Goal: Task Accomplishment & Management: Manage account settings

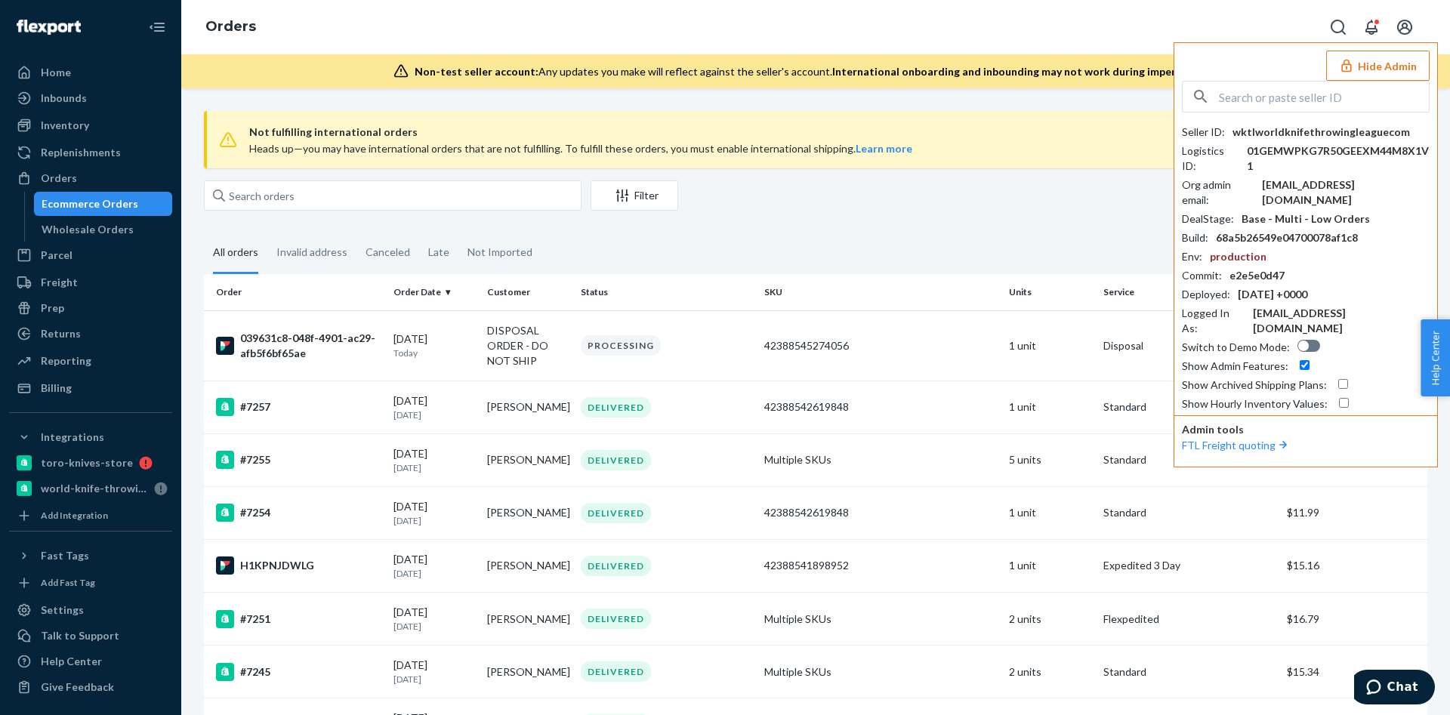
click at [1300, 98] on input "text" at bounding box center [1324, 97] width 210 height 30
paste input "barbieribizzgmailcom"
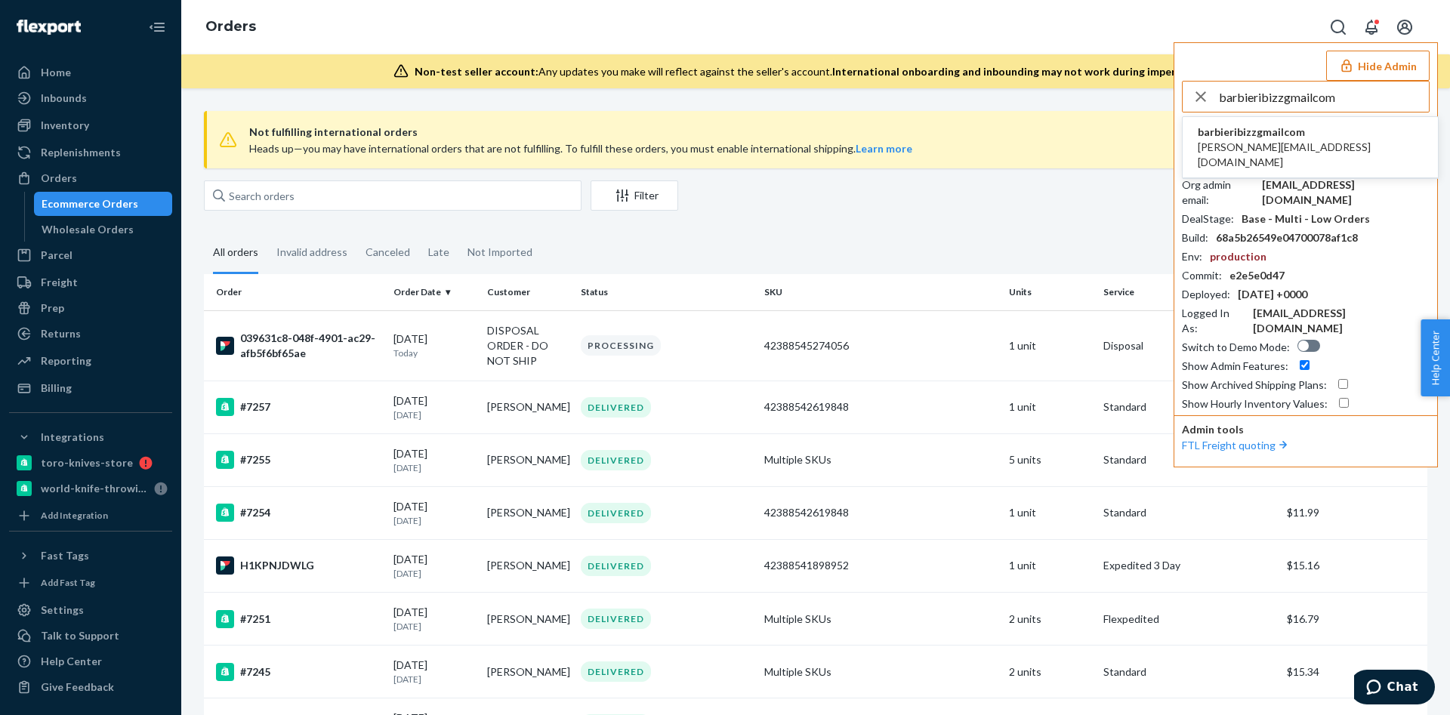
type input "barbieribizzgmailcom"
click at [1284, 125] on span "barbieribizzgmailcom" at bounding box center [1310, 132] width 225 height 15
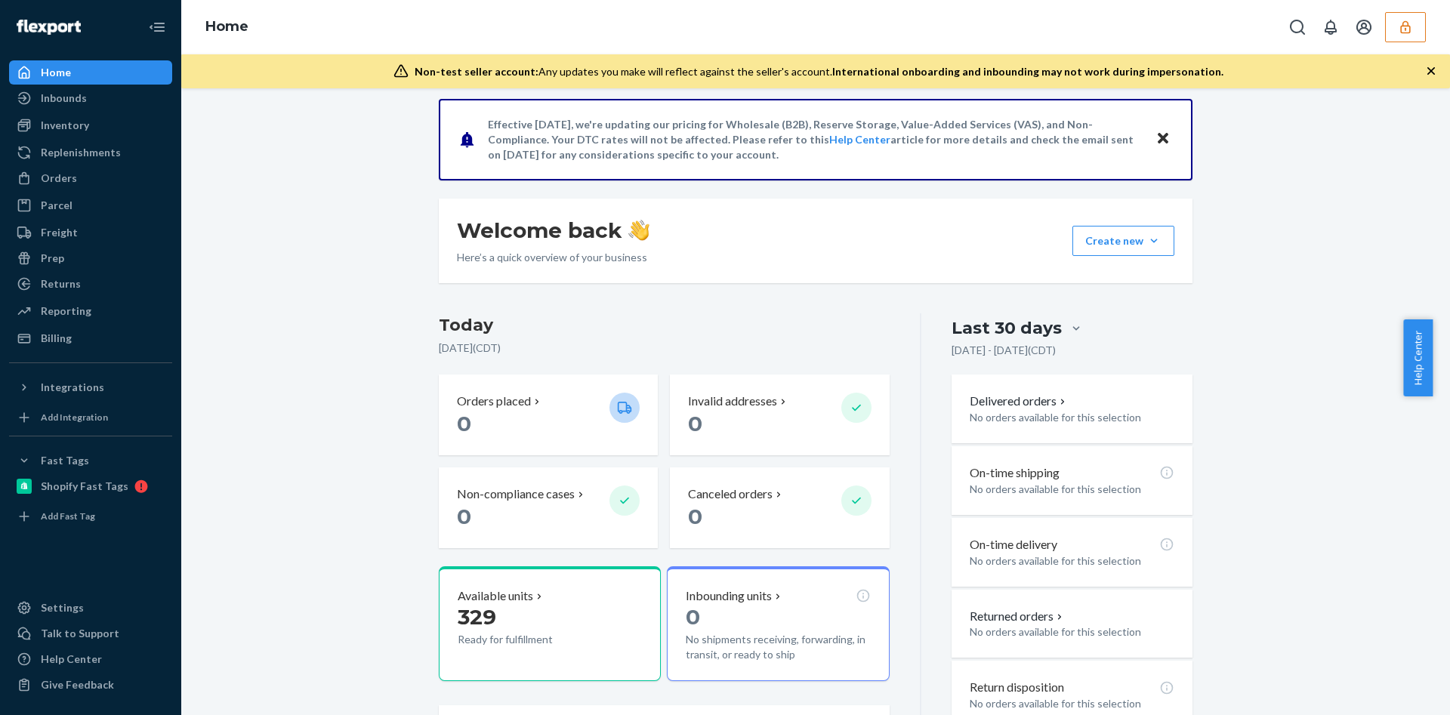
scroll to position [227, 0]
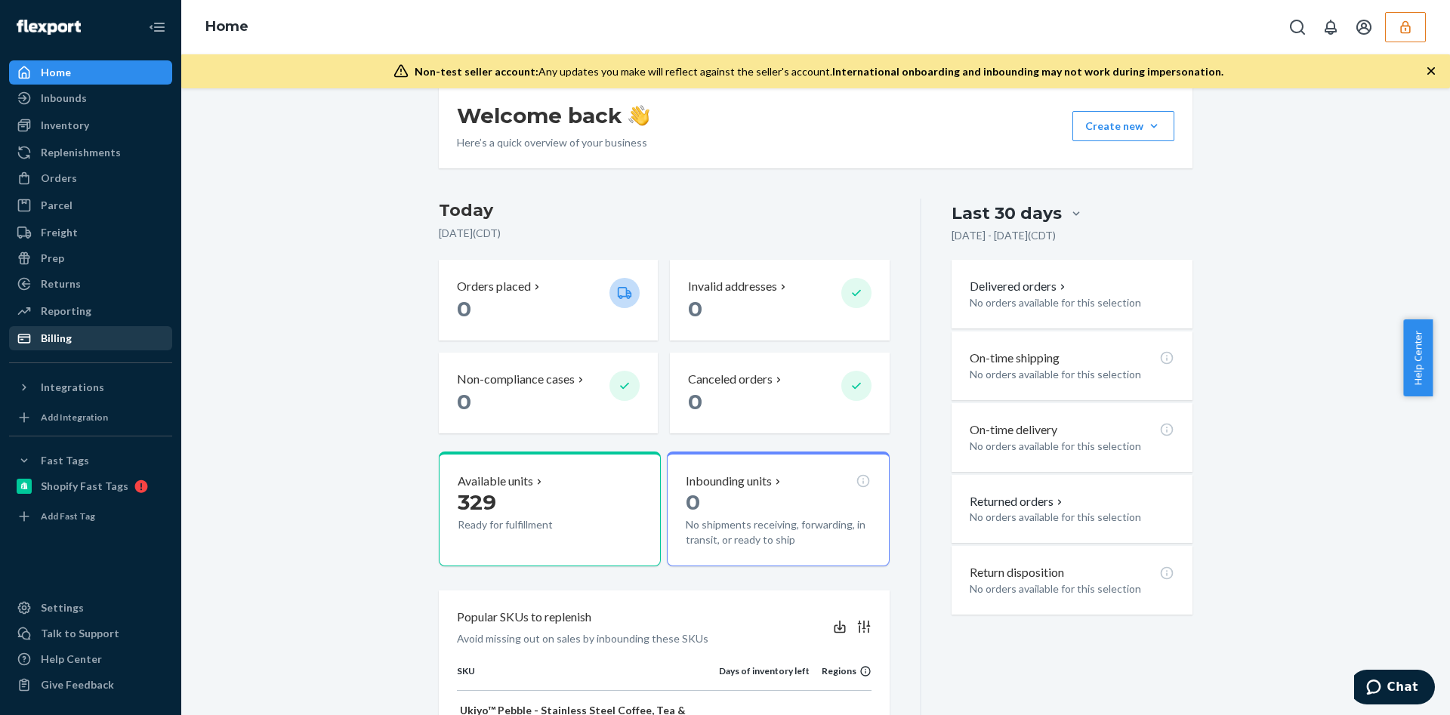
click at [135, 340] on div "Billing" at bounding box center [91, 338] width 160 height 21
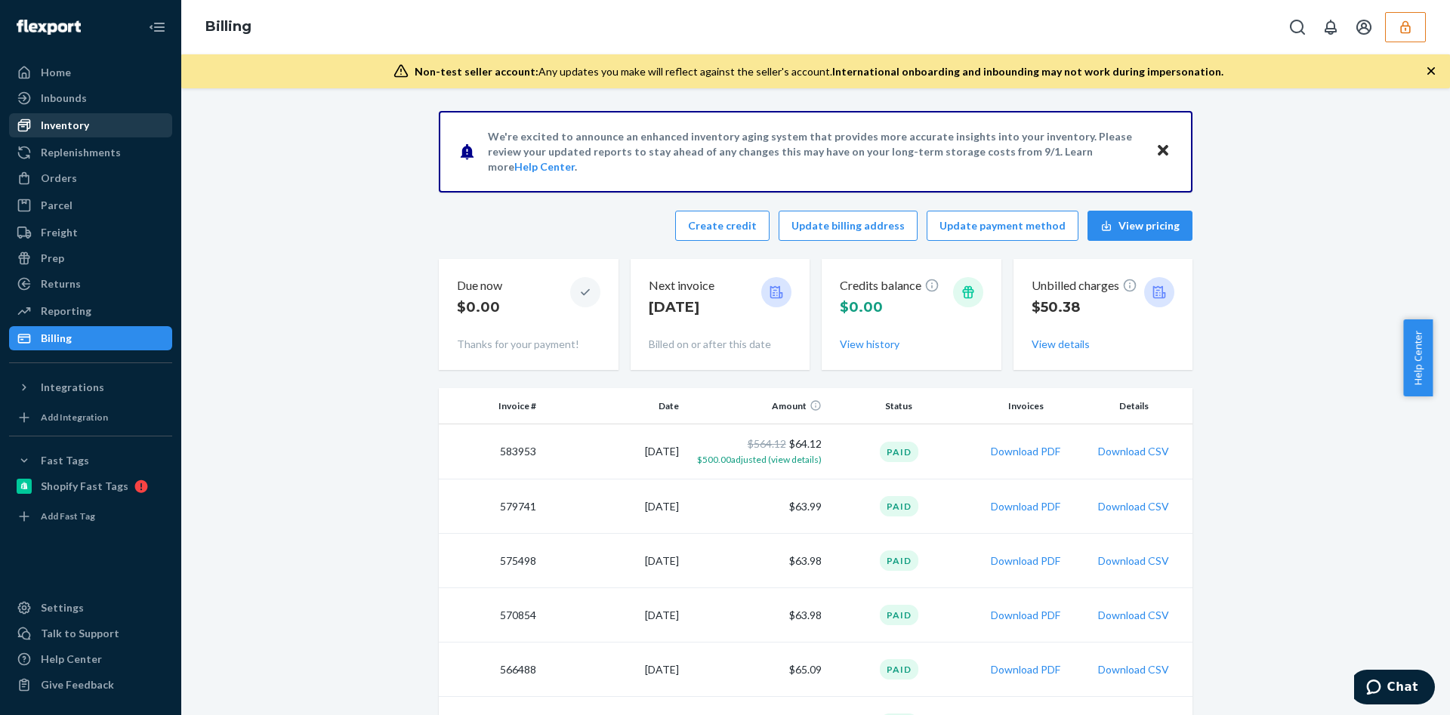
click at [61, 132] on div "Inventory" at bounding box center [65, 125] width 48 height 15
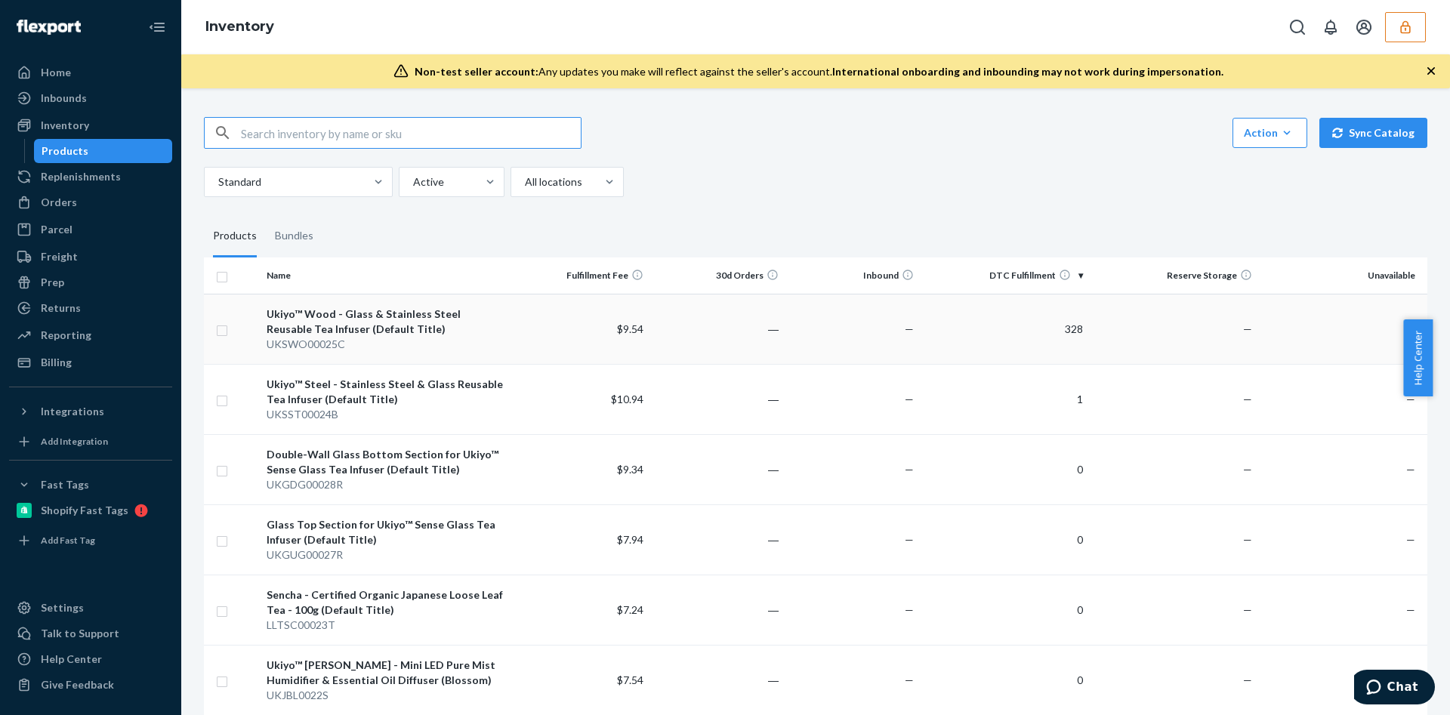
click at [920, 331] on td "328" at bounding box center [1004, 329] width 169 height 70
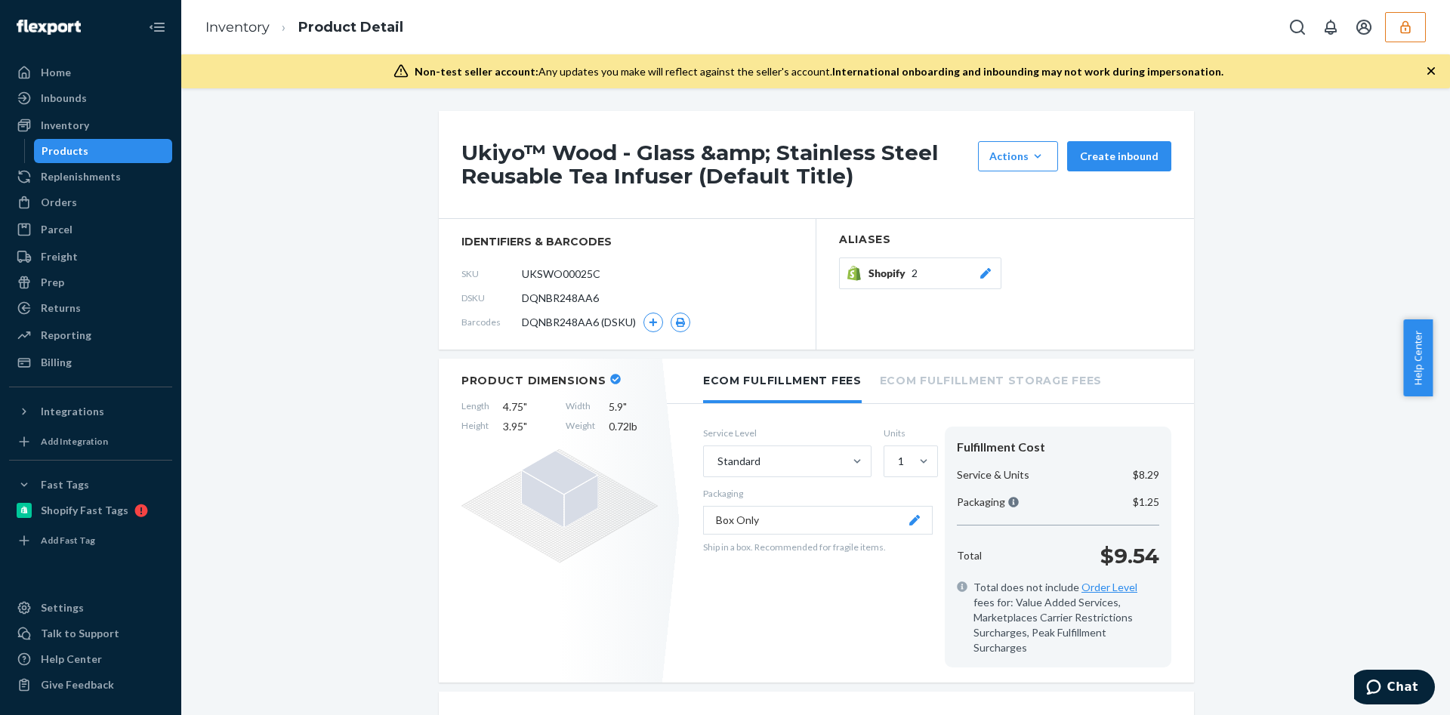
click at [560, 296] on span "DQNBR248AA6" at bounding box center [560, 298] width 77 height 15
copy span "DQNBR248AA6"
click at [566, 300] on span "DQNBR248AA6" at bounding box center [560, 298] width 77 height 15
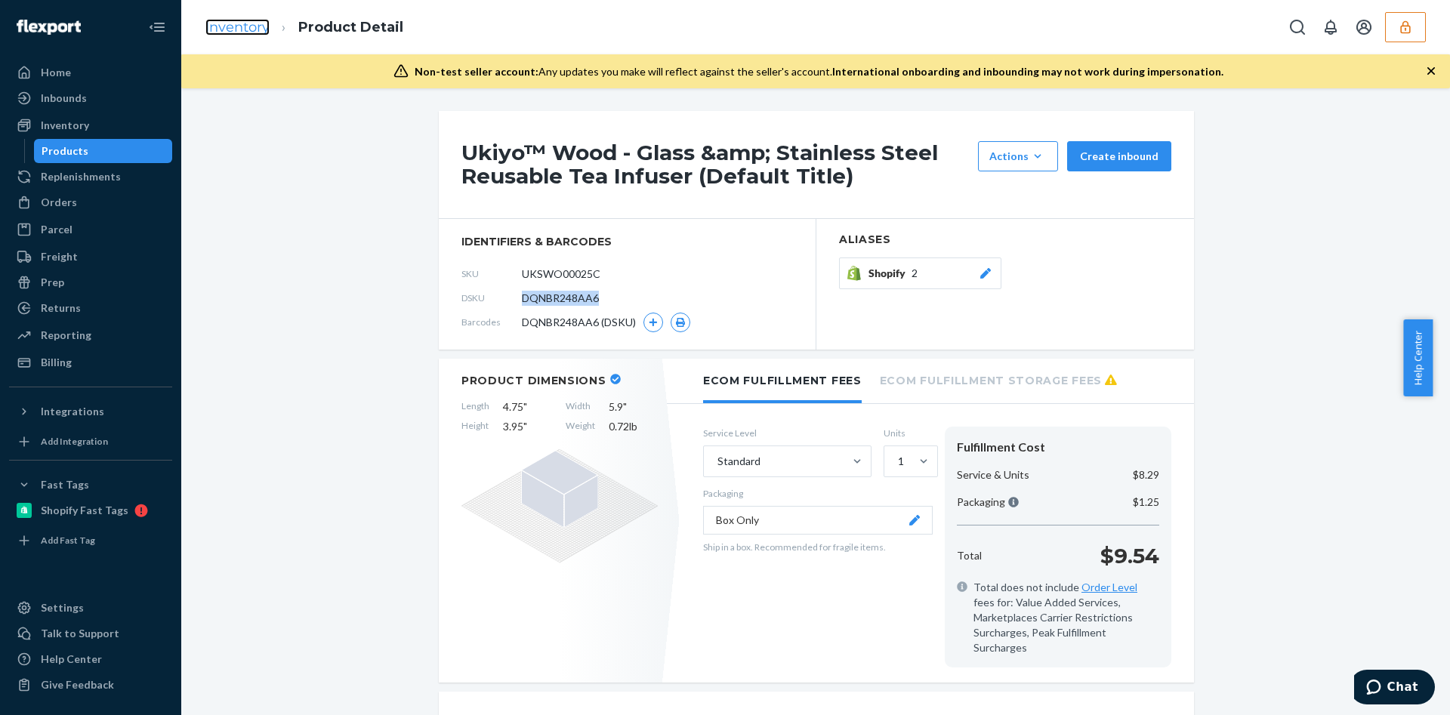
click at [211, 24] on link "Inventory" at bounding box center [237, 27] width 64 height 17
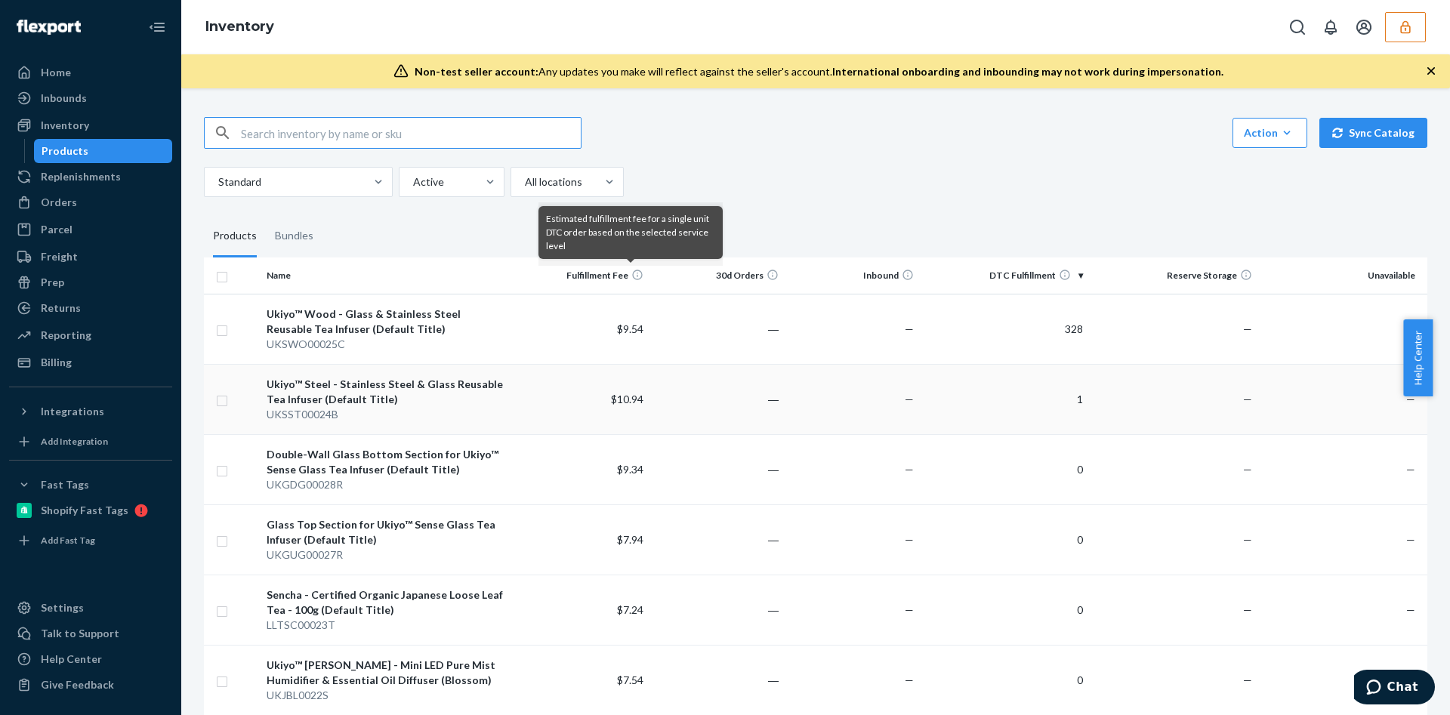
click at [767, 384] on td "―" at bounding box center [716, 399] width 135 height 70
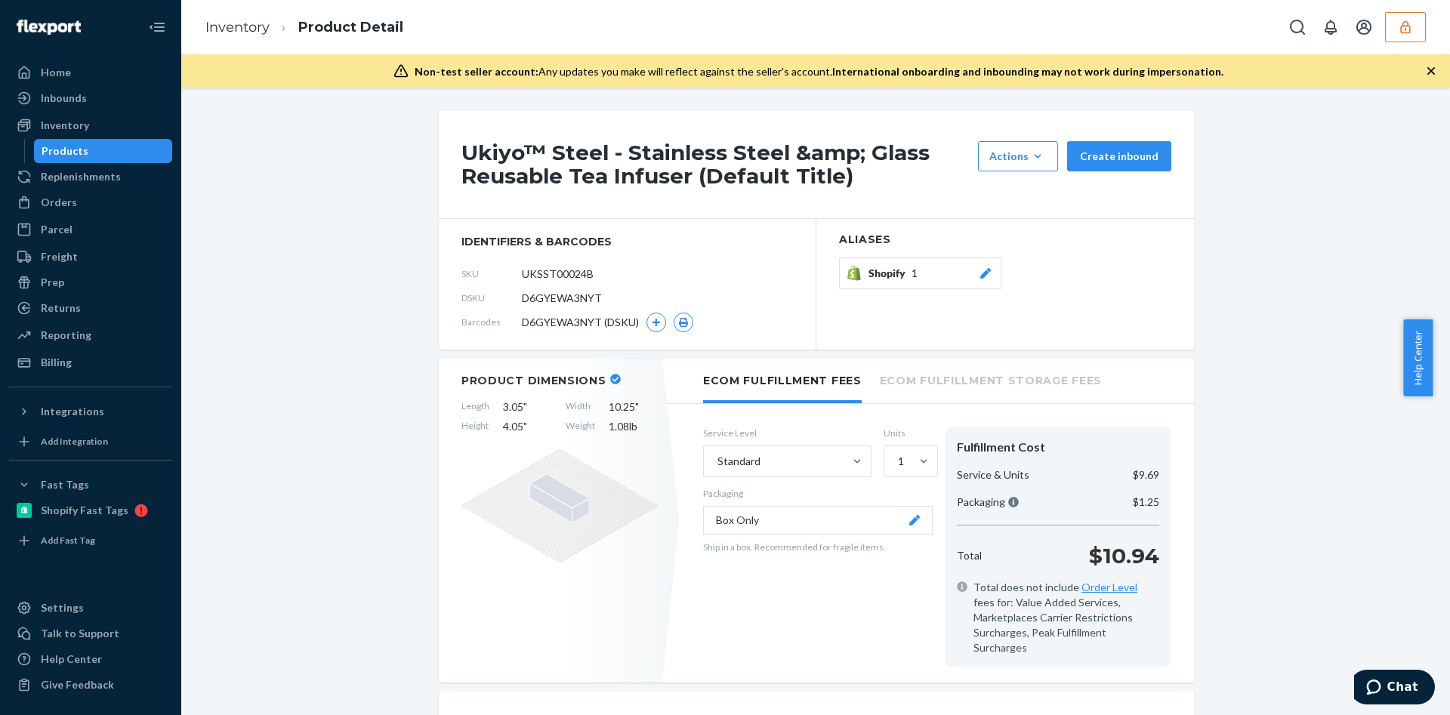
click at [591, 295] on span "D6GYEWA3NYT" at bounding box center [562, 298] width 80 height 15
click at [575, 293] on span "D6GYEWA3NYT" at bounding box center [562, 298] width 80 height 15
copy span "D6GYEWA3NYT"
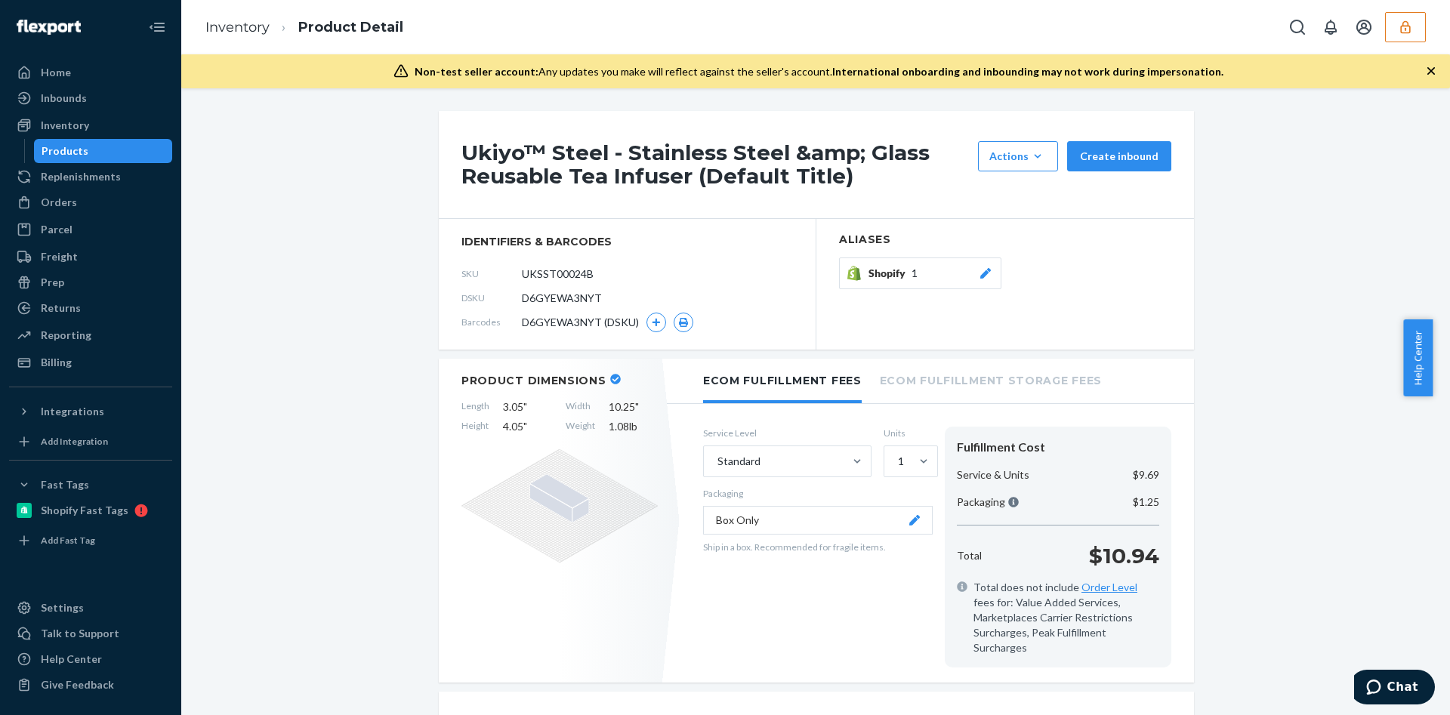
click at [601, 229] on section "identifiers & barcodes SKU UKSST00024B DSKU D6GYEWA3NYT Barcodes D6GYEWA3NYT (D…" at bounding box center [628, 284] width 378 height 131
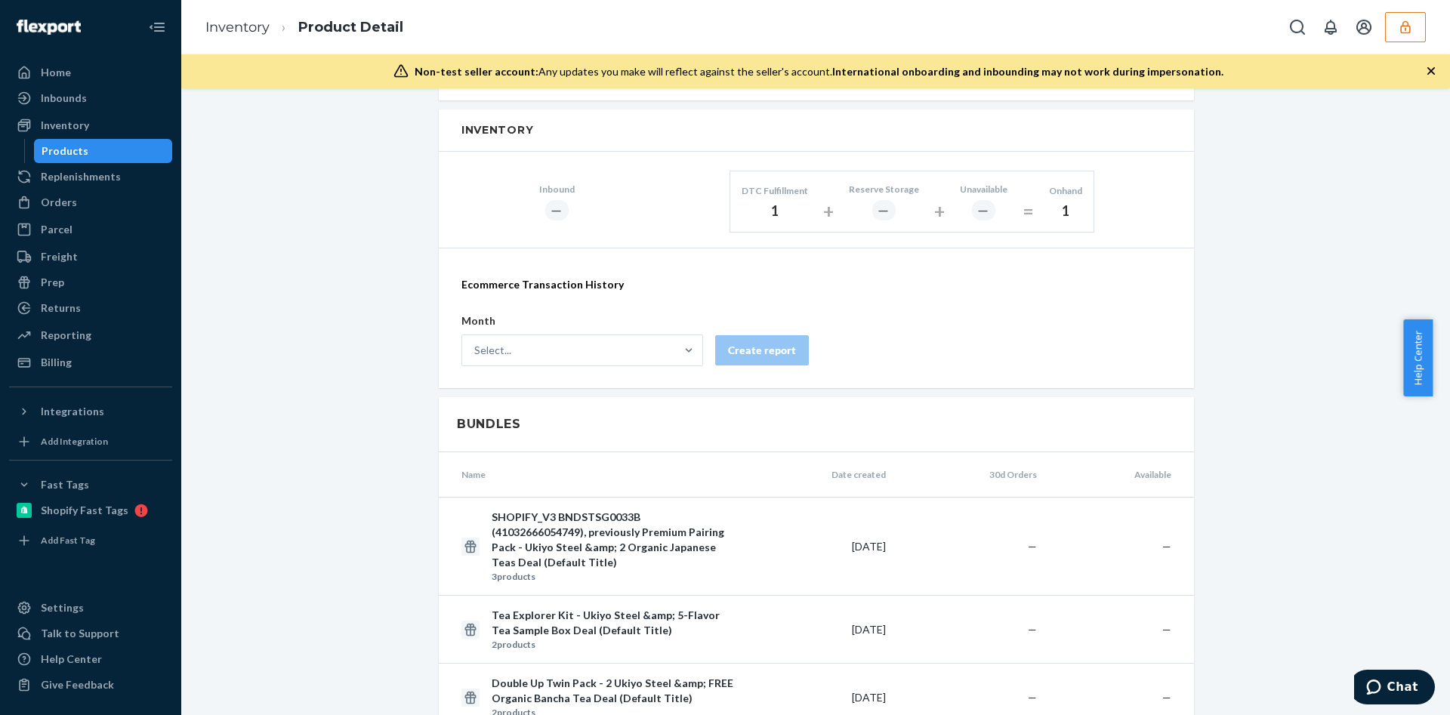
scroll to position [906, 0]
click at [97, 82] on div "Home" at bounding box center [91, 72] width 160 height 21
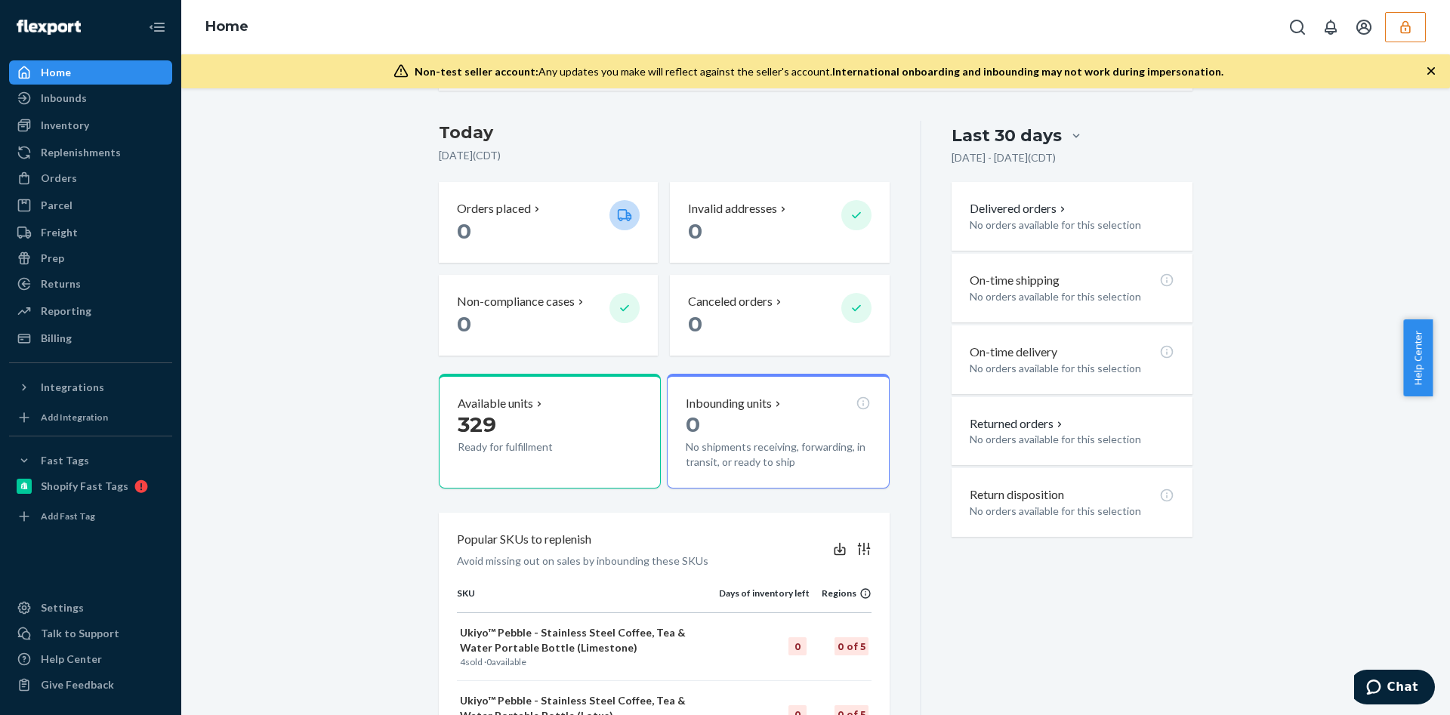
scroll to position [340, 0]
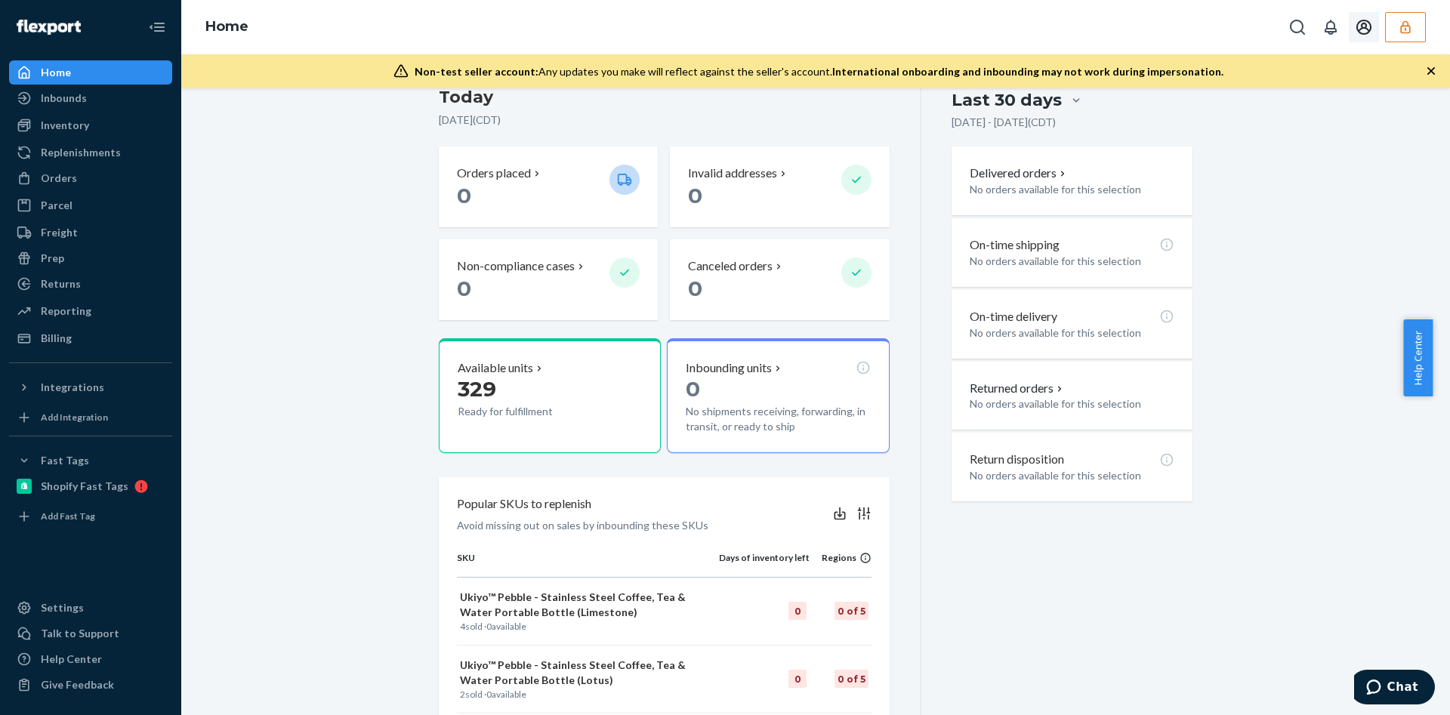
click at [1418, 16] on button "button" at bounding box center [1405, 27] width 41 height 30
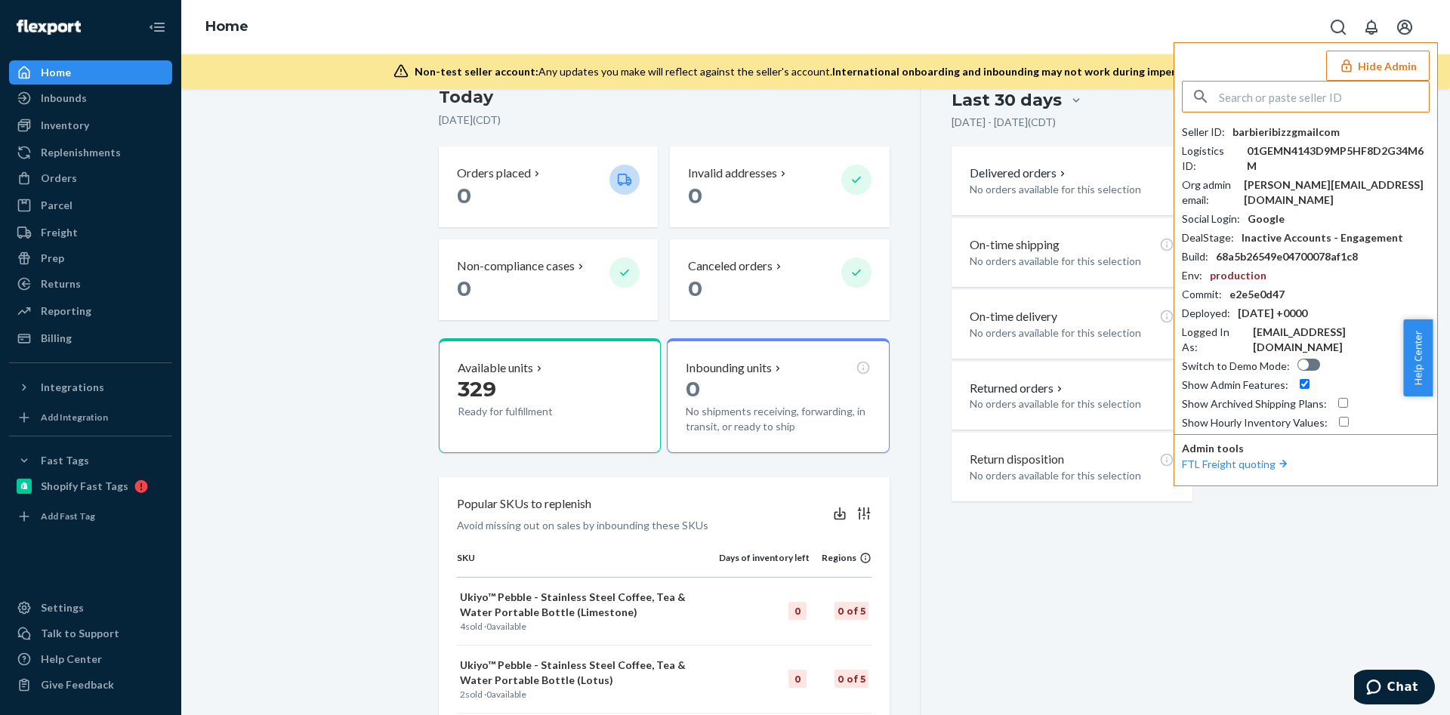
click at [1283, 122] on div "Seller ID : barbieribizzgmailcom Logistics ID : 01GEMN4143D9MP5HF8D2G34M6M Org …" at bounding box center [1306, 256] width 248 height 350
click at [1272, 136] on div "barbieribizzgmailcom" at bounding box center [1285, 132] width 107 height 15
copy div "barbieribizzgmailcom"
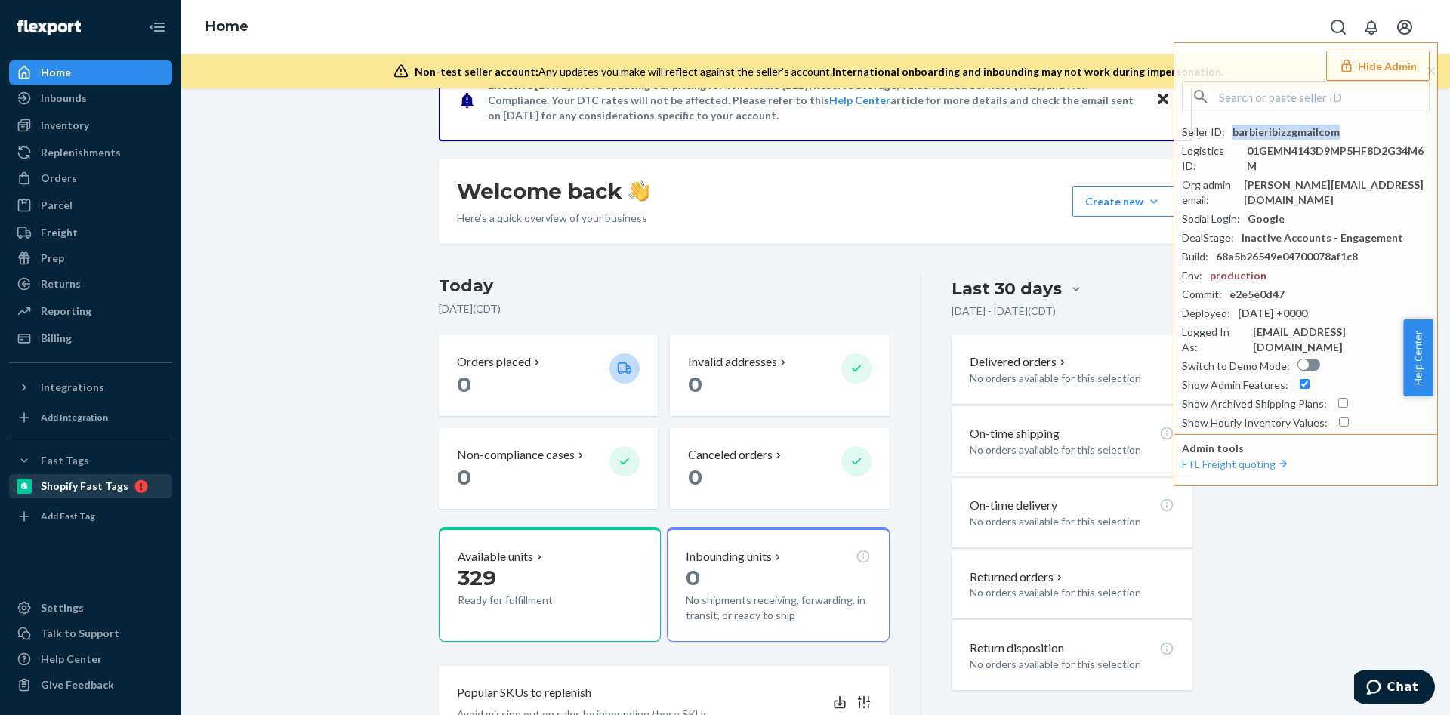
scroll to position [113, 0]
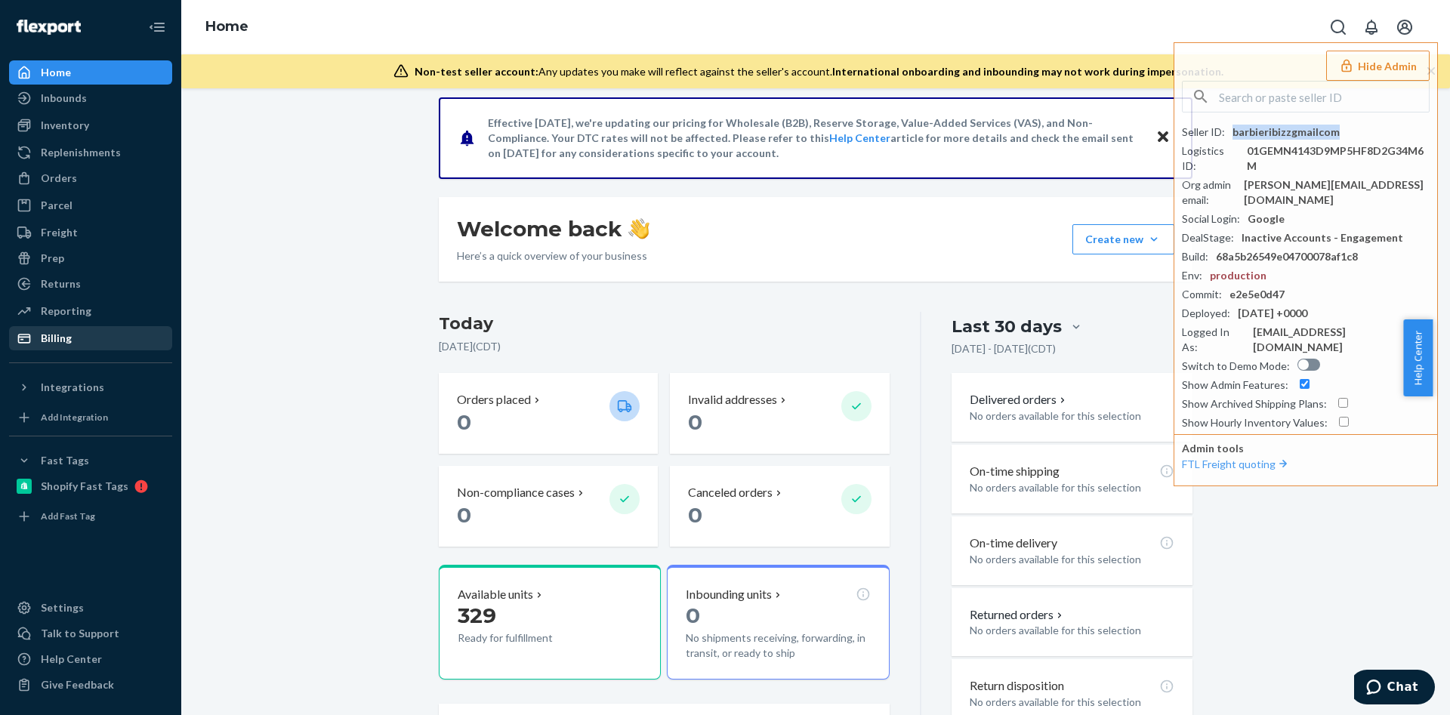
click at [64, 331] on div "Billing" at bounding box center [56, 338] width 31 height 15
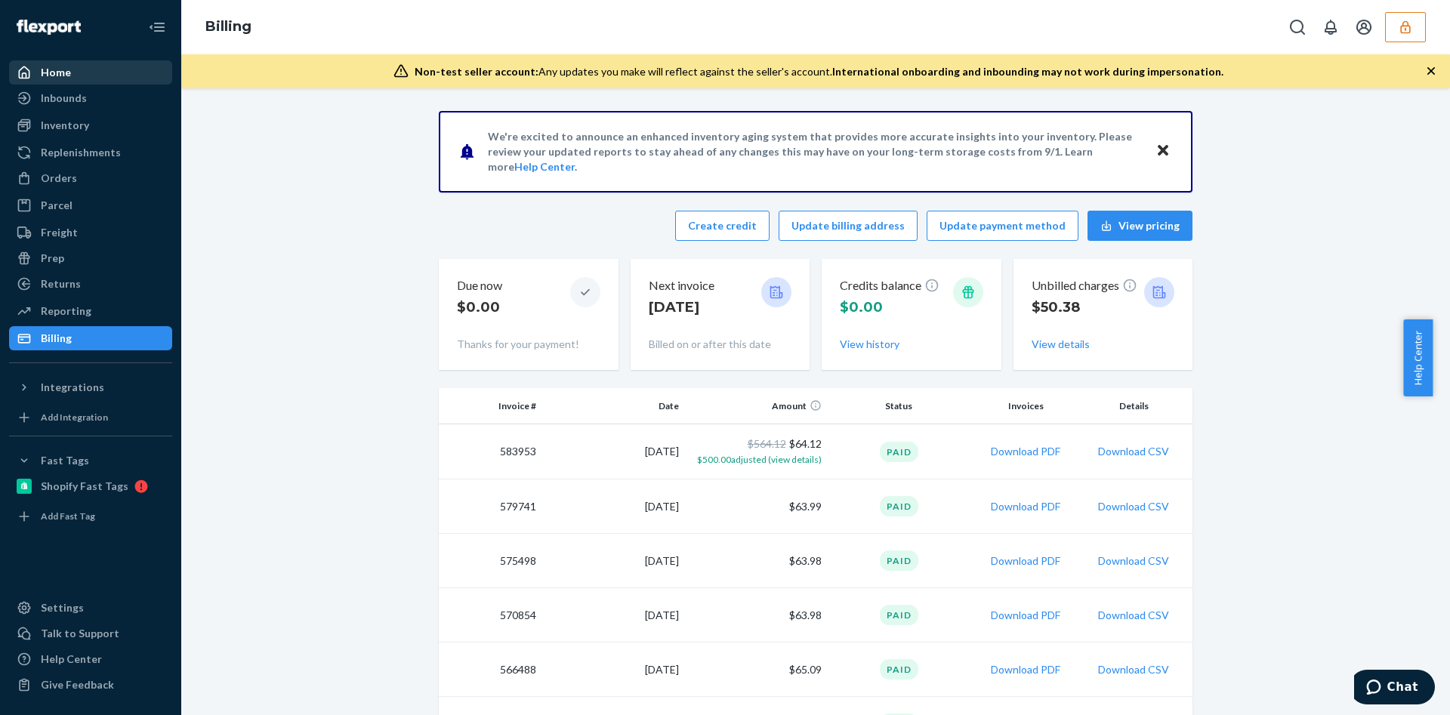
click at [82, 76] on div "Home" at bounding box center [91, 72] width 160 height 21
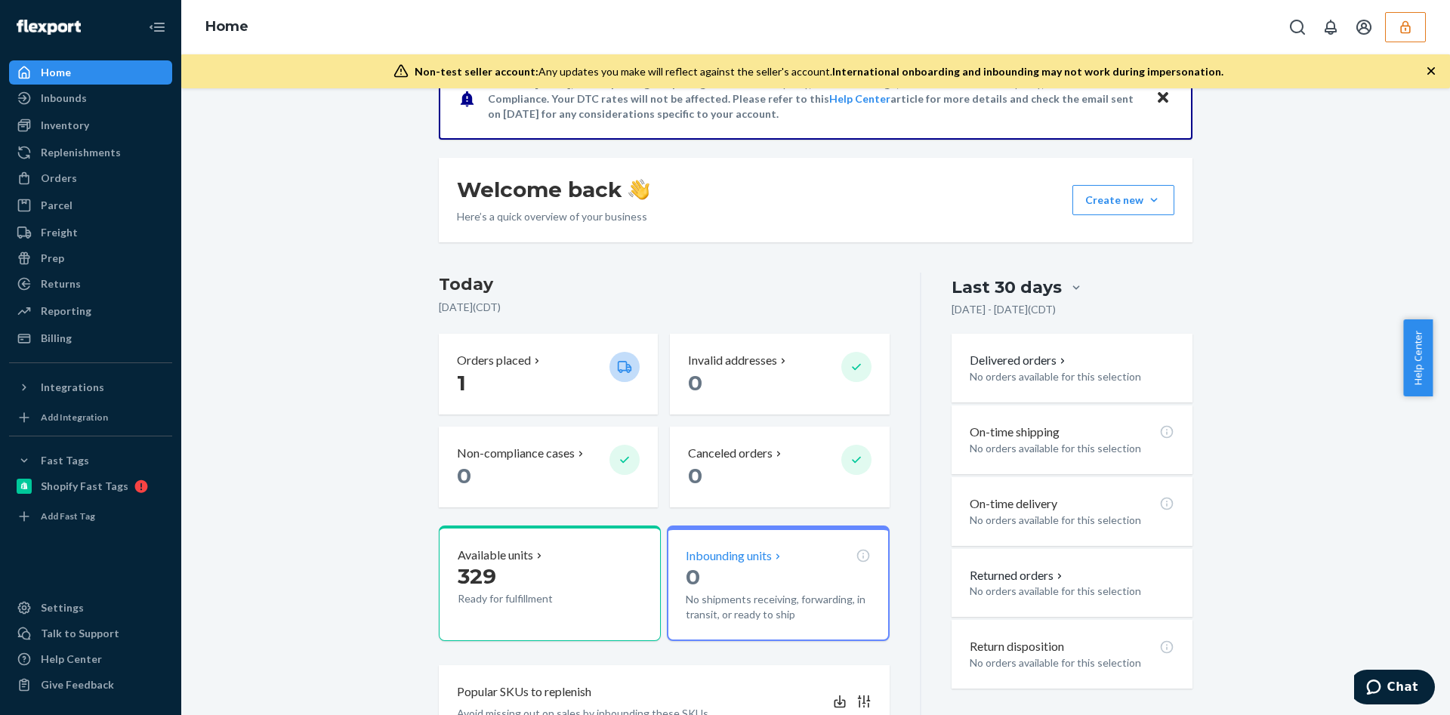
scroll to position [227, 0]
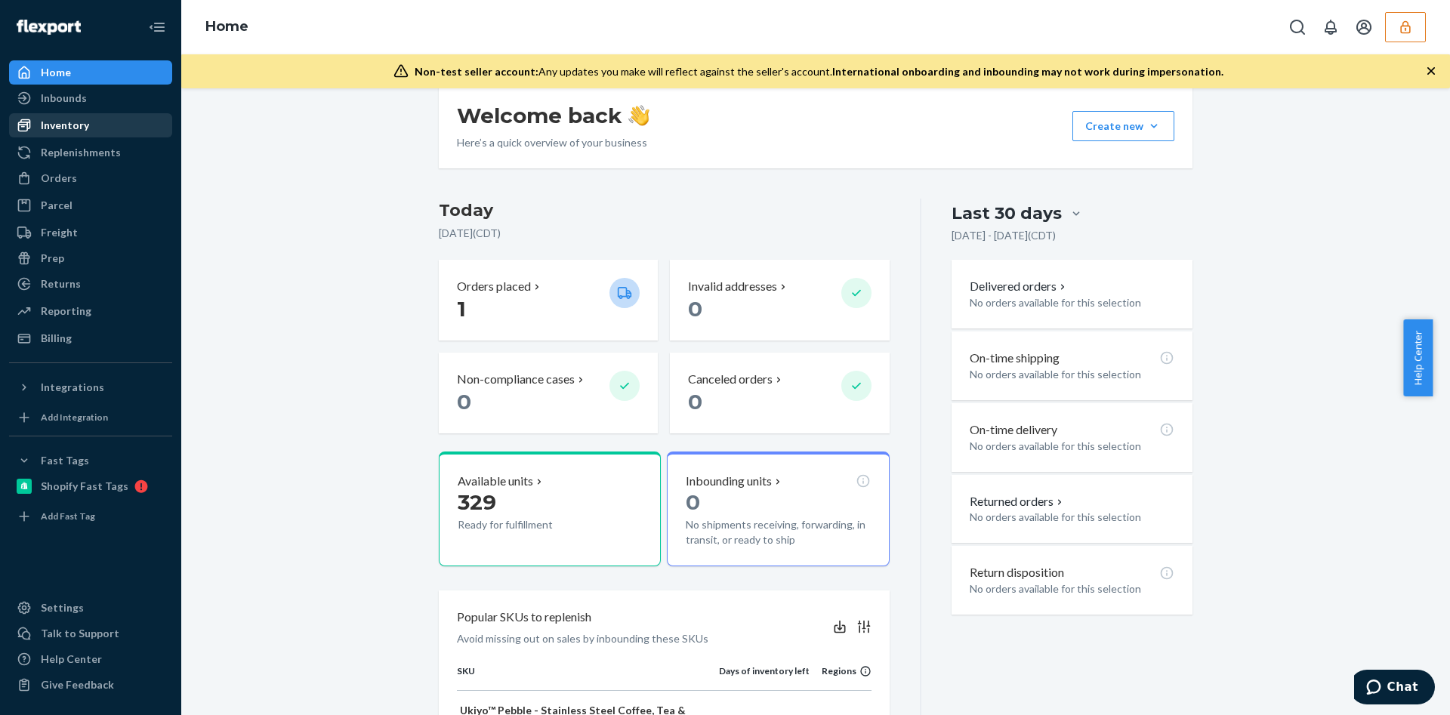
click at [127, 131] on div "Inventory" at bounding box center [91, 125] width 160 height 21
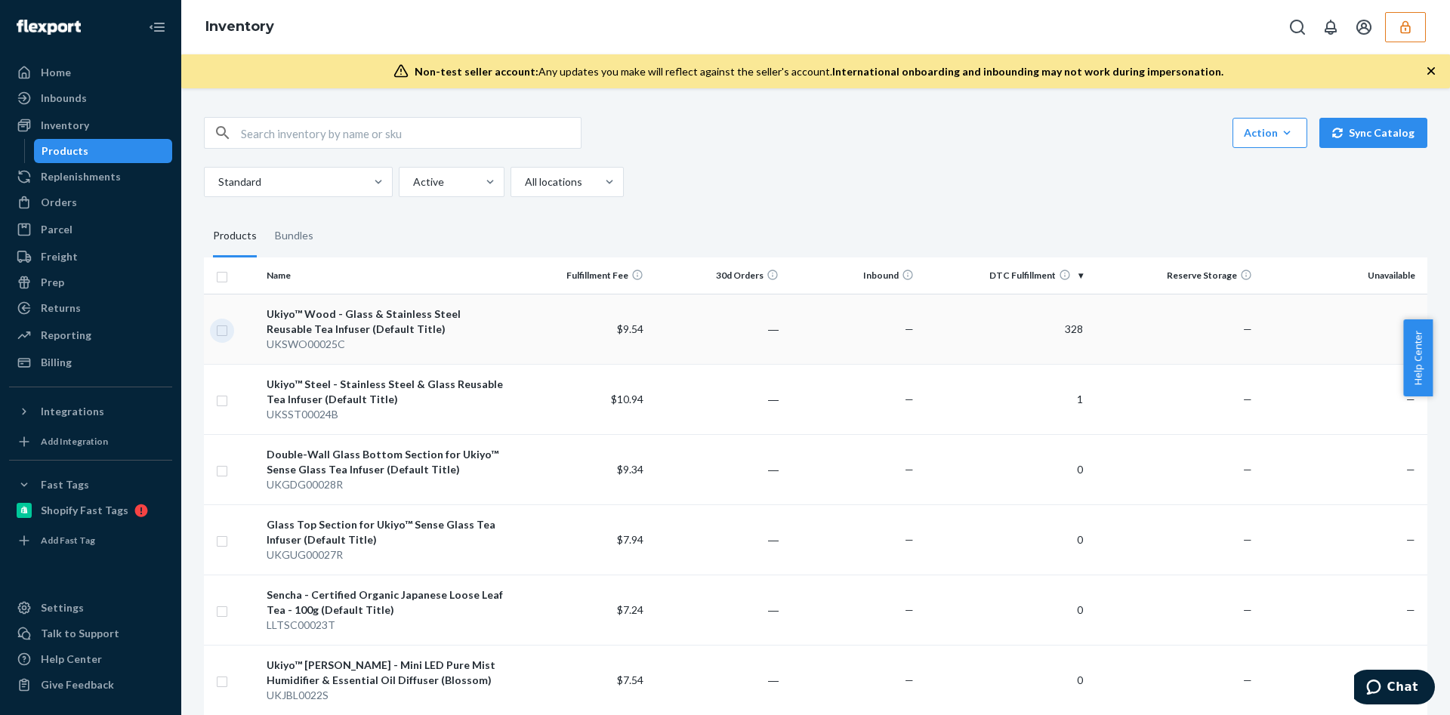
click at [224, 332] on input "checkbox" at bounding box center [222, 329] width 12 height 16
checkbox input "true"
click at [224, 402] on input "checkbox" at bounding box center [222, 399] width 12 height 16
checkbox input "true"
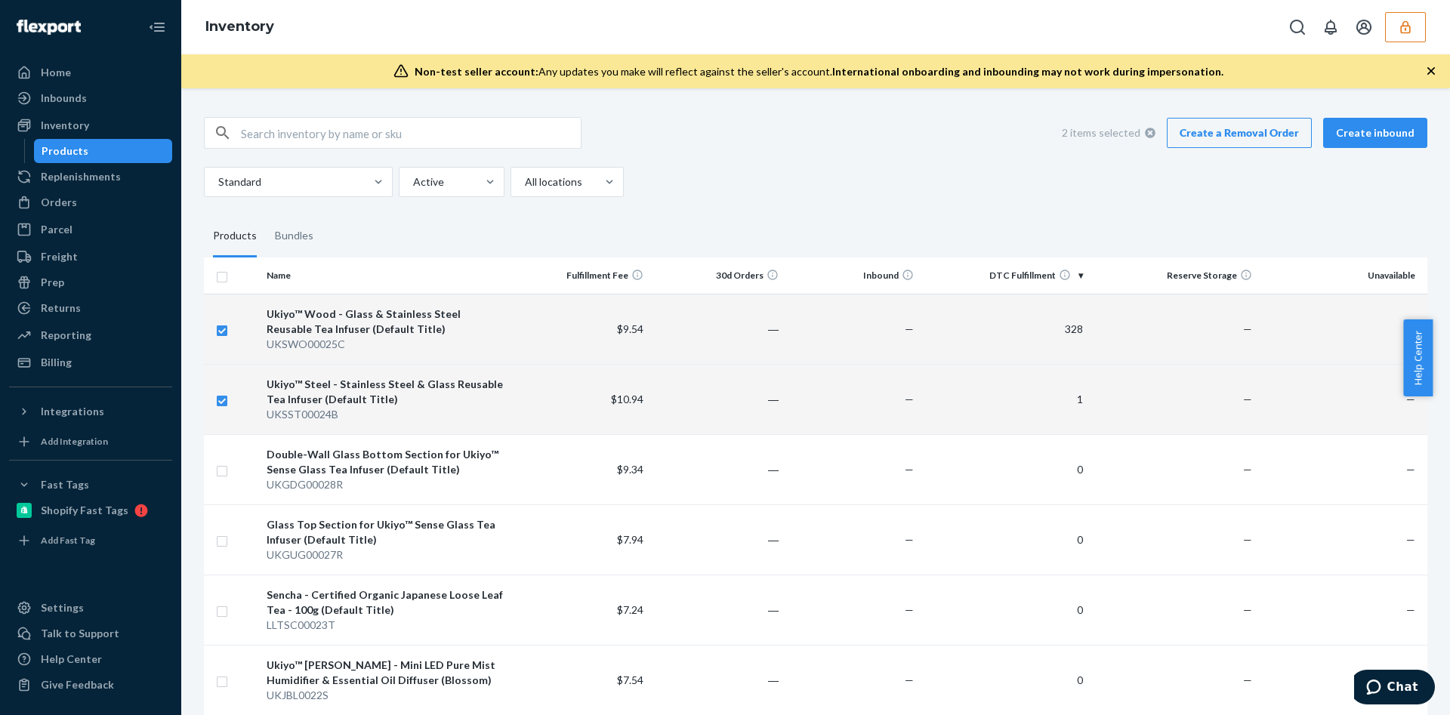
checkbox input "true"
click at [1167, 124] on link "Create a Removal Order" at bounding box center [1239, 133] width 145 height 30
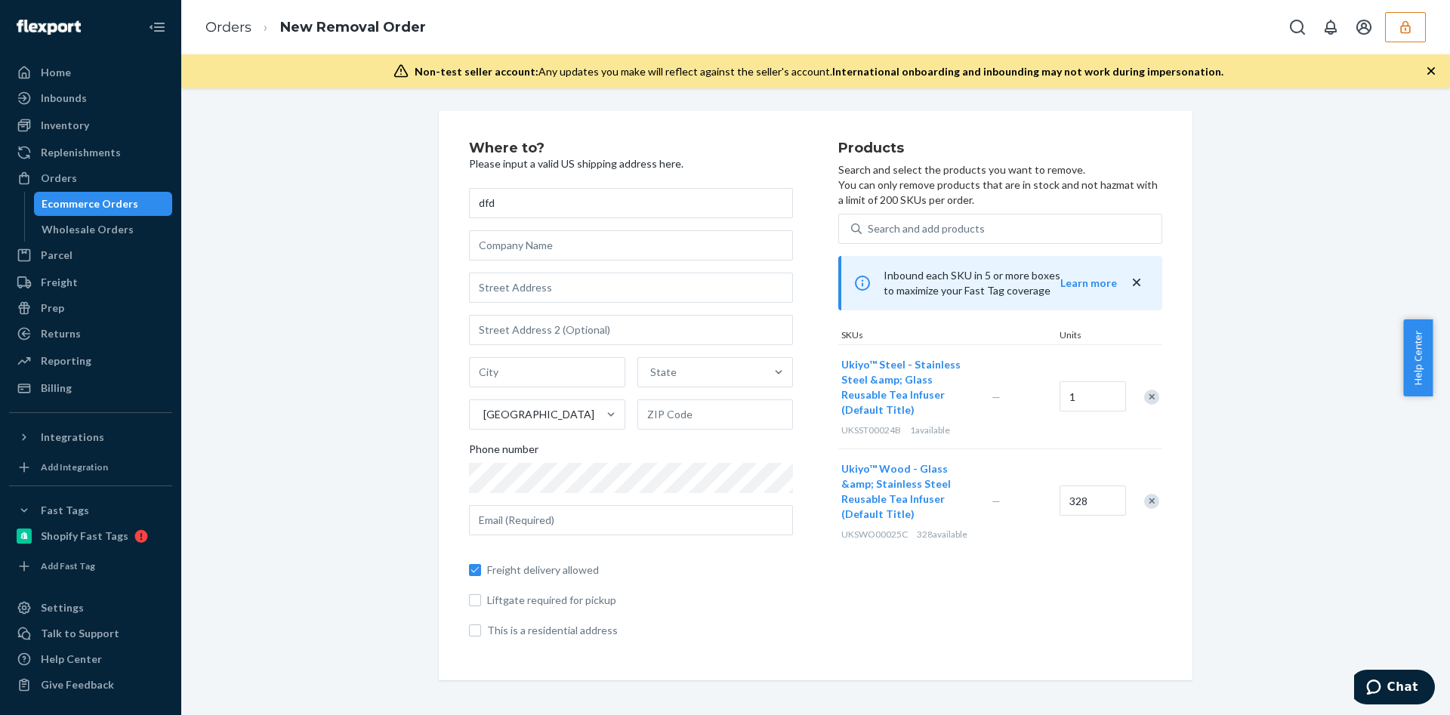
type input "dfd"
click at [566, 289] on input "text" at bounding box center [631, 288] width 324 height 30
type input "4440 N Central Expy"
type input "Dallas"
type input "75206"
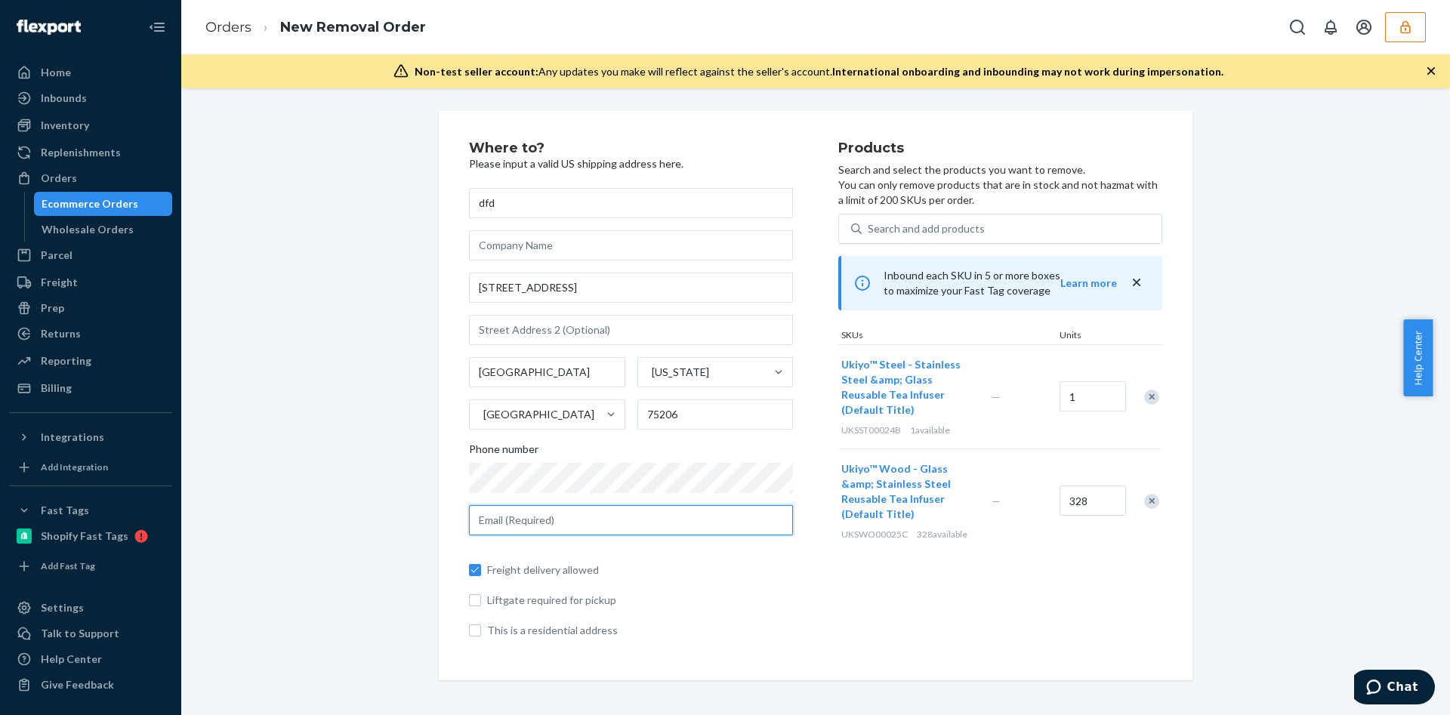
click at [523, 528] on input "text" at bounding box center [631, 520] width 324 height 30
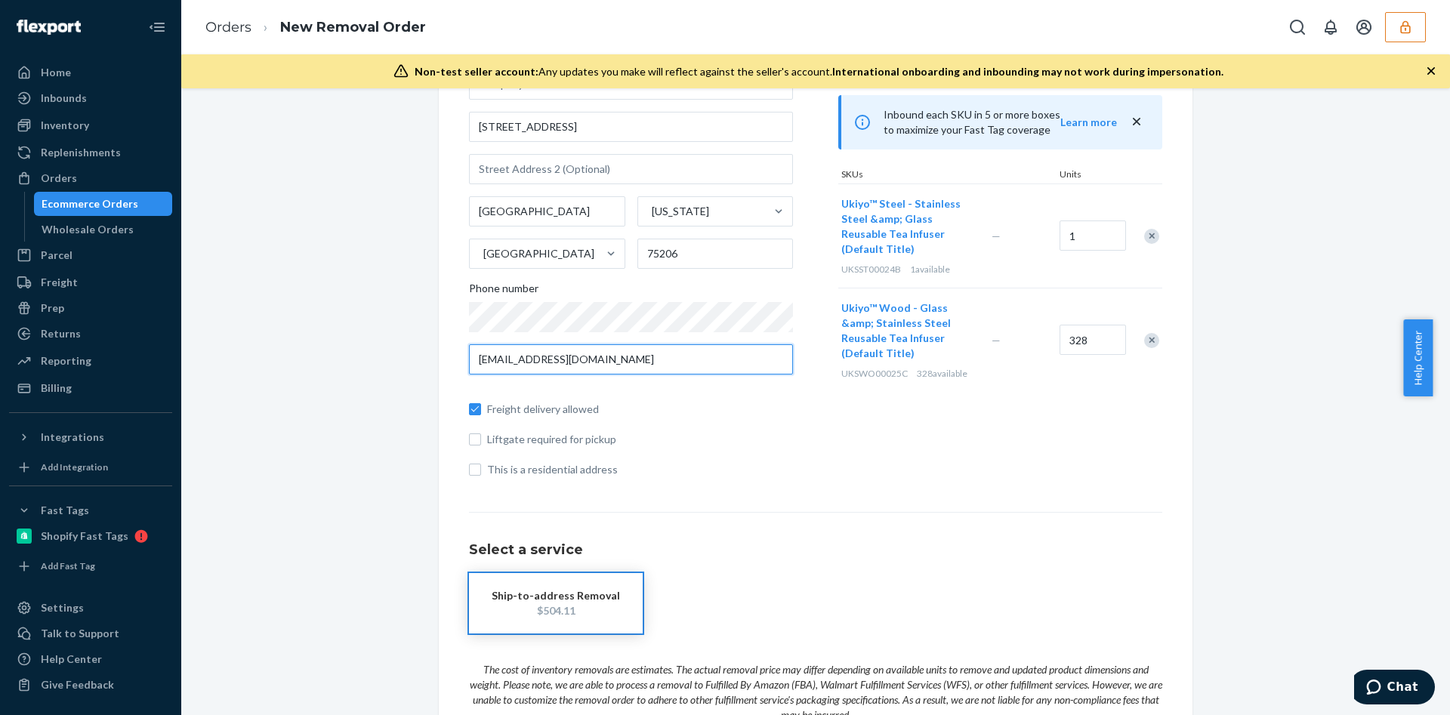
scroll to position [301, 0]
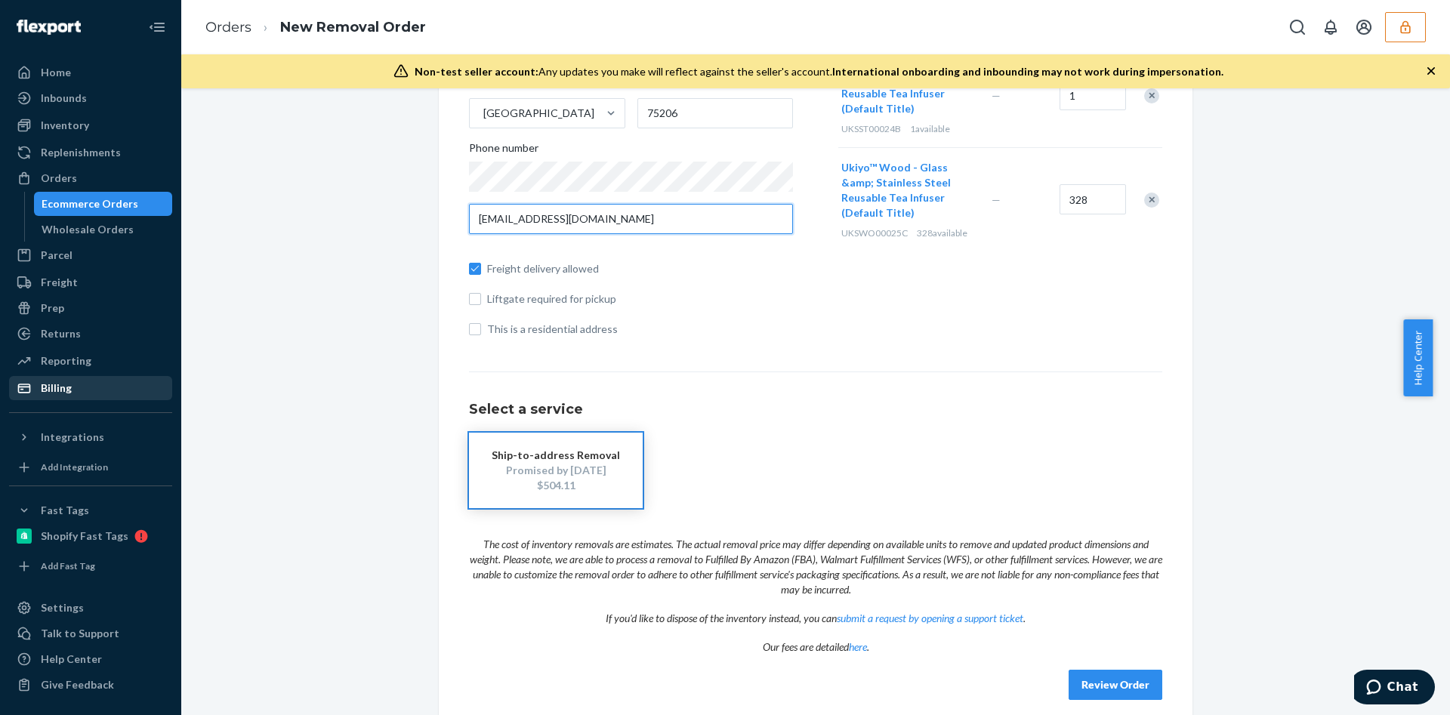
type input "johnsonmariah005@gmail.com"
drag, startPoint x: 71, startPoint y: 399, endPoint x: 85, endPoint y: 402, distance: 14.5
click at [71, 399] on link "Billing" at bounding box center [90, 388] width 163 height 24
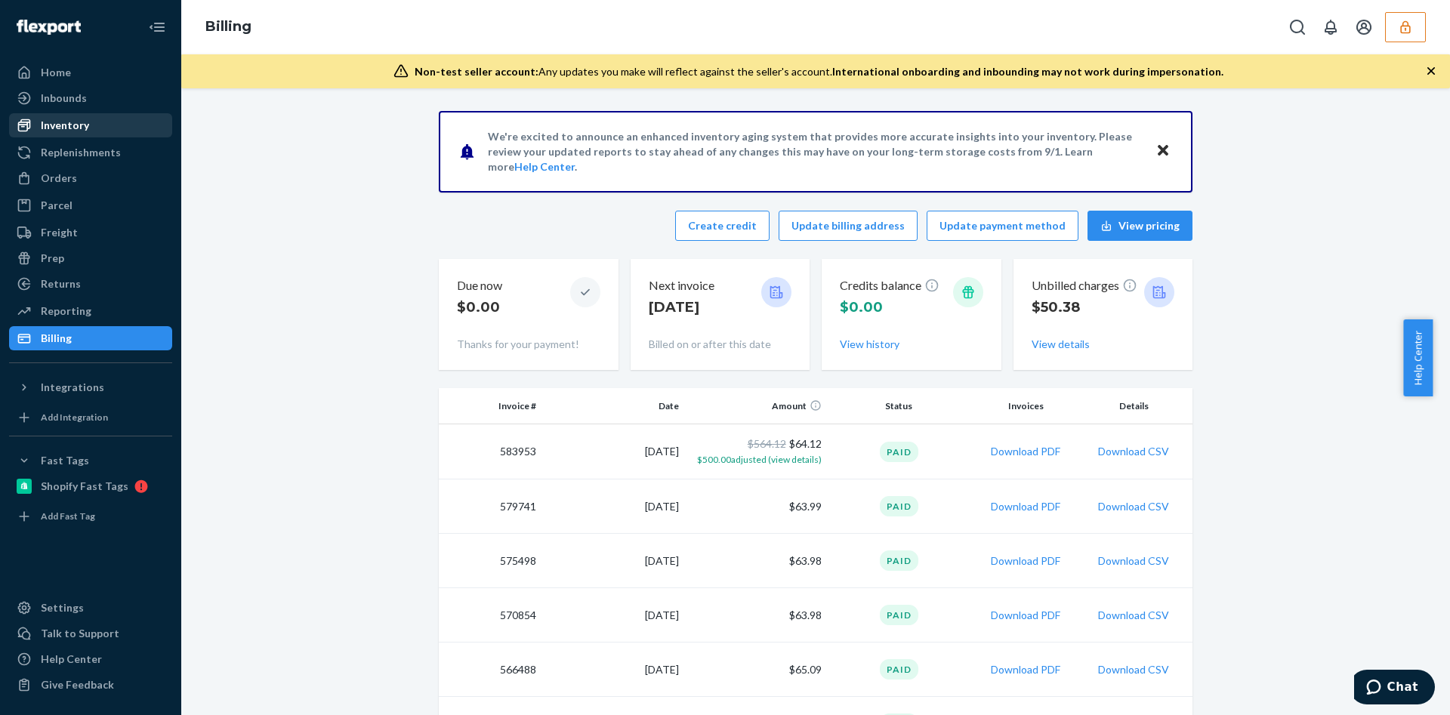
click at [106, 123] on div "Inventory" at bounding box center [91, 125] width 160 height 21
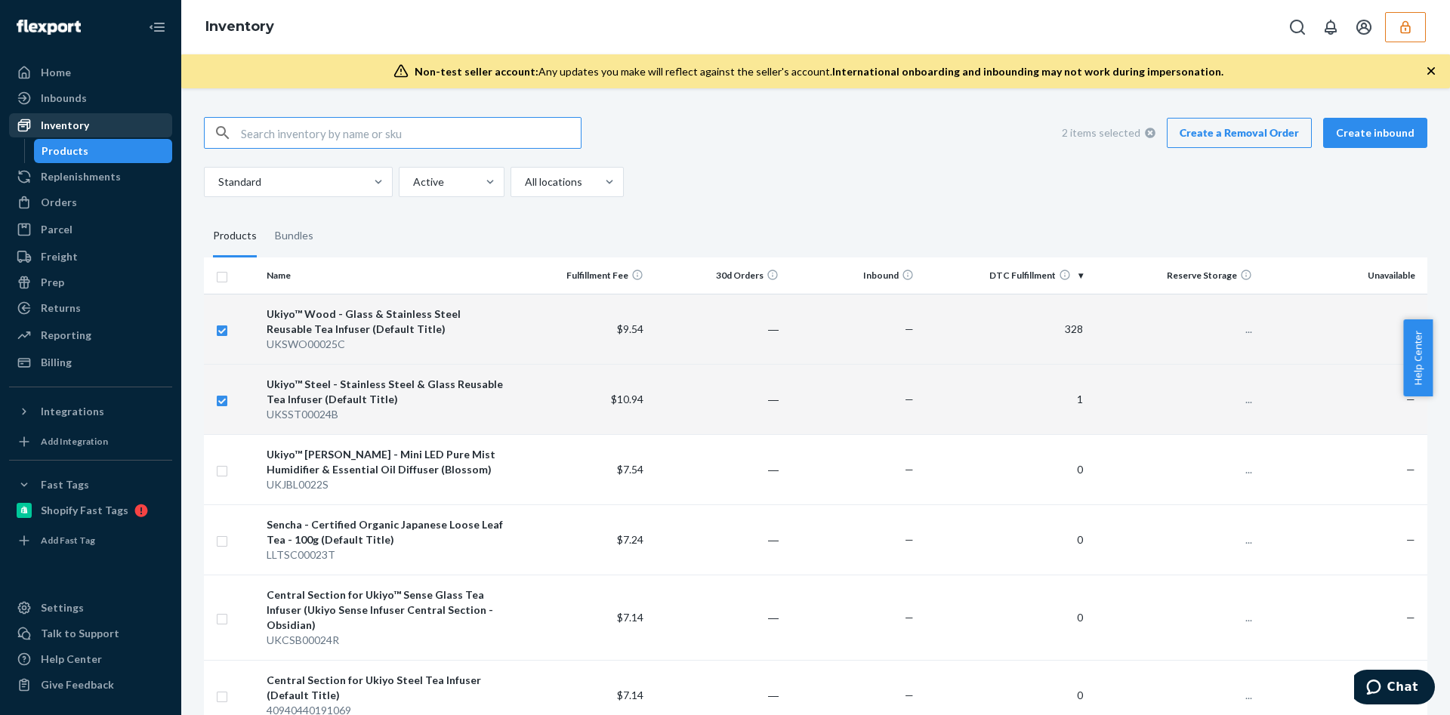
checkbox input "true"
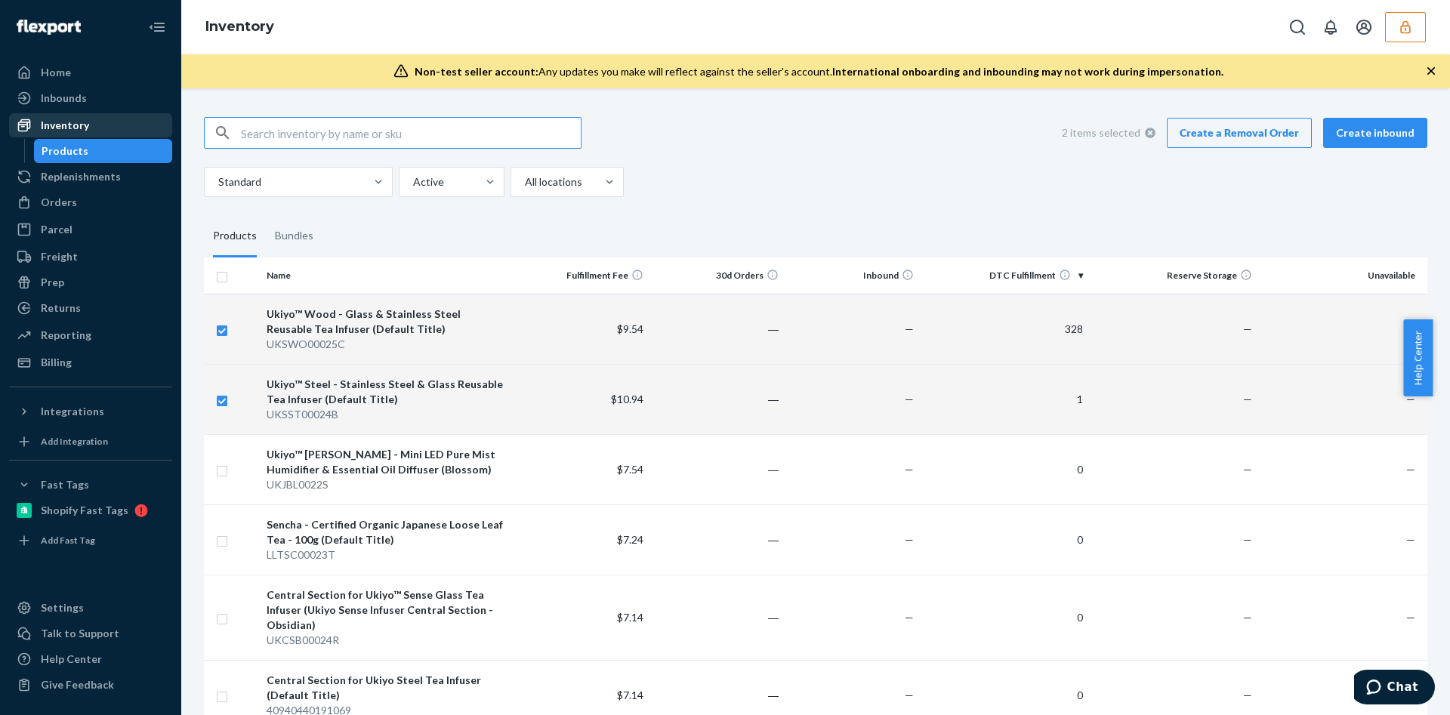
checkbox input "true"
click at [119, 365] on div "Billing" at bounding box center [91, 362] width 160 height 21
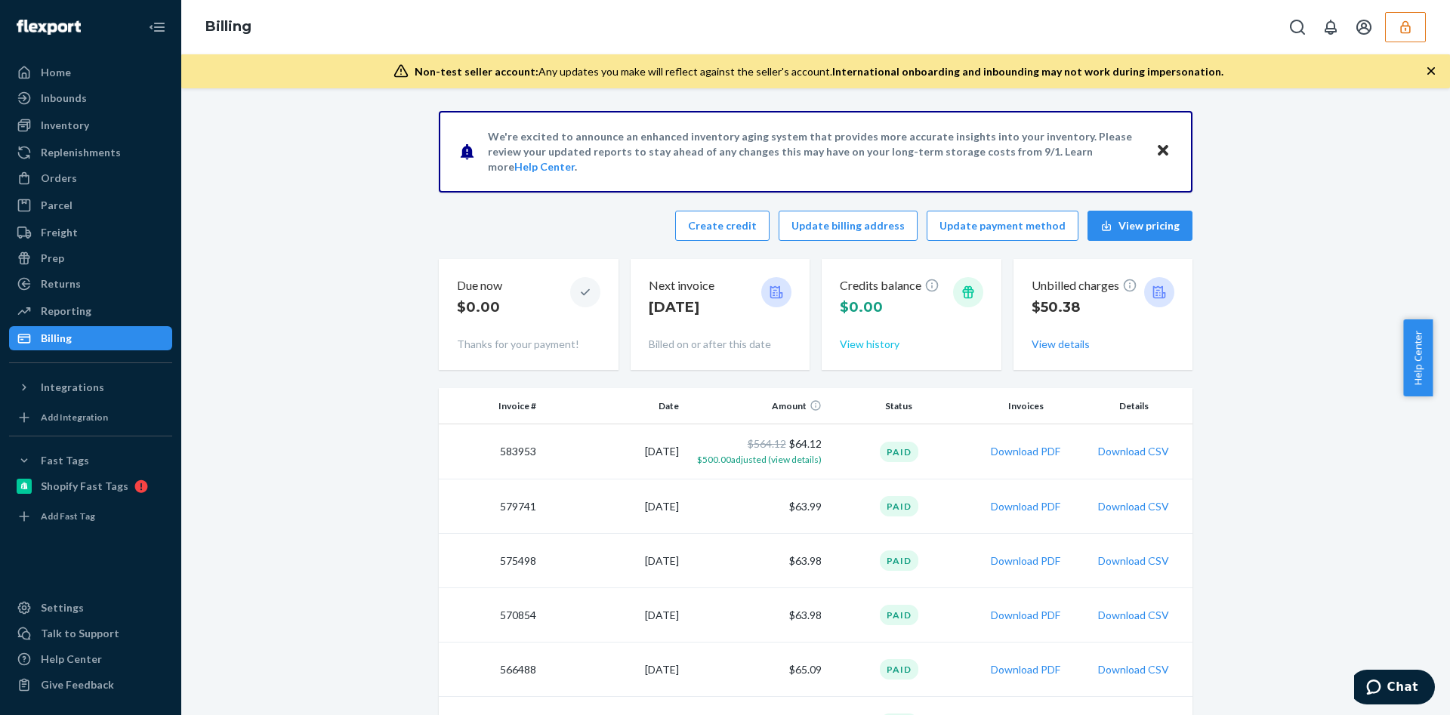
click at [853, 347] on button "View history" at bounding box center [870, 344] width 60 height 15
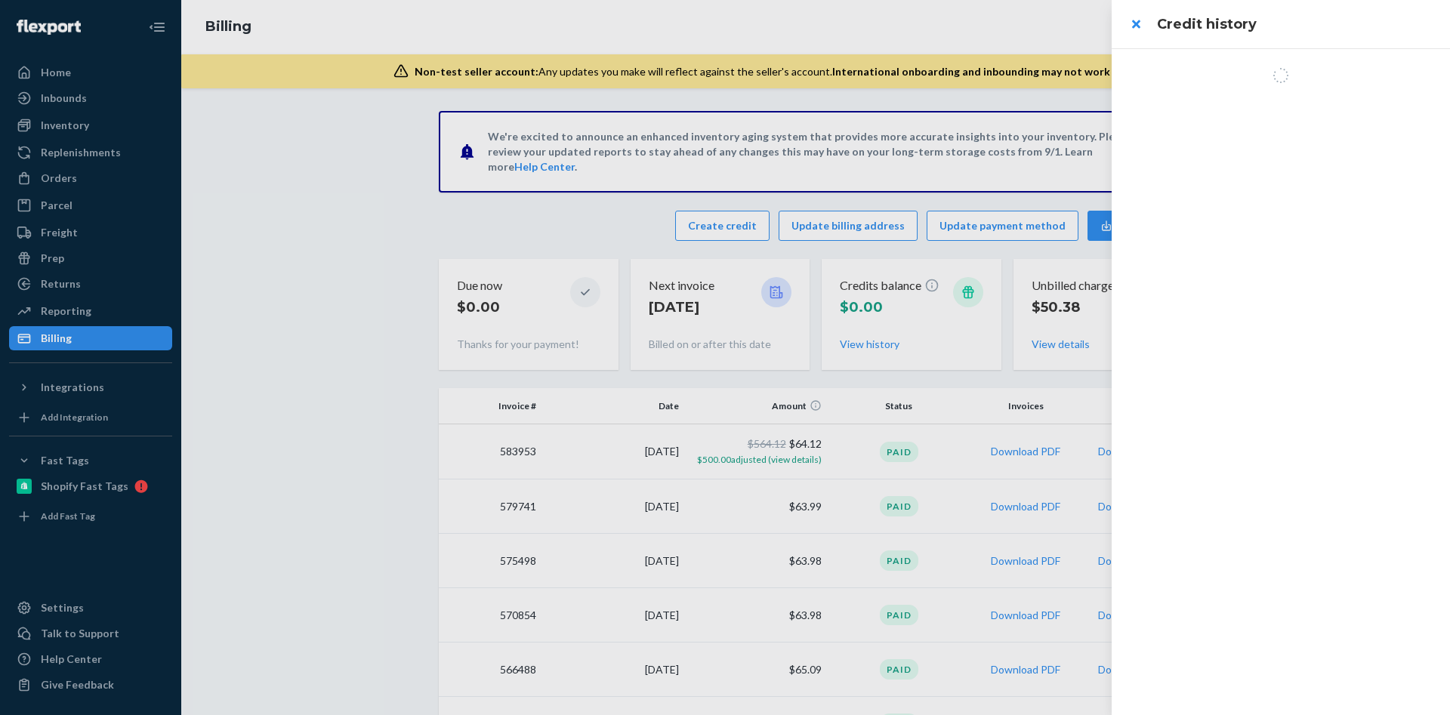
click at [752, 237] on div at bounding box center [725, 357] width 1450 height 715
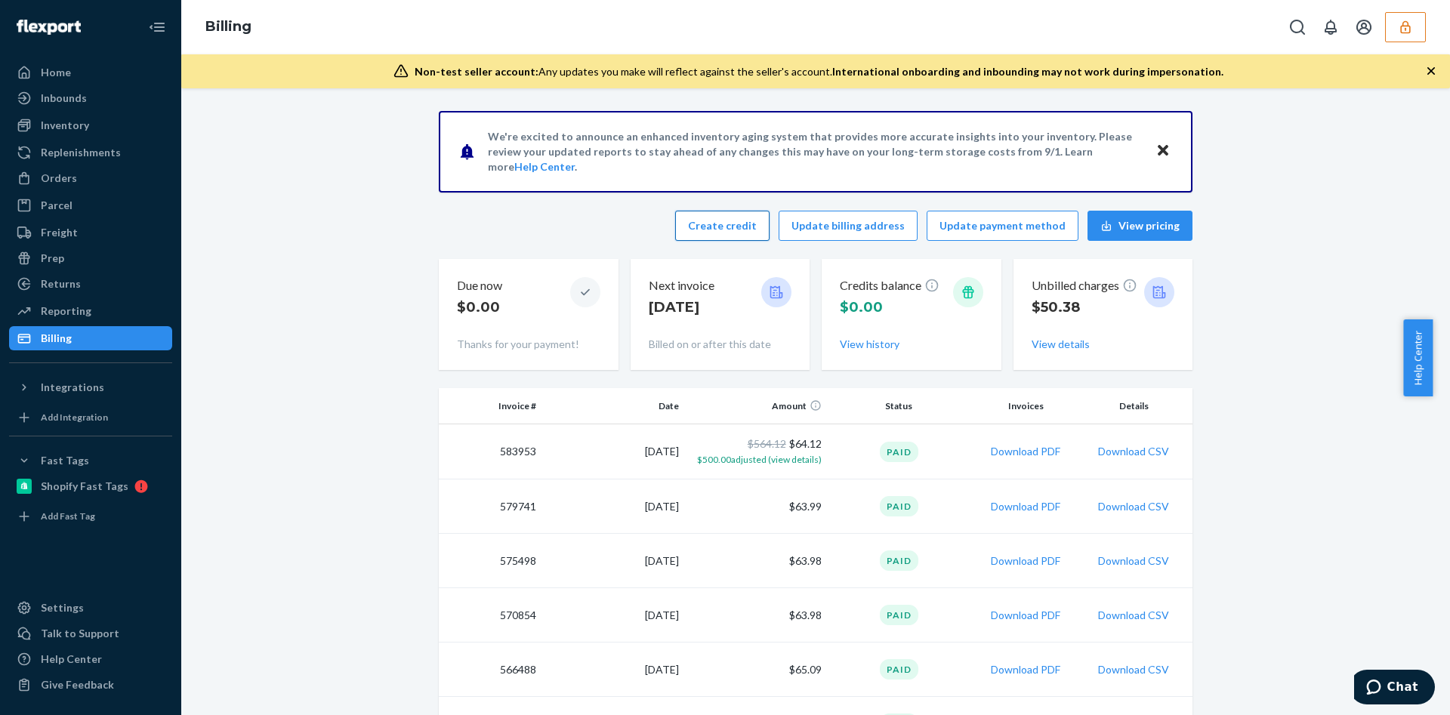
click at [769, 232] on button "Create credit" at bounding box center [722, 226] width 94 height 30
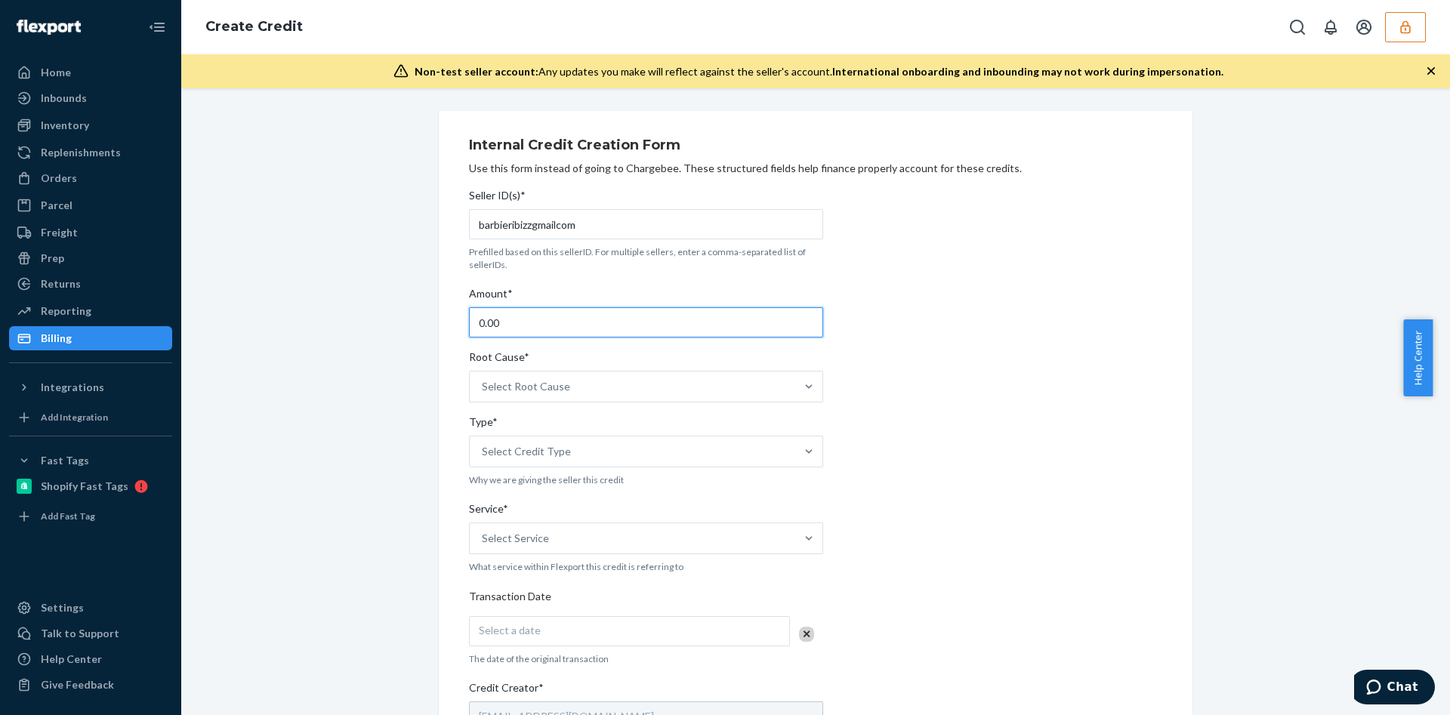
click at [568, 331] on input "0.00" at bounding box center [646, 322] width 354 height 30
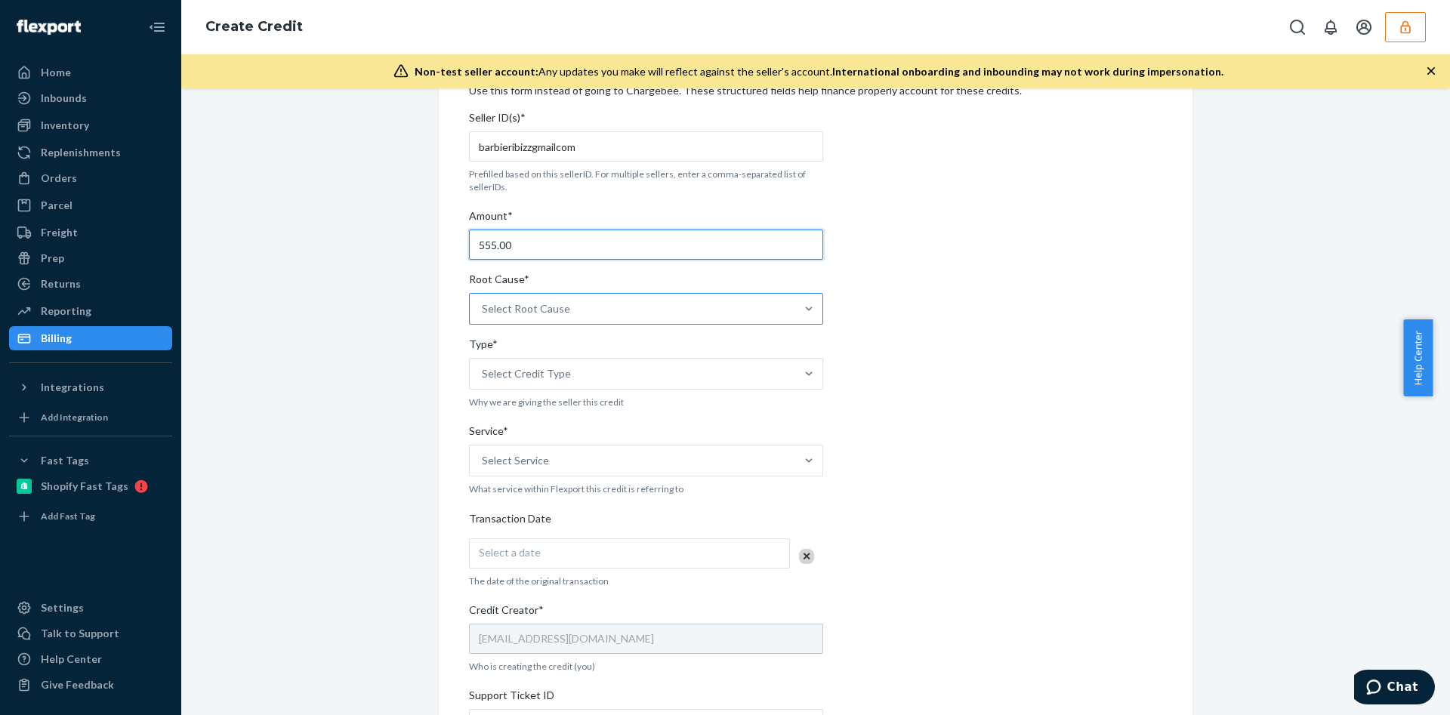
scroll to position [113, 0]
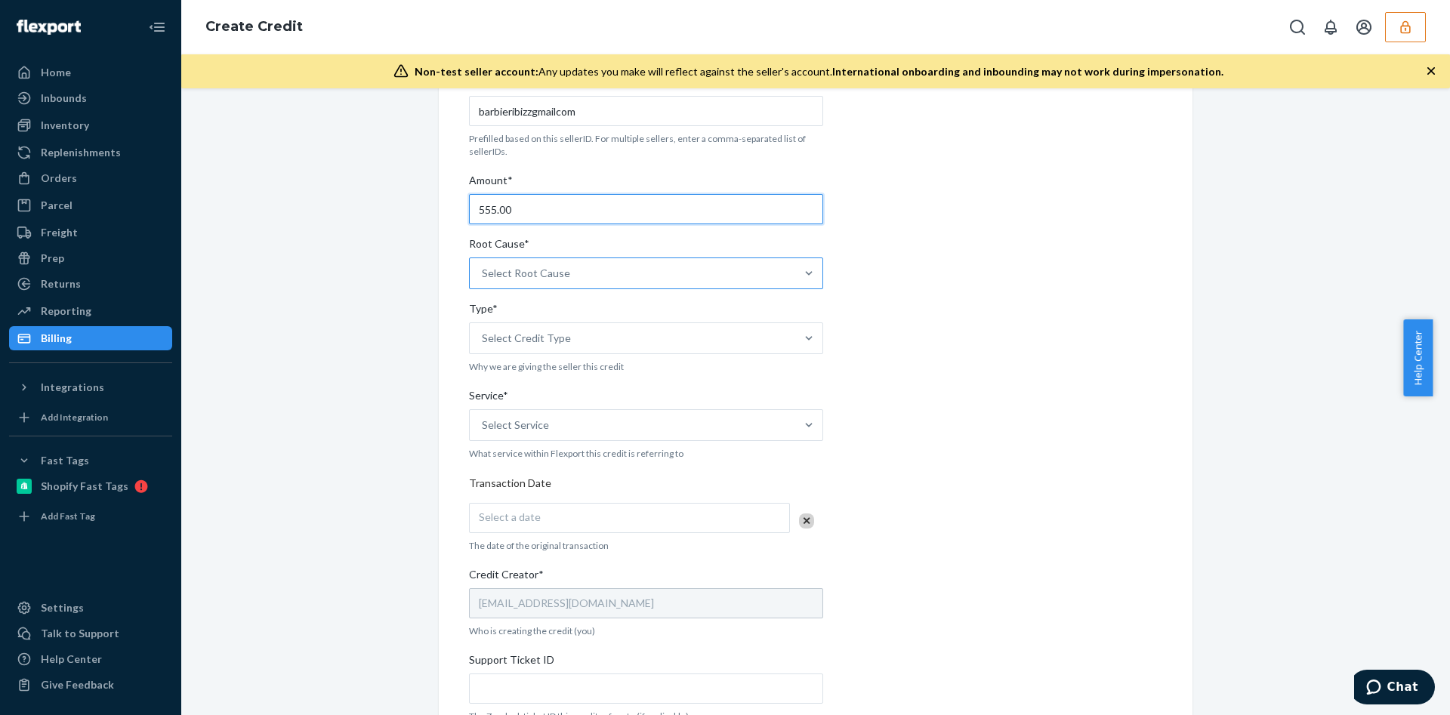
type input "555.00"
click at [550, 270] on div "Select Root Cause" at bounding box center [526, 273] width 88 height 15
click at [483, 270] on input "Root Cause* Select Root Cause" at bounding box center [483, 273] width 2 height 15
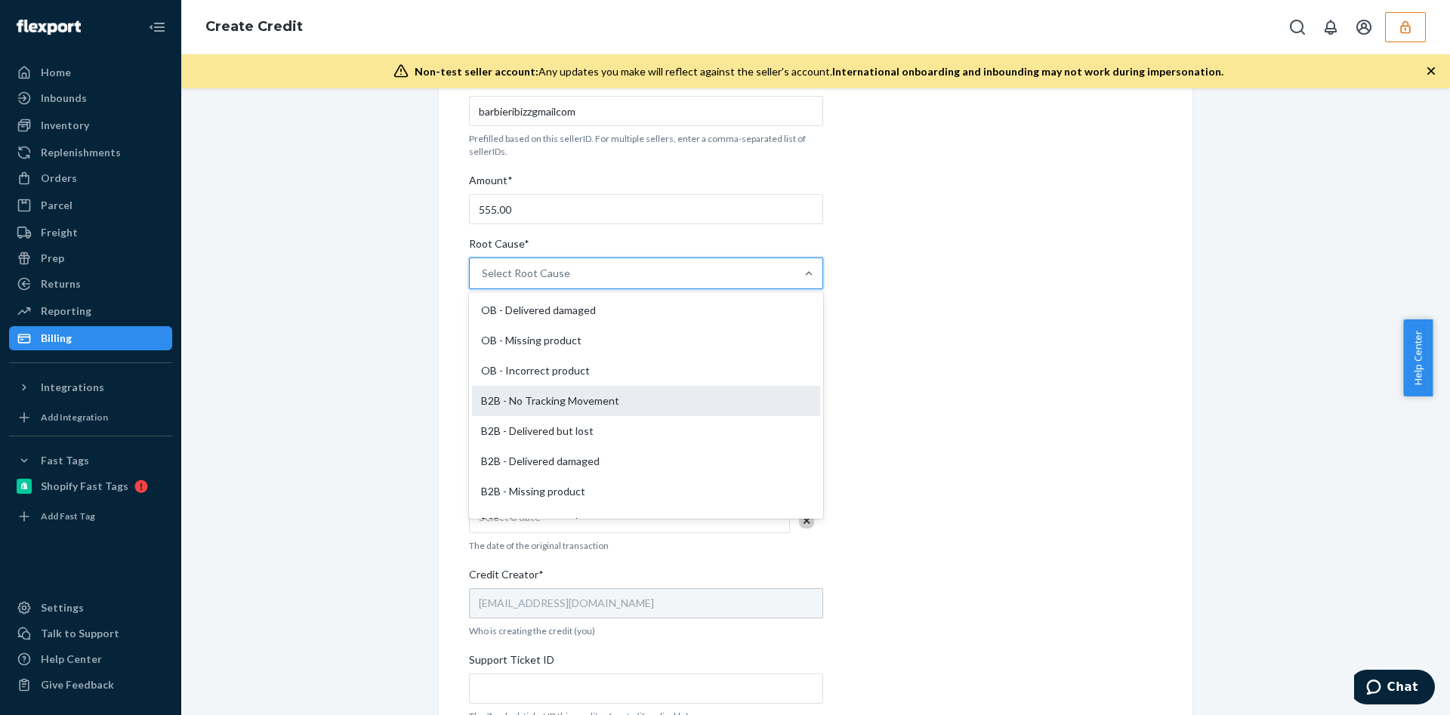
scroll to position [655, 0]
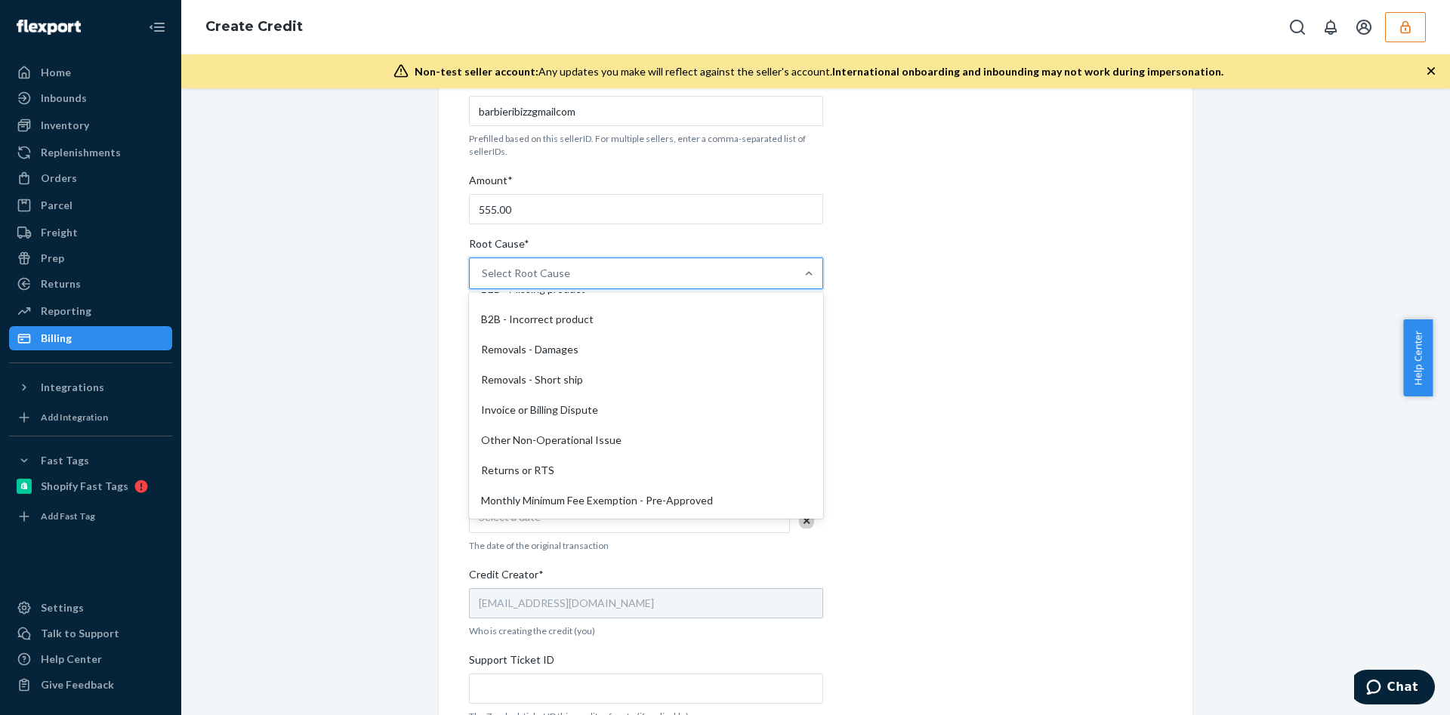
click at [596, 504] on div "Monthly Minimum Fee Exemption - Pre-Approved" at bounding box center [646, 501] width 348 height 30
click at [483, 281] on input "Root Cause* option Monthly Minimum Fee Exemption - Pre-Approved focused, 29 of …" at bounding box center [483, 273] width 2 height 15
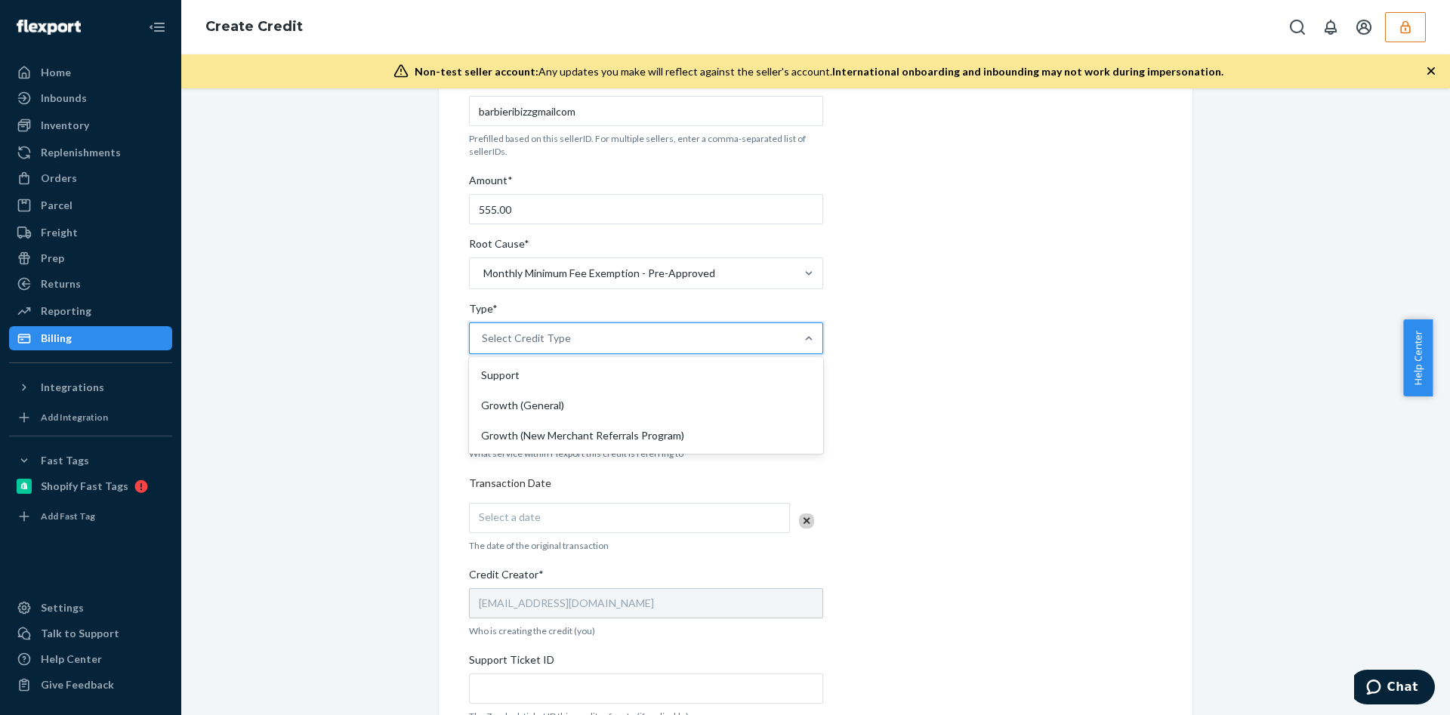
click at [549, 338] on div "Select Credit Type" at bounding box center [526, 338] width 89 height 15
click at [483, 338] on input "Type* option Support focused, 1 of 3. 3 results available. Use Up and Down to c…" at bounding box center [483, 338] width 2 height 15
click at [554, 378] on div "Support" at bounding box center [646, 375] width 348 height 30
click at [483, 346] on input "Type* option Support focused, 1 of 3. 3 results available. Use Up and Down to c…" at bounding box center [483, 338] width 2 height 15
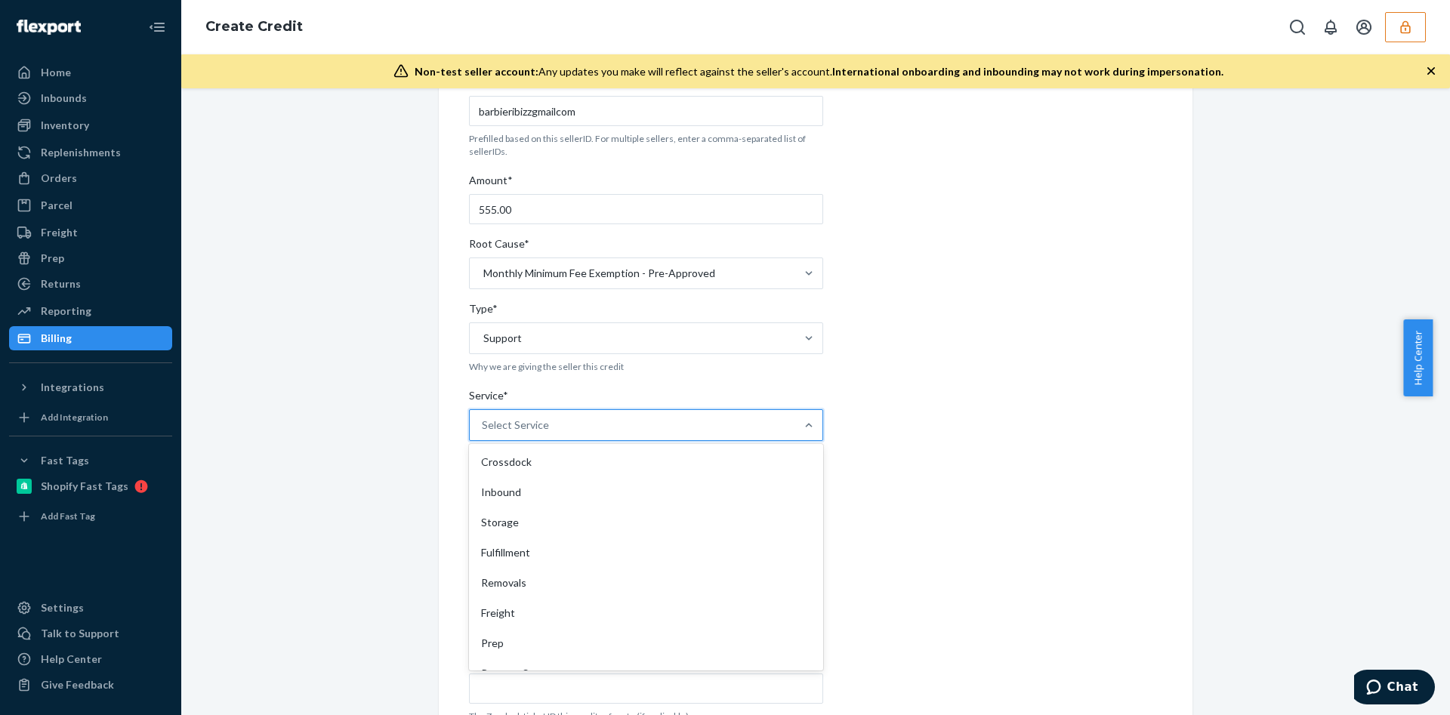
click at [533, 426] on div "Select Service" at bounding box center [515, 425] width 67 height 15
click at [483, 426] on input "Service* option Crossdock focused, 1 of 10. 10 results available. Use Up and Do…" at bounding box center [483, 425] width 2 height 15
click at [503, 500] on div "Removals" at bounding box center [646, 501] width 348 height 30
click at [483, 433] on input "Service* option Removals focused, 5 of 10. 10 results available. Use Up and Dow…" at bounding box center [483, 425] width 2 height 15
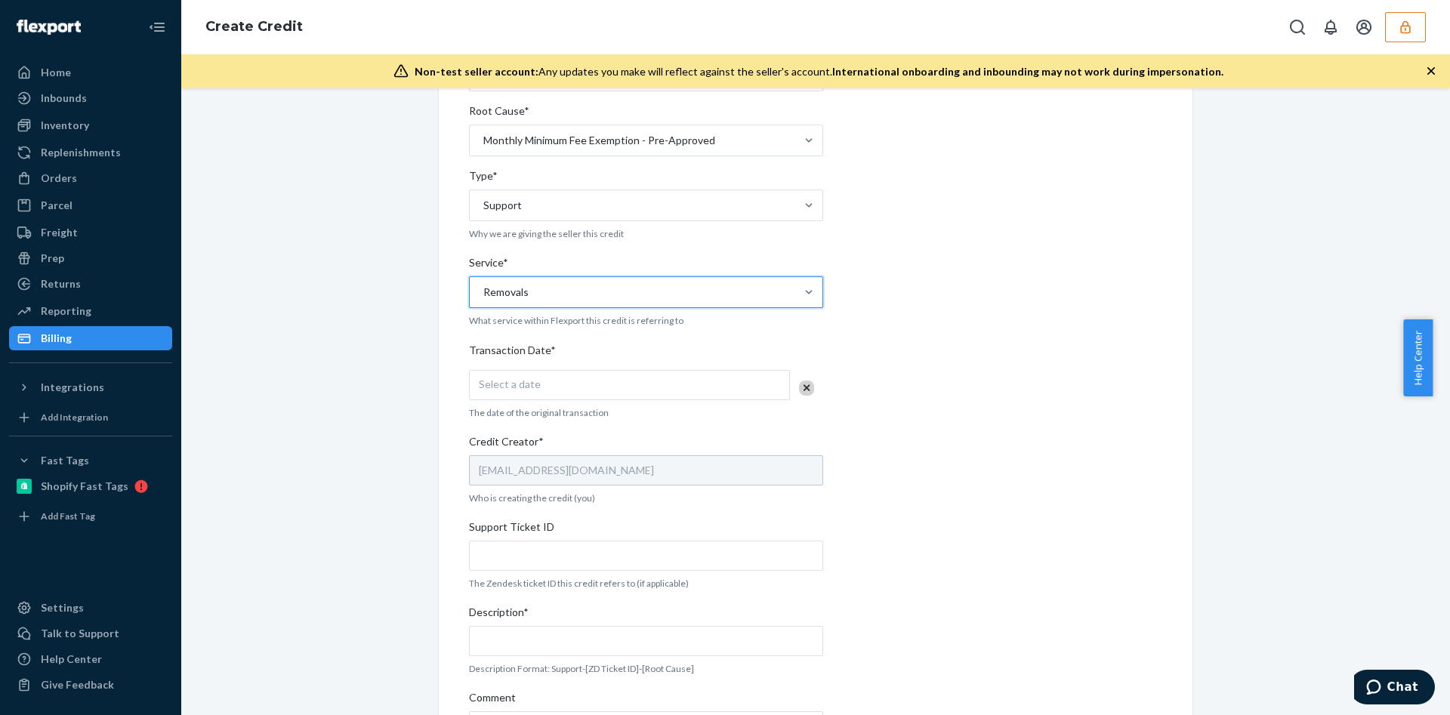
scroll to position [340, 0]
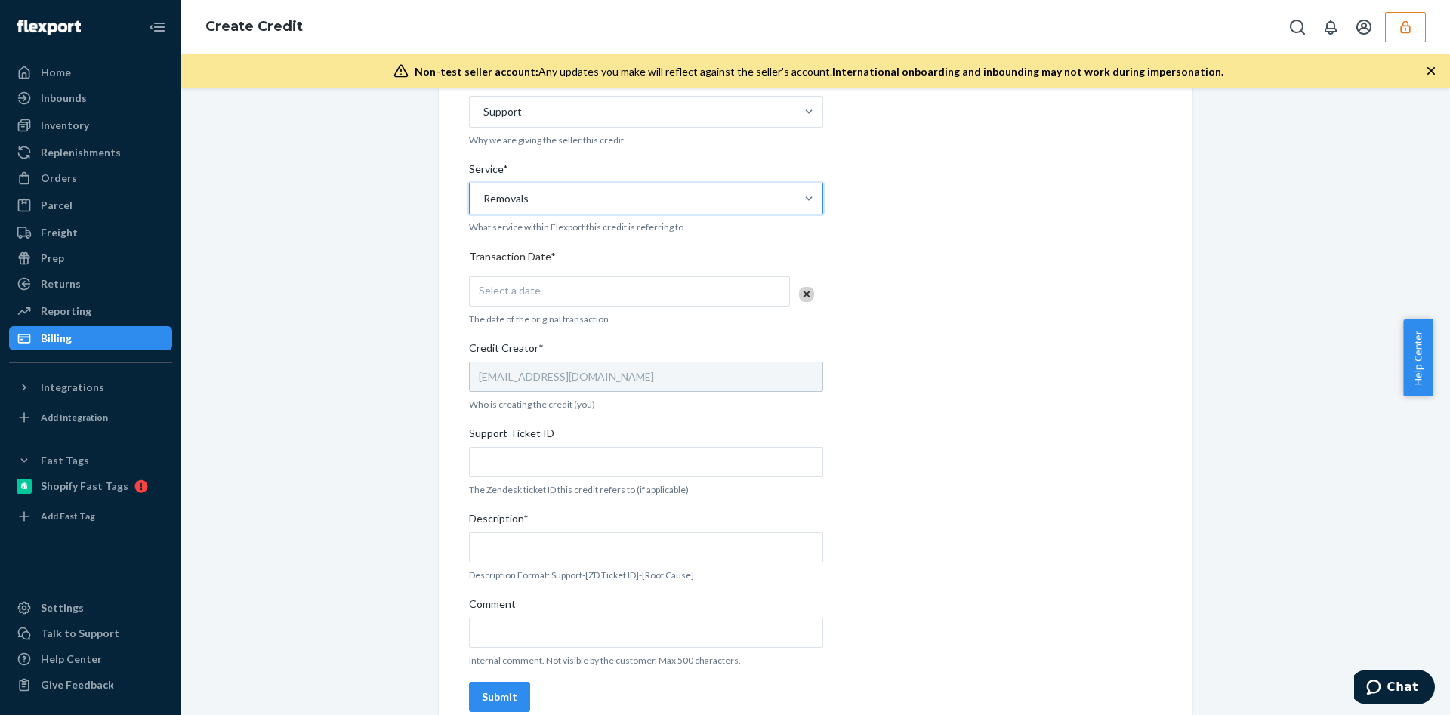
click at [510, 198] on div "Removals" at bounding box center [505, 198] width 45 height 15
click at [483, 198] on input "Service* option Removals, selected. 0 results available. Select is focused ,typ…" at bounding box center [483, 198] width 2 height 15
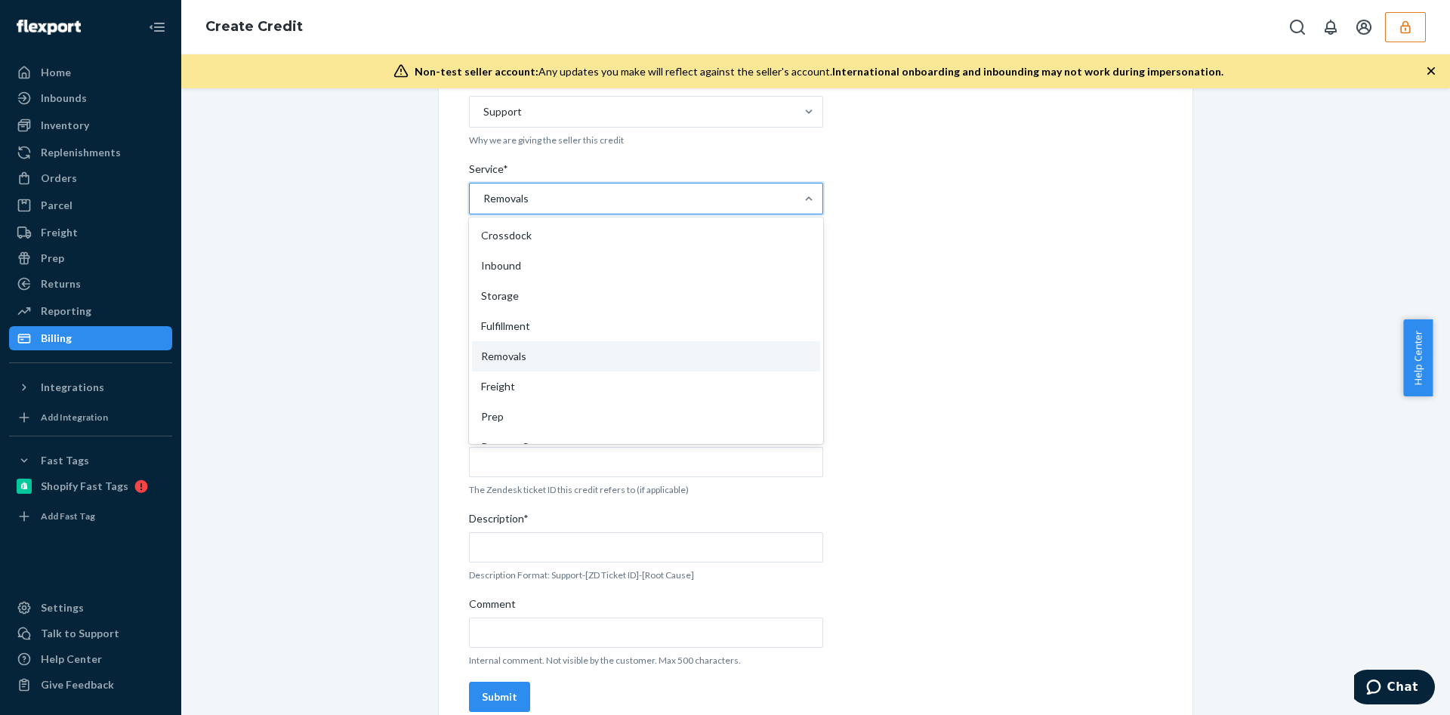
click at [560, 328] on div "Fulfillment" at bounding box center [646, 326] width 348 height 30
click at [483, 206] on input "Service* option Removals, selected. option Fulfillment focused, 4 of 10. 10 res…" at bounding box center [483, 198] width 2 height 15
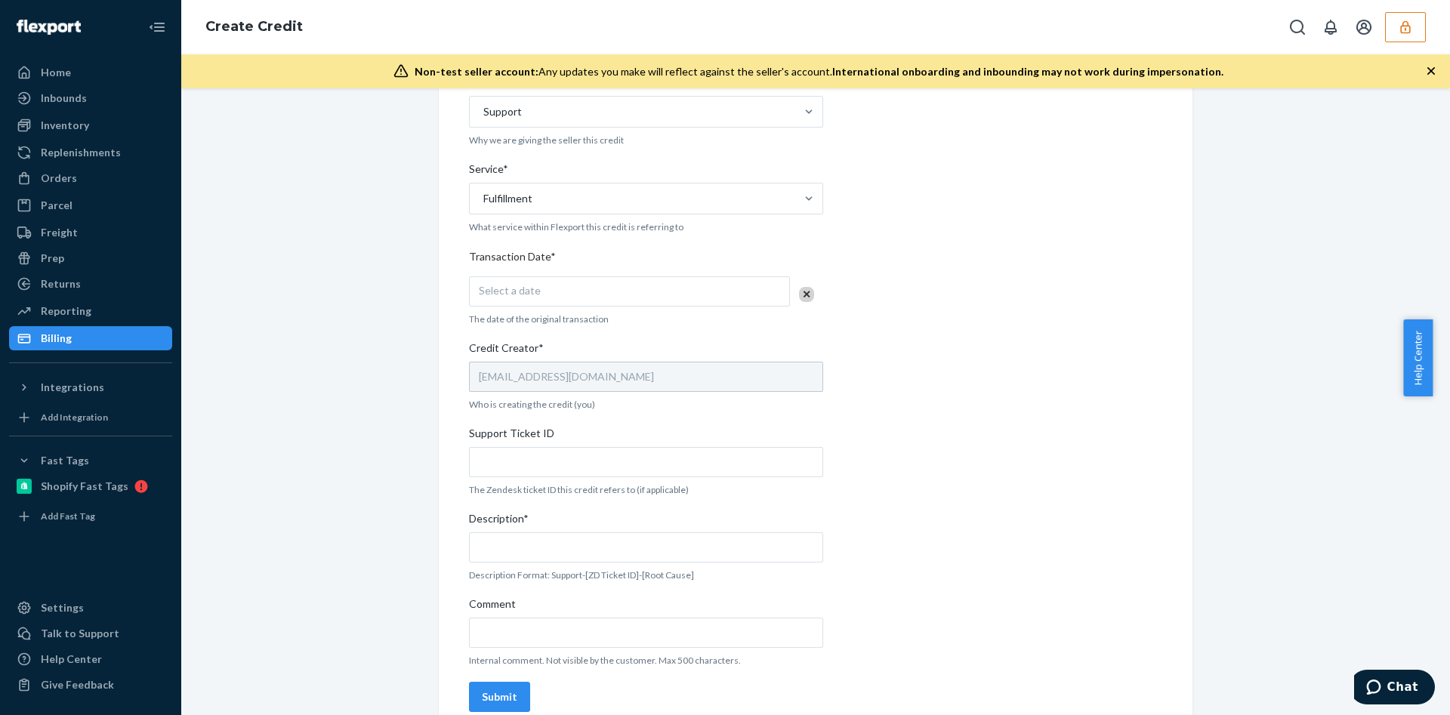
click at [557, 295] on div "Select a date" at bounding box center [629, 291] width 321 height 30
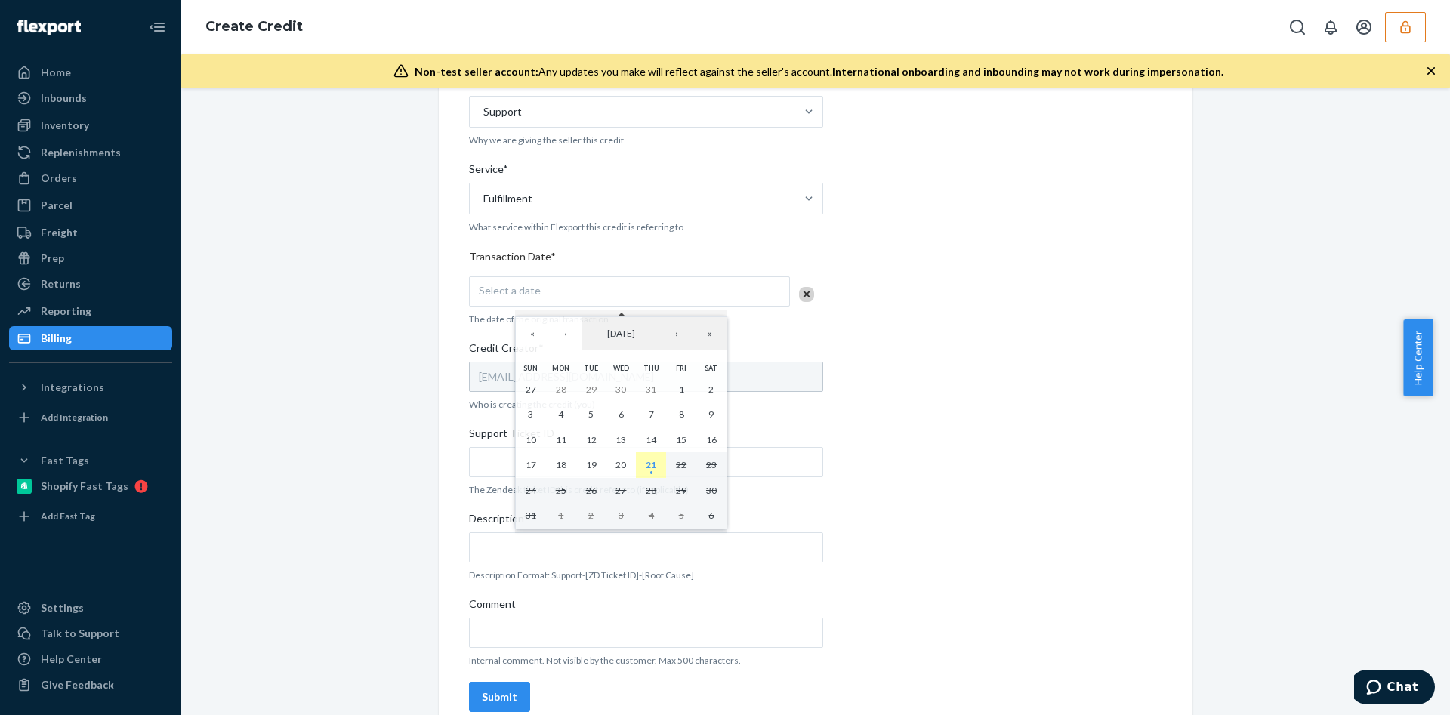
click at [655, 466] on abbr "21" at bounding box center [651, 464] width 11 height 11
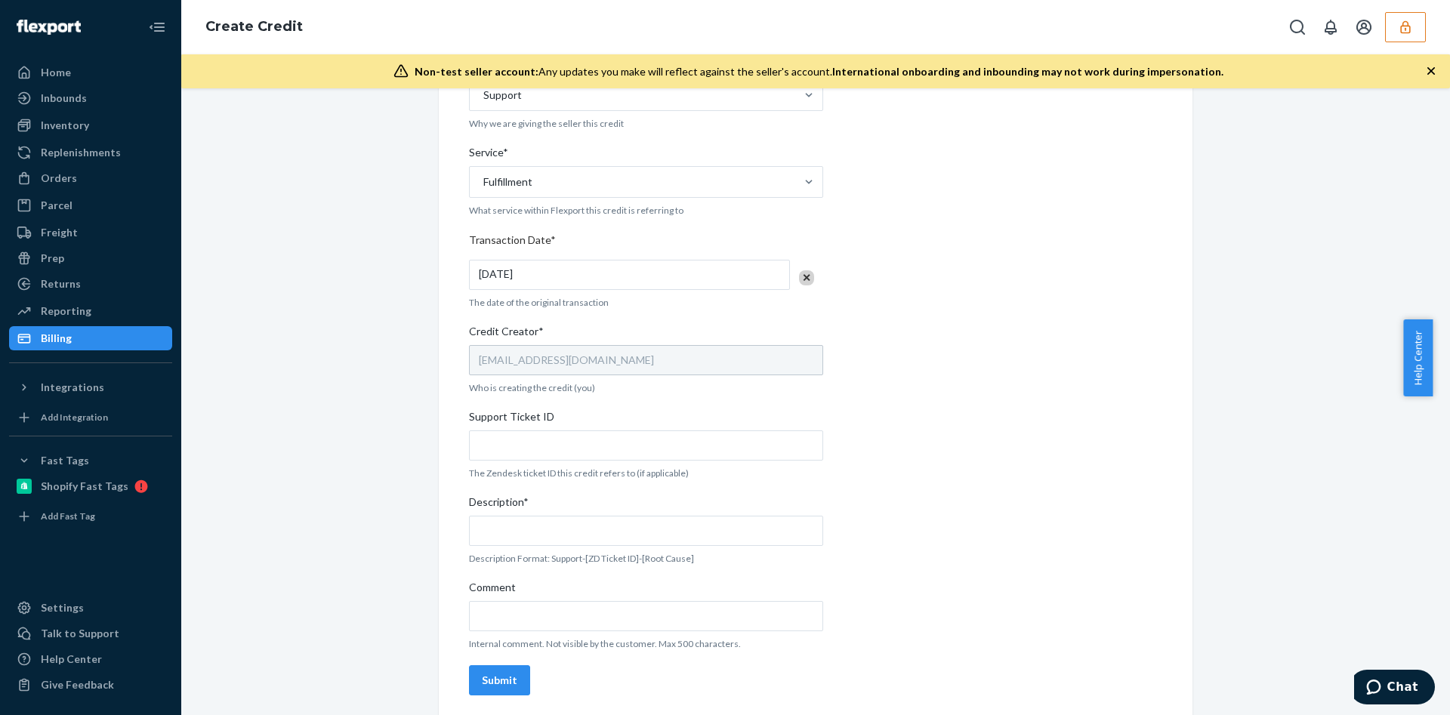
scroll to position [361, 0]
click at [516, 415] on span "Support Ticket ID" at bounding box center [511, 415] width 85 height 21
click at [516, 426] on input "Support Ticket ID" at bounding box center [646, 441] width 354 height 30
click at [520, 431] on input "Support Ticket ID" at bounding box center [646, 441] width 354 height 30
click at [547, 446] on input "Support Ticket ID" at bounding box center [646, 441] width 354 height 30
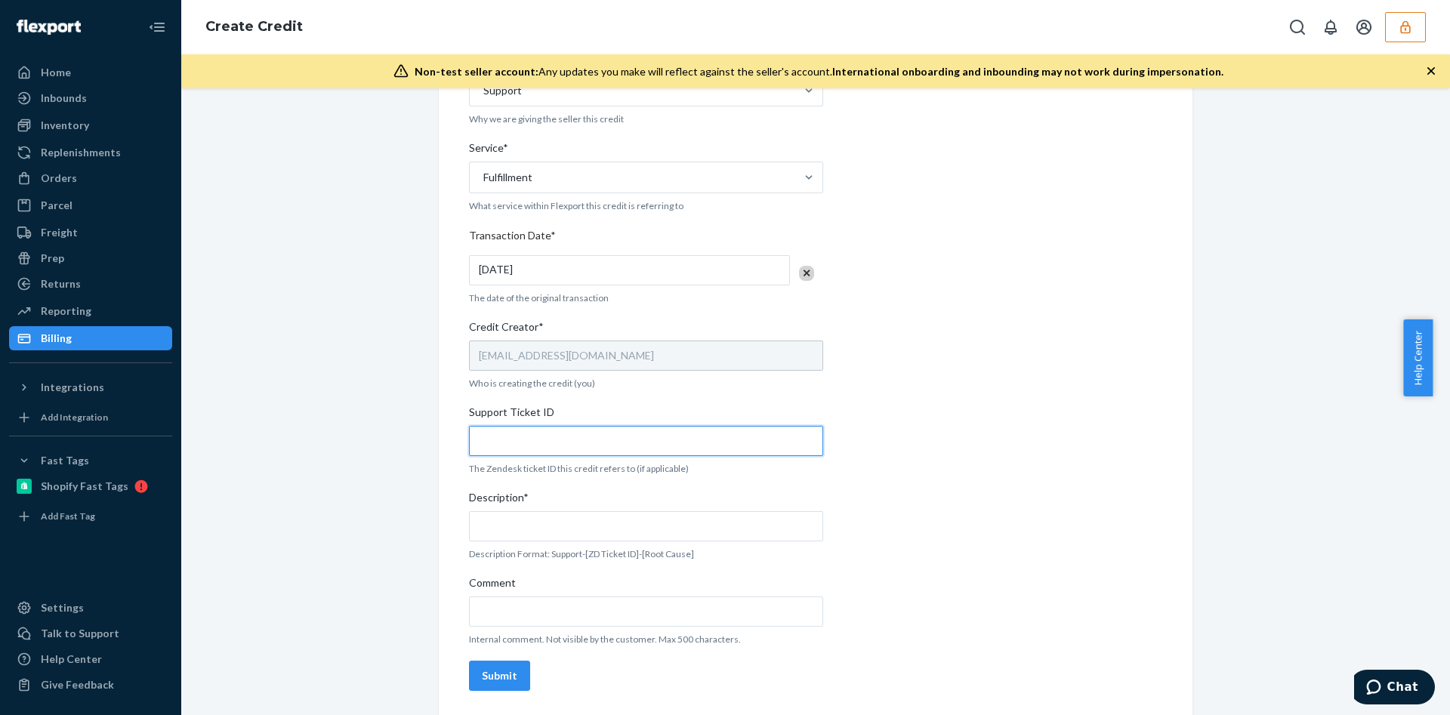
paste input "795586"
type input "795586"
click at [510, 529] on input "Description*" at bounding box center [646, 526] width 354 height 30
paste input "795586"
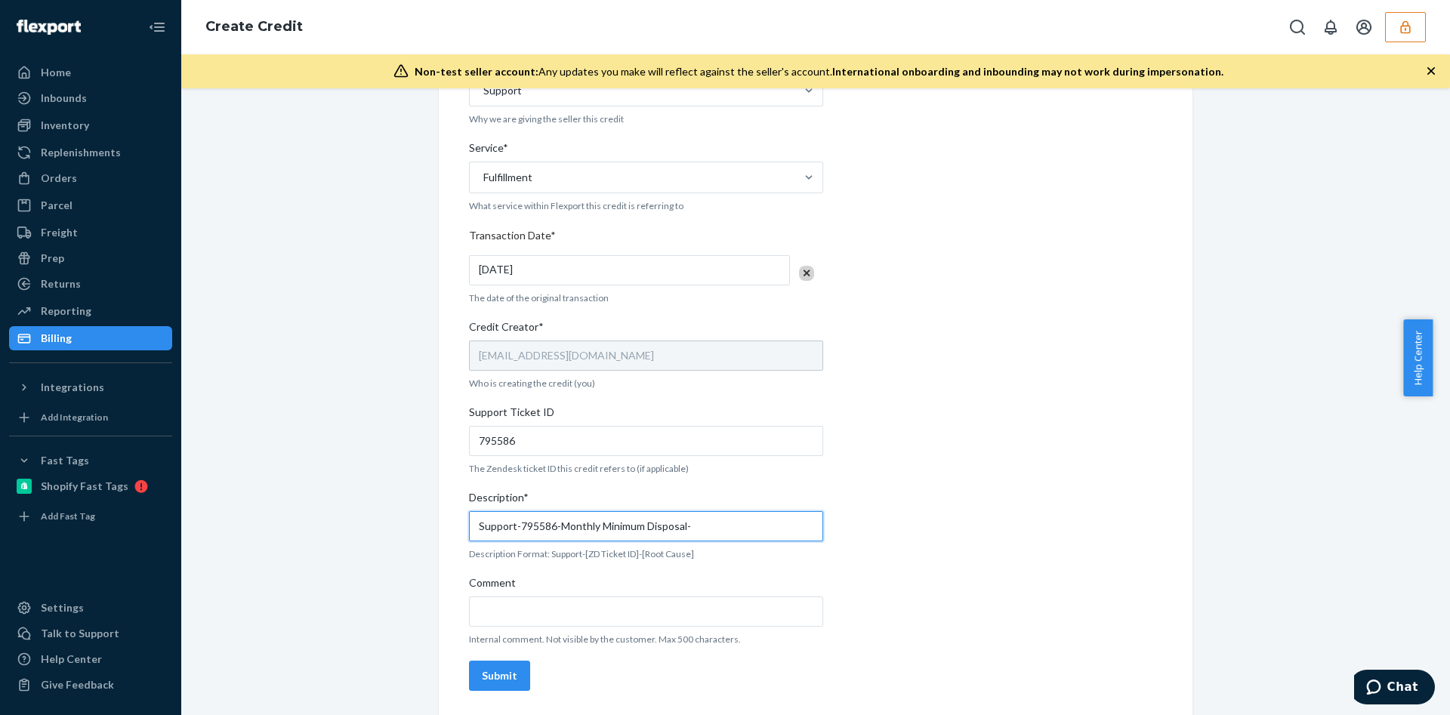
paste input "134947534"
type input "Support-795586-Monthly Minimum Disposal-134947534"
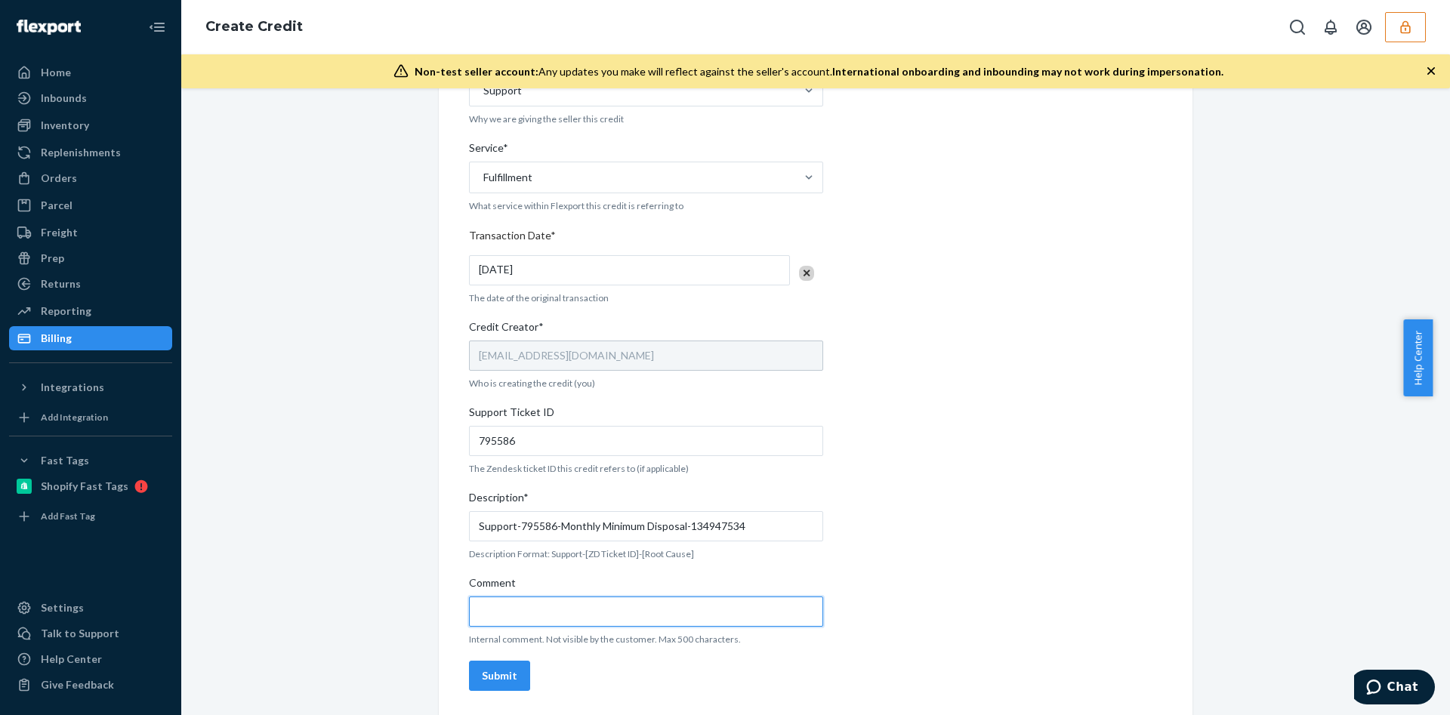
click at [509, 614] on input "Comment" at bounding box center [646, 612] width 354 height 30
paste input "https://flexport-fulfillment.zendesk.com/agent/tickets/795586"
type input "https://flexport-fulfillment.zendesk.com/agent/tickets/795586"
click at [492, 680] on div "Submit" at bounding box center [499, 675] width 35 height 15
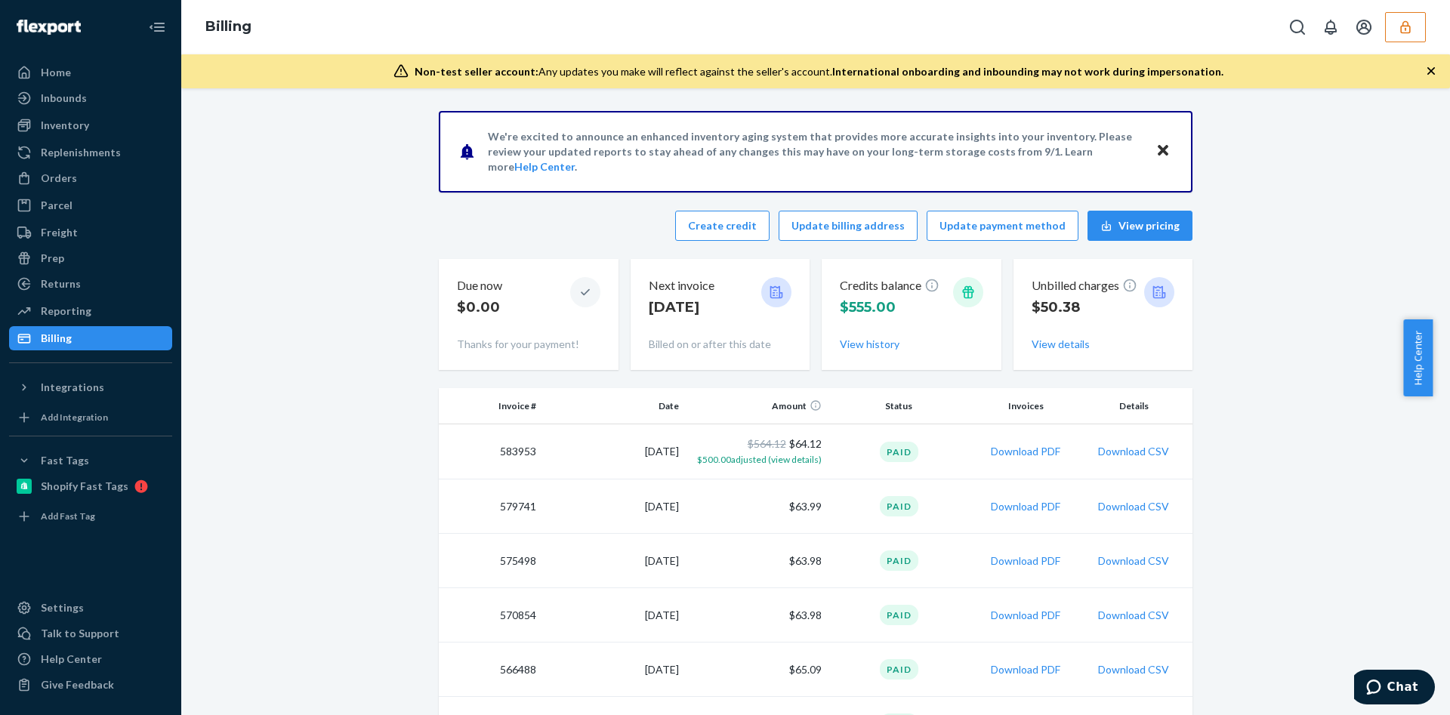
click at [1392, 29] on button "button" at bounding box center [1405, 27] width 41 height 30
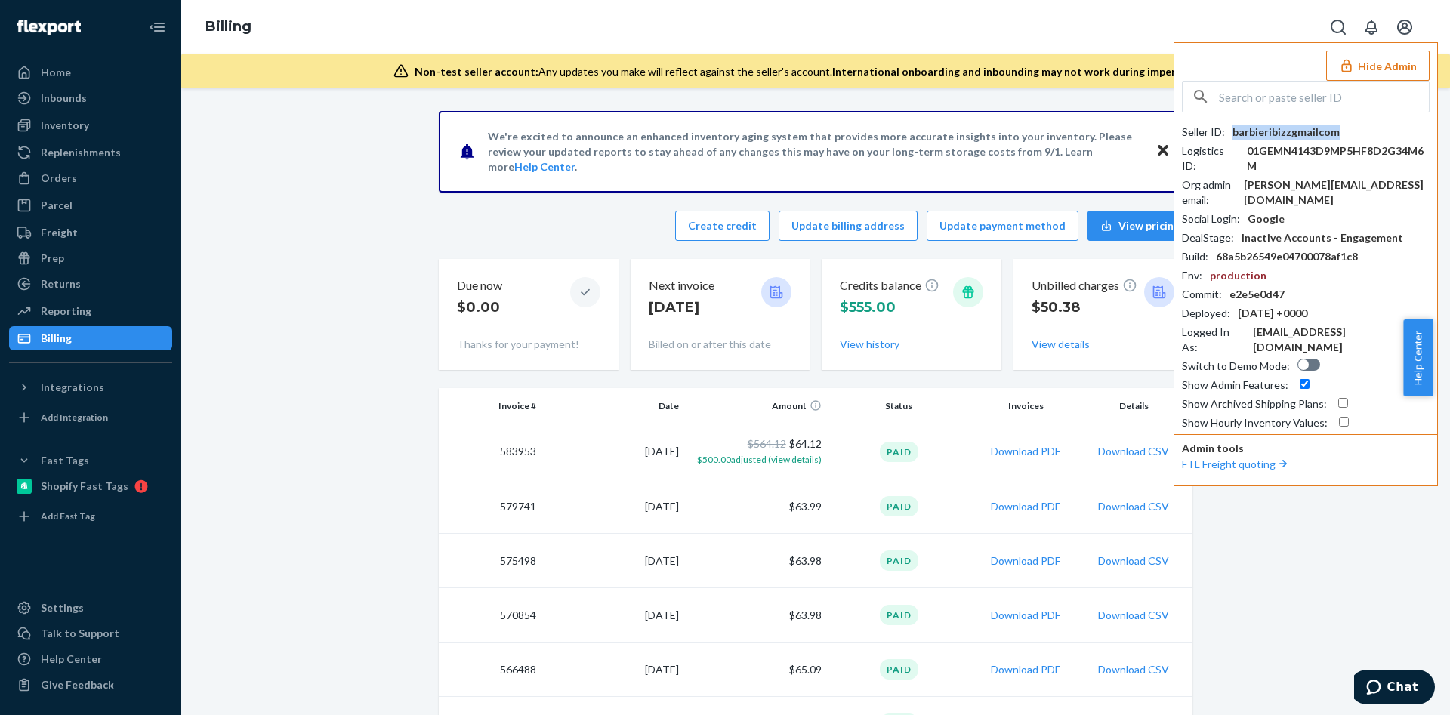
click at [1263, 129] on div "barbieribizzgmailcom" at bounding box center [1285, 132] width 107 height 15
click at [1331, 189] on div "barbieri.bizz@gmail.com" at bounding box center [1337, 192] width 186 height 30
click at [1280, 112] on div at bounding box center [1306, 97] width 248 height 32
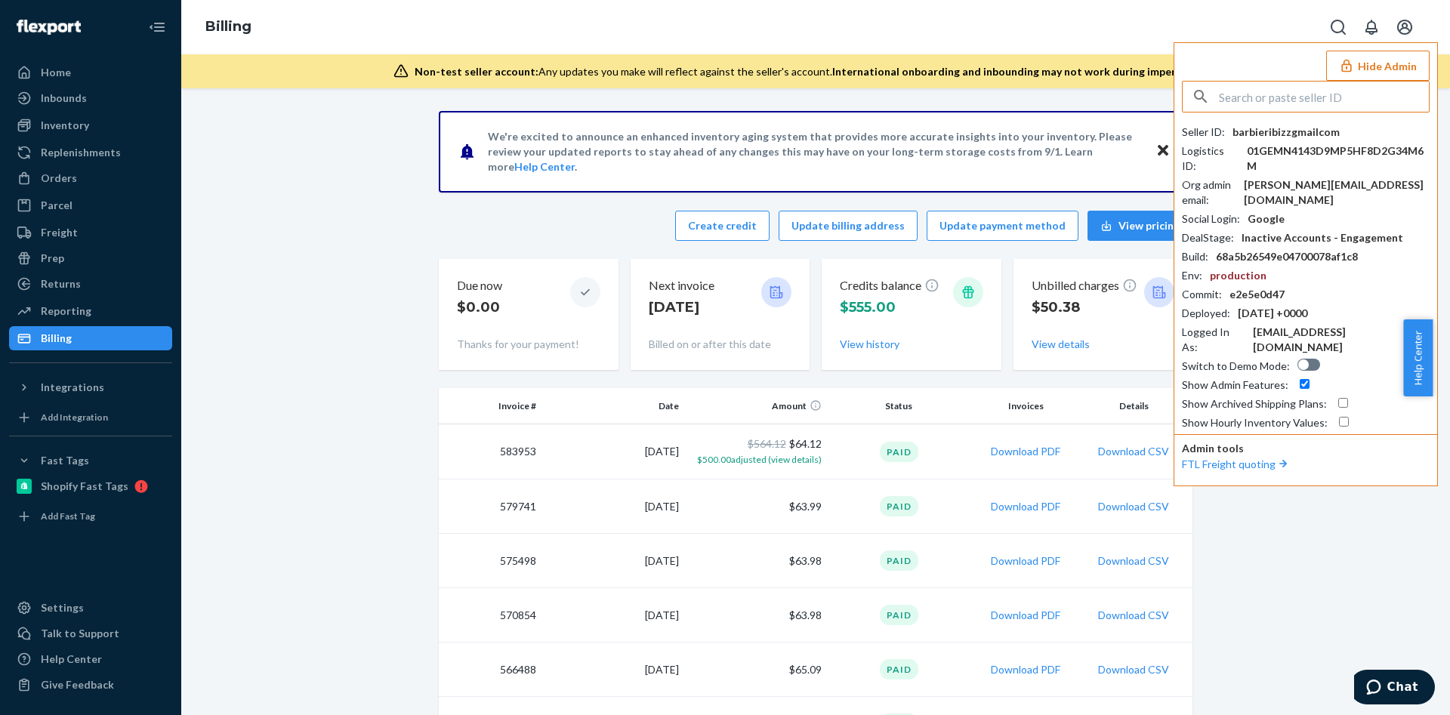
click at [1278, 93] on input "text" at bounding box center [1324, 97] width 210 height 30
paste input "stickgoowalmartyeahnet"
type input "stickgoowalmartyeahnet"
click at [1248, 130] on span "stickgoowalmartyeahnet" at bounding box center [1285, 132] width 175 height 15
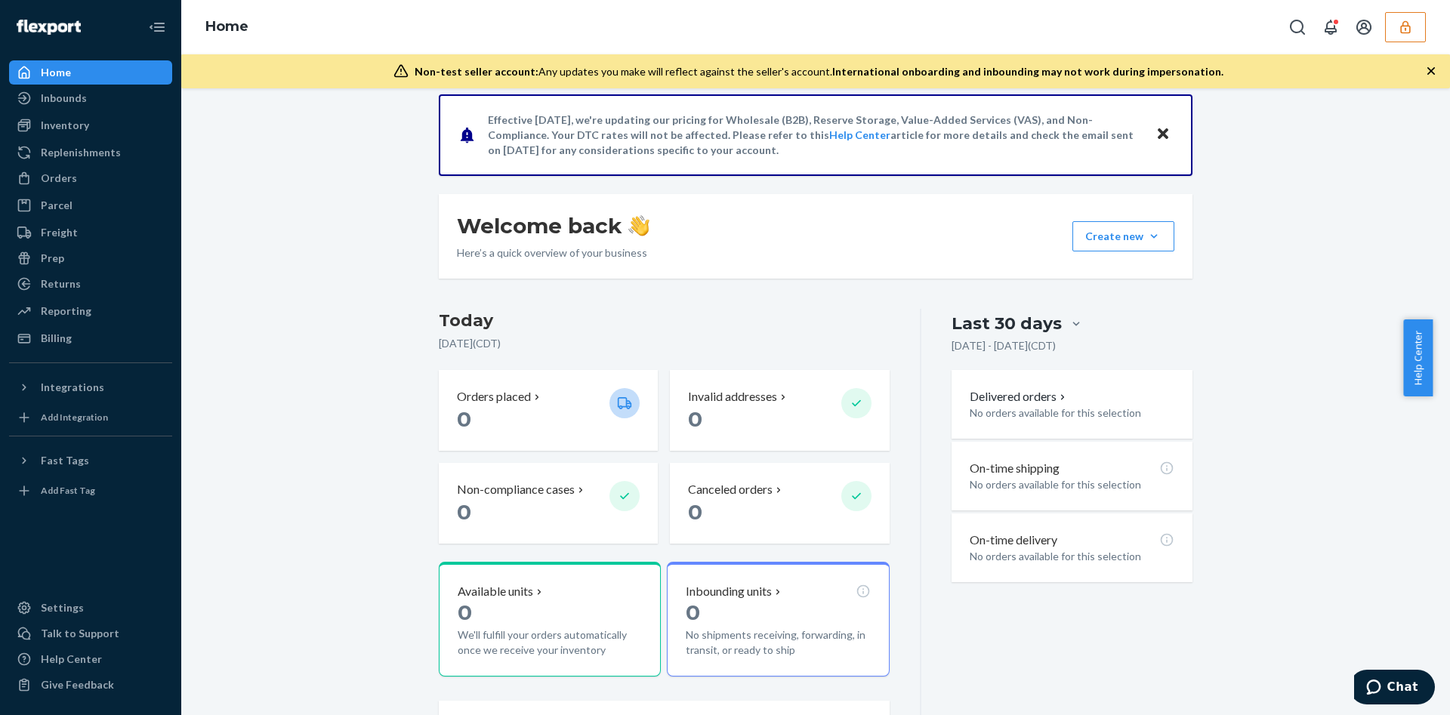
scroll to position [227, 0]
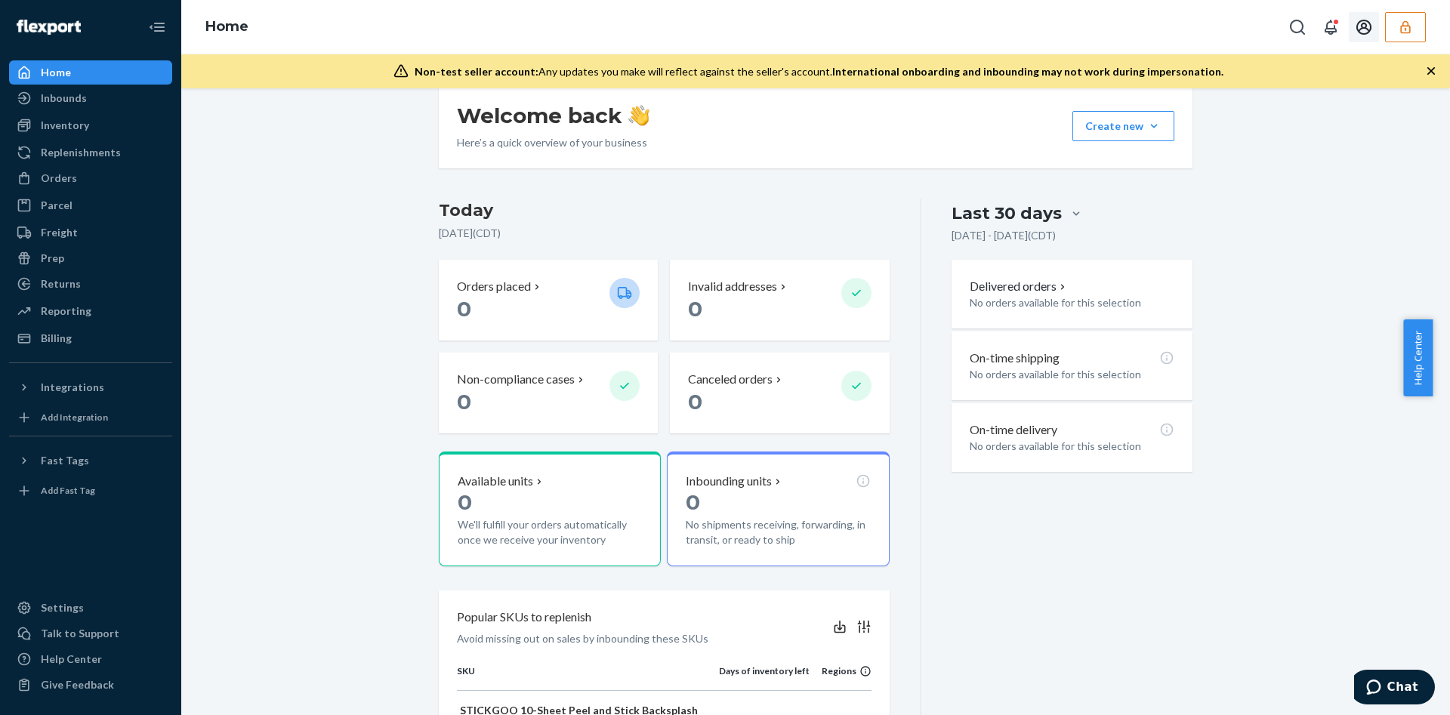
click at [1422, 35] on button "button" at bounding box center [1405, 27] width 41 height 30
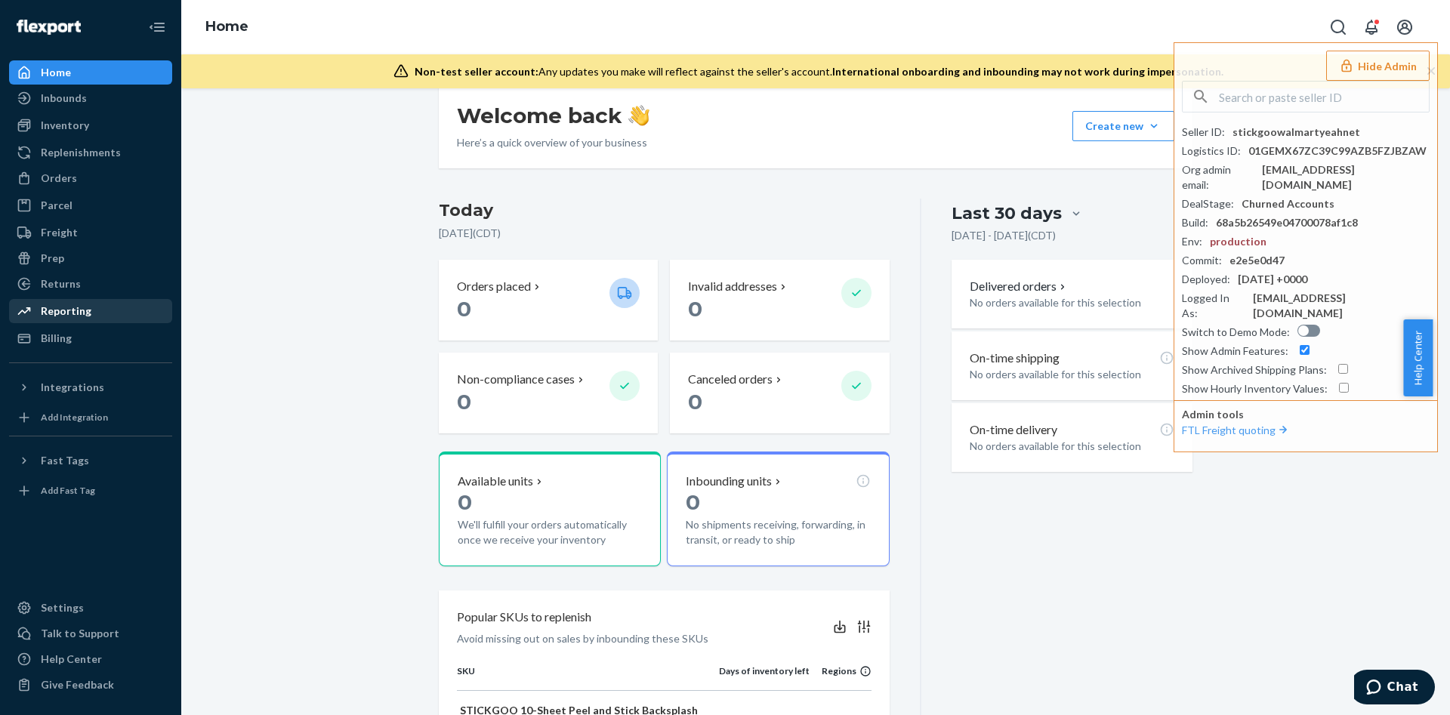
click at [31, 321] on div "Reporting" at bounding box center [91, 311] width 160 height 21
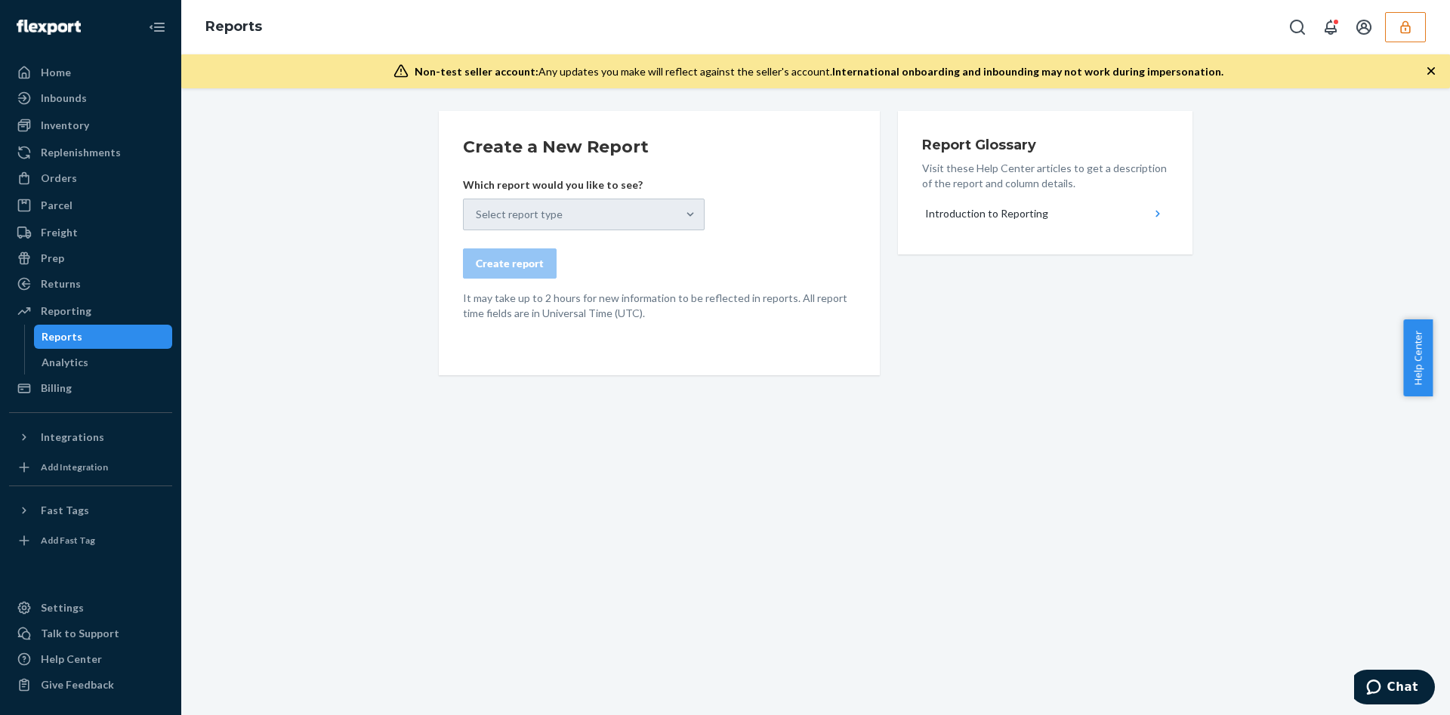
click at [32, 333] on div "Reports Analytics" at bounding box center [98, 350] width 149 height 50
click at [40, 378] on div "Billing" at bounding box center [91, 388] width 160 height 21
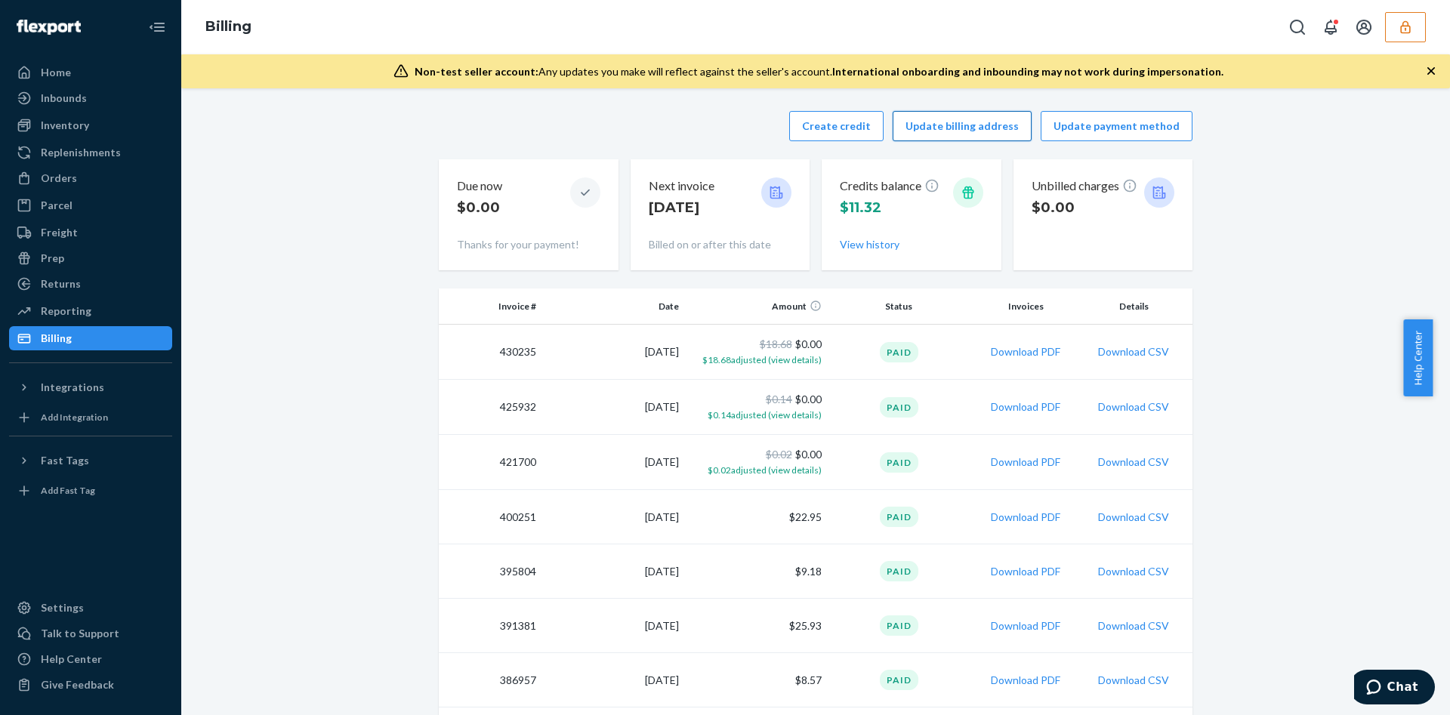
click at [954, 117] on button "Update billing address" at bounding box center [962, 126] width 139 height 30
click at [146, 62] on div "Home" at bounding box center [91, 72] width 160 height 21
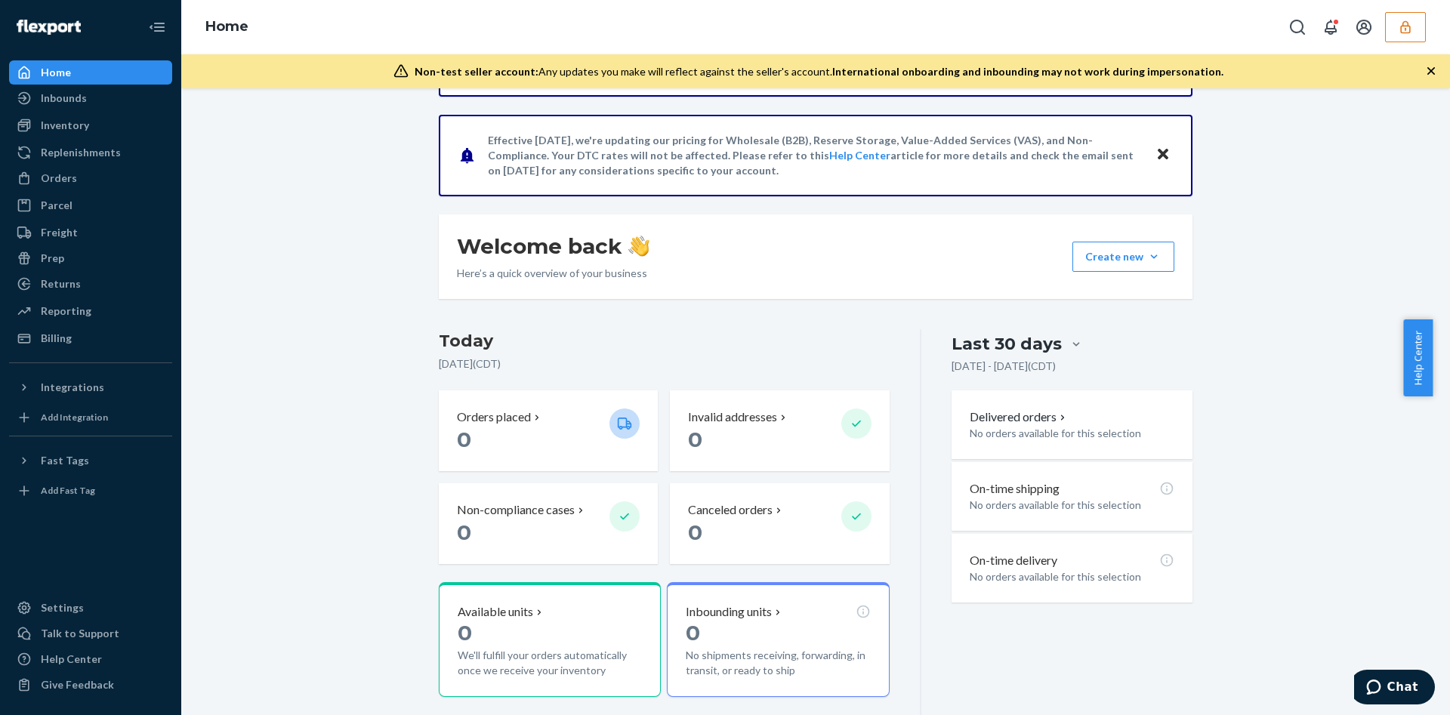
scroll to position [227, 0]
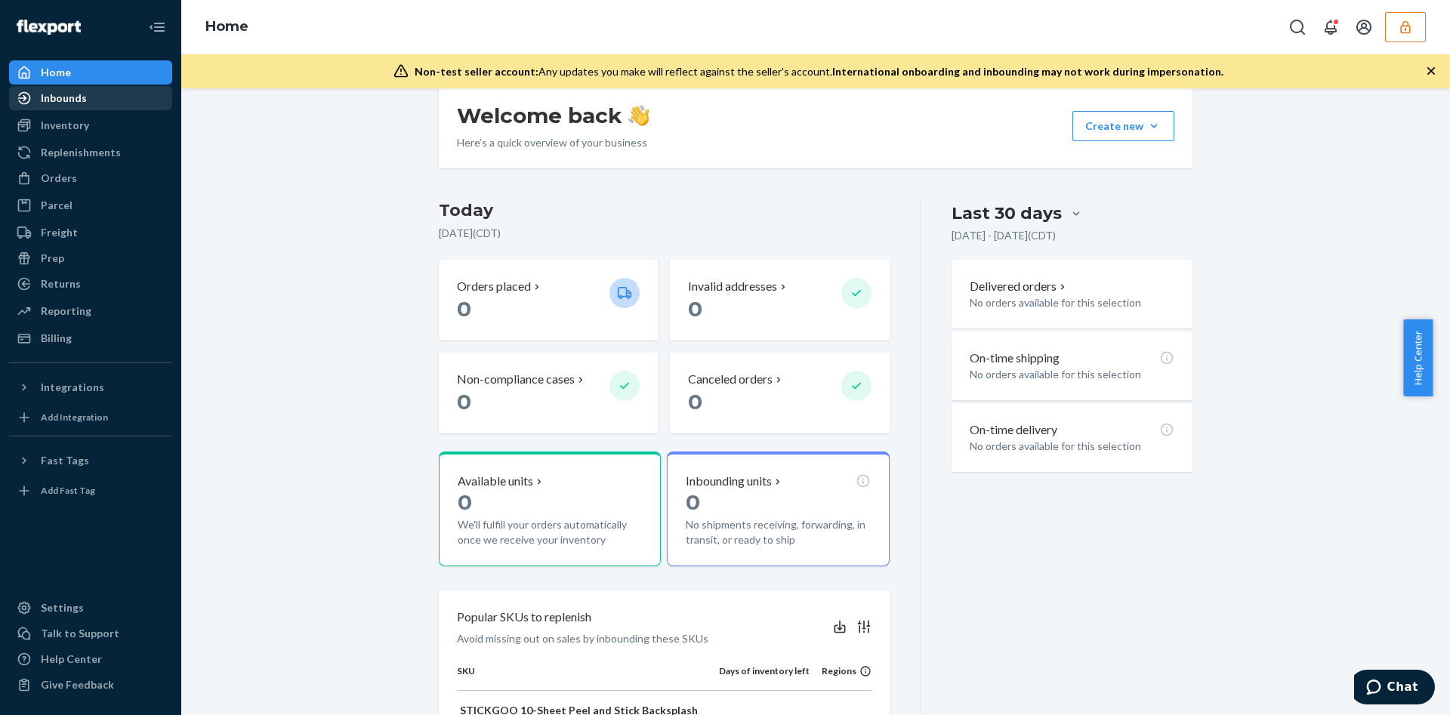
click at [98, 98] on div "Inbounds" at bounding box center [91, 98] width 160 height 21
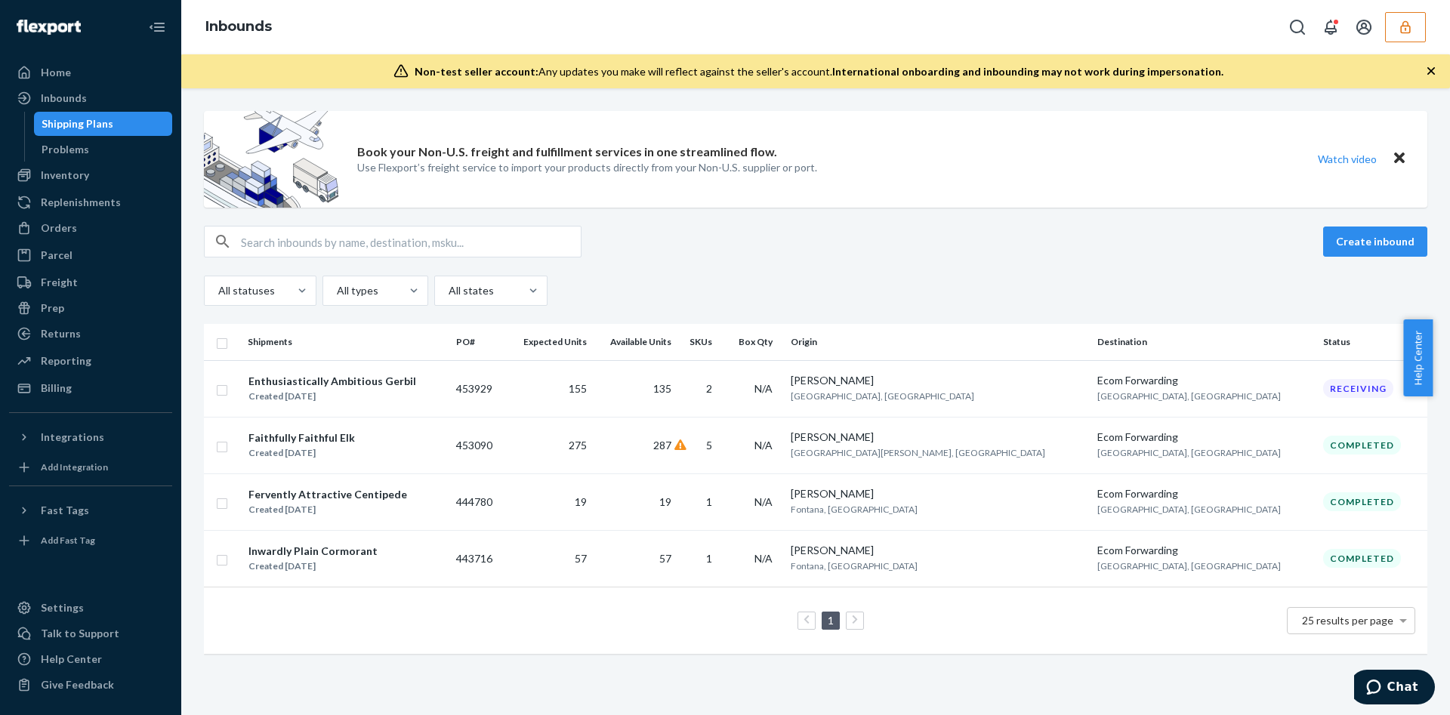
click at [89, 130] on div "Shipping Plans" at bounding box center [78, 123] width 72 height 15
click at [85, 177] on div "Inventory" at bounding box center [65, 175] width 48 height 15
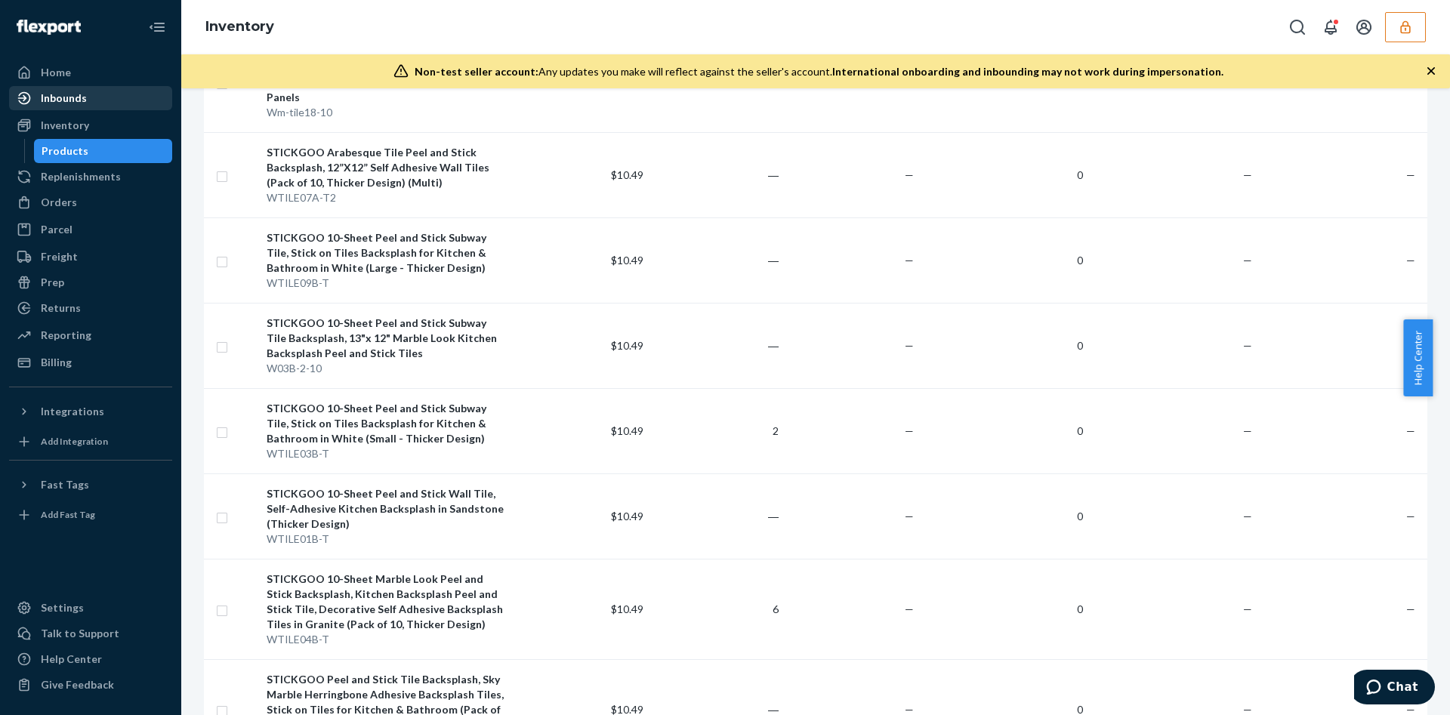
scroll to position [227, 0]
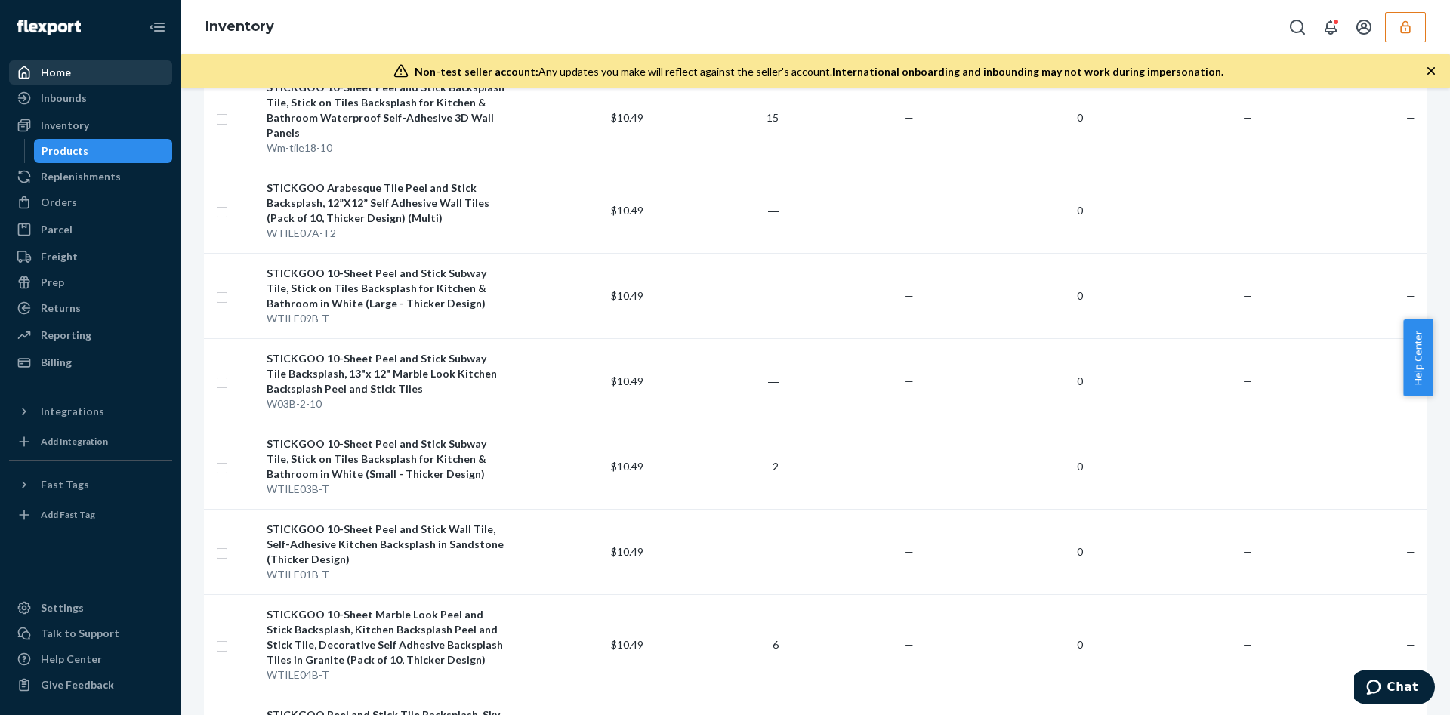
click at [95, 76] on div "Home" at bounding box center [91, 72] width 160 height 21
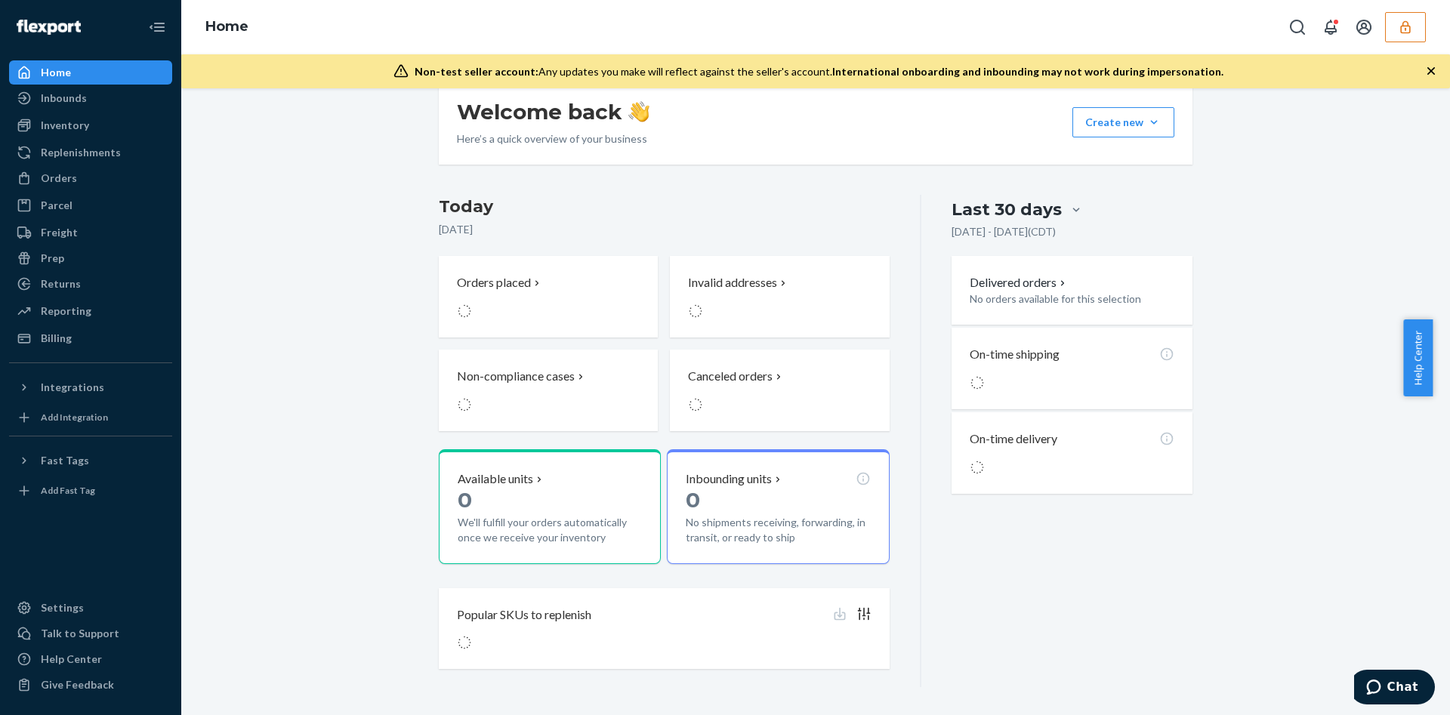
scroll to position [231, 0]
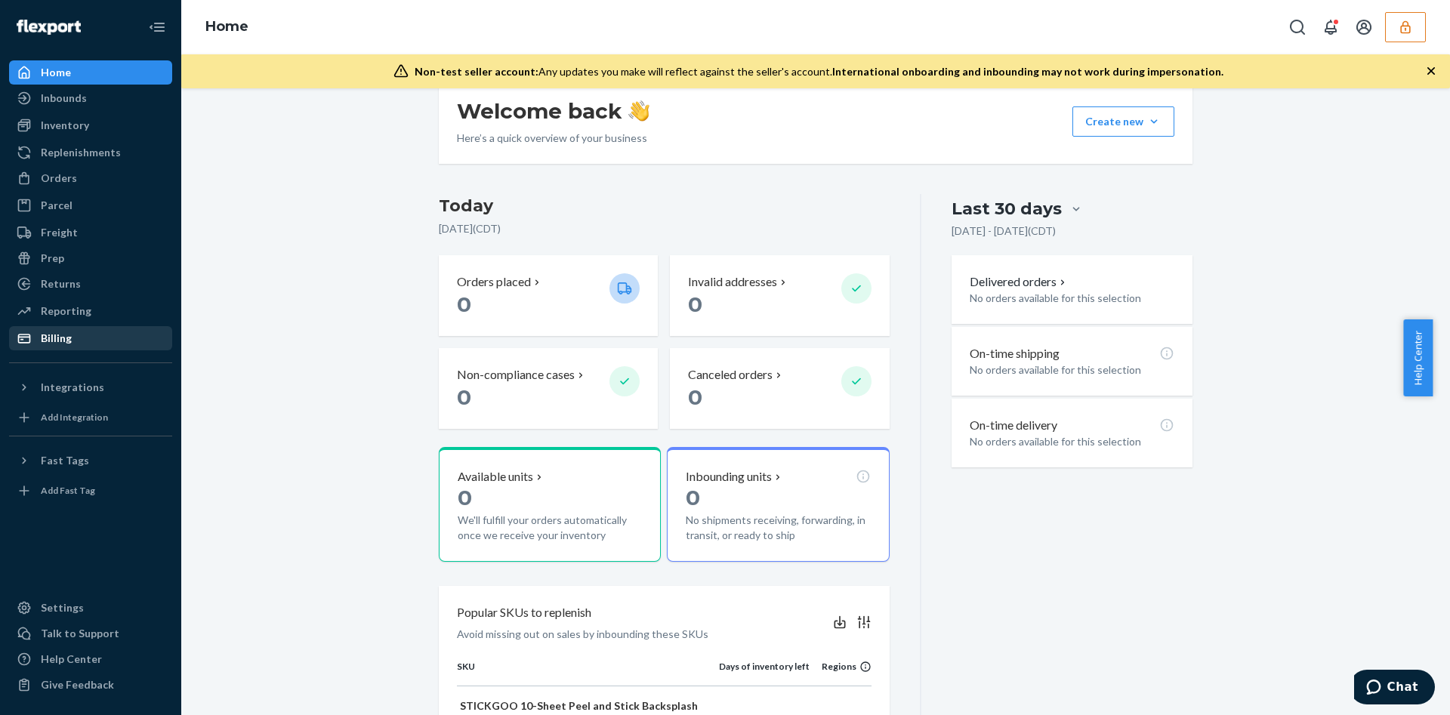
click at [94, 332] on div "Billing" at bounding box center [91, 338] width 160 height 21
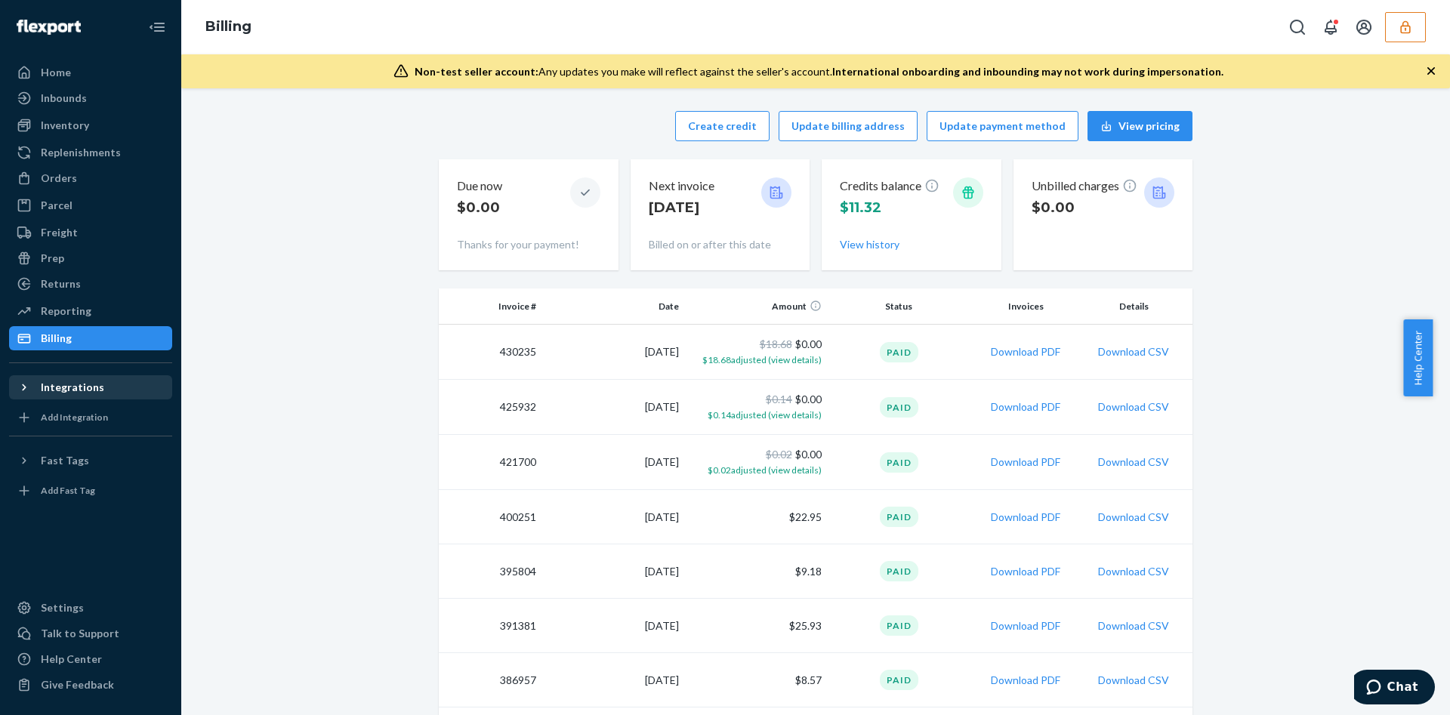
click at [80, 387] on div "Integrations" at bounding box center [72, 387] width 63 height 15
click at [1407, 43] on div "Billing" at bounding box center [815, 27] width 1269 height 54
click at [1407, 31] on icon "button" at bounding box center [1405, 27] width 15 height 15
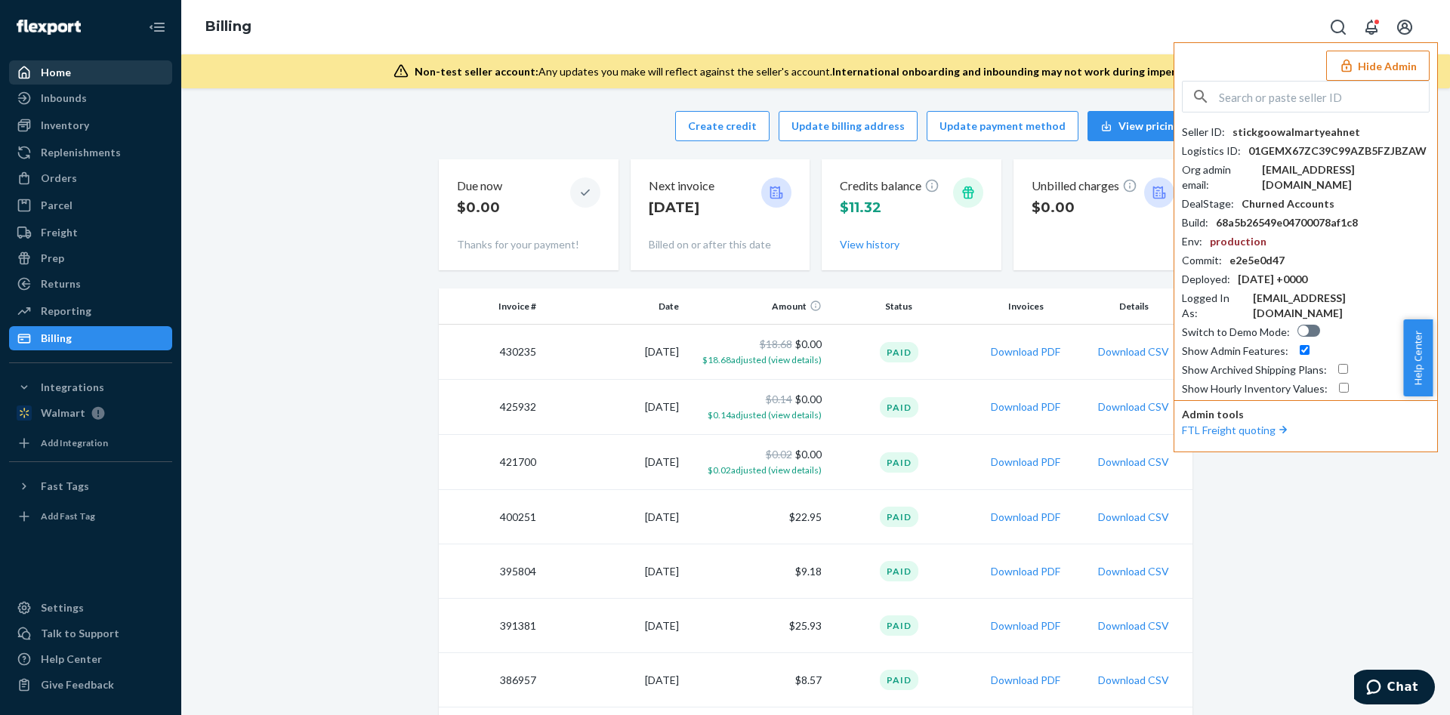
click at [57, 82] on div "Home" at bounding box center [91, 72] width 160 height 21
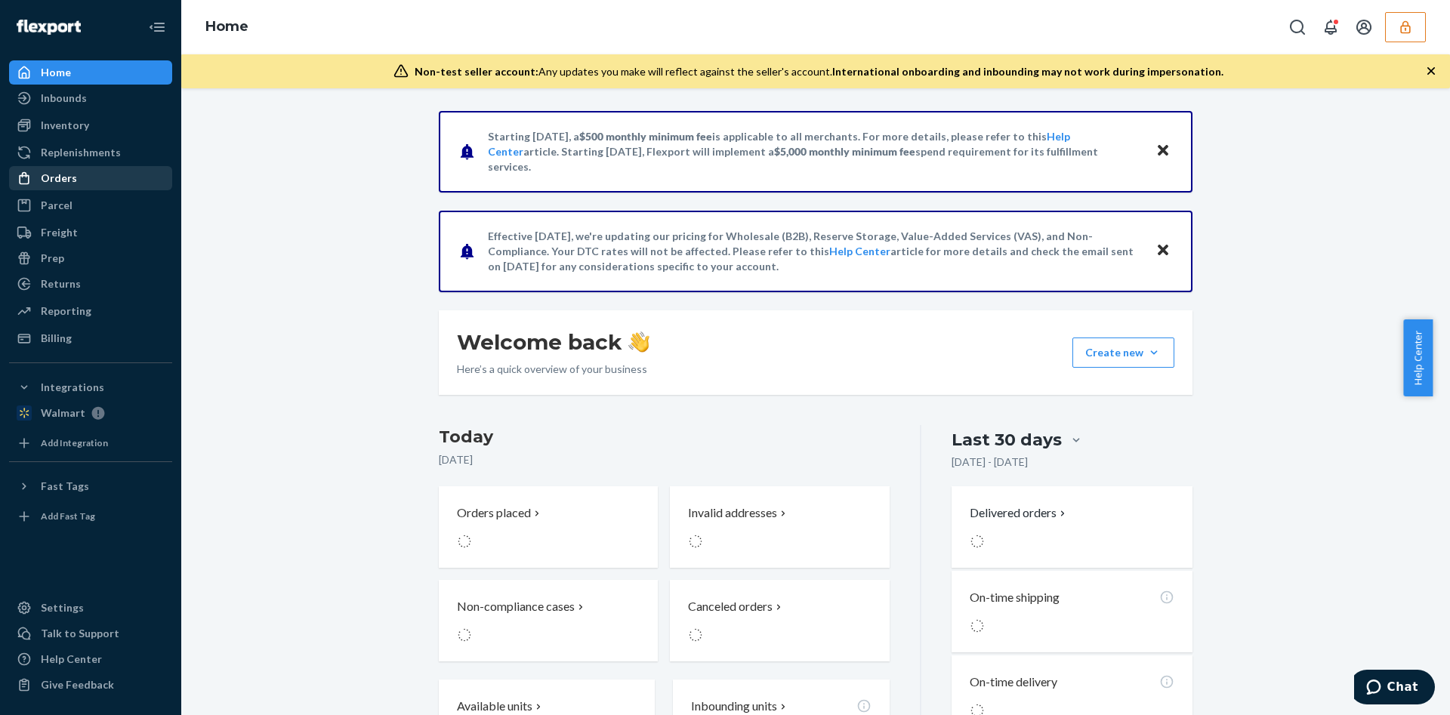
click at [77, 178] on div "Orders" at bounding box center [91, 178] width 160 height 21
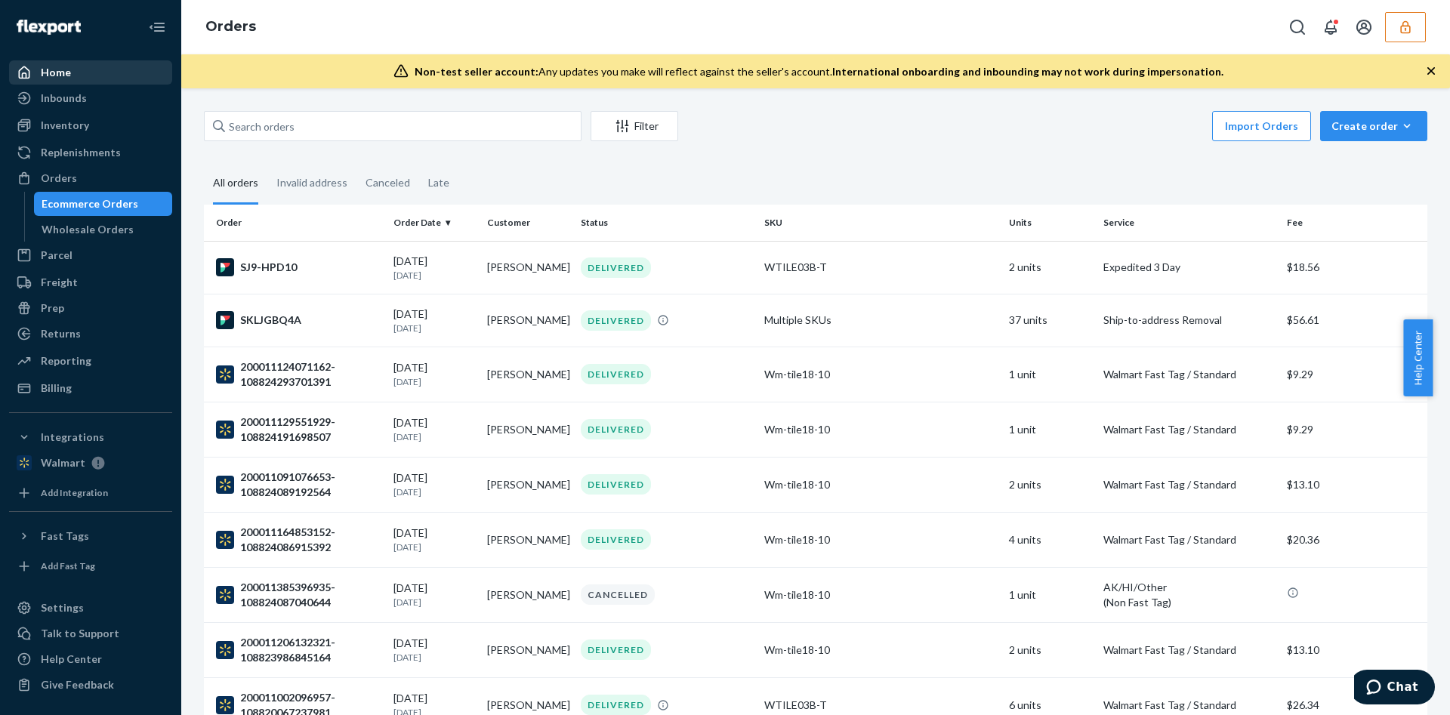
click at [113, 78] on div "Home" at bounding box center [91, 72] width 160 height 21
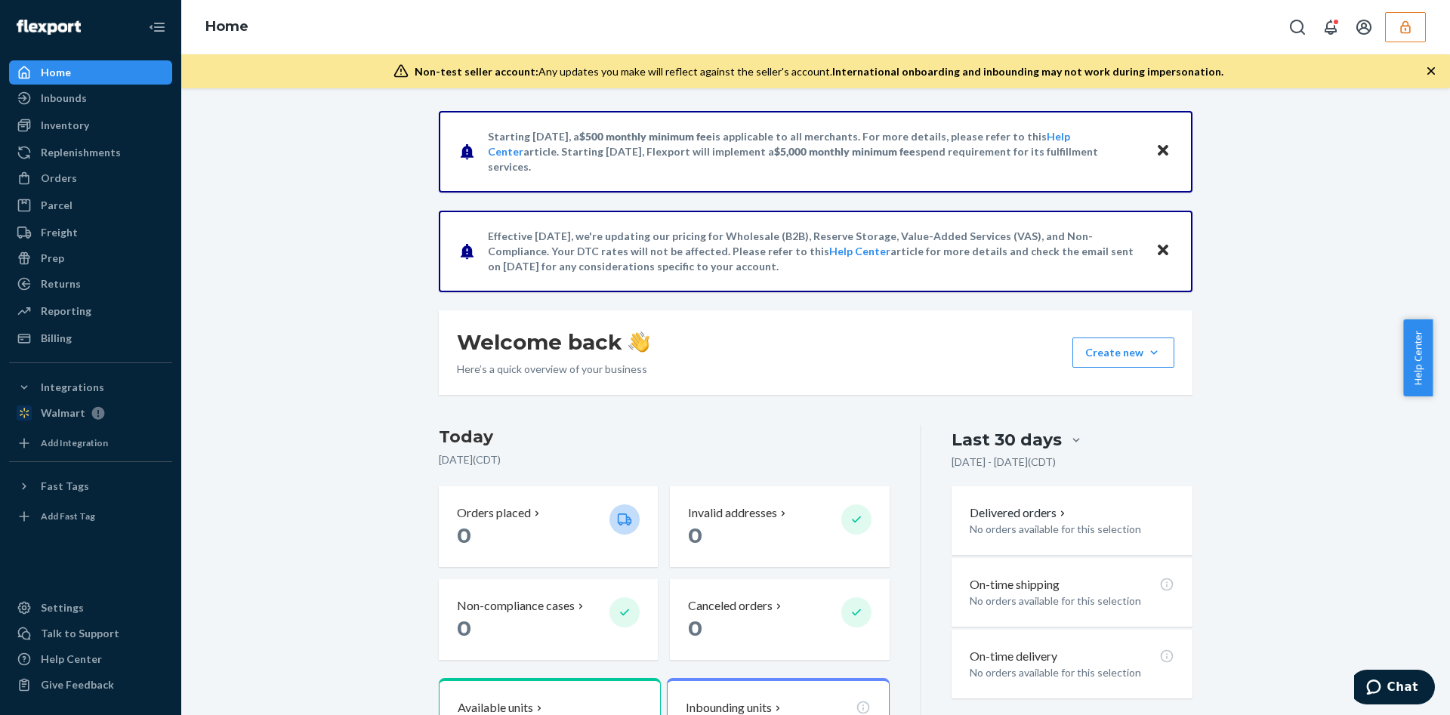
scroll to position [227, 0]
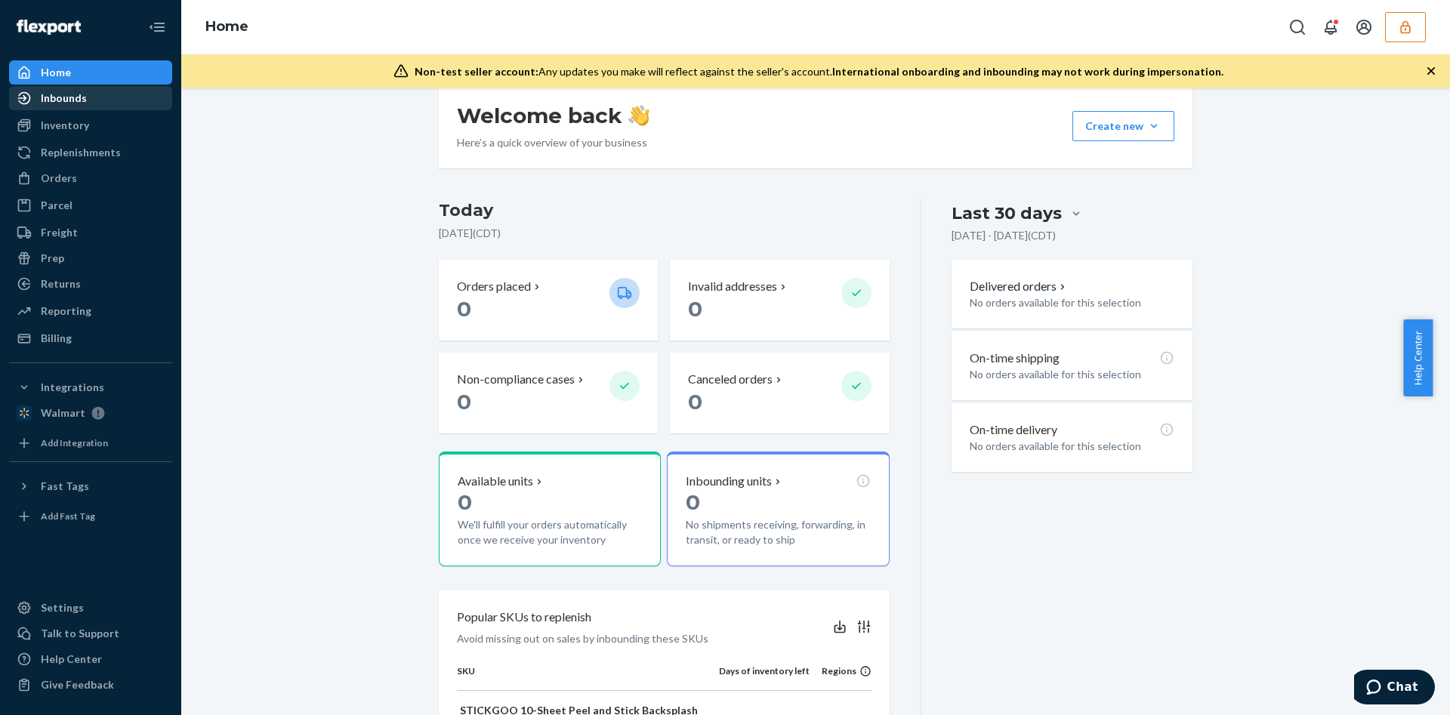
click at [102, 106] on div "Inbounds" at bounding box center [91, 98] width 160 height 21
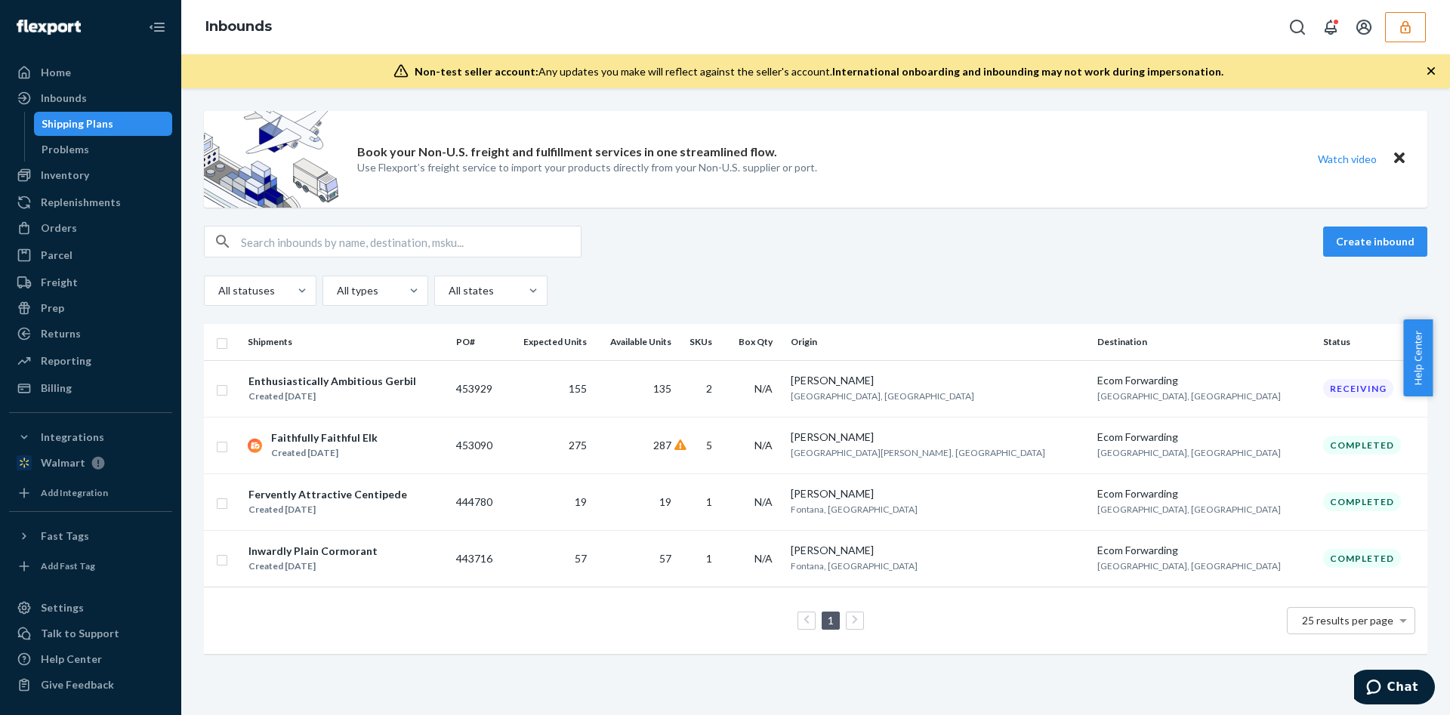
drag, startPoint x: 399, startPoint y: 63, endPoint x: 485, endPoint y: 254, distance: 209.2
click at [375, 202] on div "Inbounds Non-test seller account: Any updates you make will reflect against the…" at bounding box center [815, 357] width 1269 height 715
drag, startPoint x: 41, startPoint y: 178, endPoint x: 85, endPoint y: 166, distance: 46.2
click at [42, 176] on div "Inventory" at bounding box center [65, 175] width 48 height 15
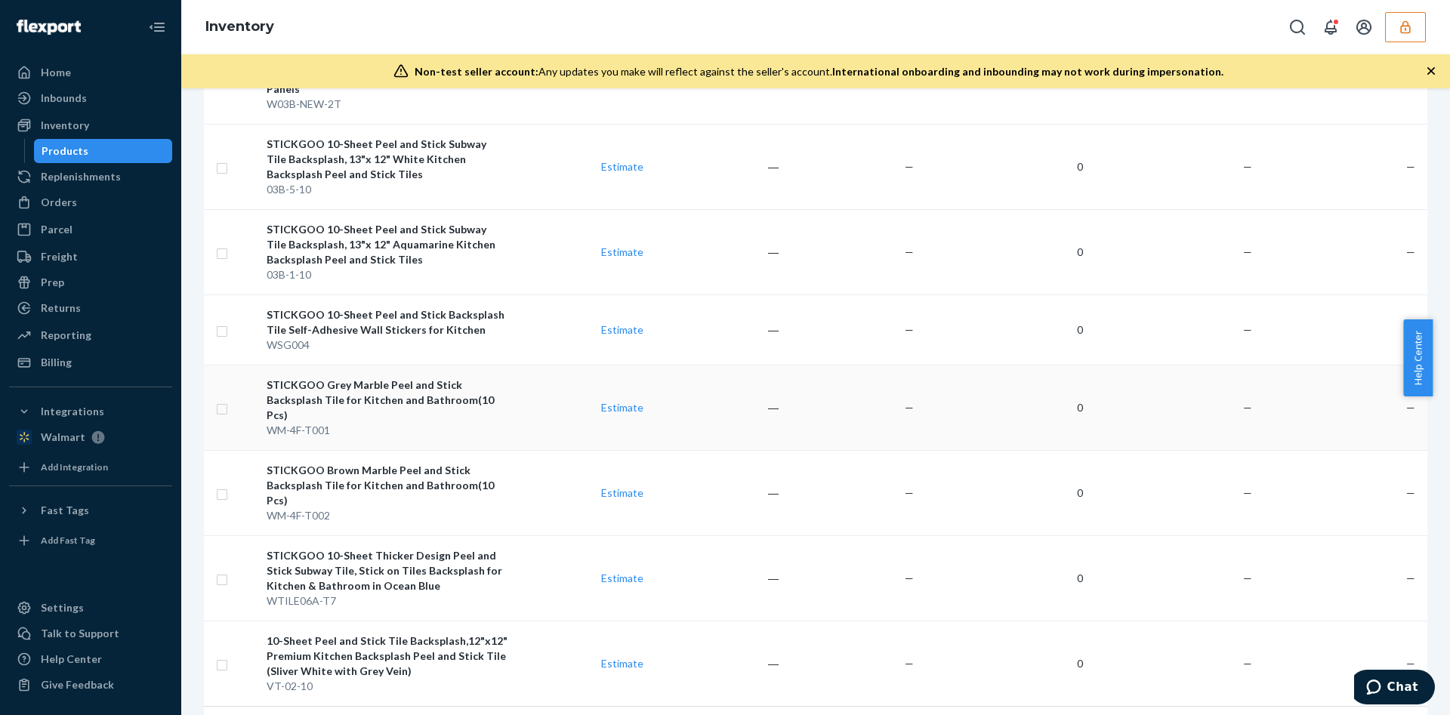
scroll to position [1917, 0]
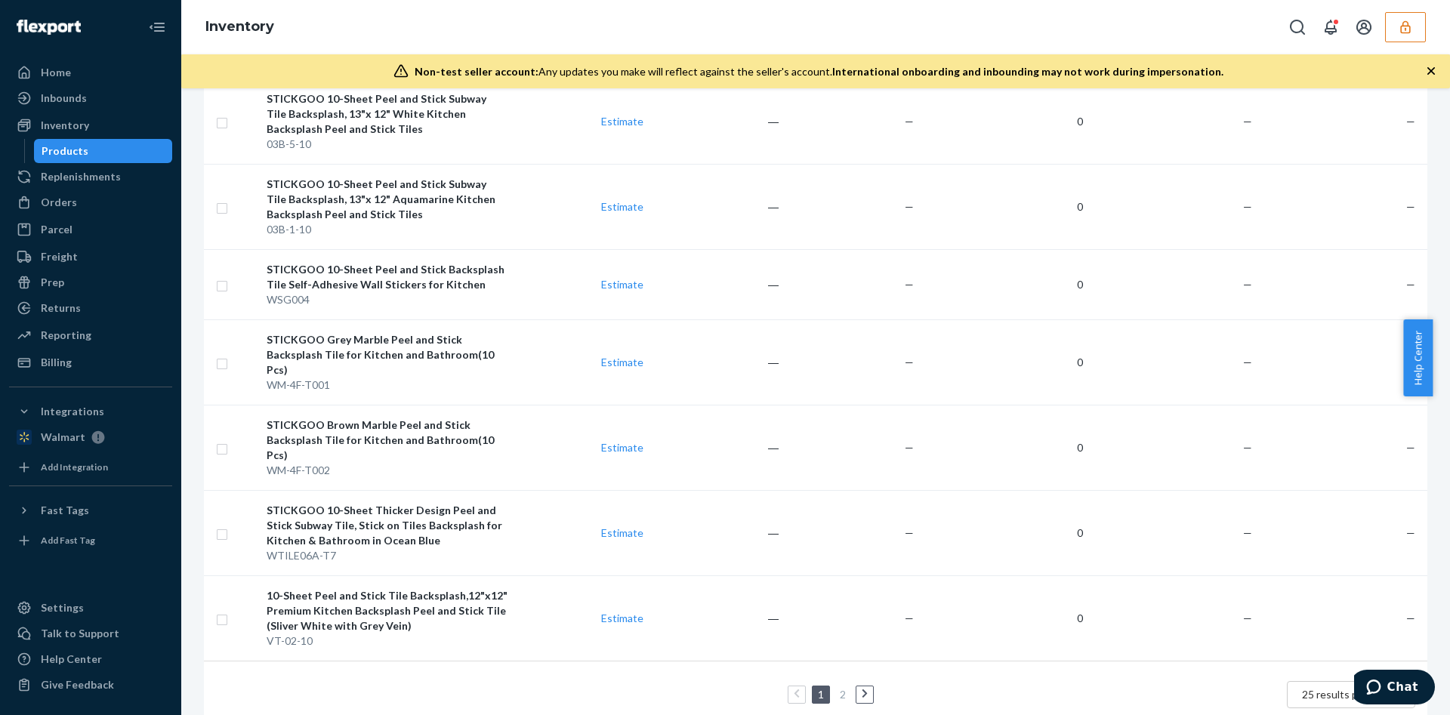
click at [1394, 35] on button "button" at bounding box center [1405, 27] width 41 height 30
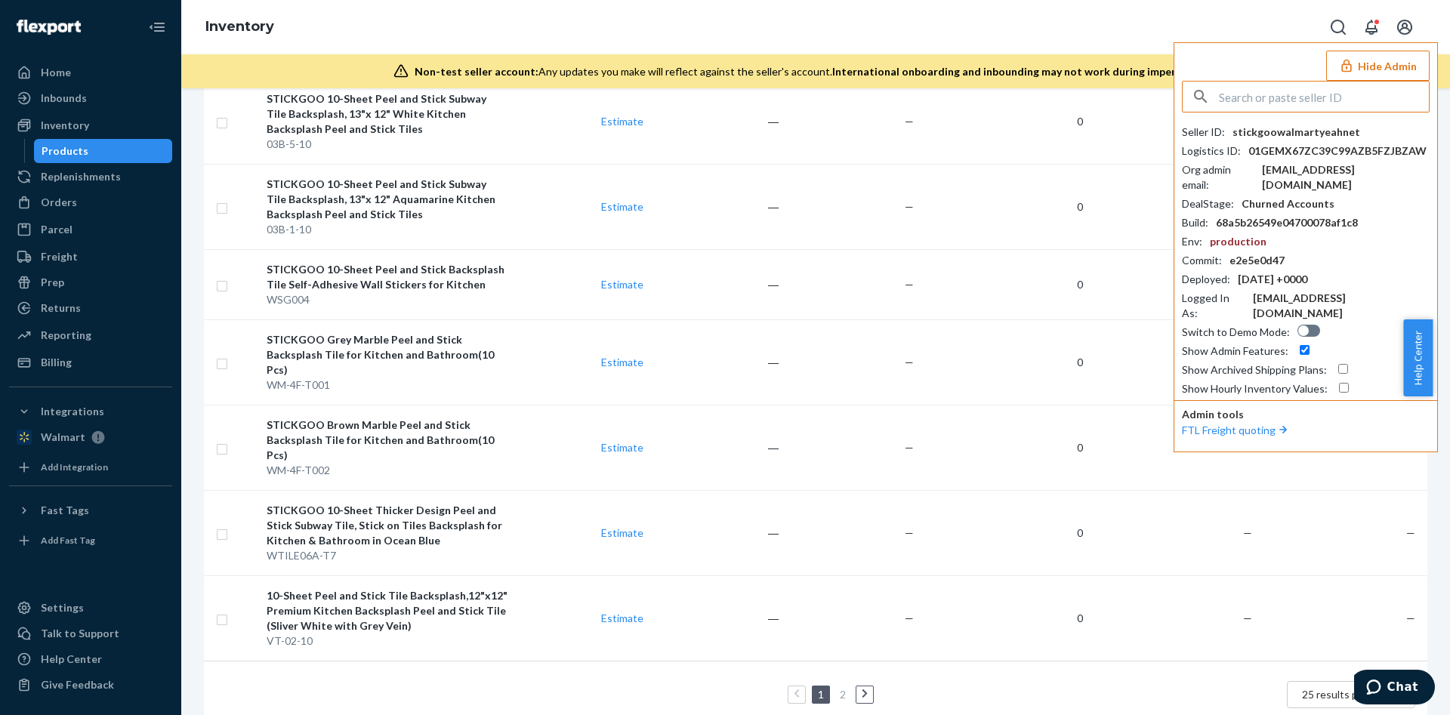
click at [1266, 88] on input "text" at bounding box center [1324, 97] width 210 height 30
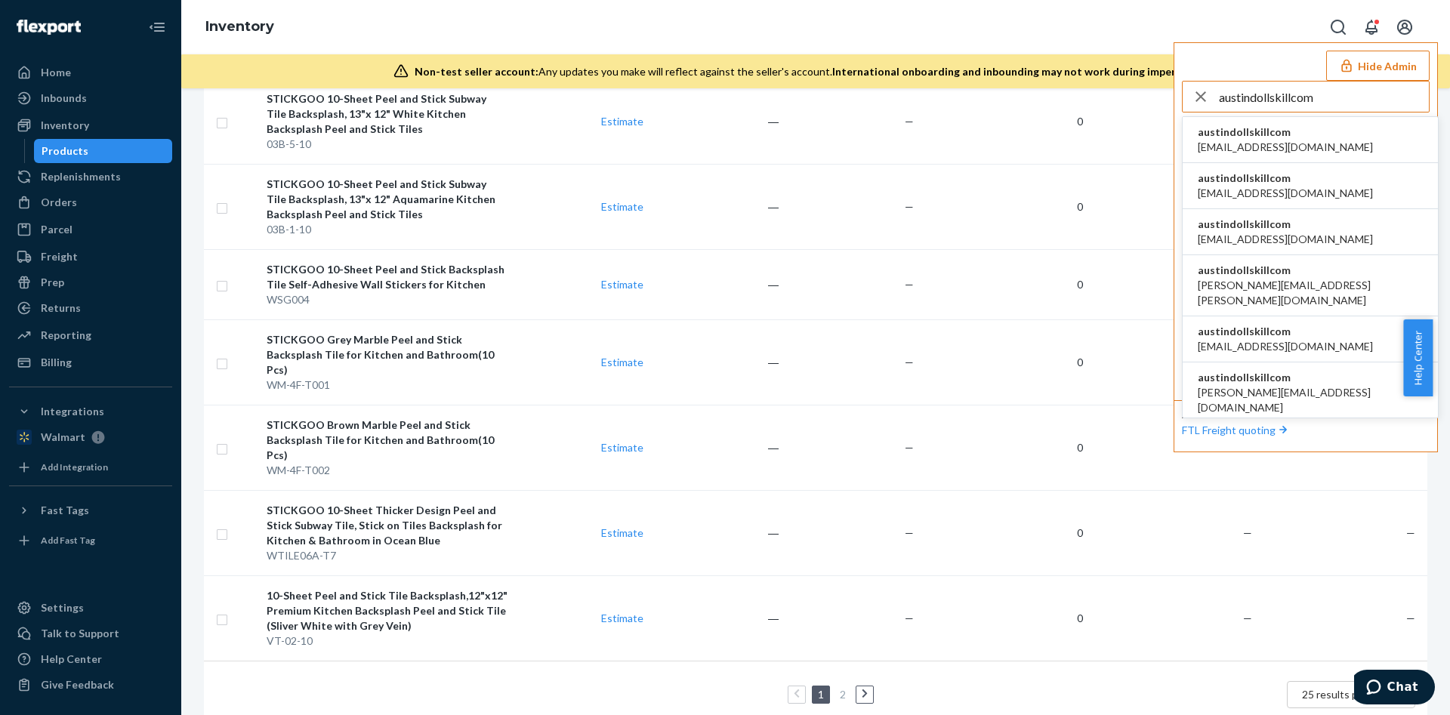
type input "austindollskillcom"
click at [1204, 126] on span "austindollskillcom" at bounding box center [1285, 132] width 175 height 15
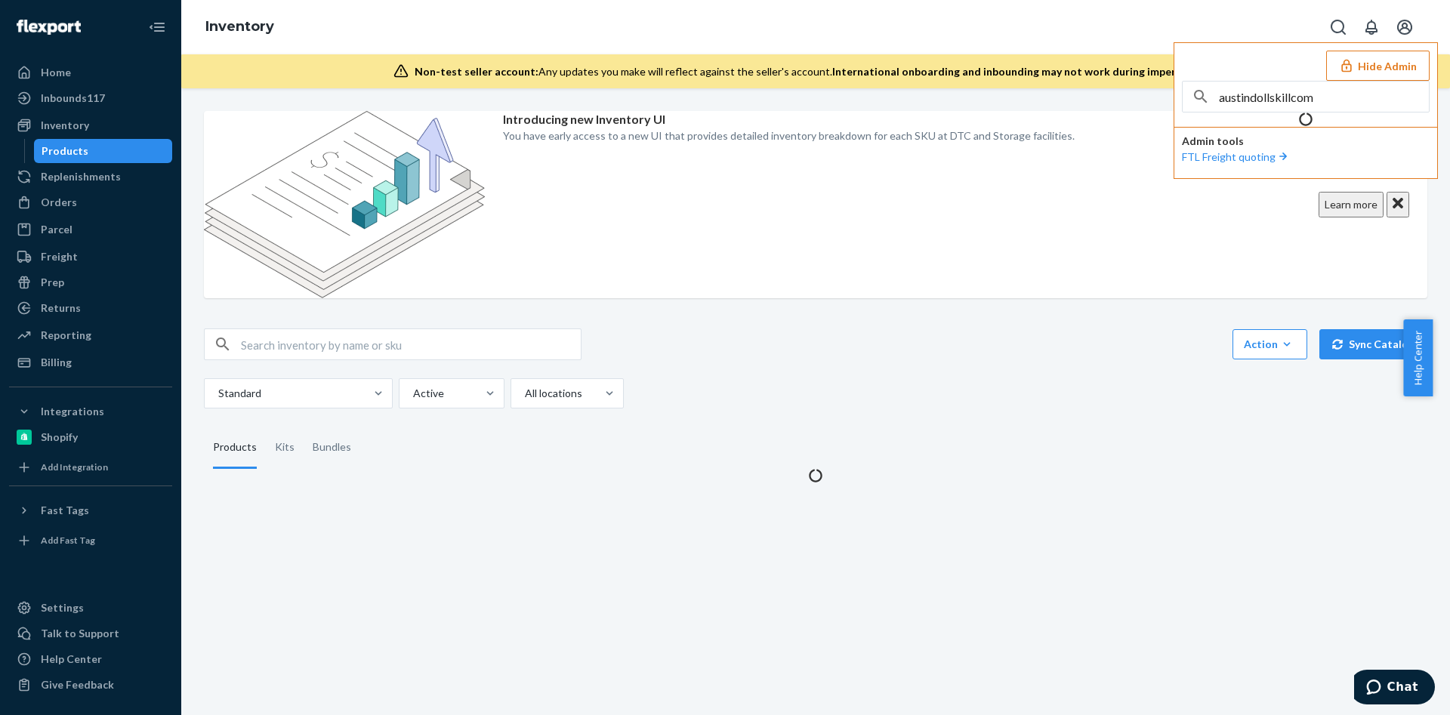
scroll to position [0, 0]
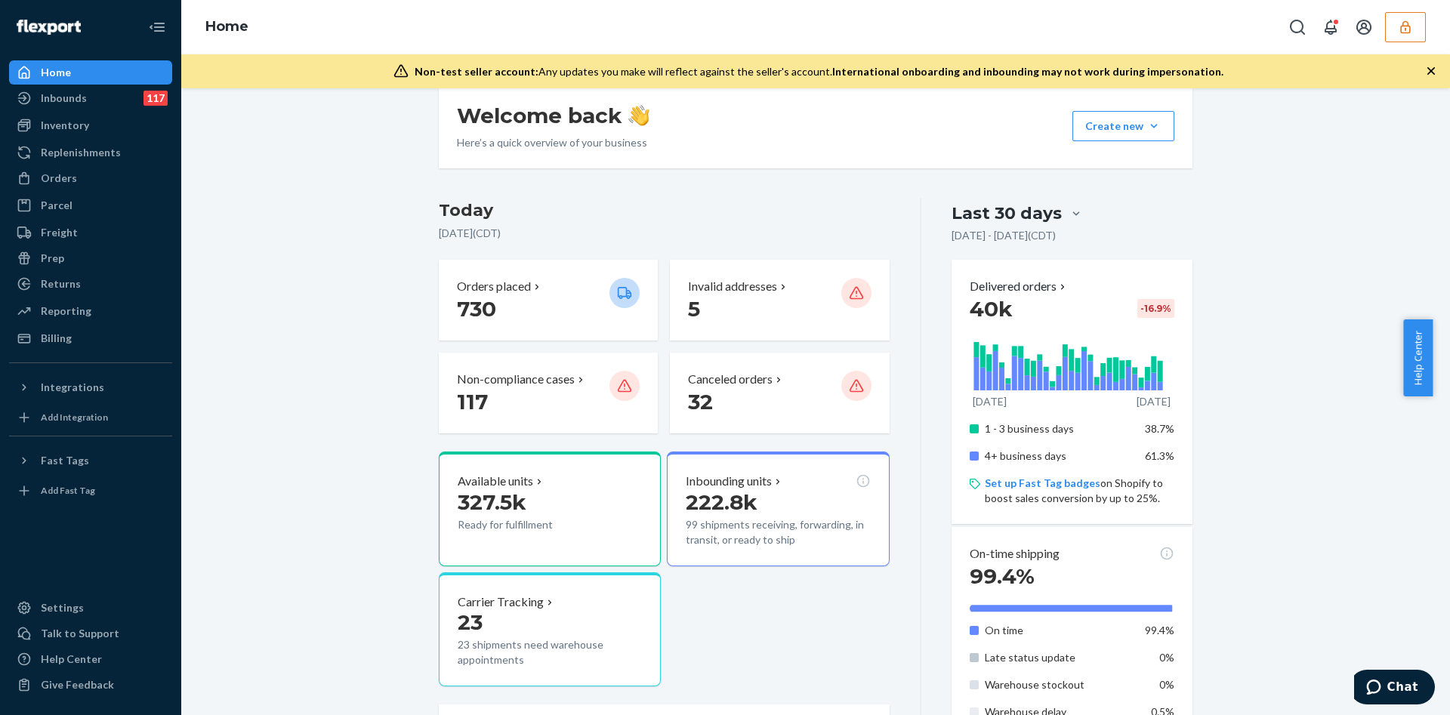
scroll to position [340, 0]
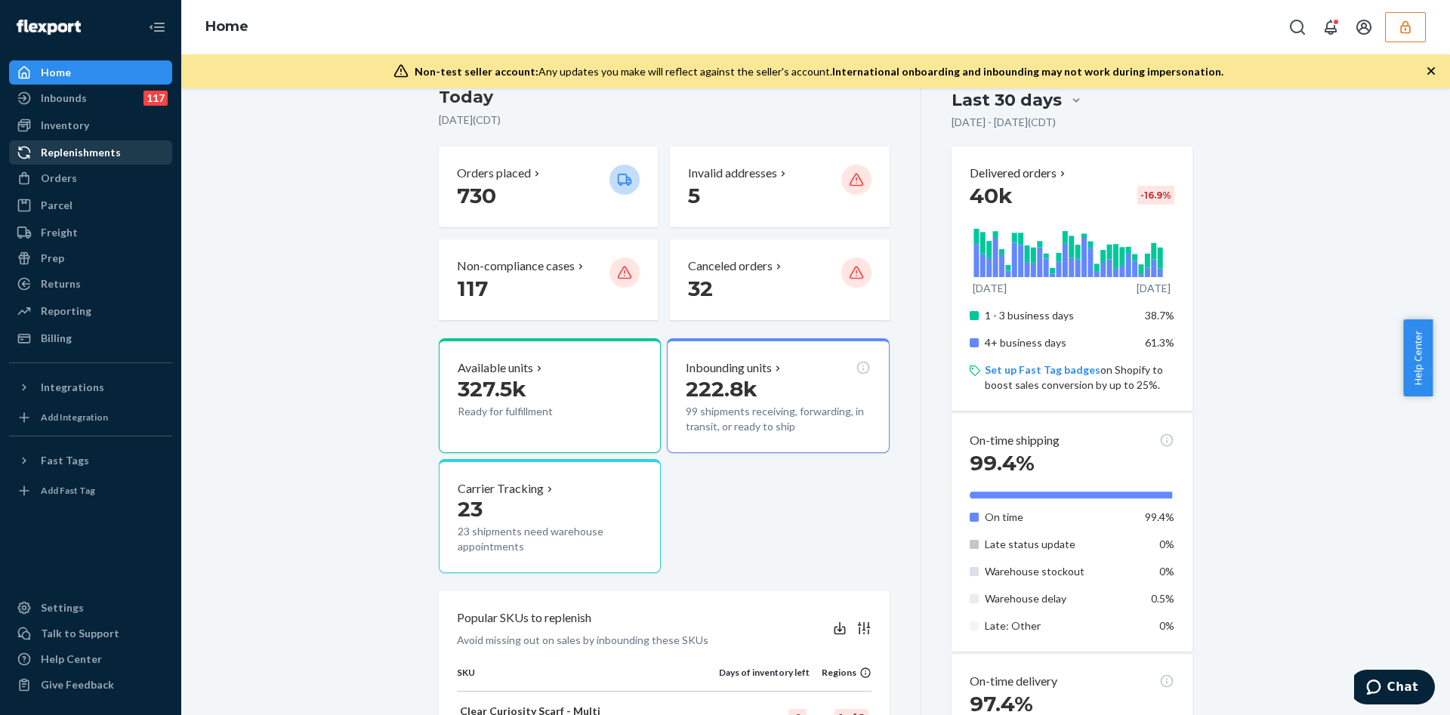
click at [45, 177] on div "Orders" at bounding box center [59, 178] width 36 height 15
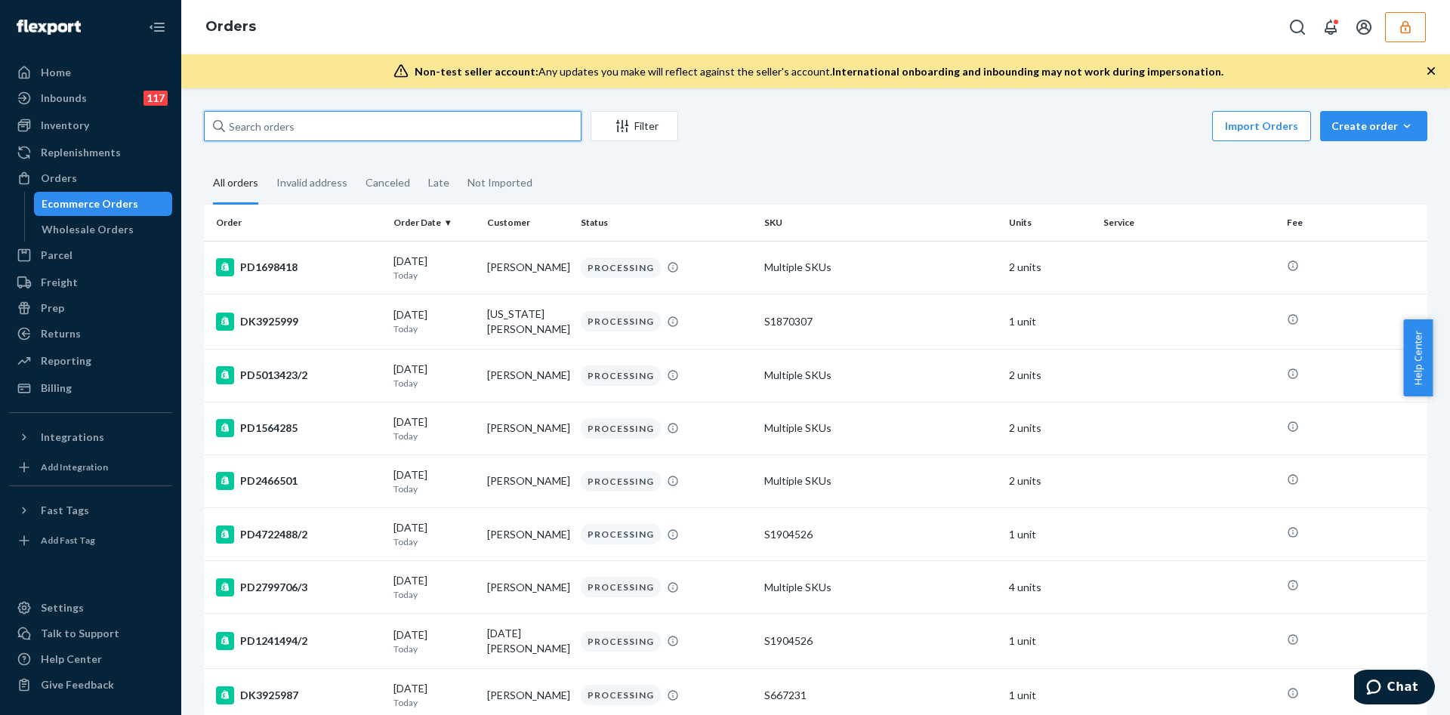
click at [344, 133] on input "text" at bounding box center [393, 126] width 378 height 30
paste input "DK3885834"
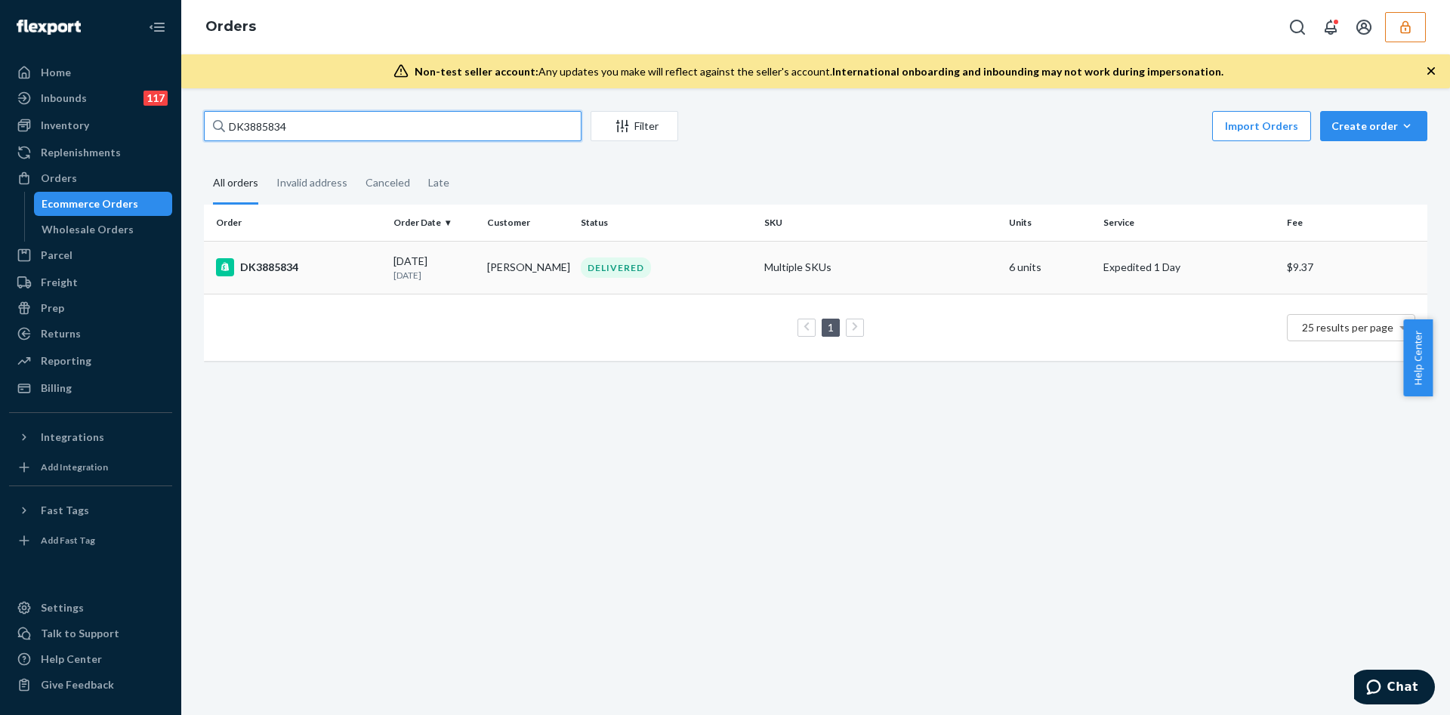
type input "DK3885834"
click at [494, 253] on td "Stephanie Garcia" at bounding box center [528, 267] width 94 height 53
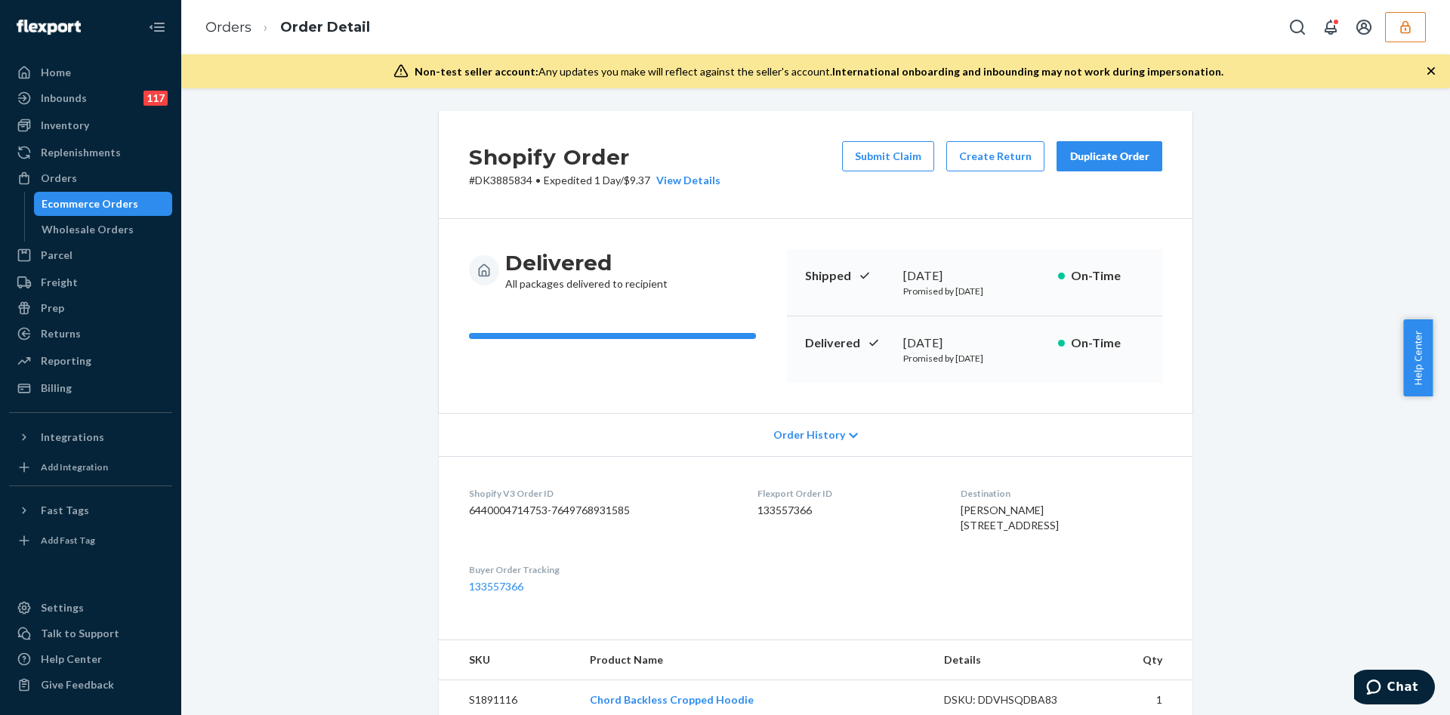
click at [1409, 3] on div "Orders Order Detail" at bounding box center [815, 27] width 1269 height 54
click at [1406, 4] on div "Orders Order Detail" at bounding box center [815, 27] width 1269 height 54
click at [1408, 15] on button "button" at bounding box center [1405, 27] width 41 height 30
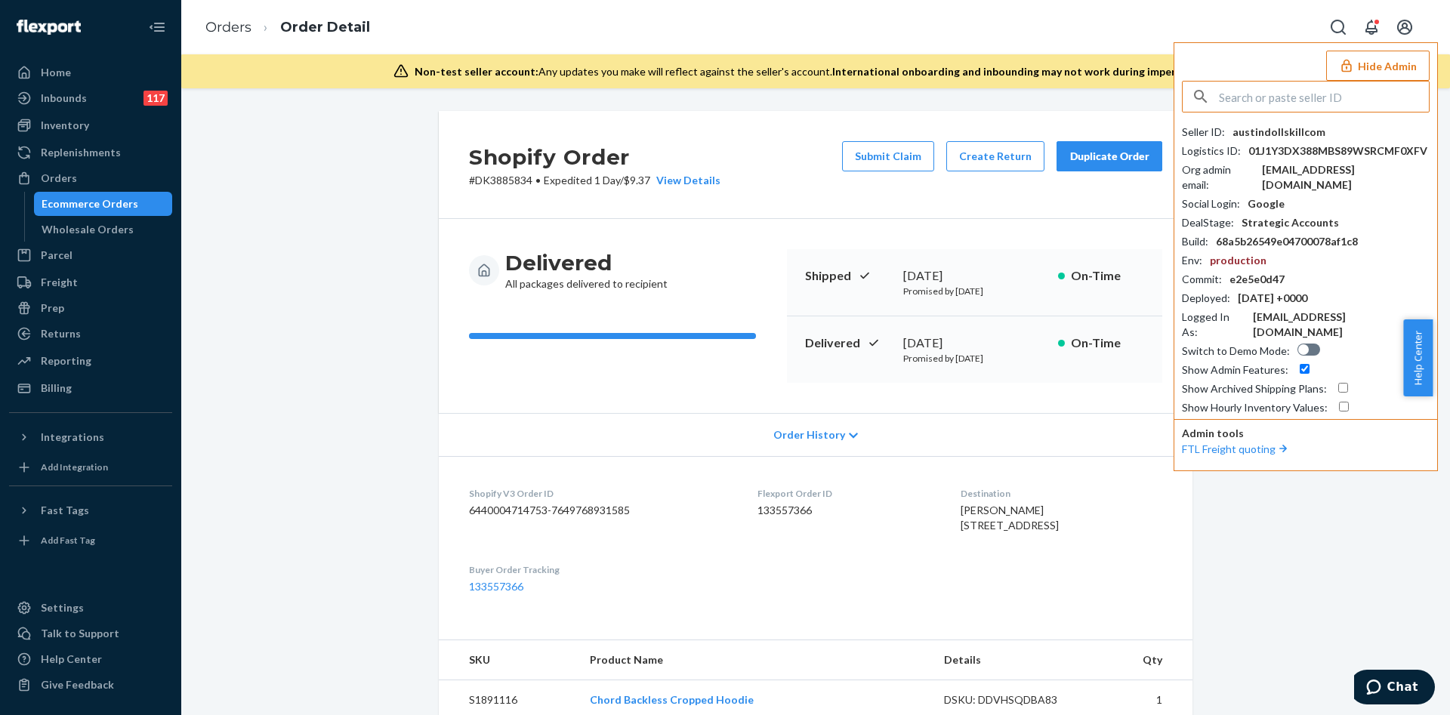
click at [1335, 96] on input "text" at bounding box center [1324, 97] width 210 height 30
type input "miluska@xtreme-concept.com"
click at [1218, 136] on span "amazonxtremeconceptcom" at bounding box center [1310, 132] width 225 height 15
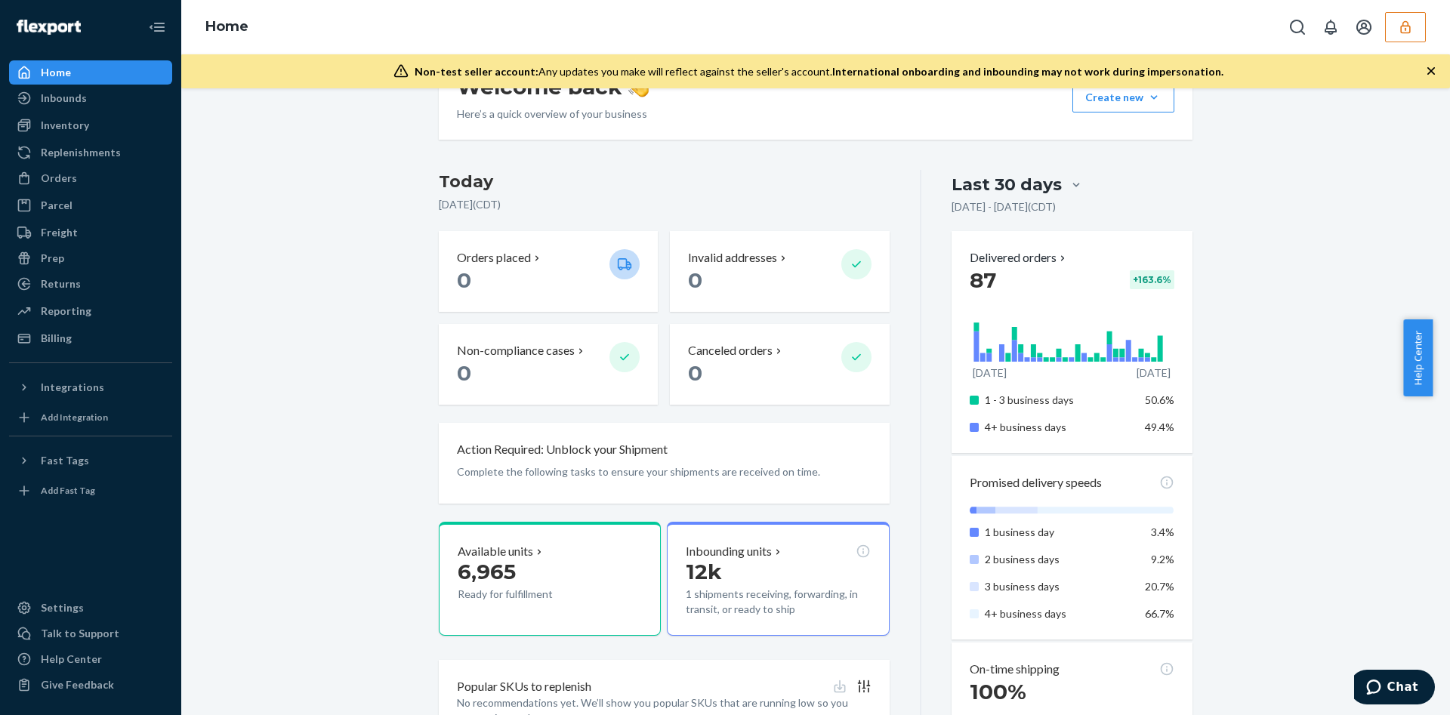
scroll to position [340, 0]
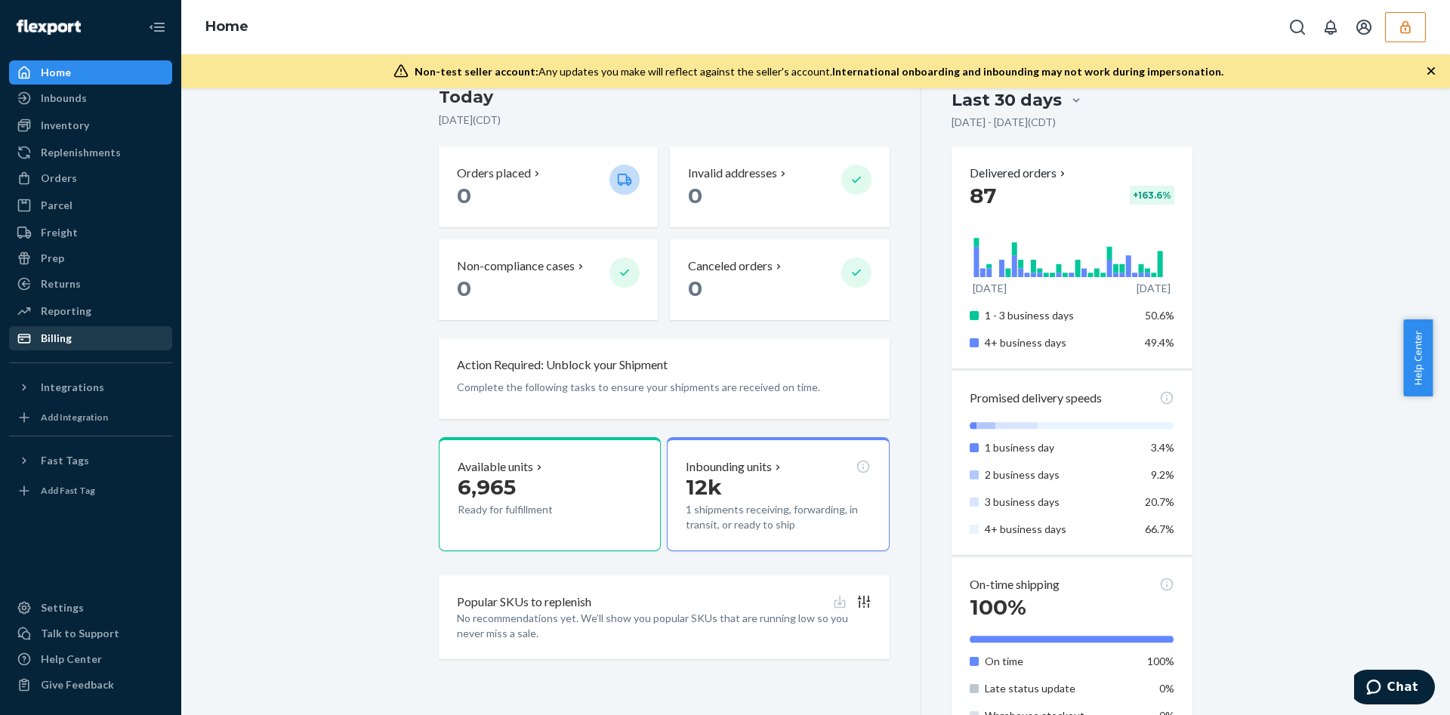
click at [60, 341] on div "Billing" at bounding box center [56, 338] width 31 height 15
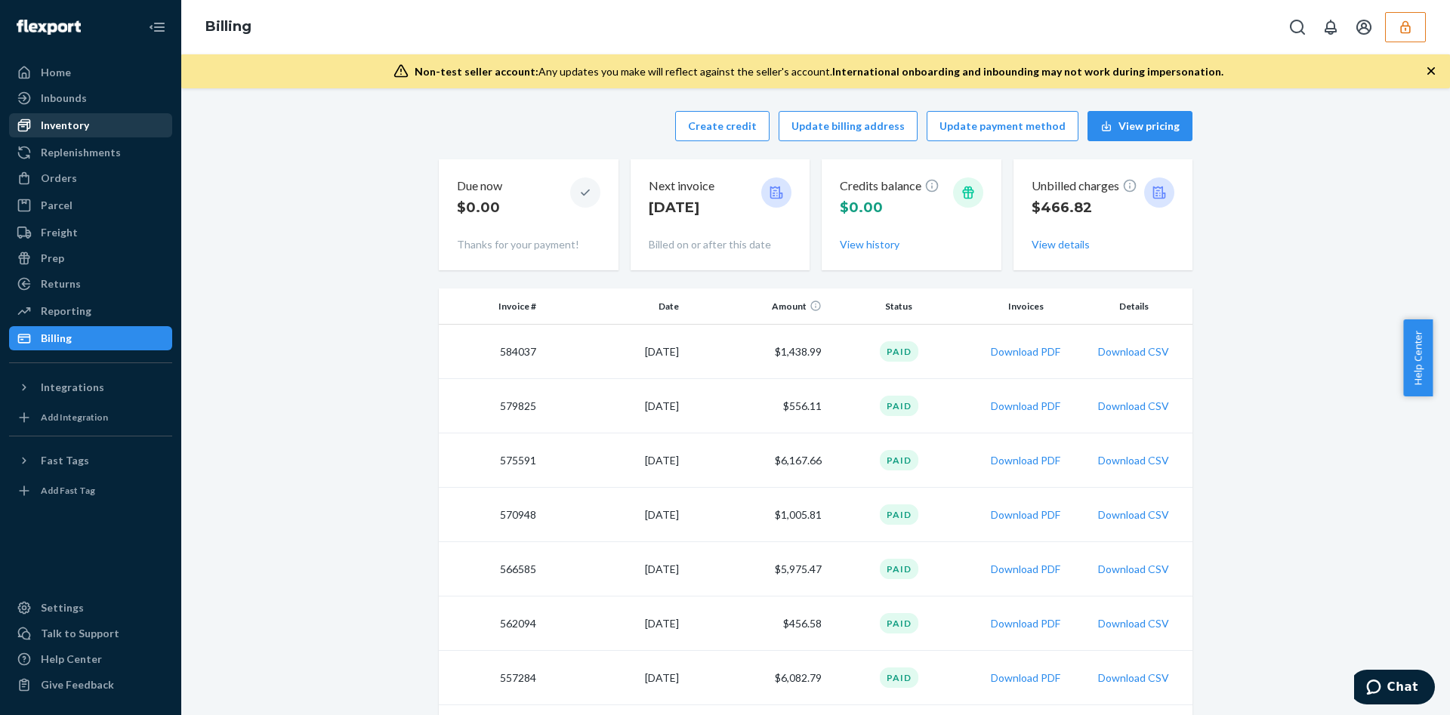
click at [116, 126] on div "Inventory" at bounding box center [91, 125] width 160 height 21
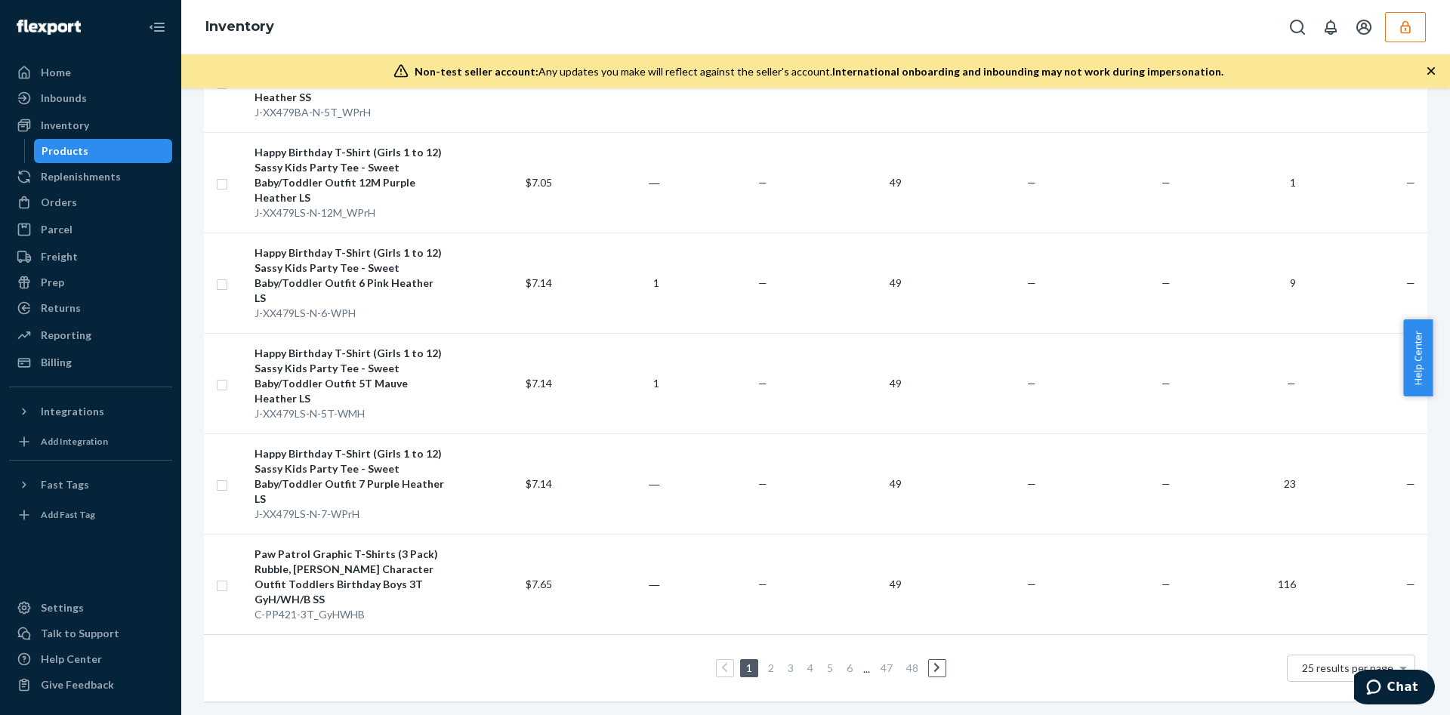
scroll to position [2271, 0]
click at [765, 660] on link "2" at bounding box center [771, 666] width 12 height 13
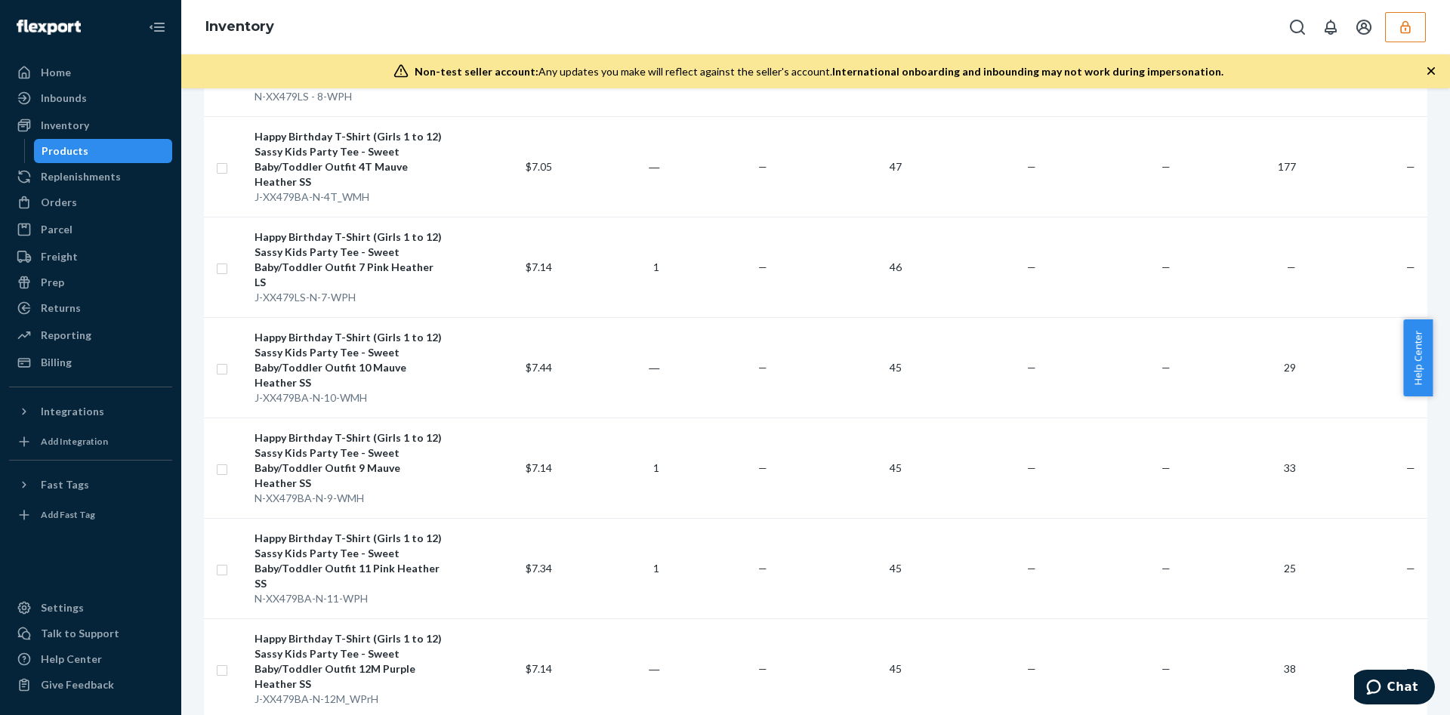
scroll to position [2210, 0]
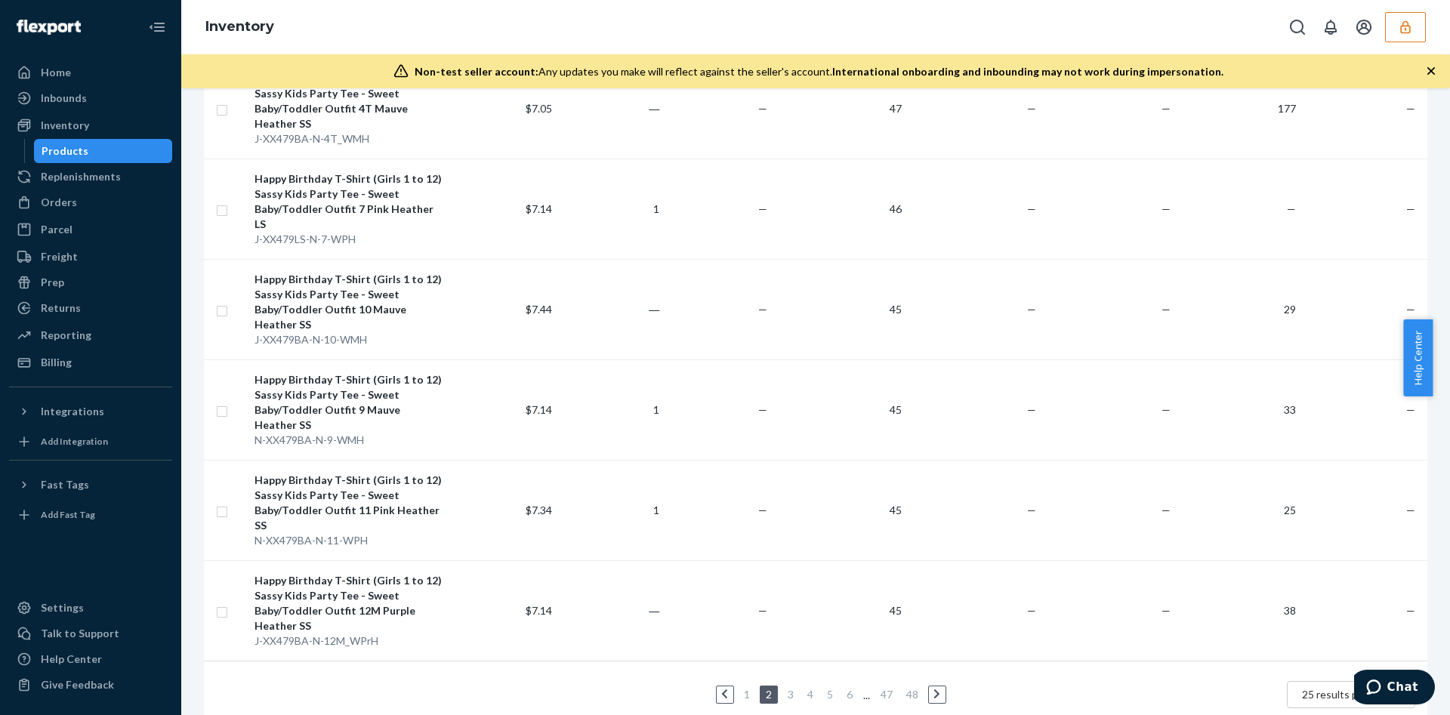
click at [785, 688] on link "3" at bounding box center [791, 694] width 12 height 13
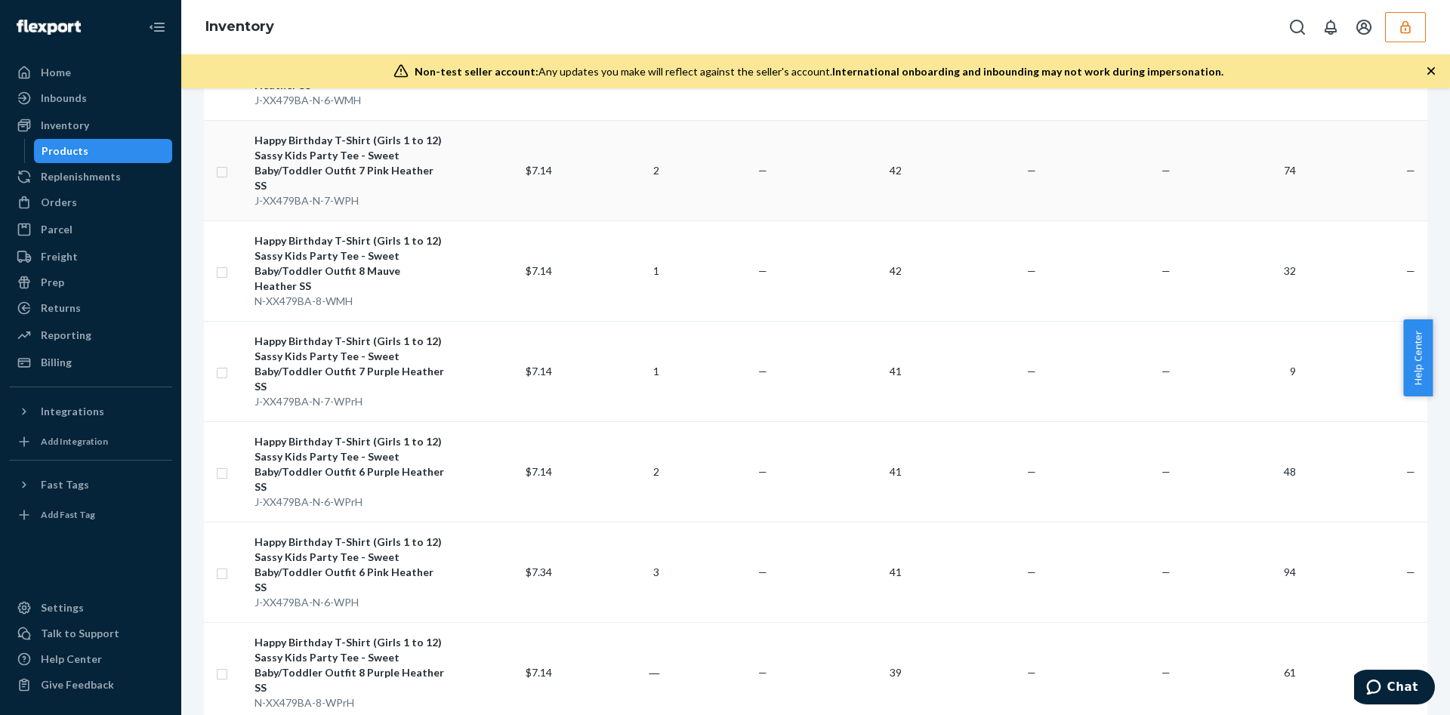
scroll to position [1133, 0]
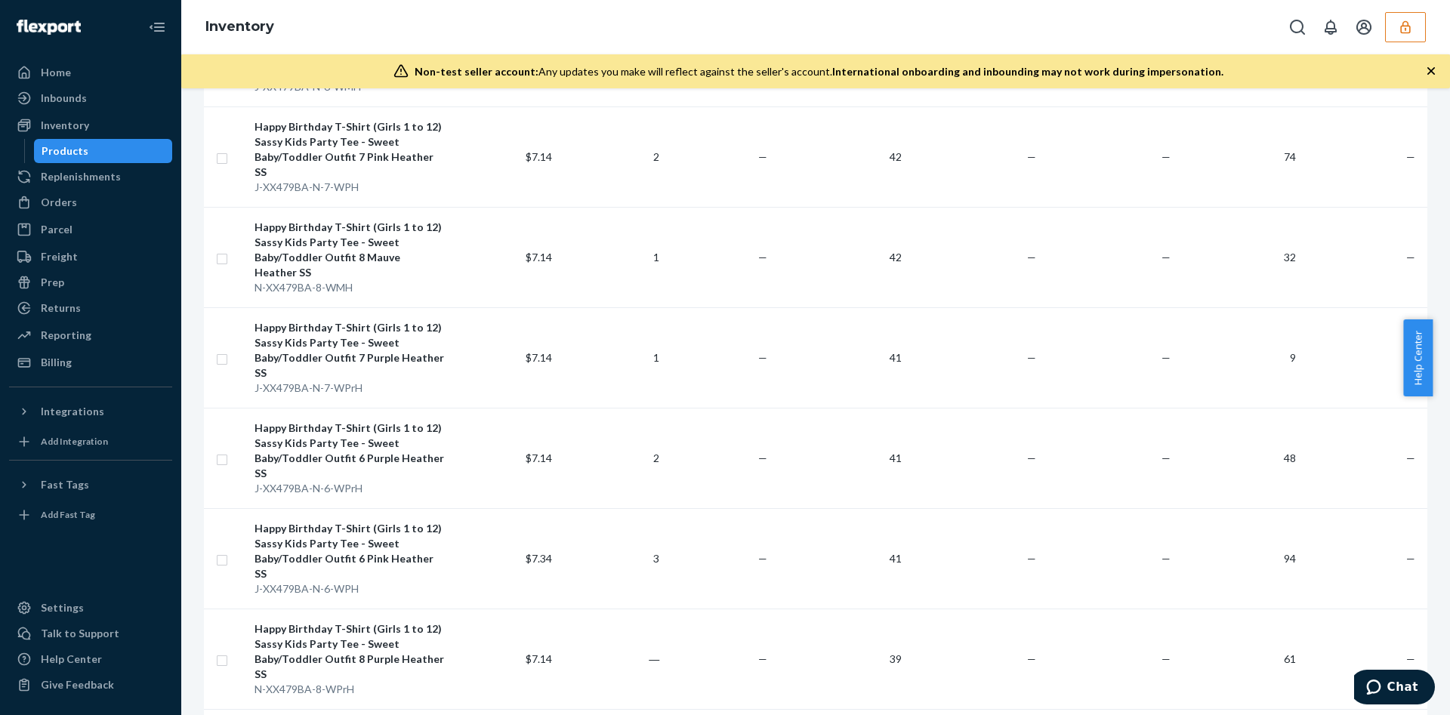
click at [1405, 35] on button "button" at bounding box center [1405, 27] width 41 height 30
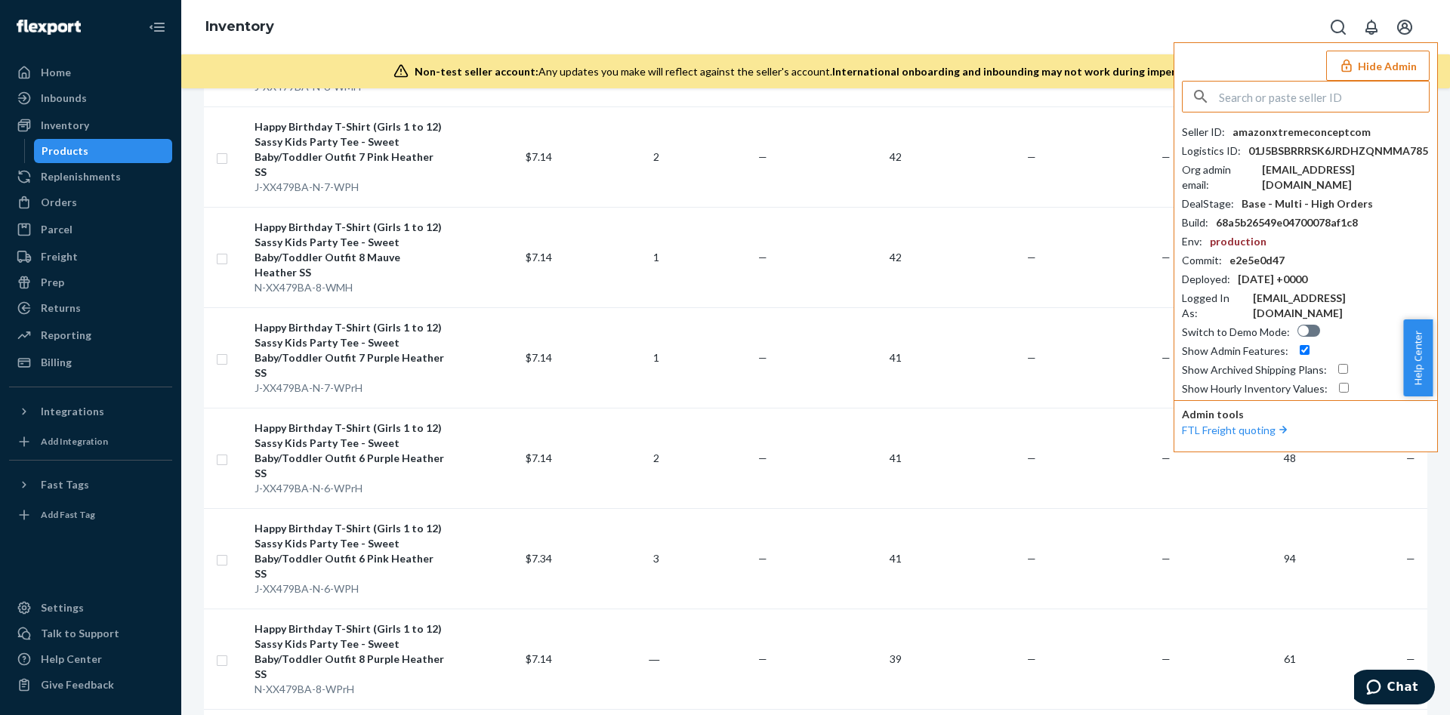
click at [1258, 96] on input "text" at bounding box center [1324, 97] width 210 height 30
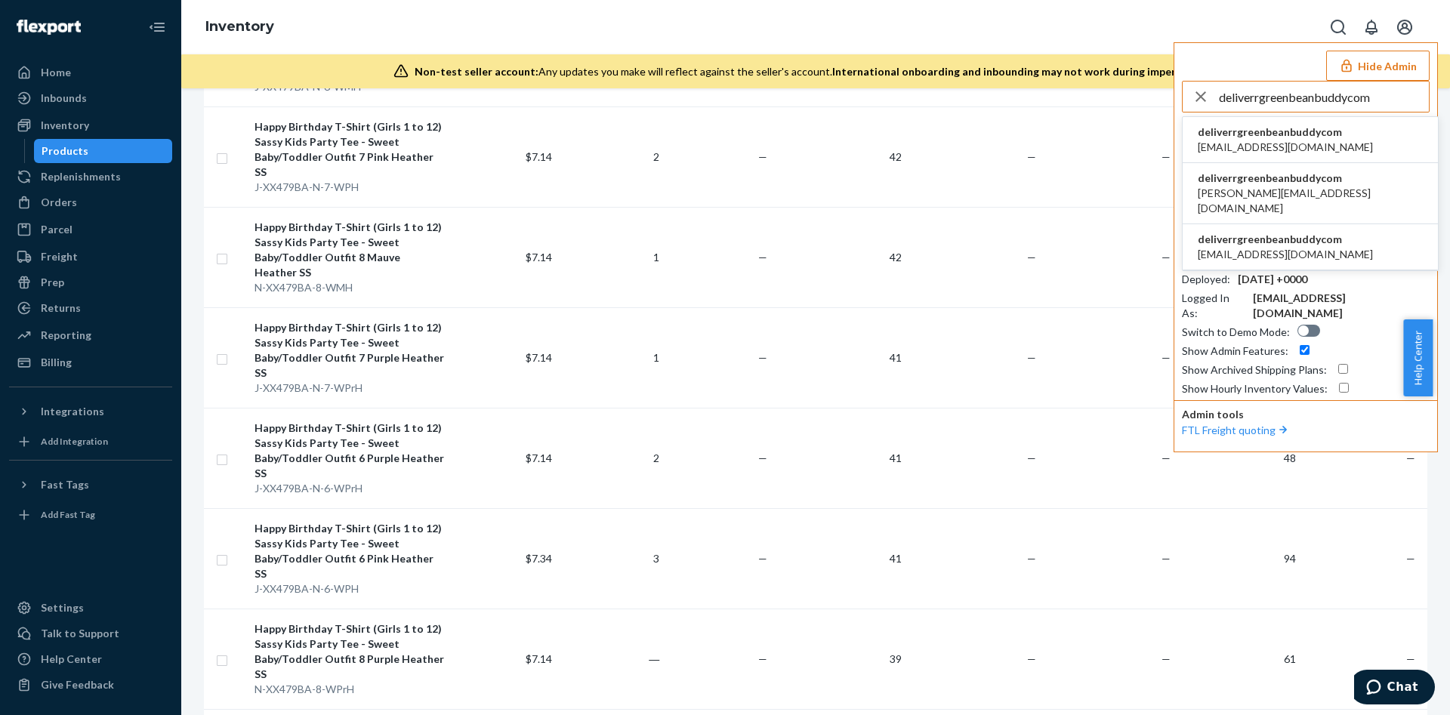
type input "deliverrgreenbeanbuddycom"
click at [1232, 141] on span "[EMAIL_ADDRESS][DOMAIN_NAME]" at bounding box center [1285, 147] width 175 height 15
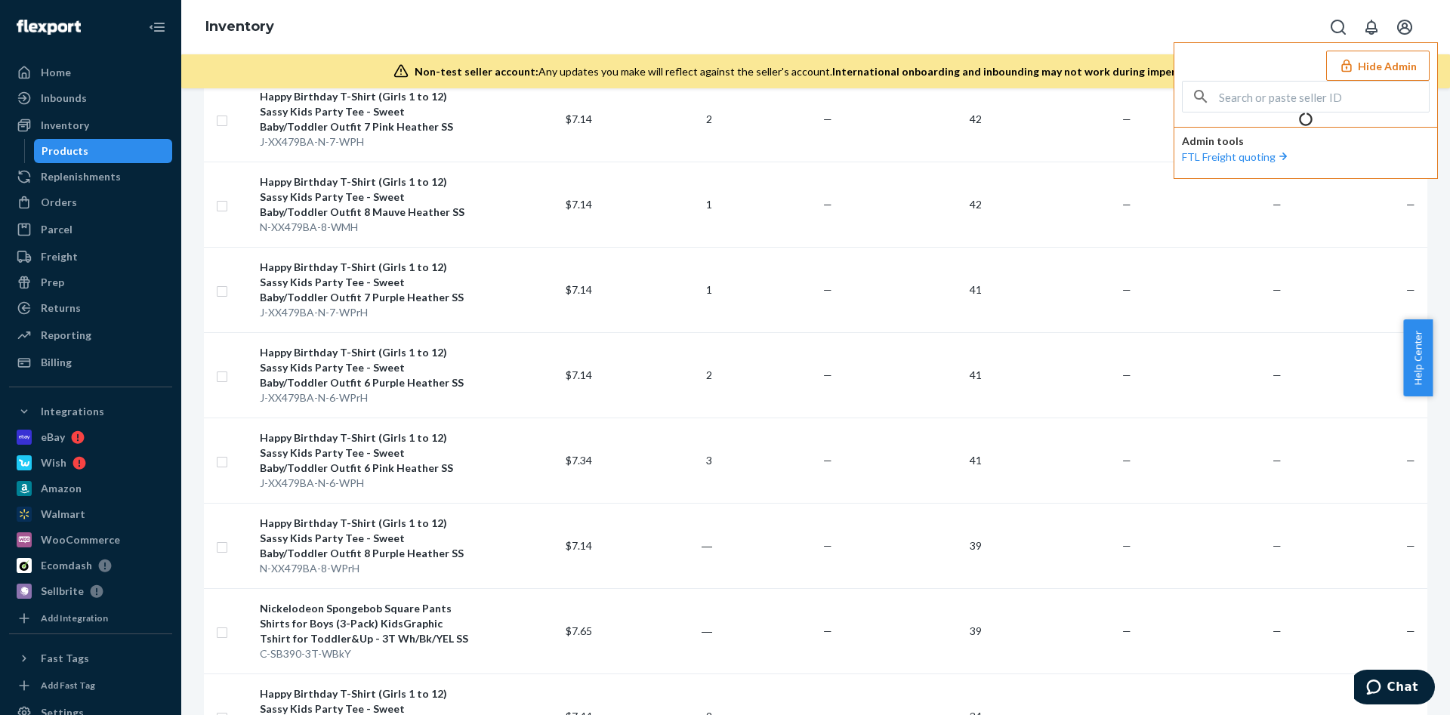
scroll to position [0, 0]
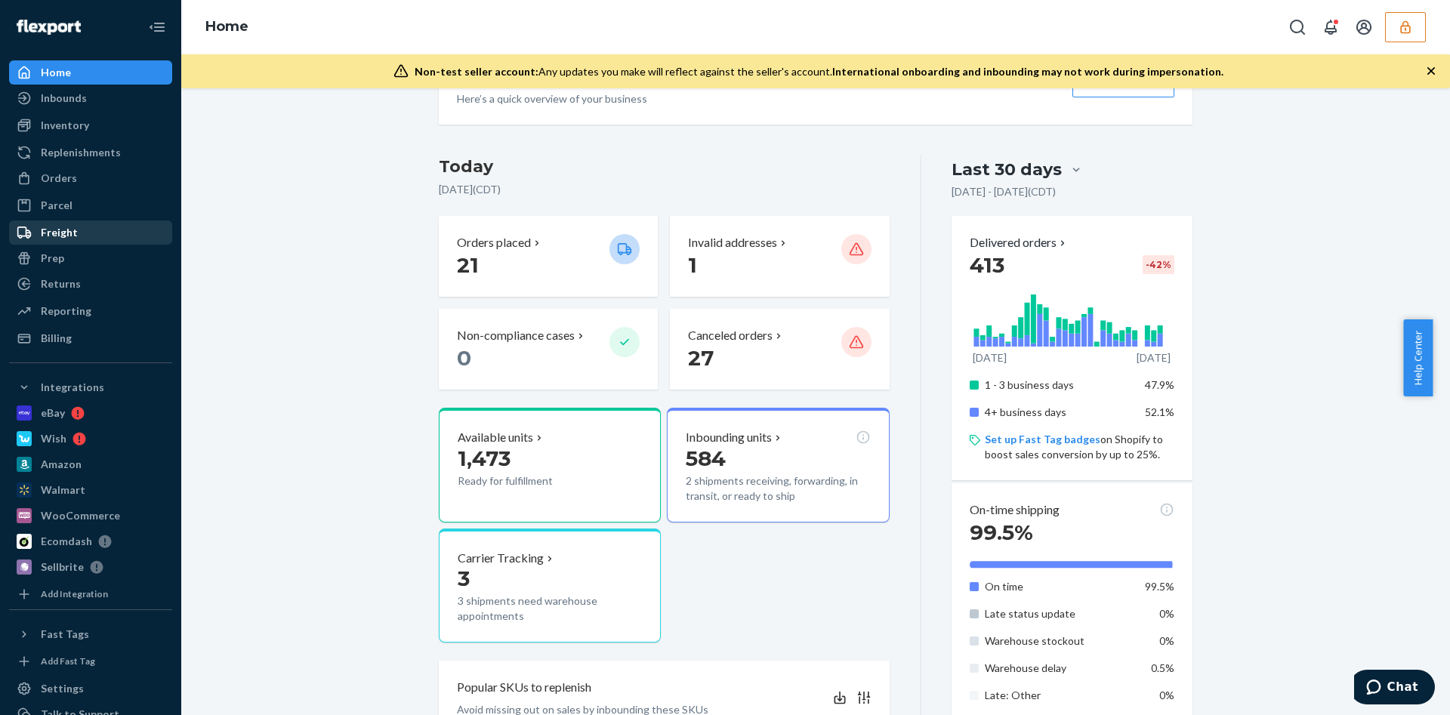
scroll to position [453, 0]
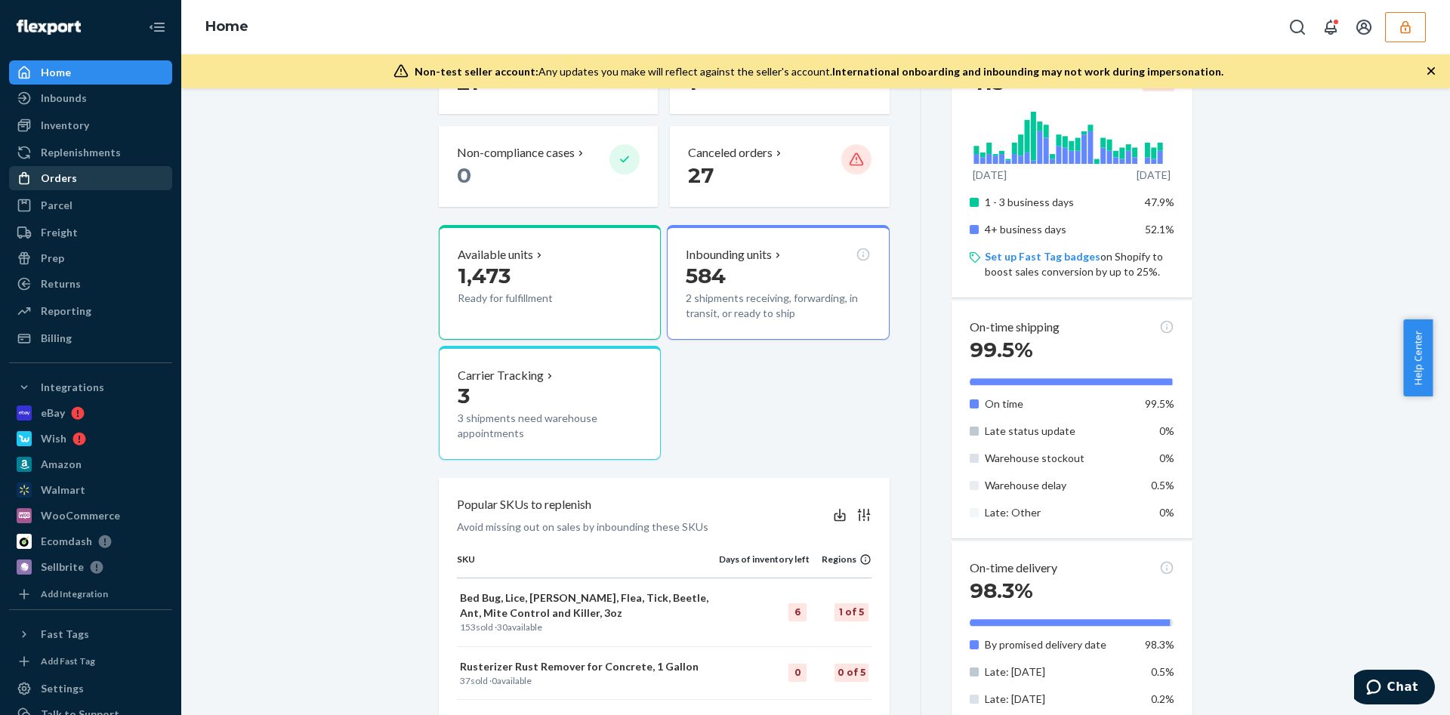
click at [88, 170] on div "Orders" at bounding box center [91, 178] width 160 height 21
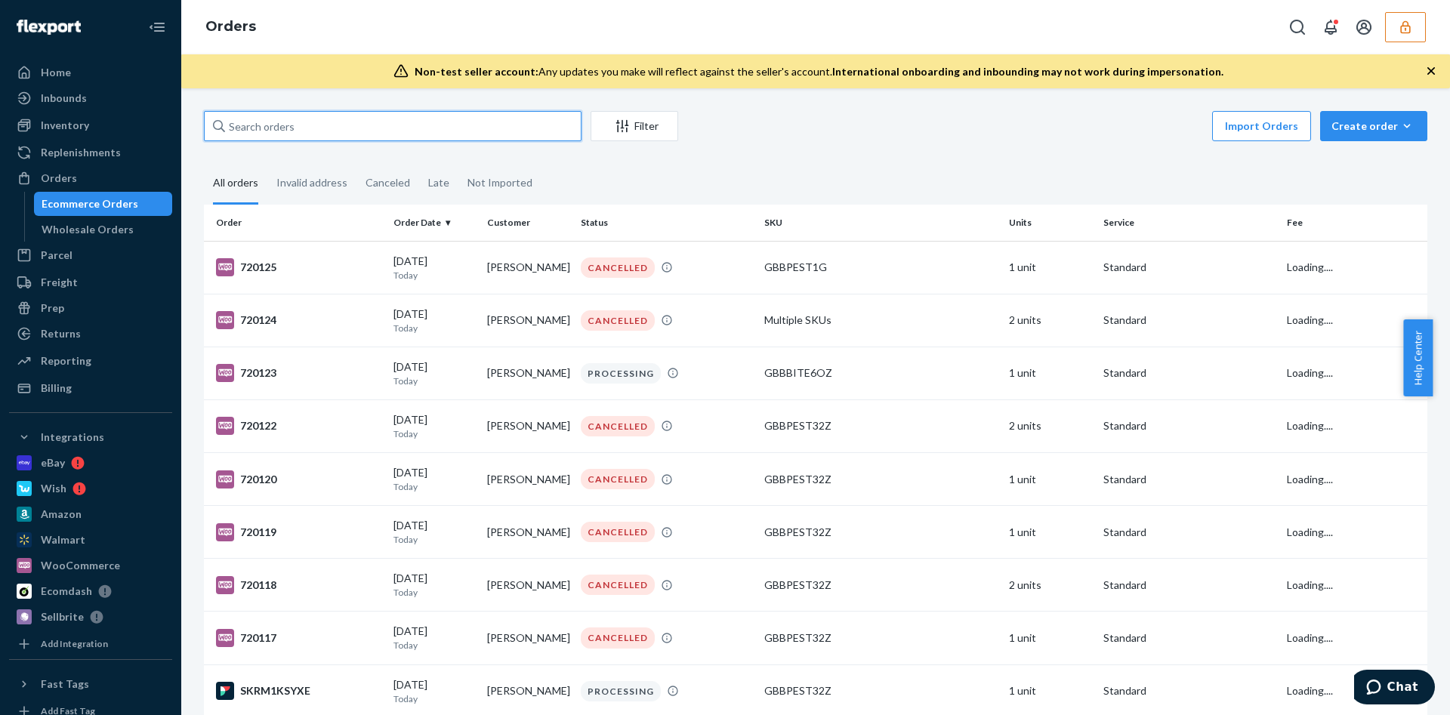
click at [268, 118] on input "text" at bounding box center [393, 126] width 378 height 30
click at [273, 125] on input "text" at bounding box center [393, 126] width 378 height 30
paste input "133469432"
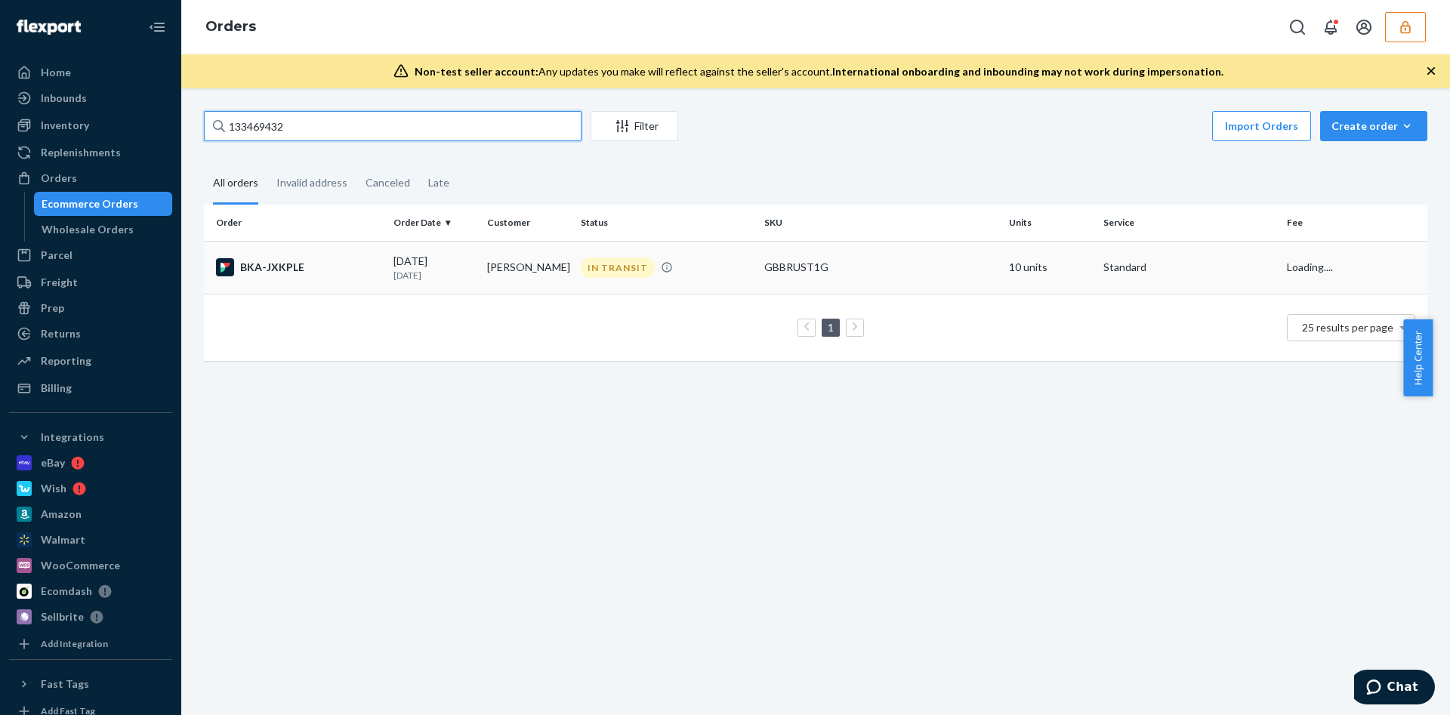
type input "133469432"
click at [939, 283] on td "GBBRUST1G" at bounding box center [880, 267] width 245 height 53
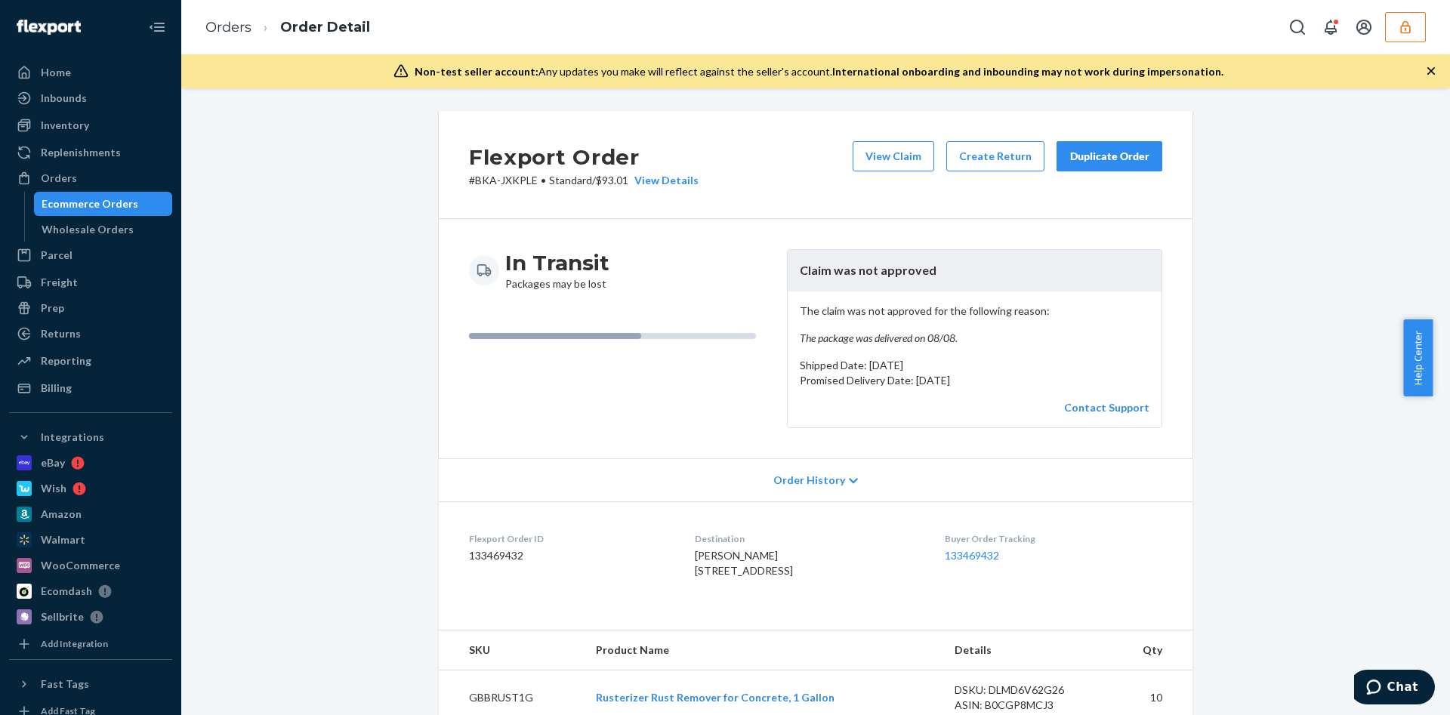
scroll to position [113, 0]
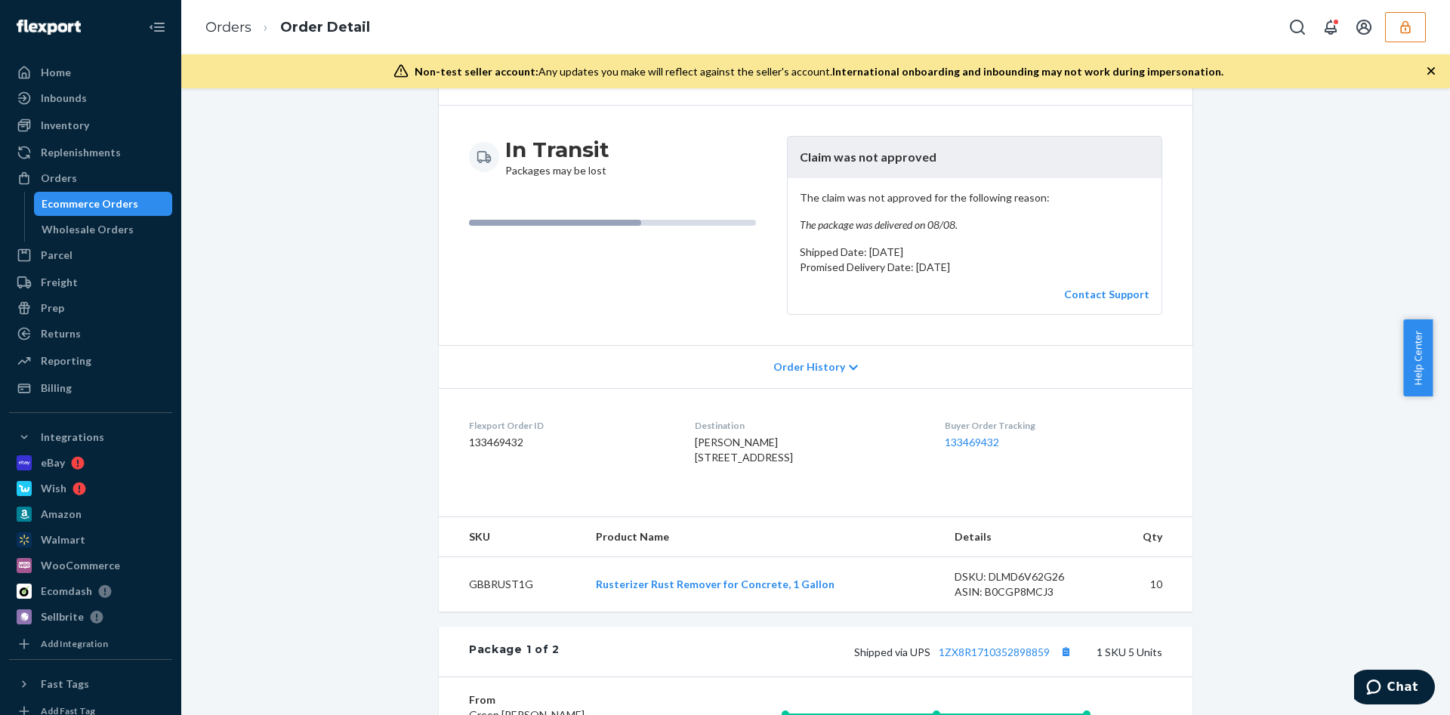
click at [803, 361] on span "Order History" at bounding box center [809, 366] width 72 height 15
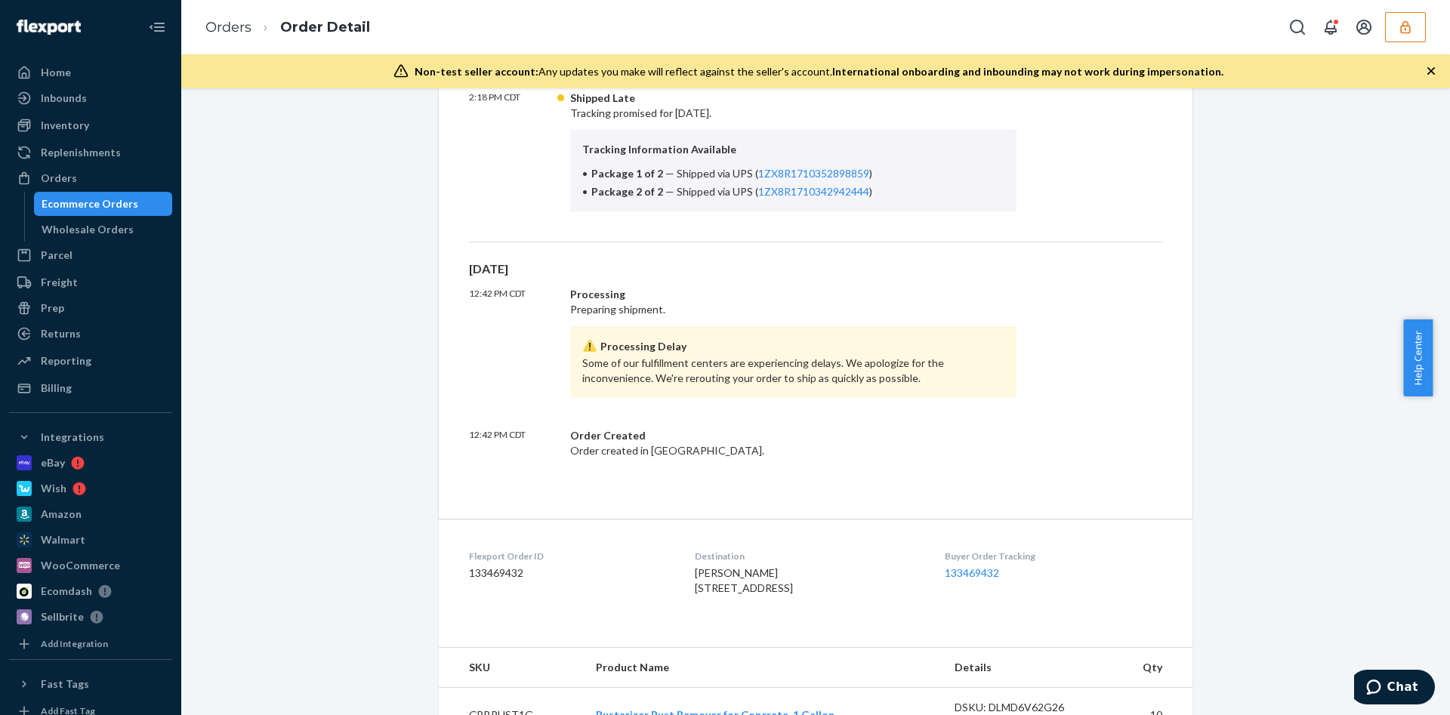
scroll to position [340, 0]
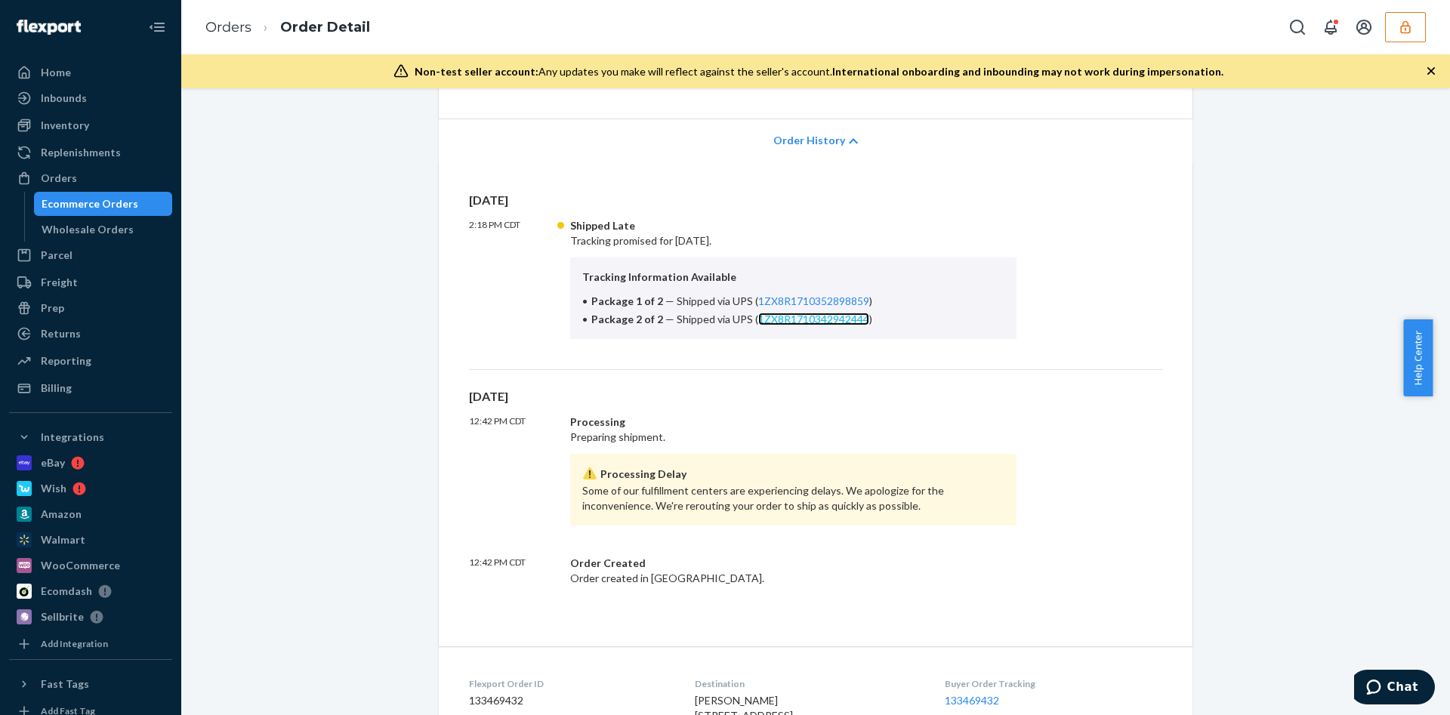
click at [802, 318] on link "1ZX8R1710342942444" at bounding box center [813, 319] width 111 height 13
click at [1397, 36] on button "button" at bounding box center [1405, 27] width 41 height 30
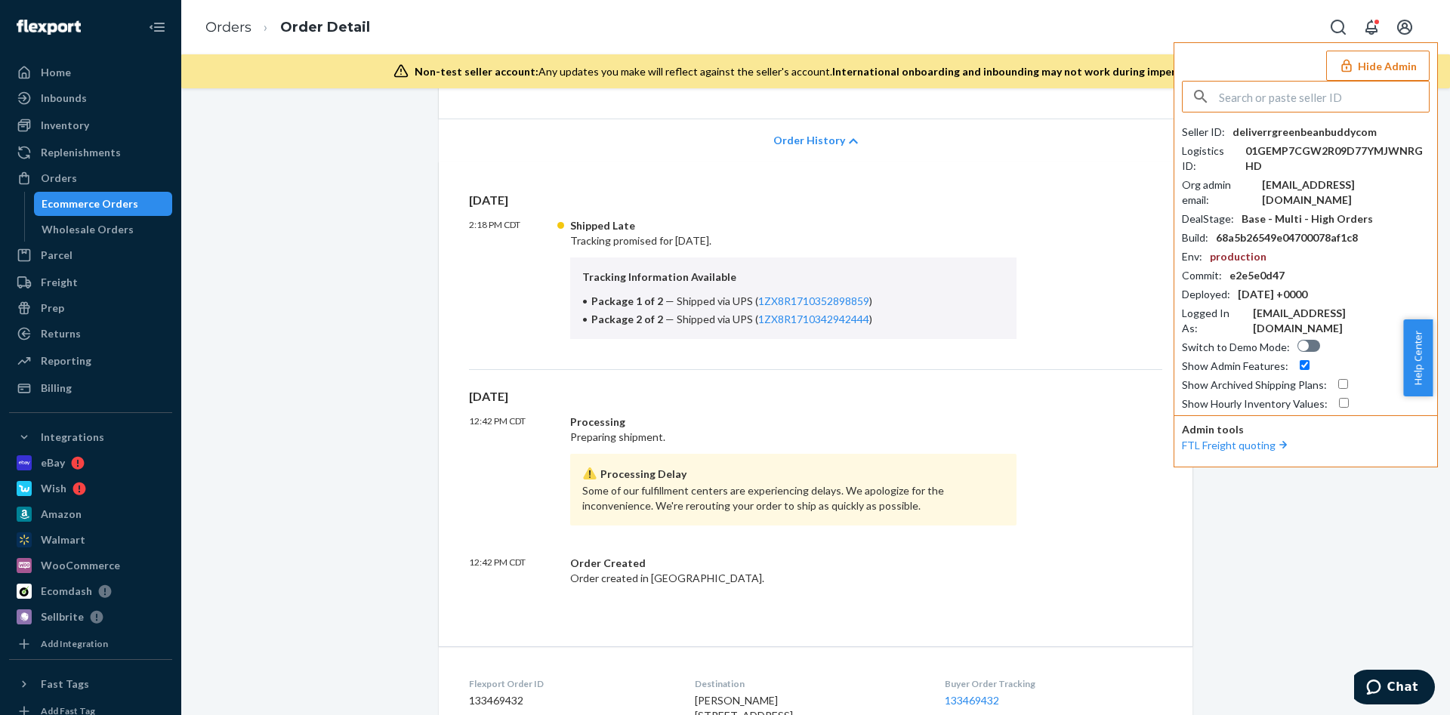
click at [1234, 91] on input "text" at bounding box center [1324, 97] width 210 height 30
paste input "sfnonboardingzuguflexportcom"
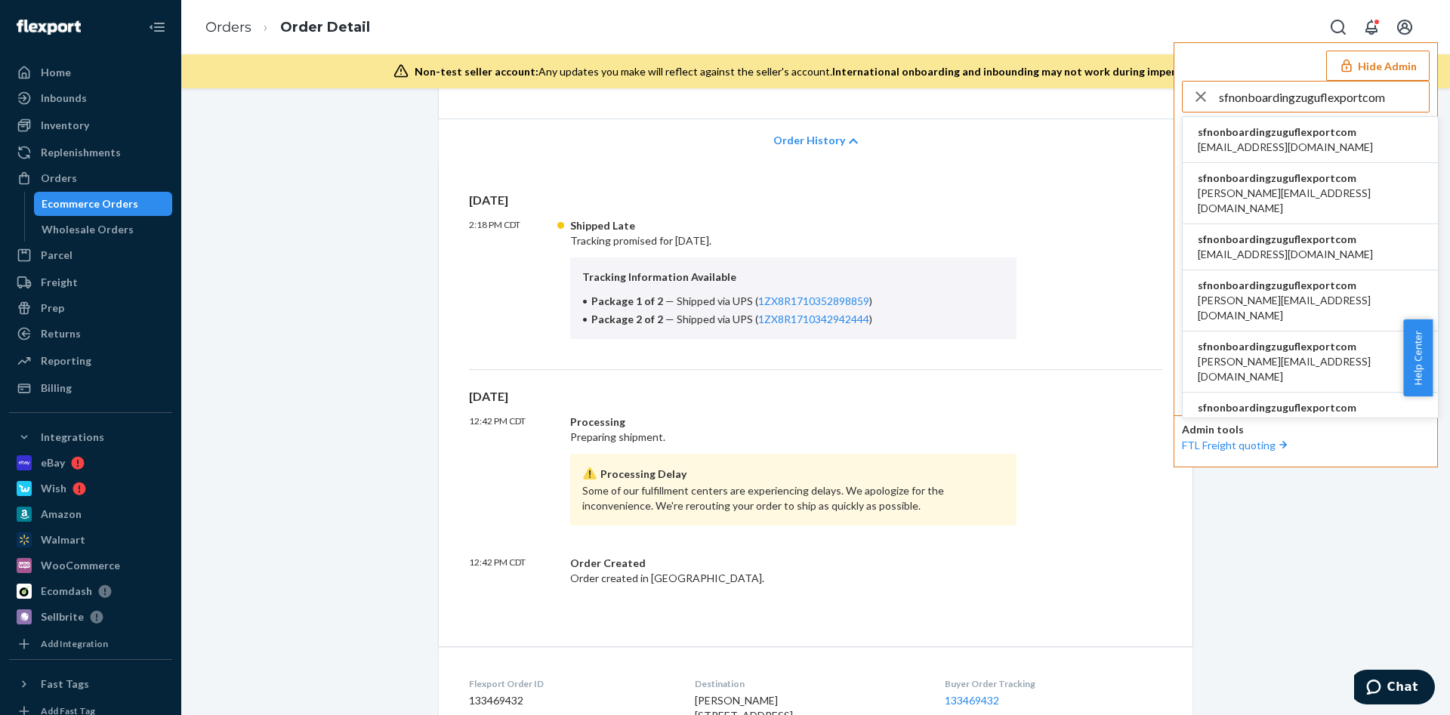
type input "sfnonboardingzuguflexportcom"
click at [1252, 141] on span "abby@zugucase.com" at bounding box center [1285, 147] width 175 height 15
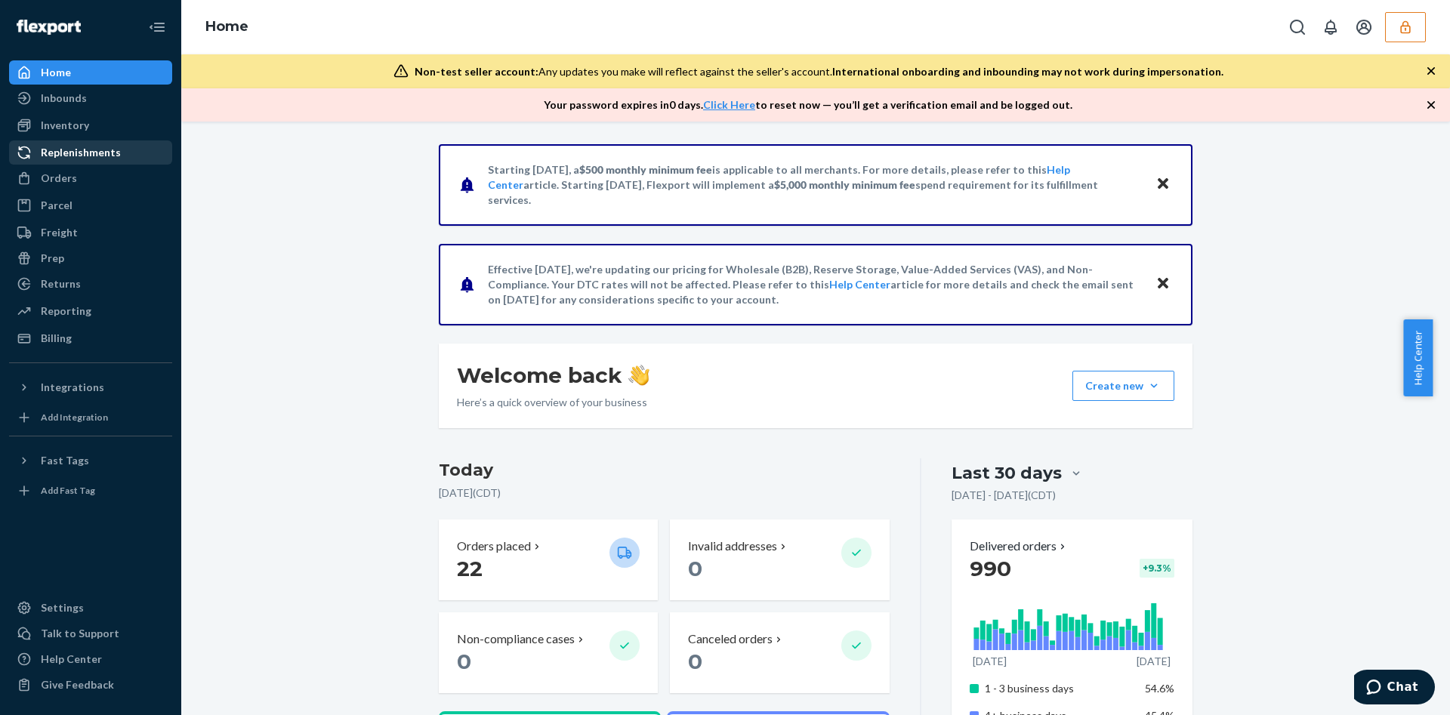
drag, startPoint x: 107, startPoint y: 186, endPoint x: 153, endPoint y: 156, distance: 54.7
click at [107, 186] on div "Orders" at bounding box center [91, 178] width 160 height 21
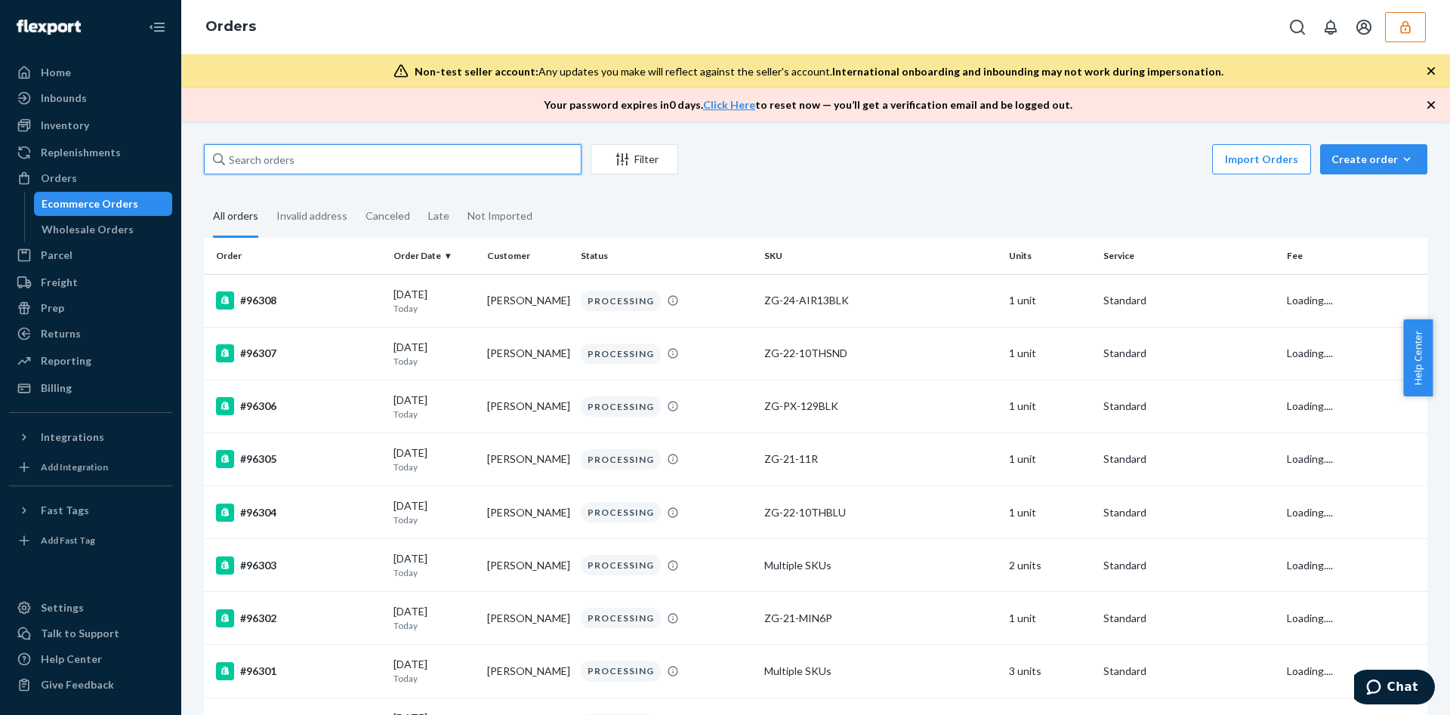
click at [275, 160] on input "text" at bounding box center [393, 159] width 378 height 30
paste input "134245971"
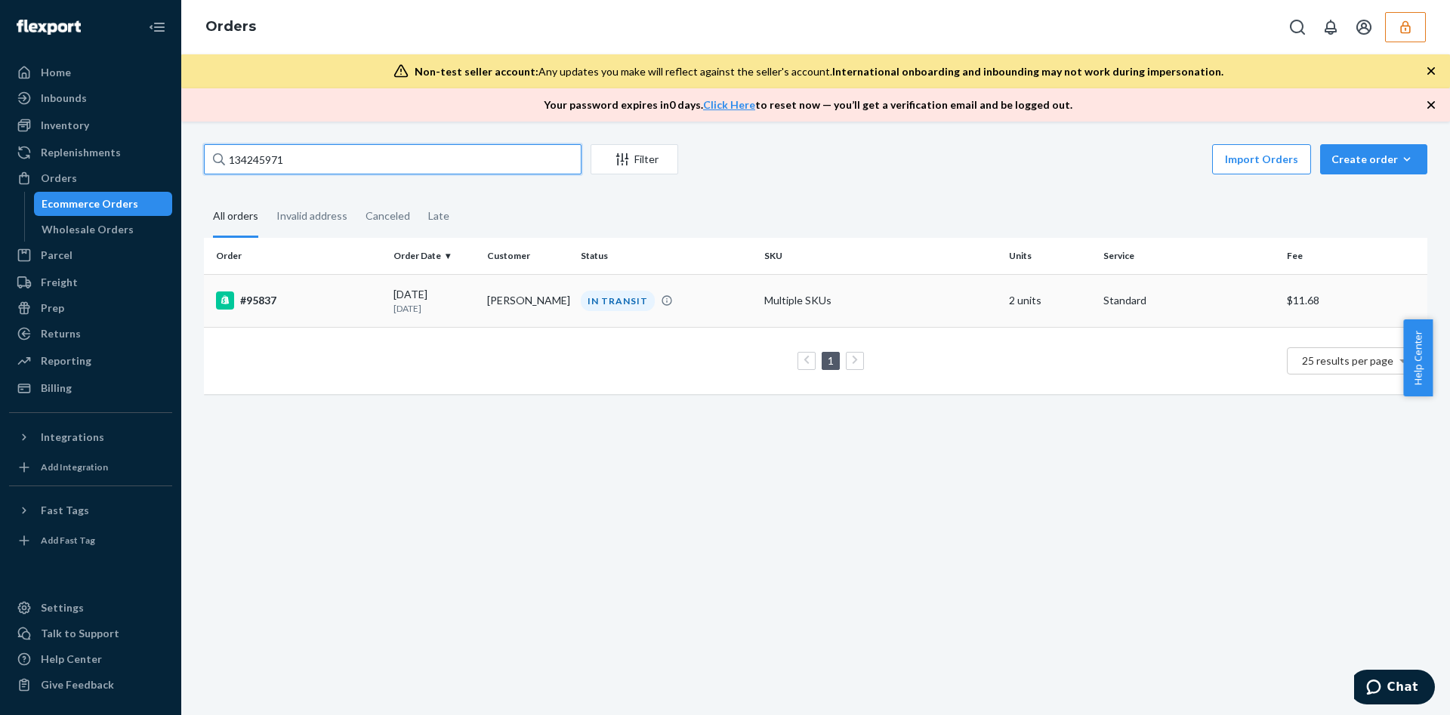
type input "134245971"
click at [502, 304] on td "Linda Vigdor" at bounding box center [528, 300] width 94 height 53
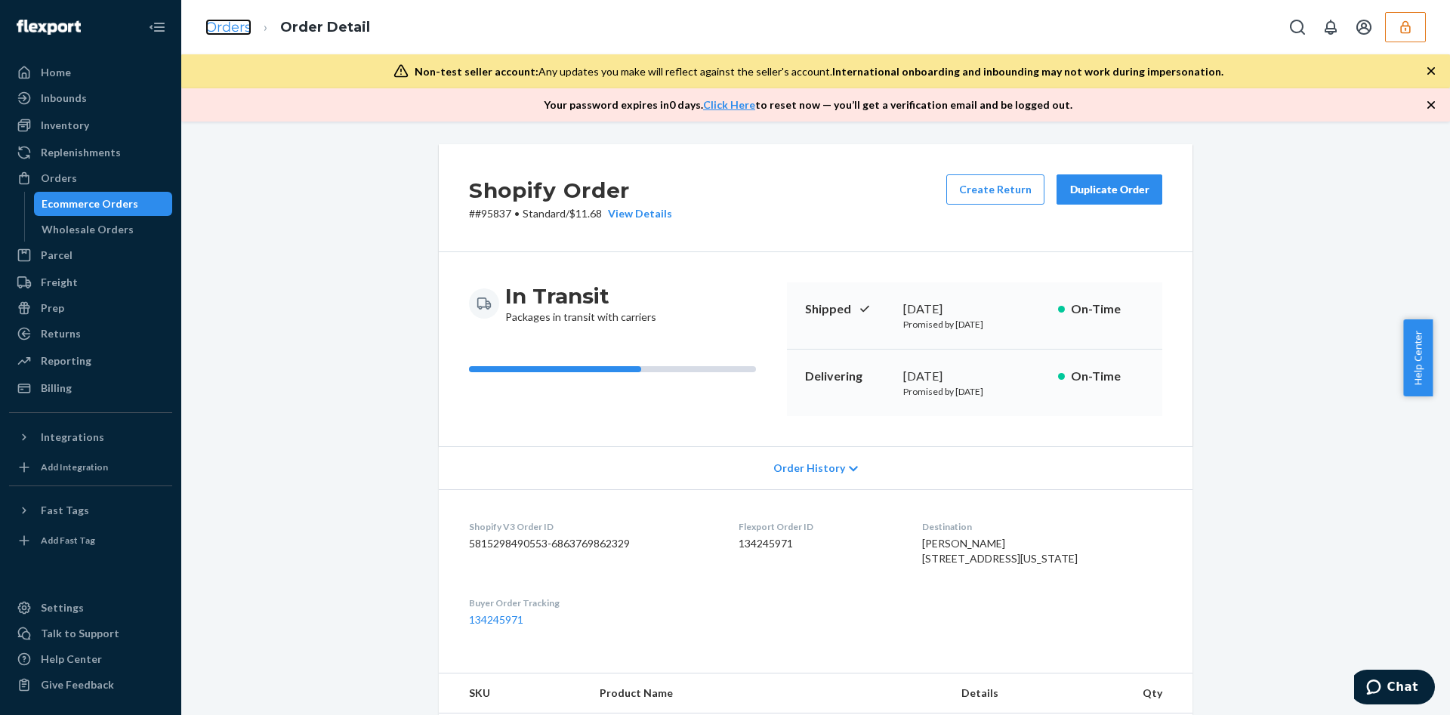
click at [221, 31] on link "Orders" at bounding box center [228, 27] width 46 height 17
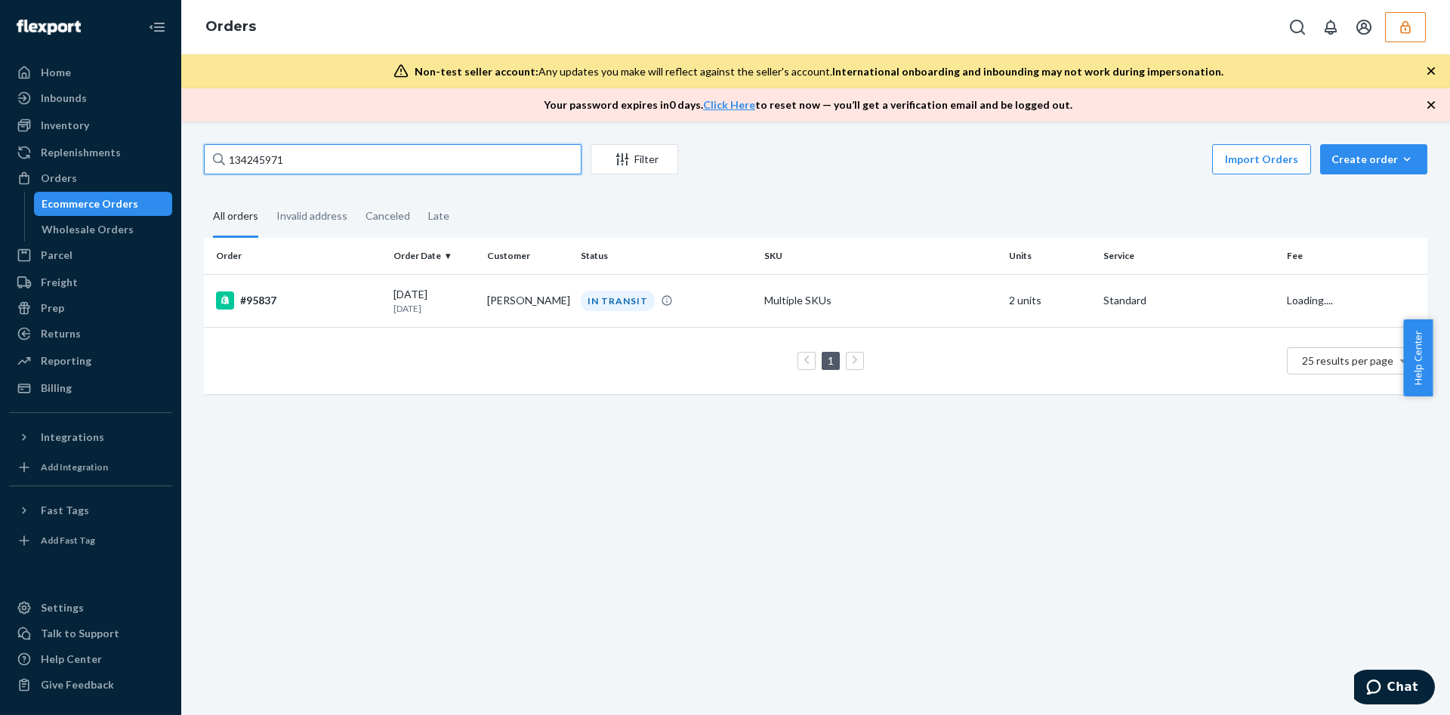
click at [286, 167] on input "134245971" at bounding box center [393, 159] width 378 height 30
click at [866, 276] on td "Multiple SKUs" at bounding box center [880, 300] width 245 height 53
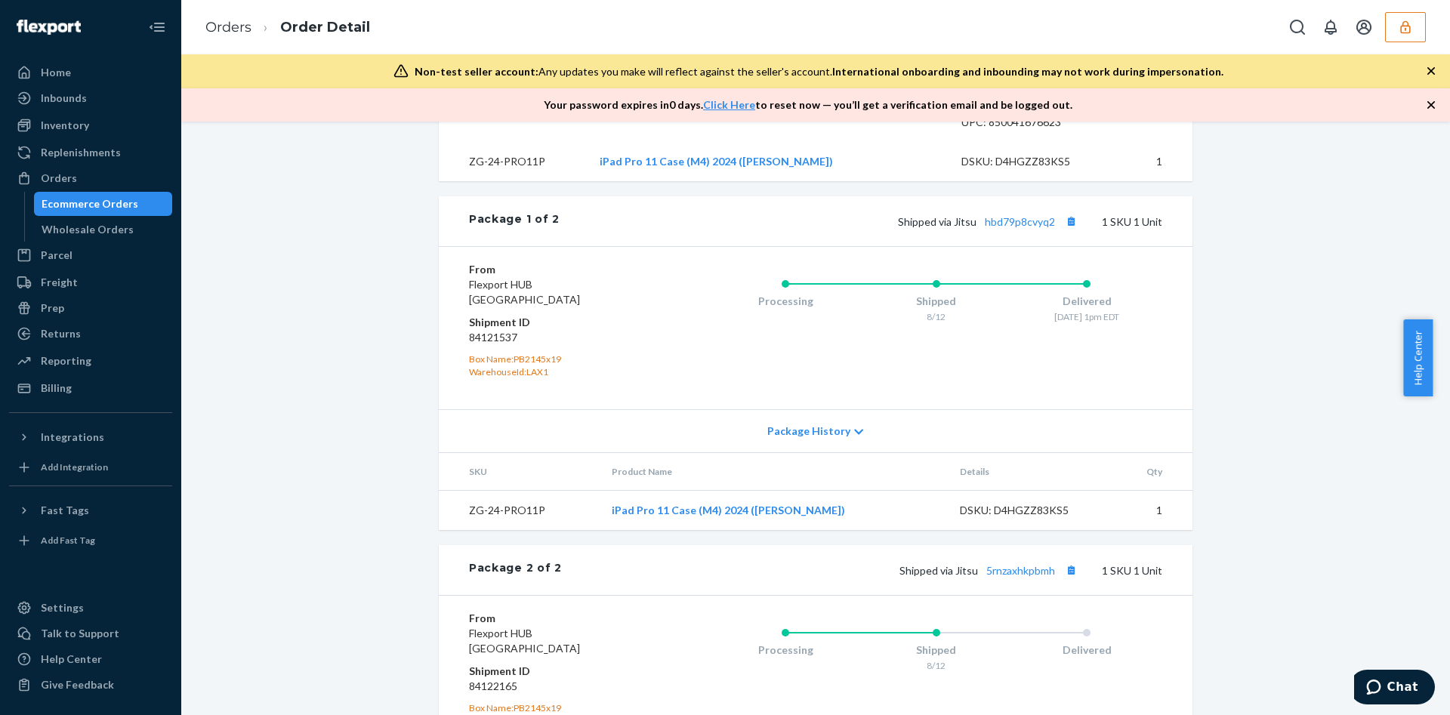
scroll to position [853, 0]
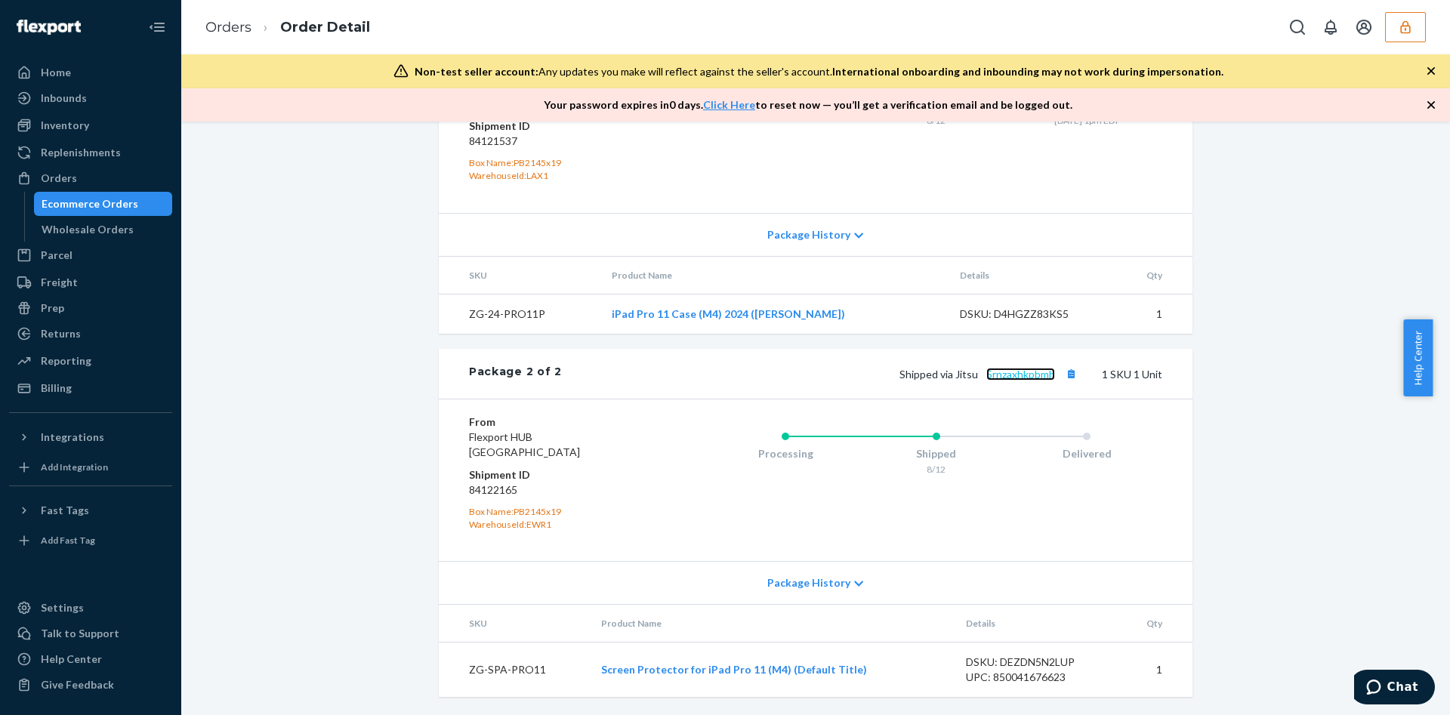
click at [999, 374] on link "5rnzaxhkpbmh" at bounding box center [1020, 374] width 69 height 13
click at [499, 489] on dd "84122165" at bounding box center [559, 490] width 180 height 15
copy dd "84122165"
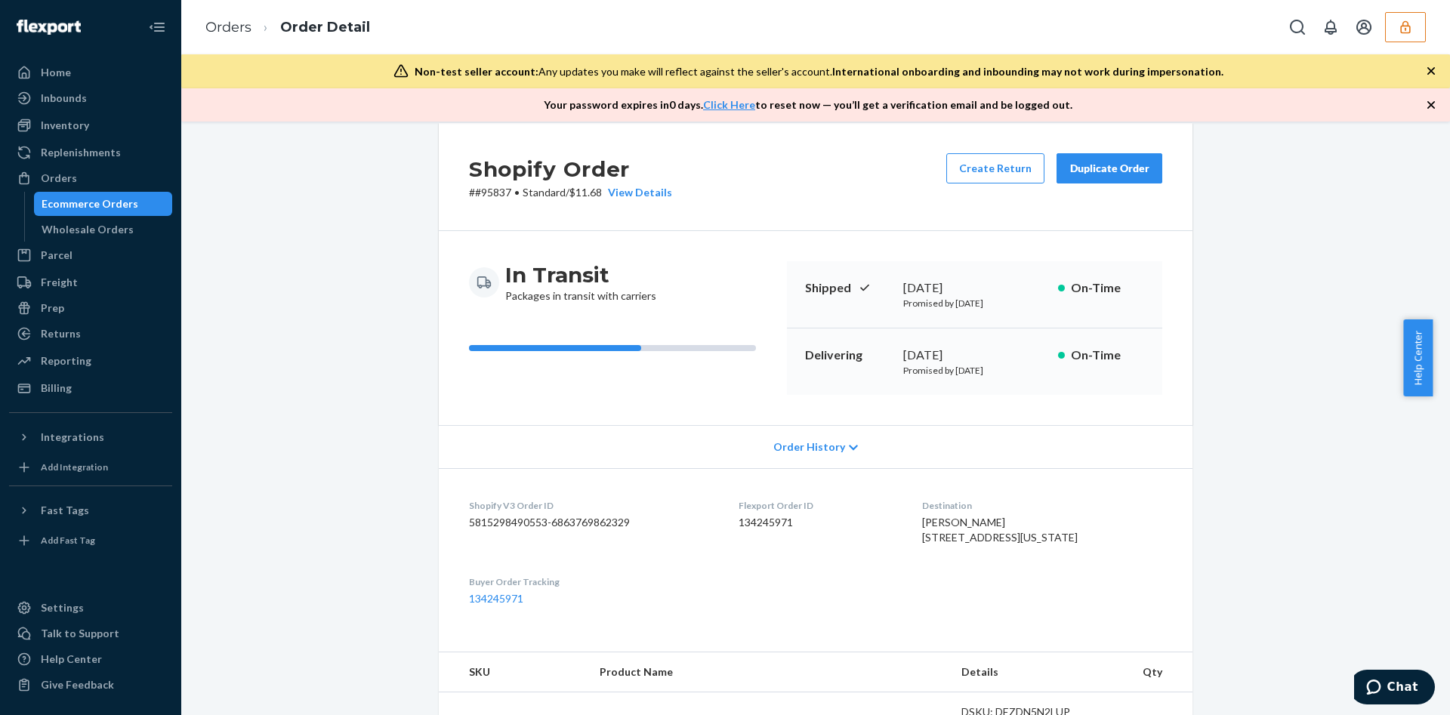
scroll to position [0, 0]
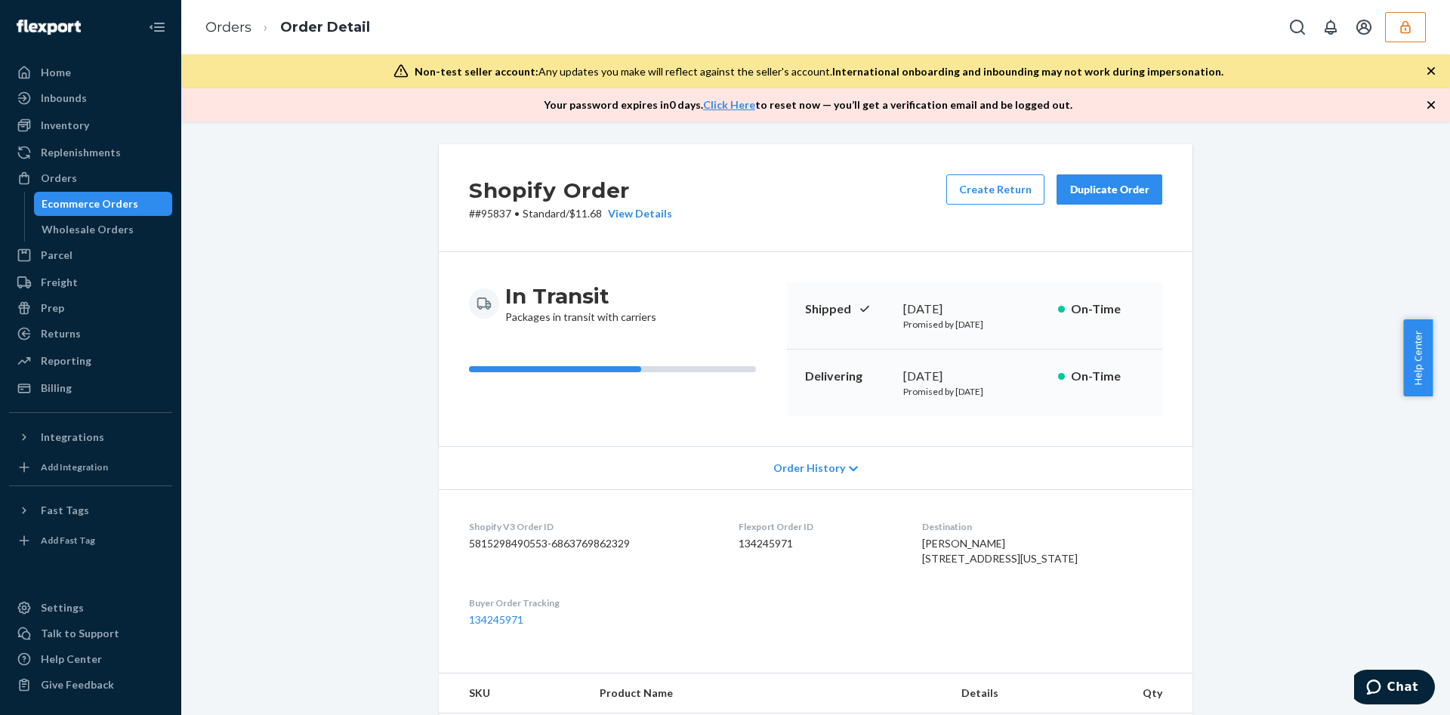
click at [1408, 26] on icon "button" at bounding box center [1405, 26] width 10 height 13
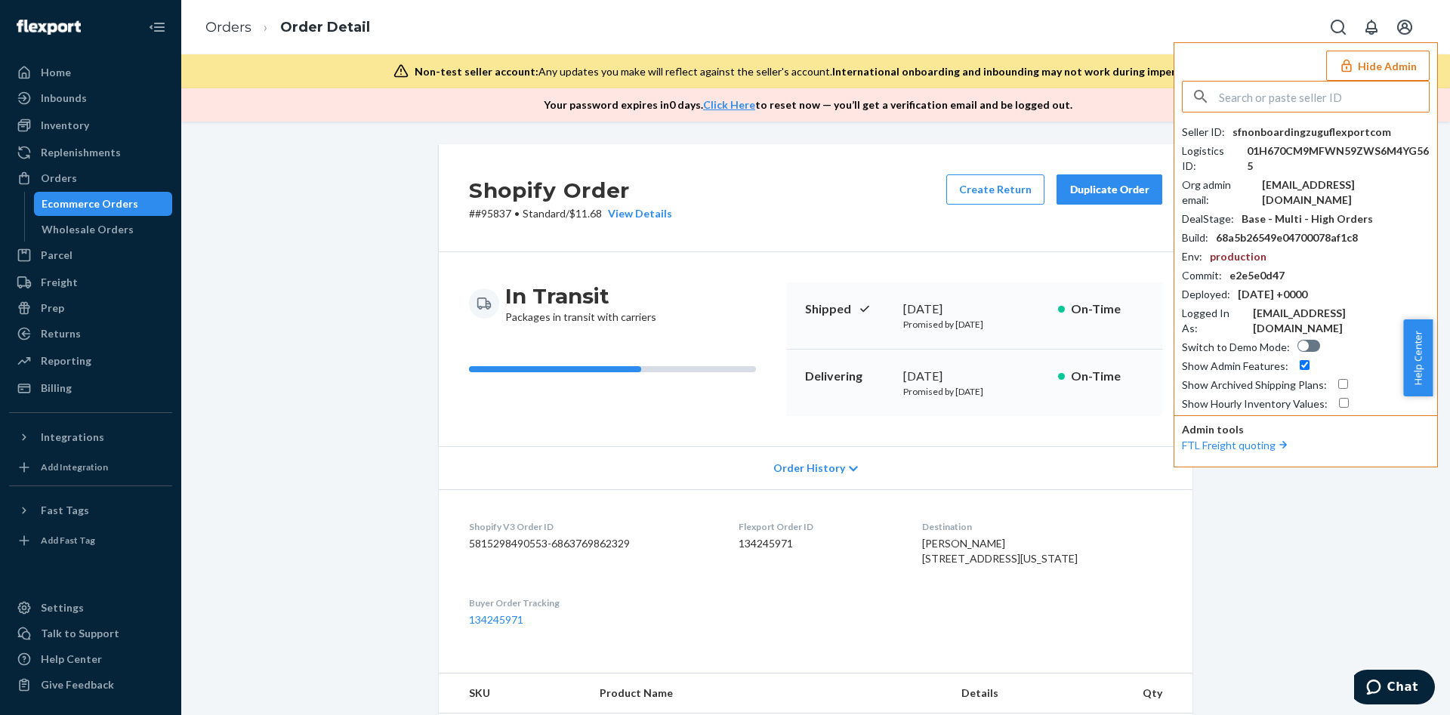
click at [1291, 82] on input "text" at bounding box center [1324, 97] width 210 height 30
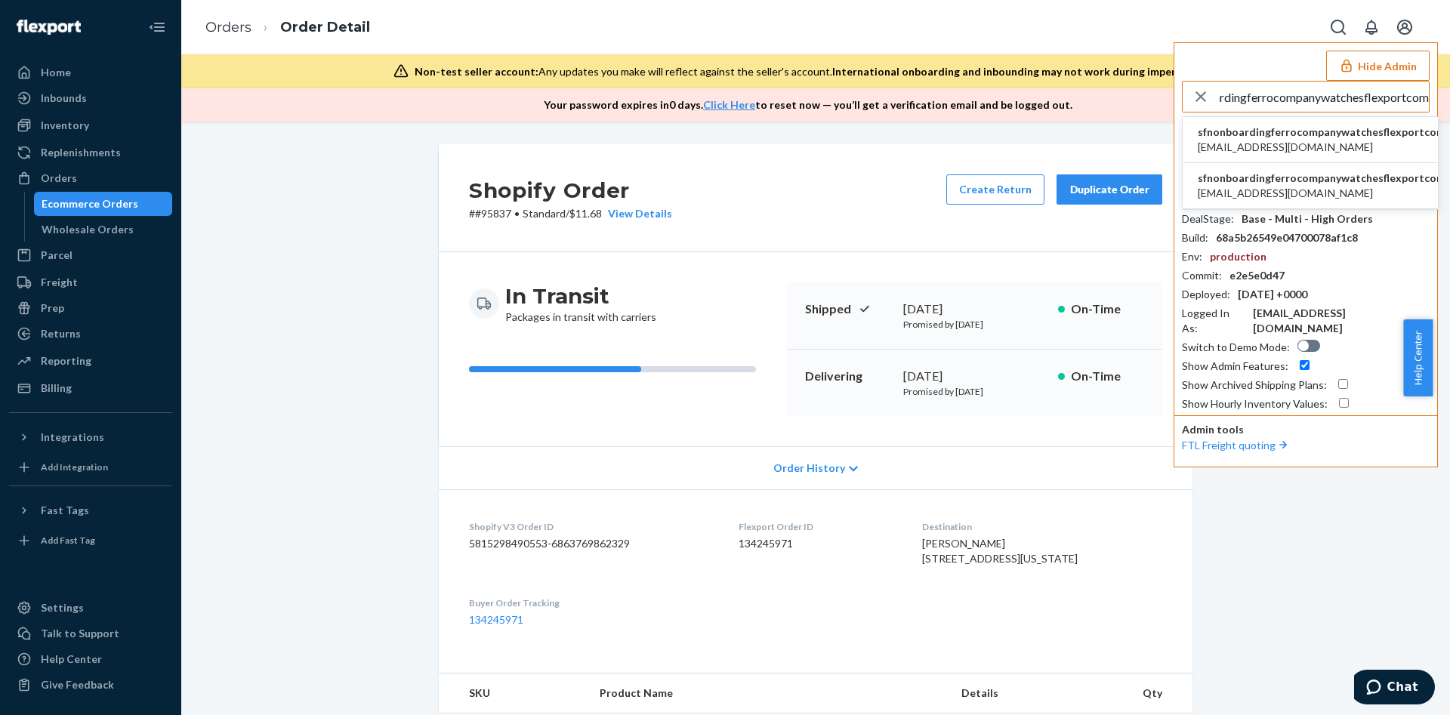
type input "sfnonboardingferrocompanywatchesflexportcom"
click at [1278, 134] on span "sfnonboardingferrocompanywatchesflexportcom" at bounding box center [1322, 132] width 248 height 15
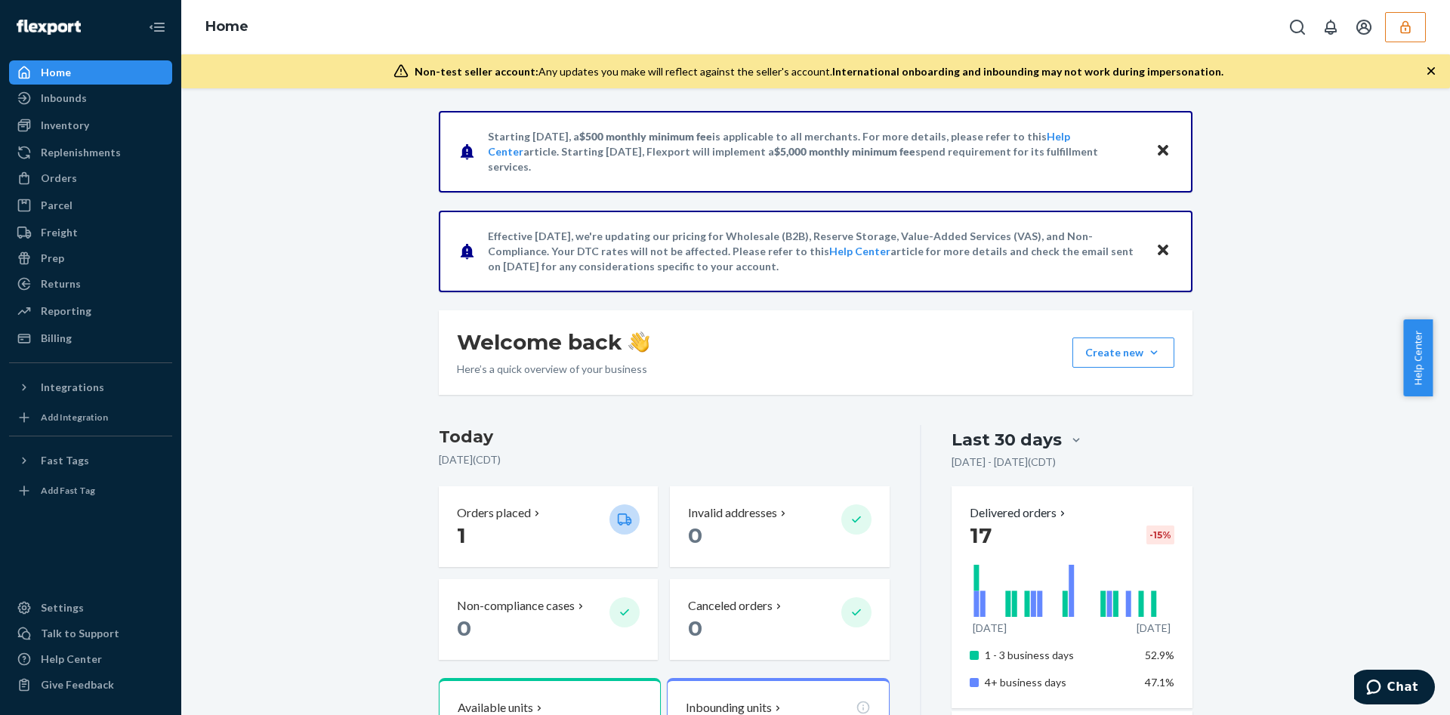
click at [1403, 20] on icon "button" at bounding box center [1405, 27] width 15 height 15
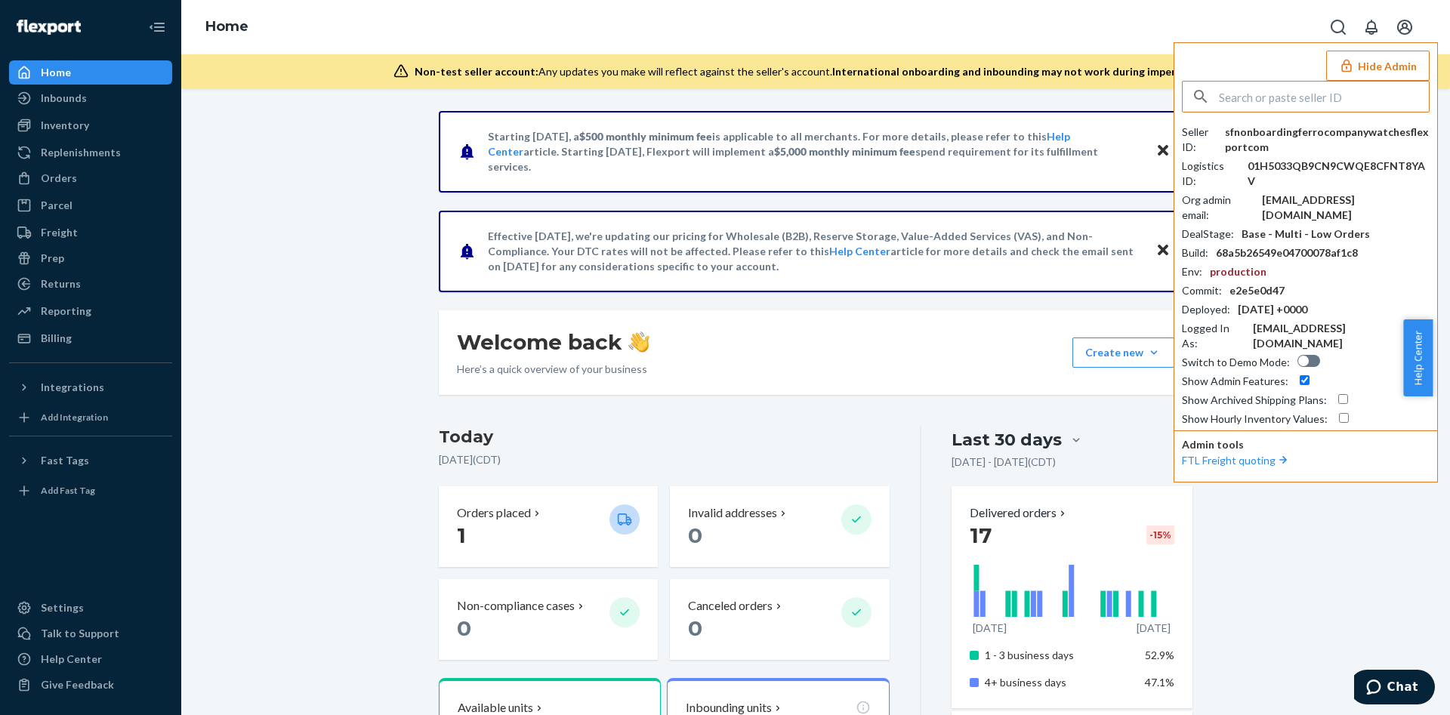
click at [1276, 103] on input "text" at bounding box center [1324, 97] width 210 height 30
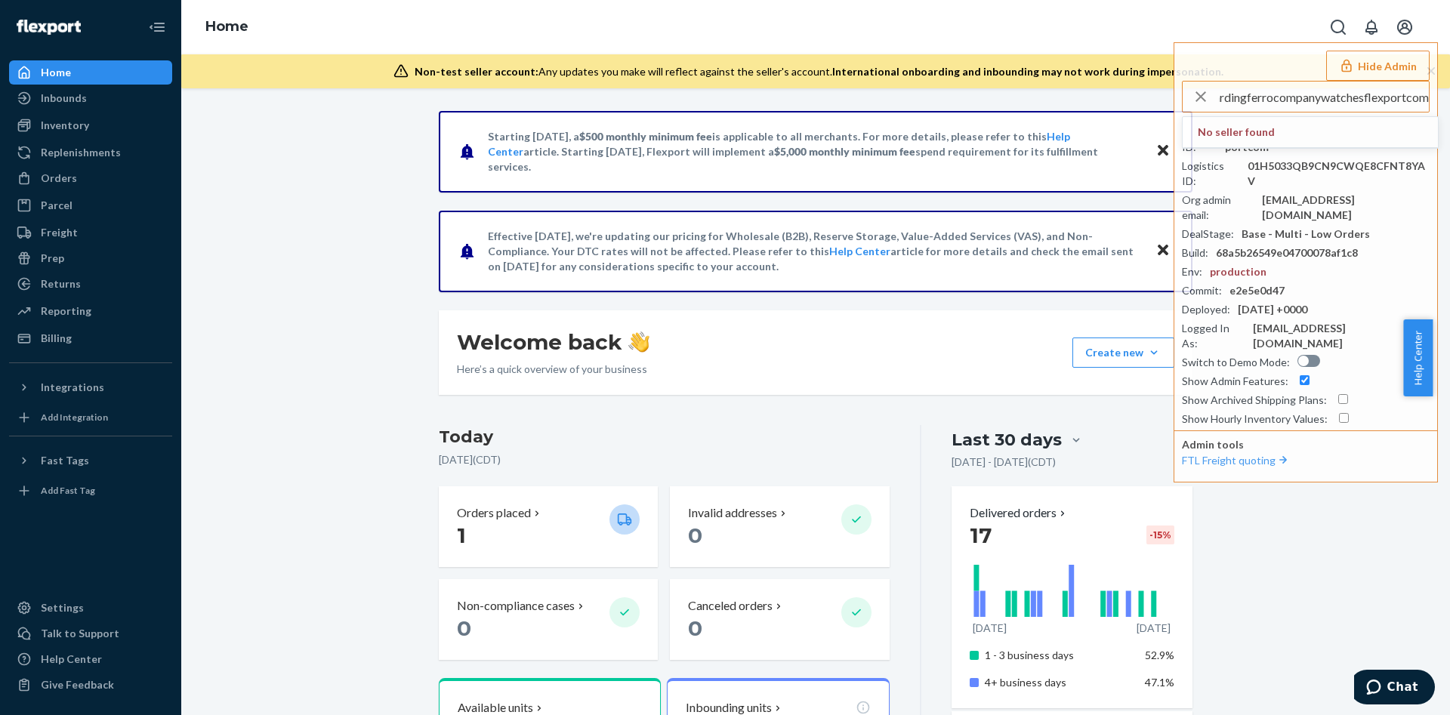
type input "sfnonboardingferrocompanywatchesflexportcom"
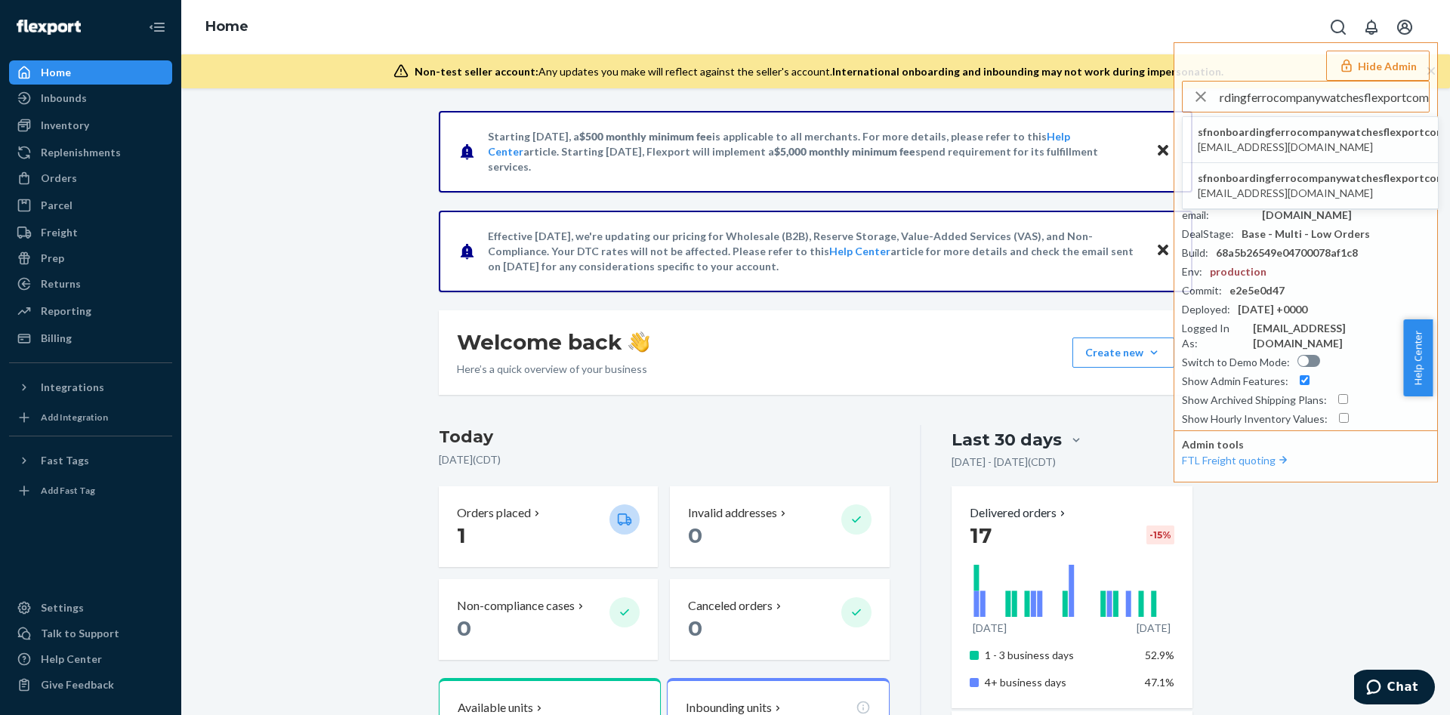
scroll to position [0, 0]
click at [1256, 100] on input "sfnonboardingferrocompanywatchesflexportcom" at bounding box center [1324, 97] width 210 height 30
paste input "text"
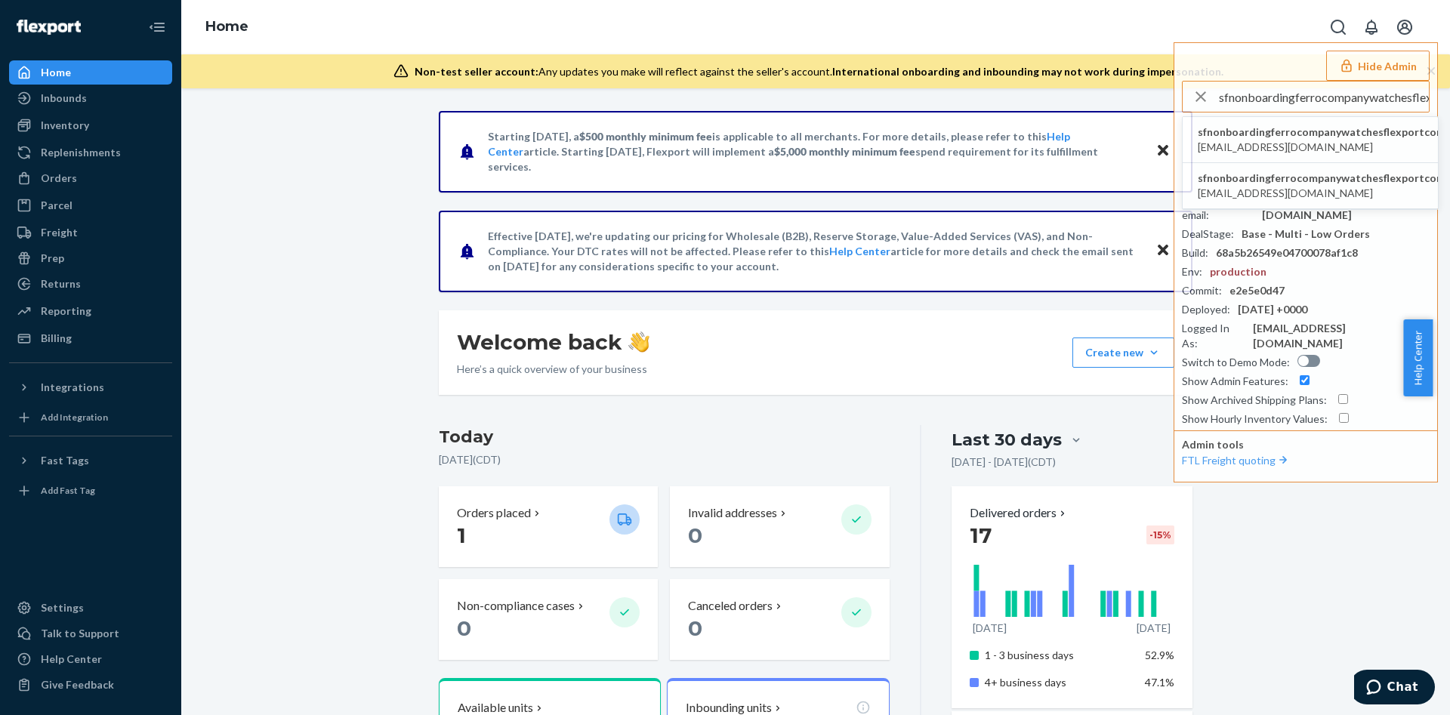
scroll to position [0, 50]
type input "sfnonboardingferrocompanywatchesflexportcom"
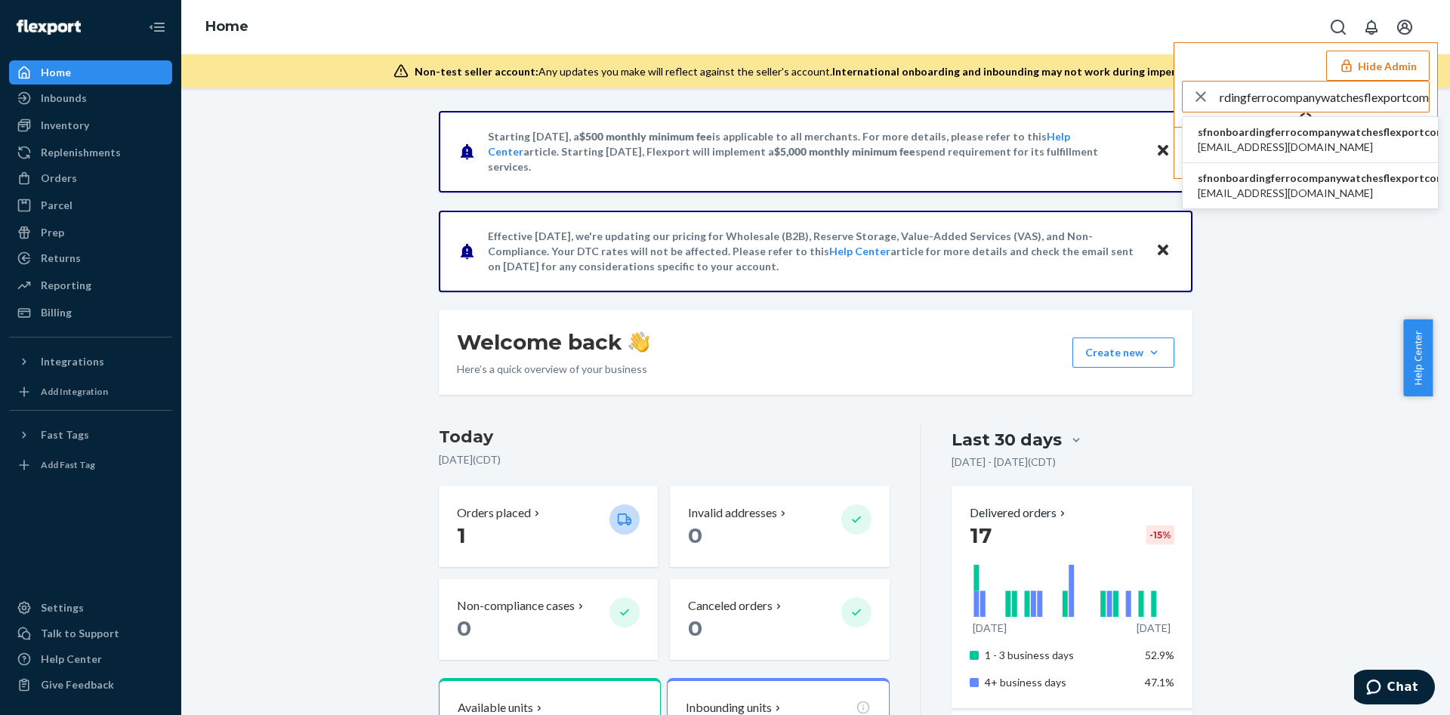
scroll to position [0, 0]
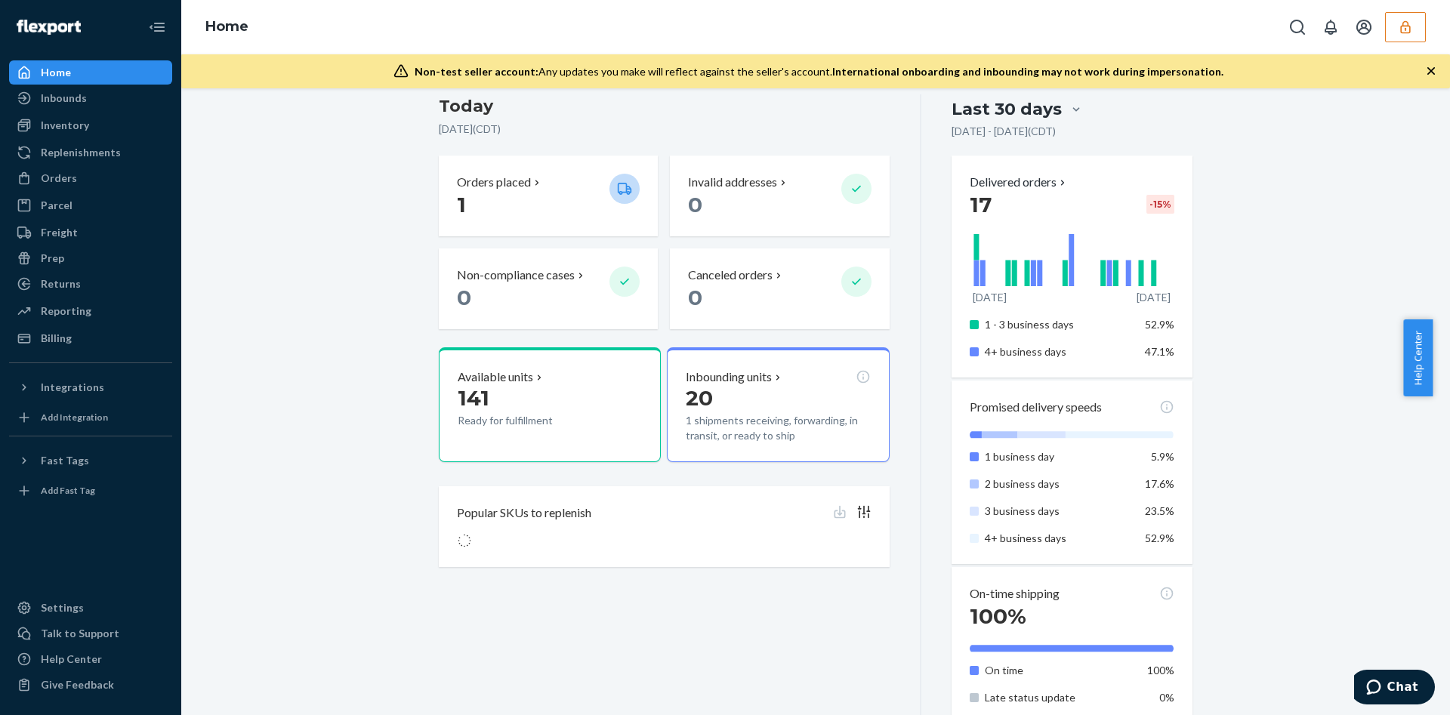
scroll to position [340, 0]
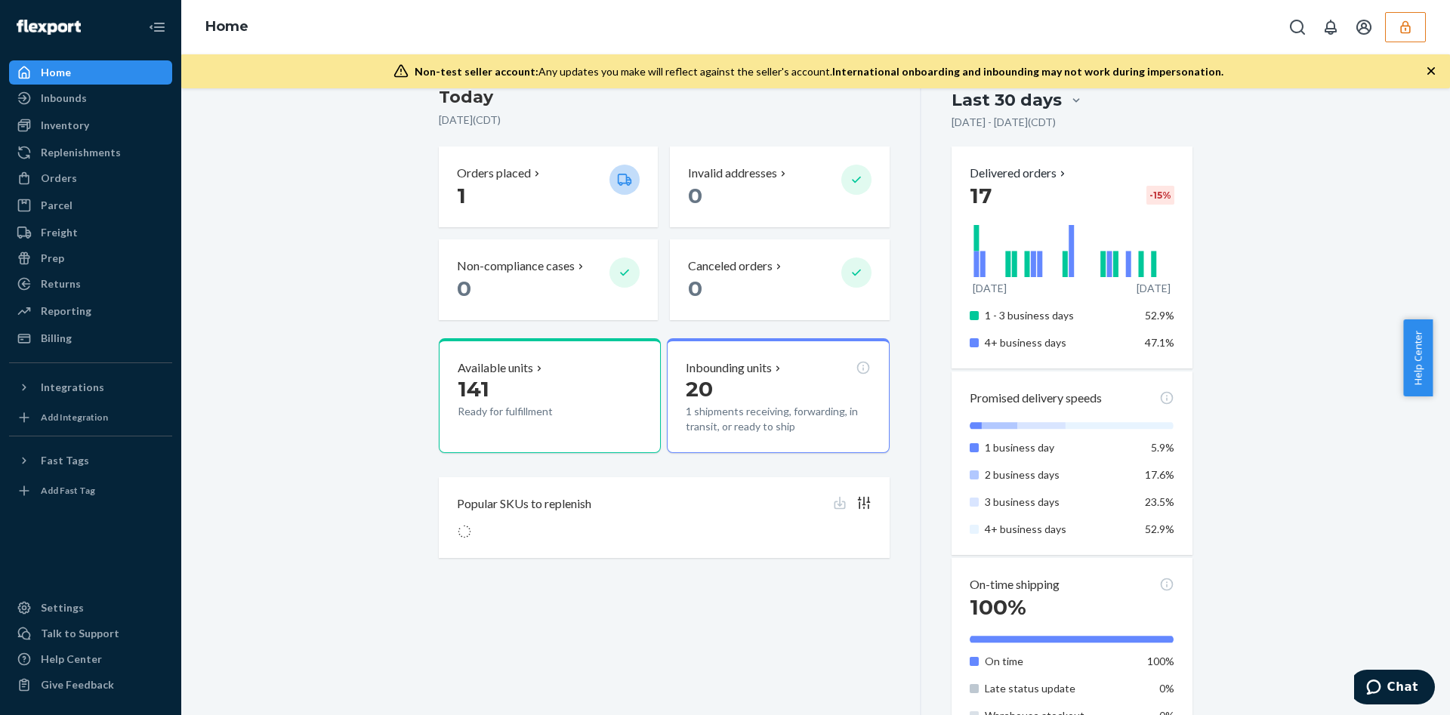
click at [1413, 14] on button "button" at bounding box center [1405, 27] width 41 height 30
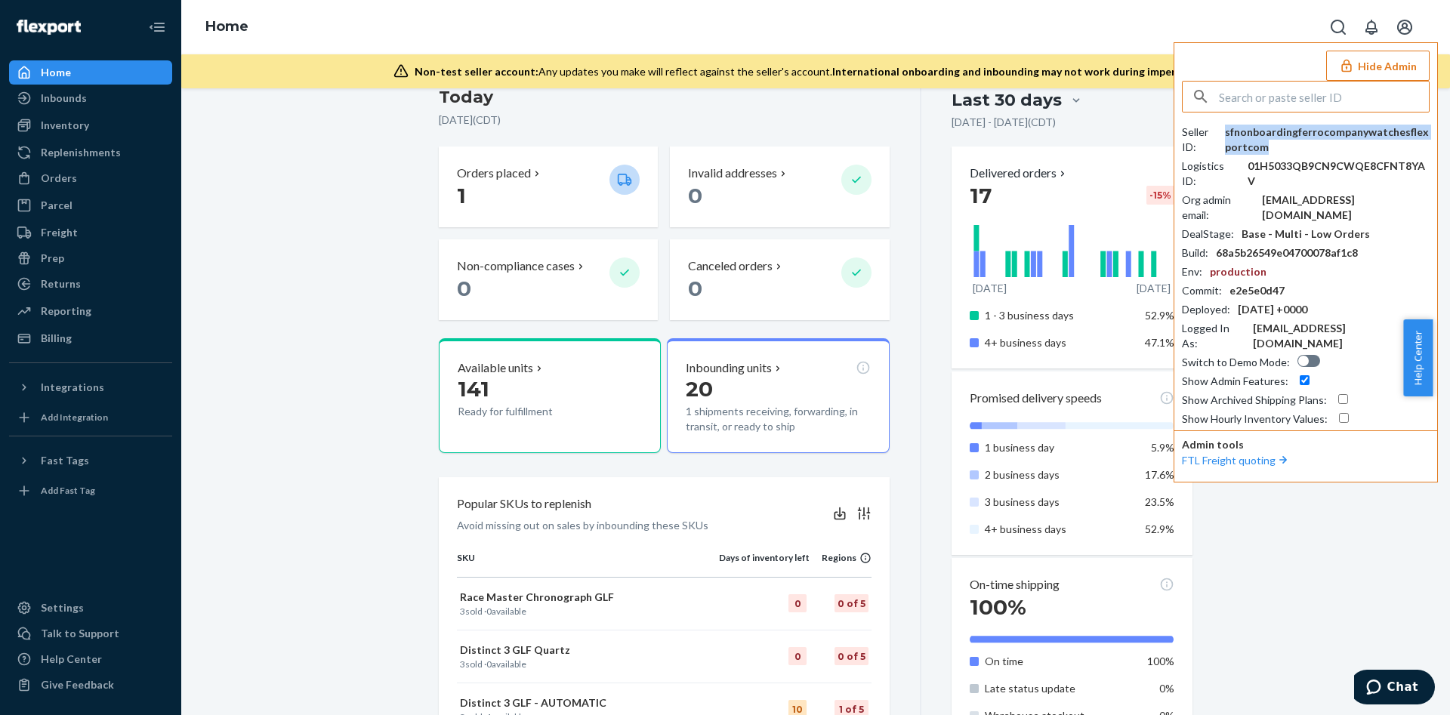
click at [1238, 137] on div "sfnonboardingferrocompanywatchesflexportcom" at bounding box center [1327, 140] width 205 height 30
click at [1253, 107] on input "text" at bounding box center [1324, 97] width 210 height 30
paste input "deliverrghettigamescom"
type input "deliverrghettigamescom"
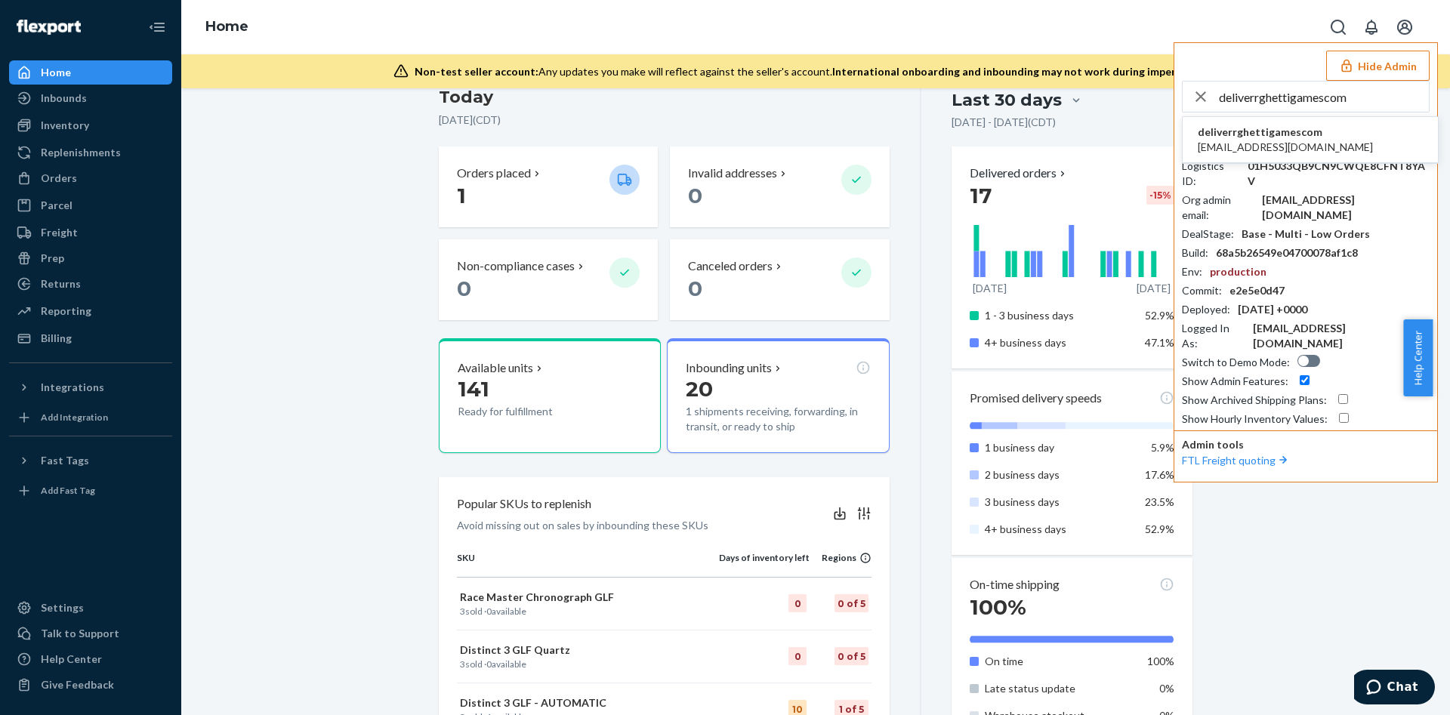
click at [1261, 135] on span "deliverrghettigamescom" at bounding box center [1285, 132] width 175 height 15
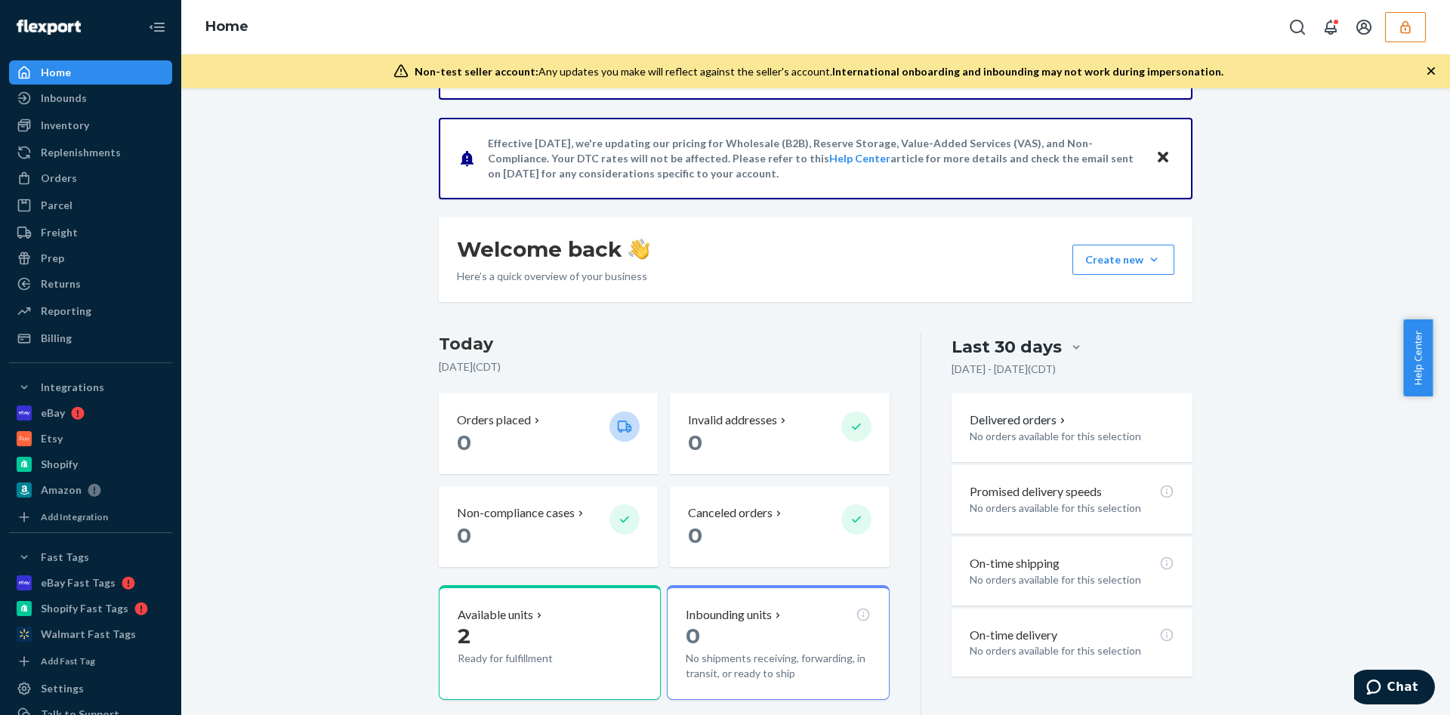
scroll to position [113, 0]
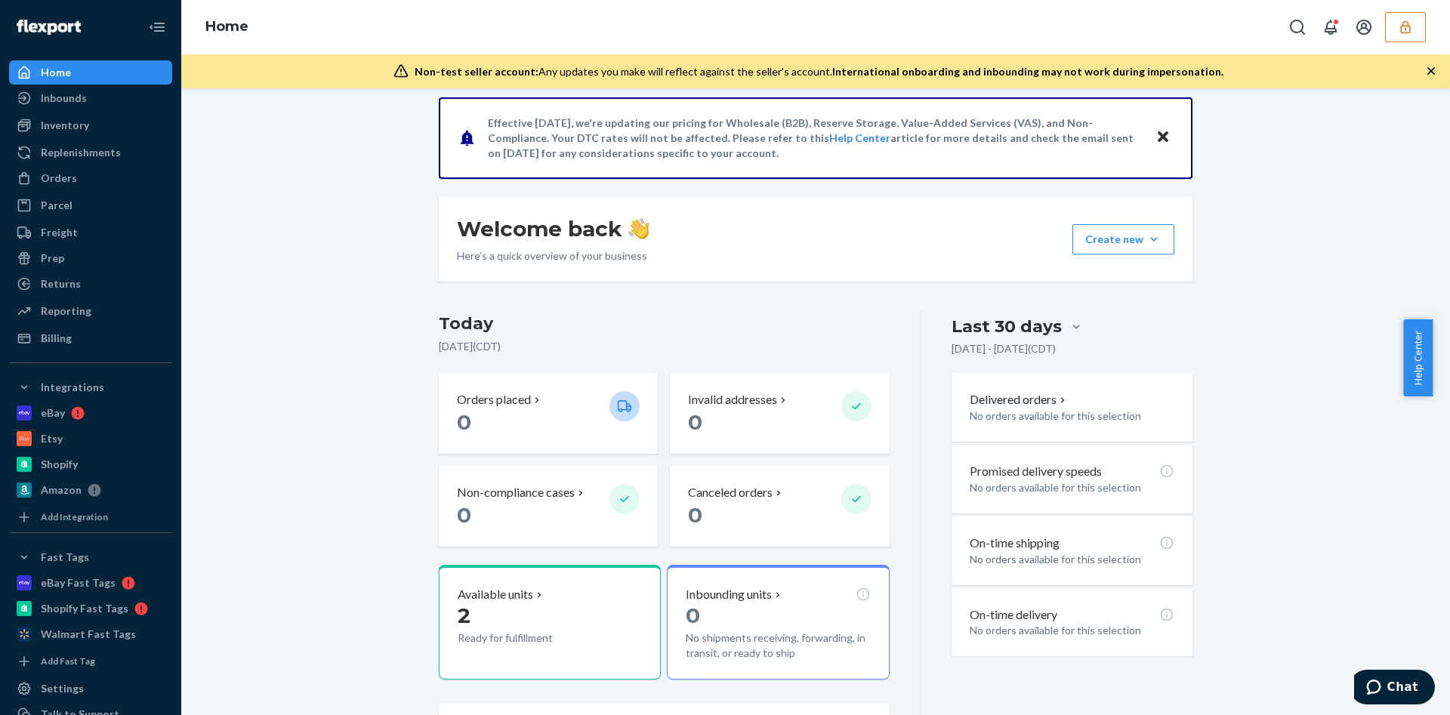
click at [1392, 34] on button "button" at bounding box center [1405, 27] width 41 height 30
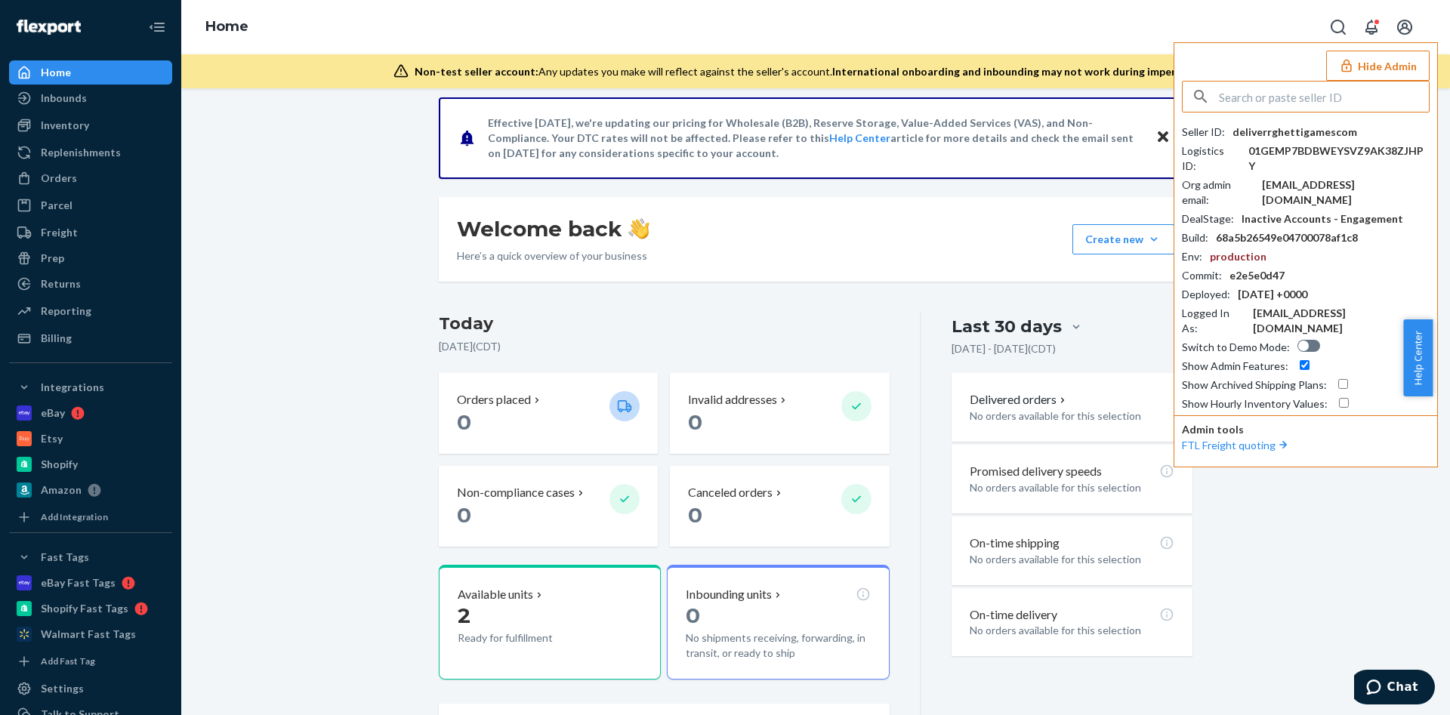
click at [1286, 141] on div "Seller ID : deliverrghettigamescom Logistics ID : 01GEMP7BDBWEYSVZ9AK38ZJHPY Or…" at bounding box center [1306, 268] width 248 height 287
click at [1286, 132] on div "deliverrghettigamescom" at bounding box center [1294, 132] width 125 height 15
copy div "deliverrghettigamescom"
click at [1341, 177] on div "[EMAIL_ADDRESS][DOMAIN_NAME]" at bounding box center [1346, 192] width 168 height 30
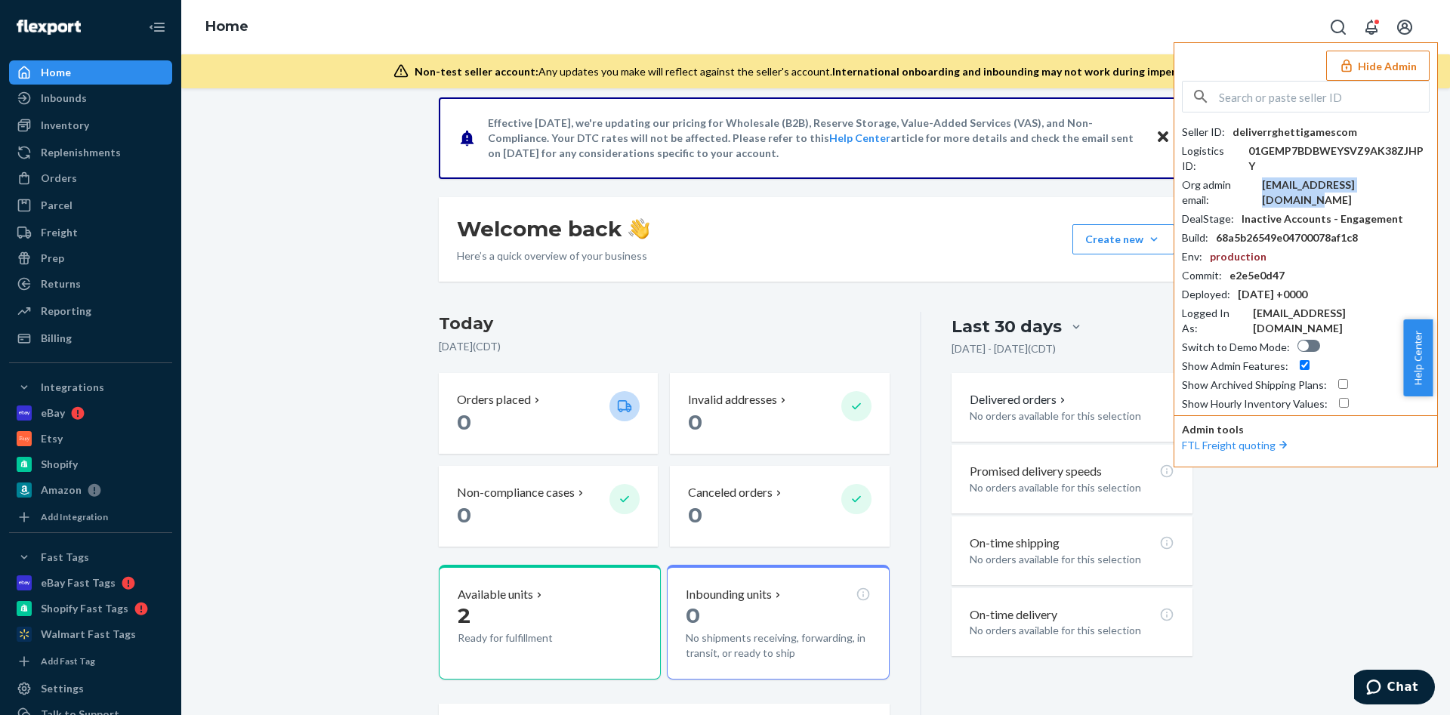
click at [1341, 177] on div "[EMAIL_ADDRESS][DOMAIN_NAME]" at bounding box center [1346, 192] width 168 height 30
copy div "[EMAIL_ADDRESS][DOMAIN_NAME]"
click at [1278, 122] on div "Seller ID : deliverrghettigamescom Logistics ID : 01GEMP7BDBWEYSVZ9AK38ZJHPY Or…" at bounding box center [1306, 246] width 248 height 331
copy div "deliverrghettigamescom"
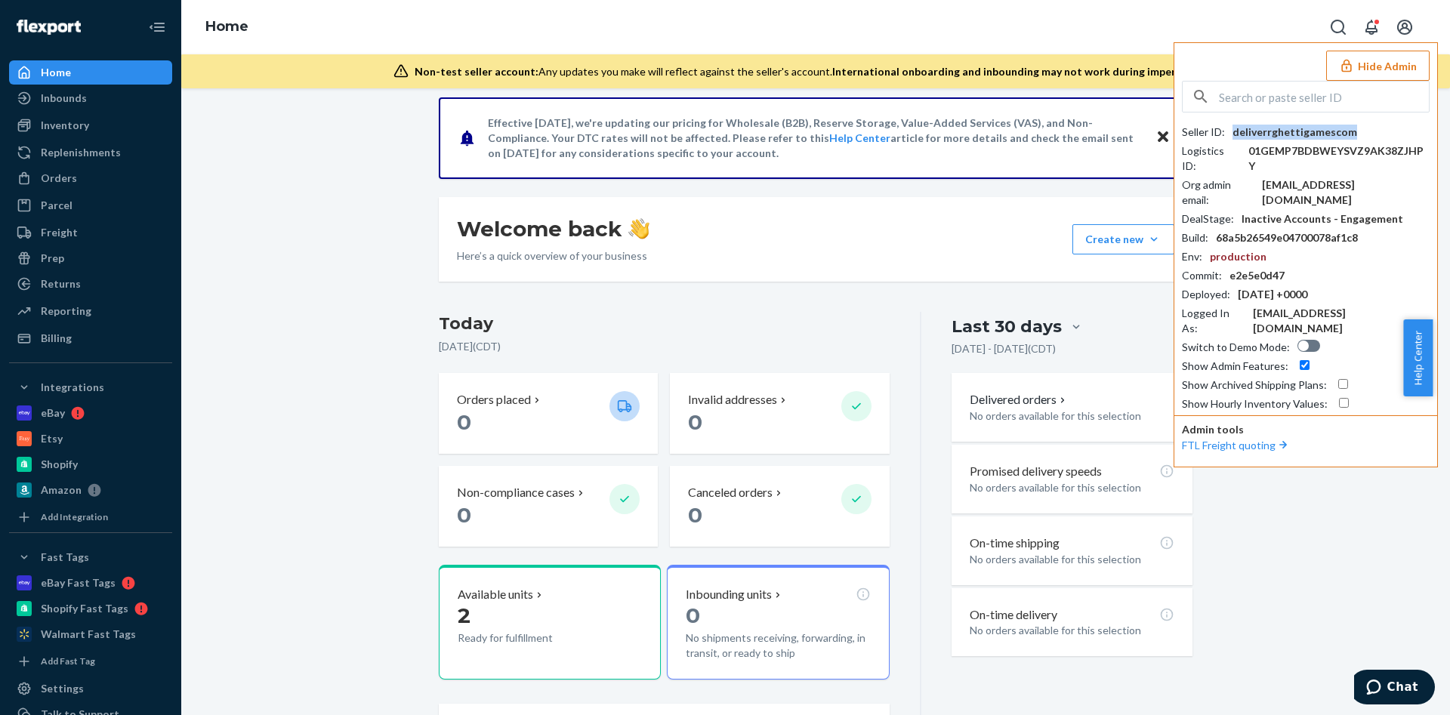
click at [1266, 118] on div "Seller ID : deliverrghettigamescom Logistics ID : 01GEMP7BDBWEYSVZ9AK38ZJHPY Or…" at bounding box center [1306, 246] width 248 height 331
click at [1266, 139] on div "deliverrghettigamescom" at bounding box center [1294, 132] width 125 height 15
click at [1266, 136] on div "deliverrghettigamescom" at bounding box center [1294, 132] width 125 height 15
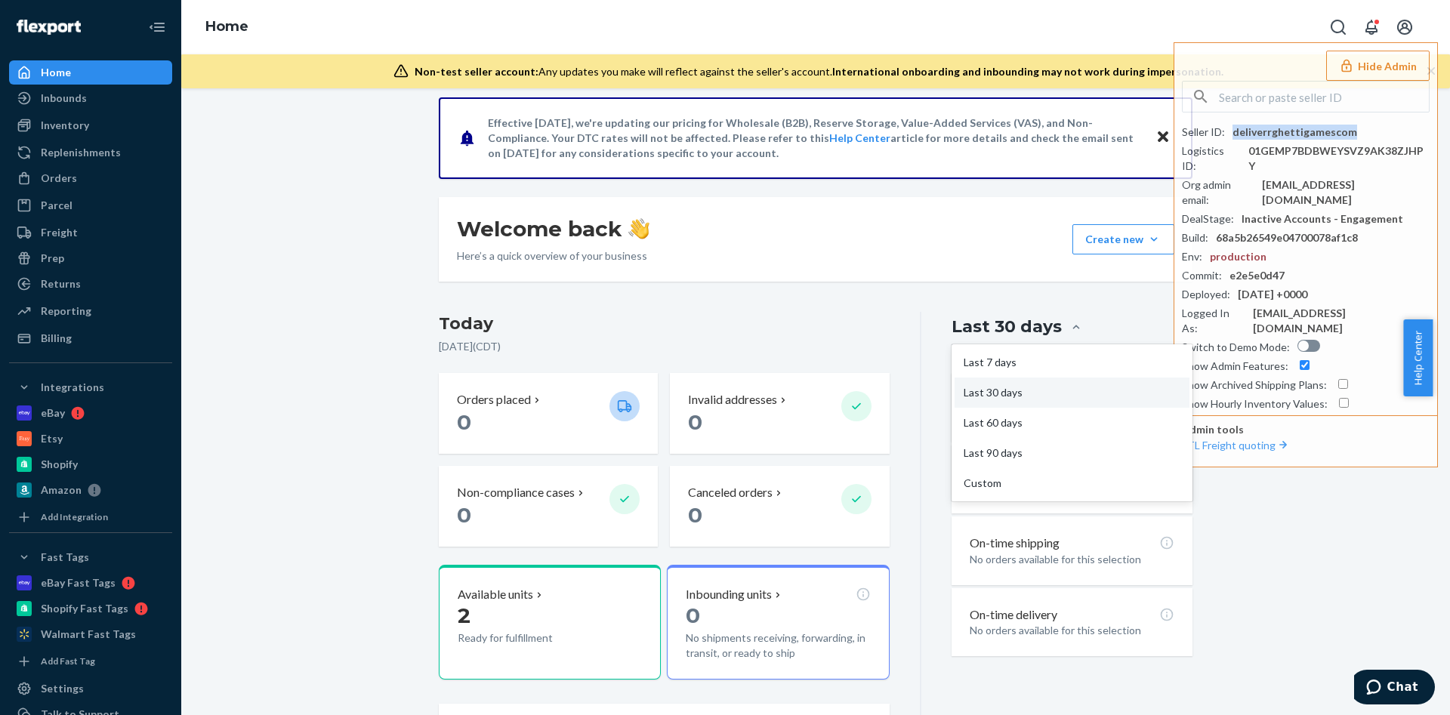
click at [984, 323] on div "Last 30 days" at bounding box center [1006, 326] width 110 height 23
click at [986, 327] on input "option Last 30 days focused, 2 of 5. 5 results available. Use Up and Down to ch…" at bounding box center [986, 327] width 0 height 0
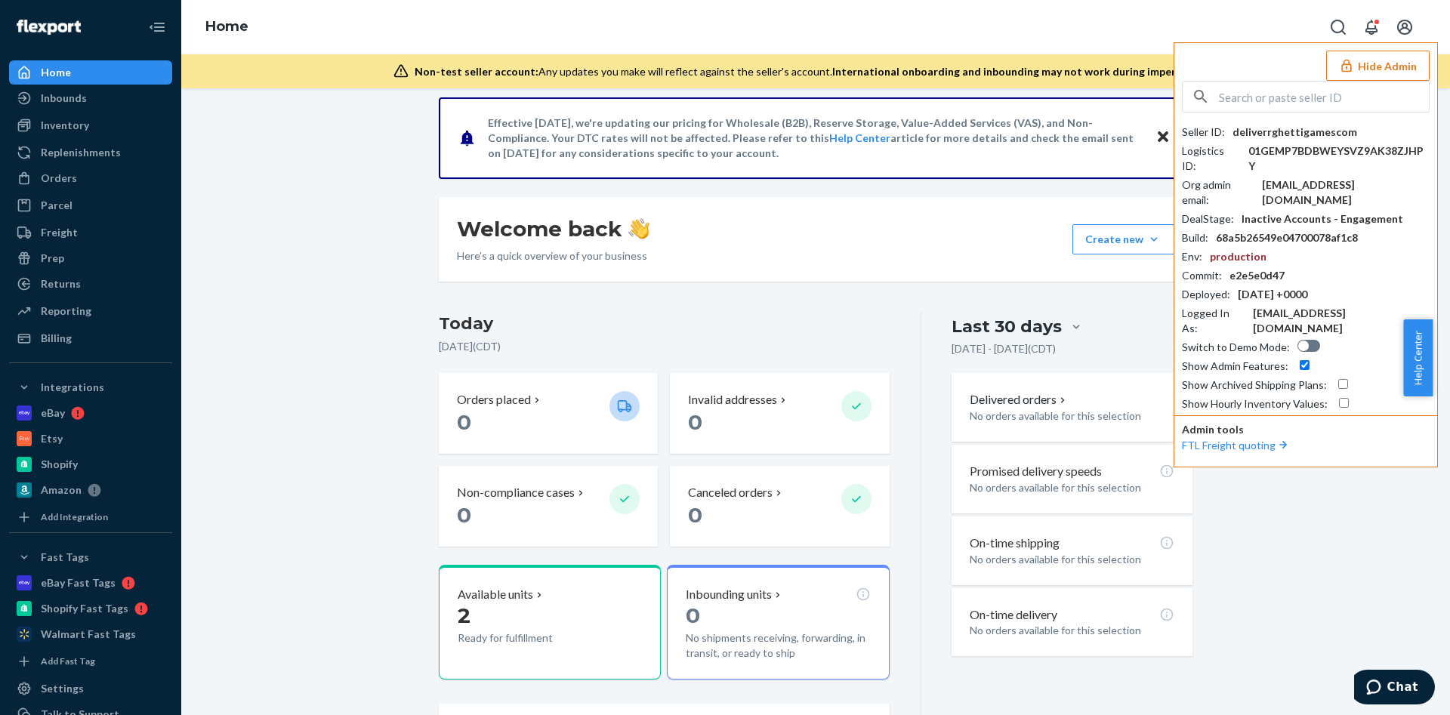
click at [1246, 104] on input "text" at bounding box center [1324, 97] width 210 height 30
paste input "[PERSON_NAME][EMAIL_ADDRESS][PERSON_NAME][DOMAIN_NAME]"
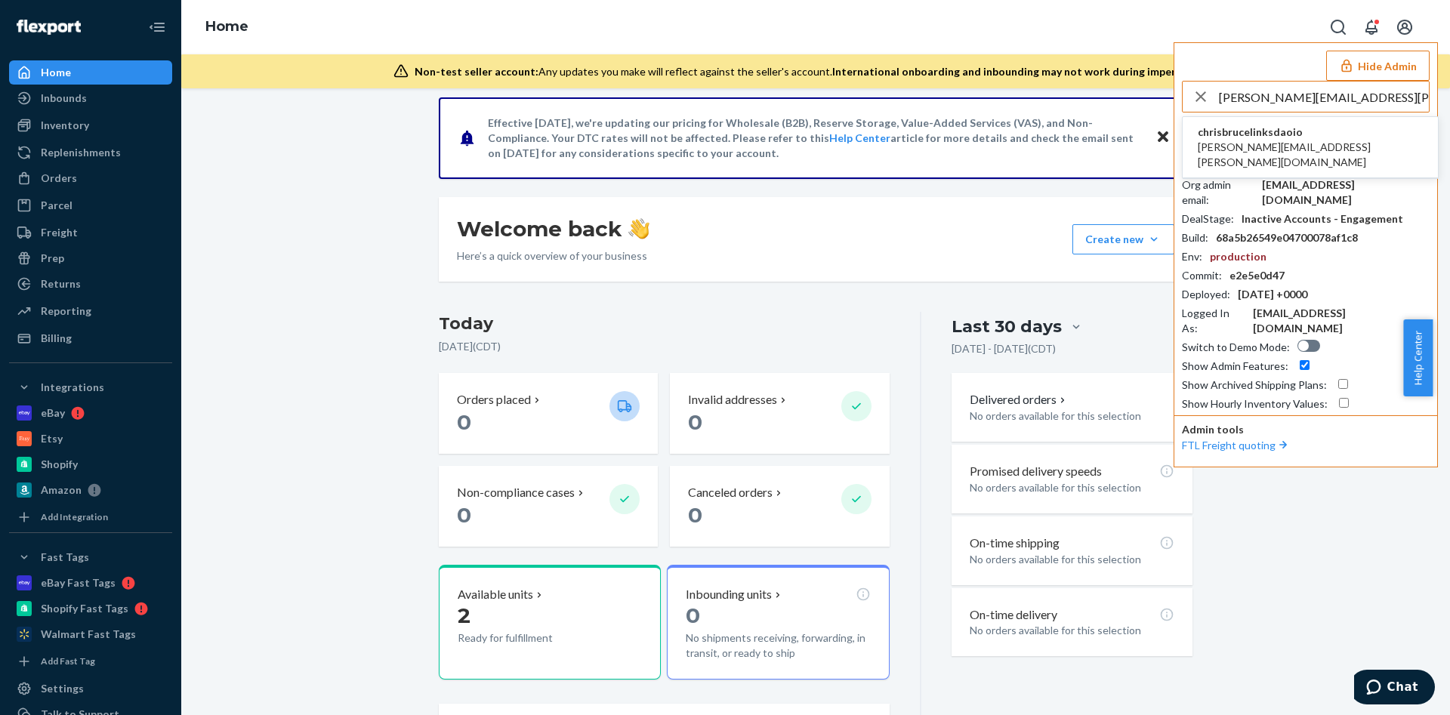
type input "[PERSON_NAME][EMAIL_ADDRESS][PERSON_NAME][DOMAIN_NAME]"
click at [1307, 134] on li "chrisbrucelinksdaoio [PERSON_NAME][EMAIL_ADDRESS][PERSON_NAME][DOMAIN_NAME]" at bounding box center [1310, 147] width 255 height 61
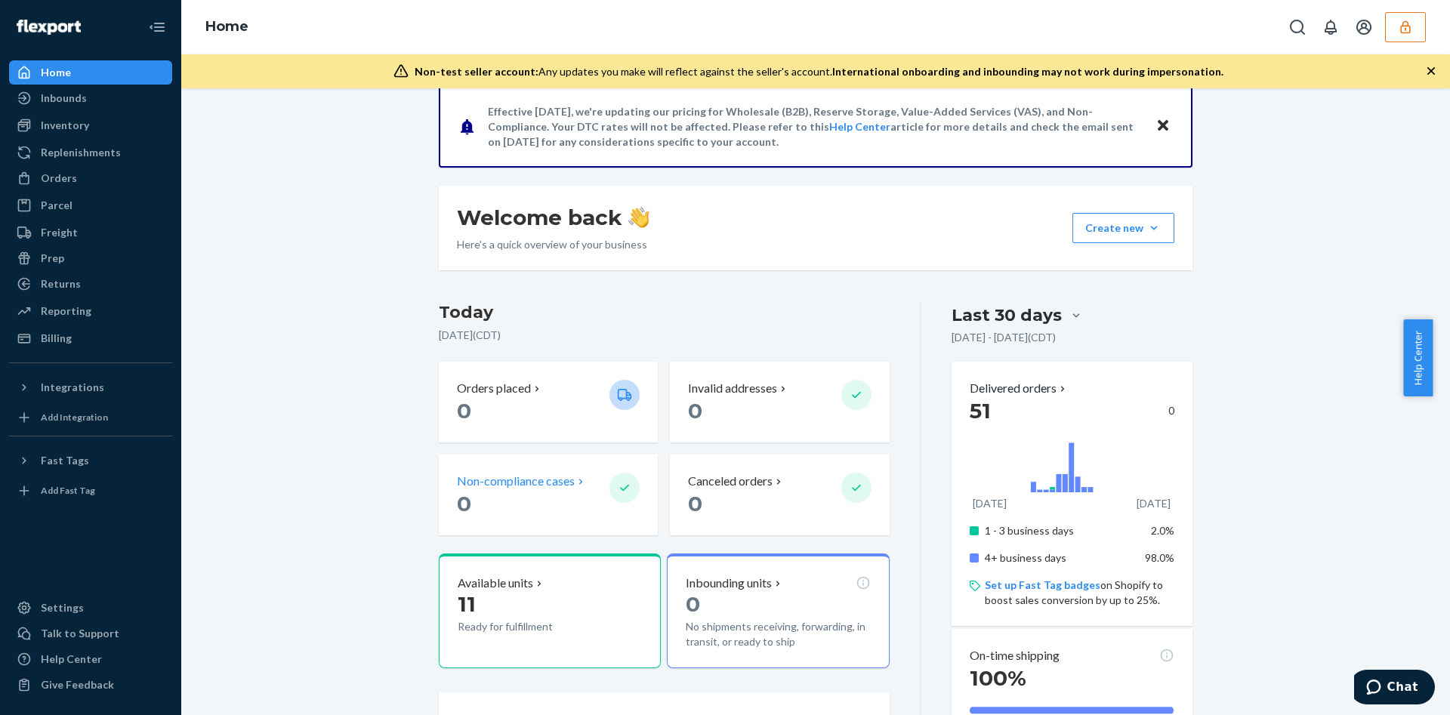
scroll to position [227, 0]
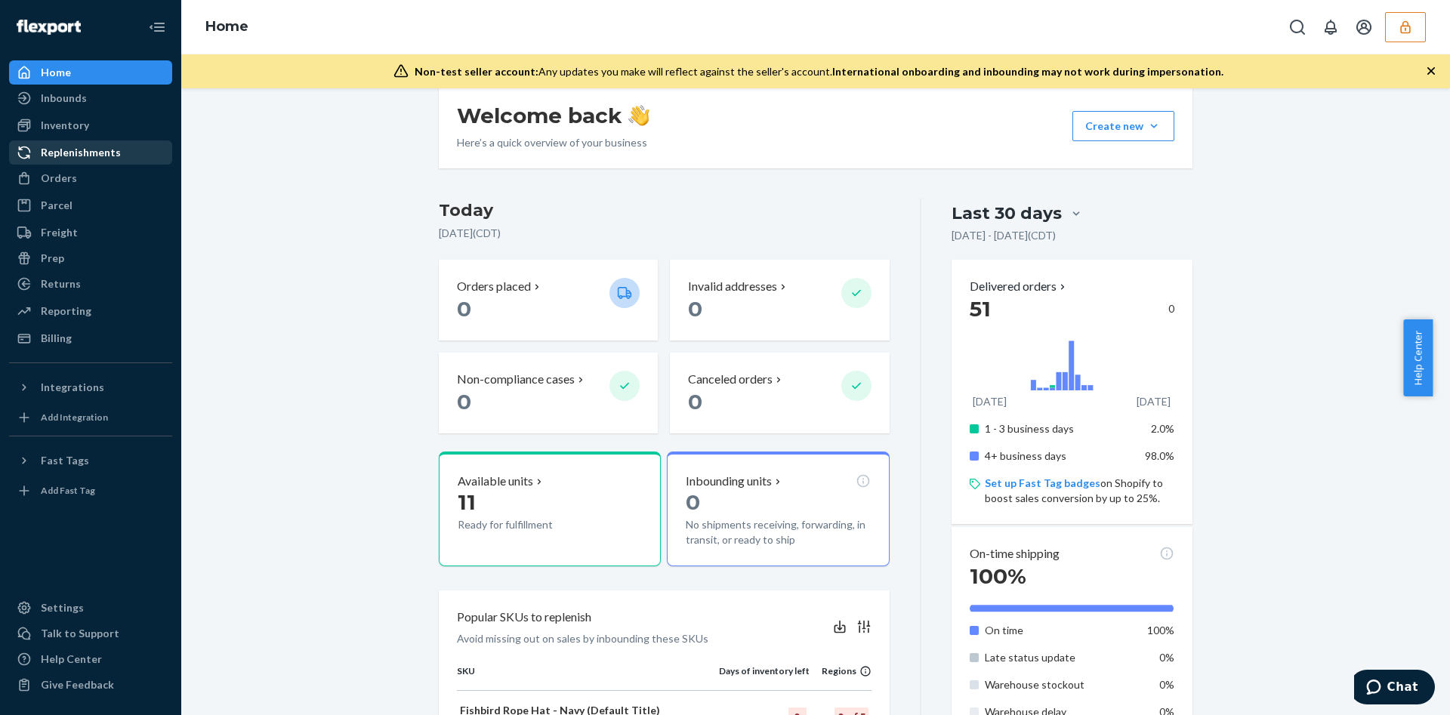
click at [57, 183] on div "Orders" at bounding box center [59, 178] width 36 height 15
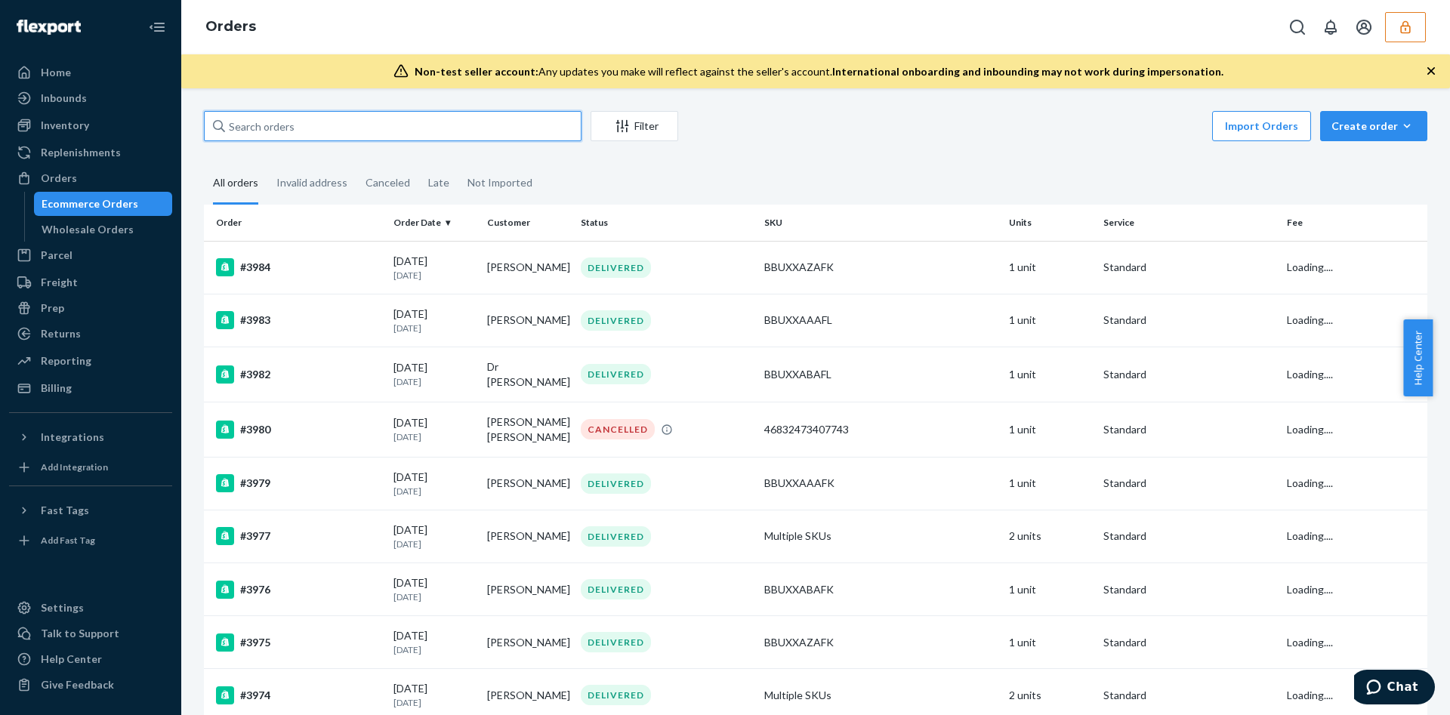
click at [264, 119] on input "text" at bounding box center [393, 126] width 378 height 30
paste input "133395433"
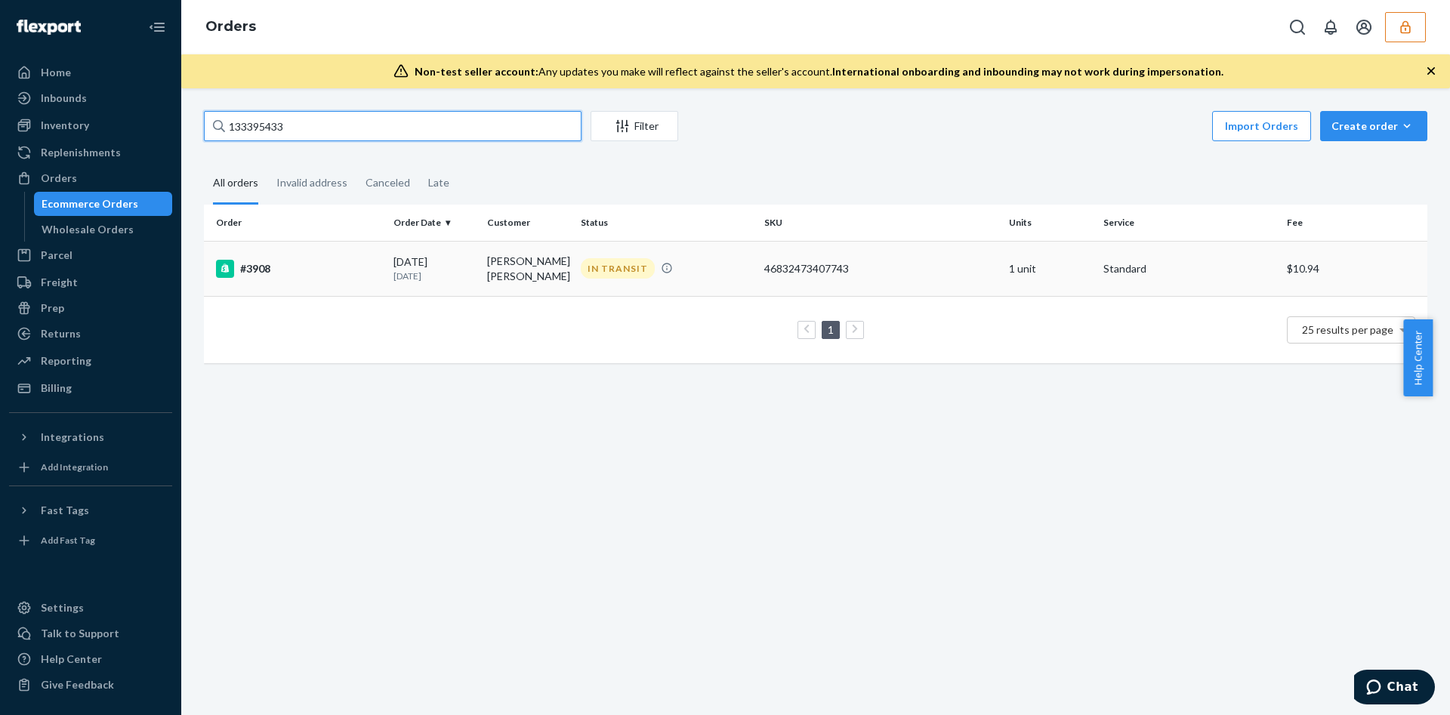
type input "133395433"
click at [482, 256] on td "Joaquin Ayuso de Paul" at bounding box center [528, 268] width 94 height 55
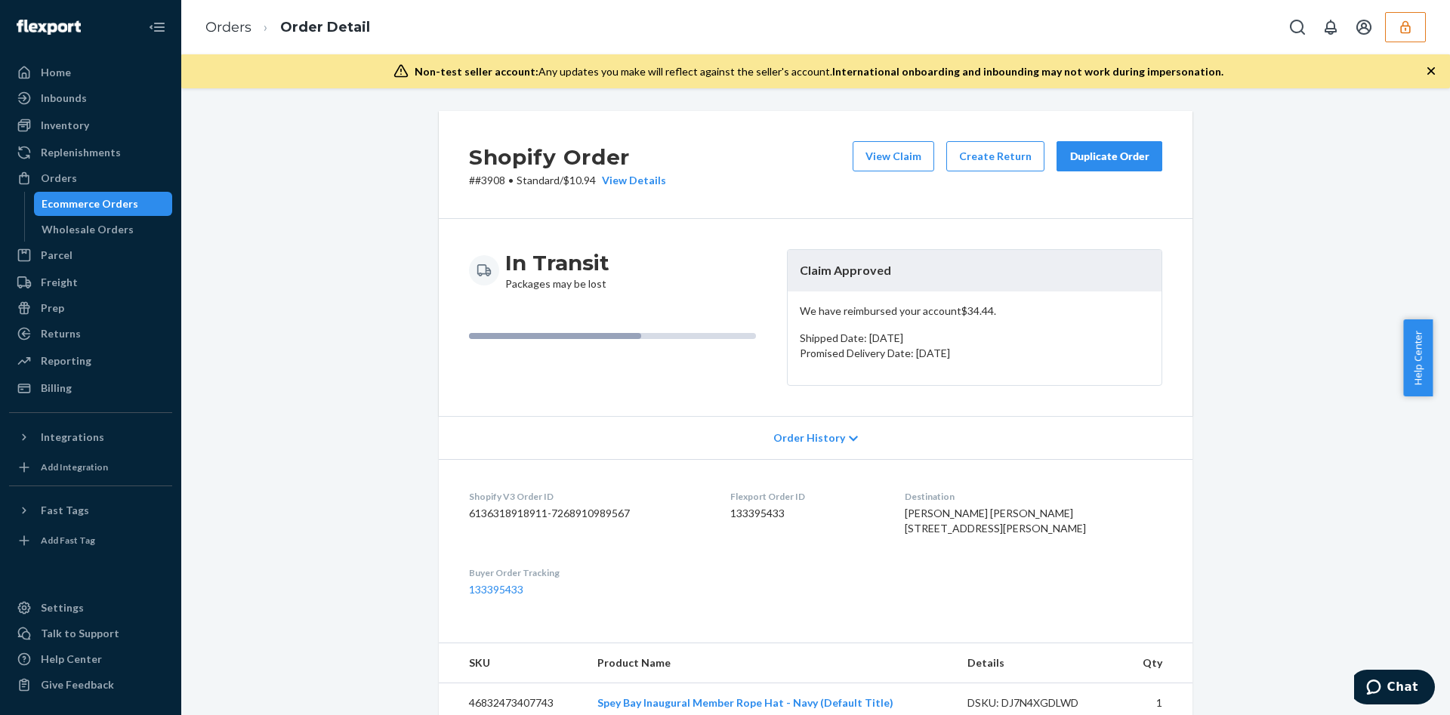
click at [1408, 20] on icon "button" at bounding box center [1405, 27] width 15 height 15
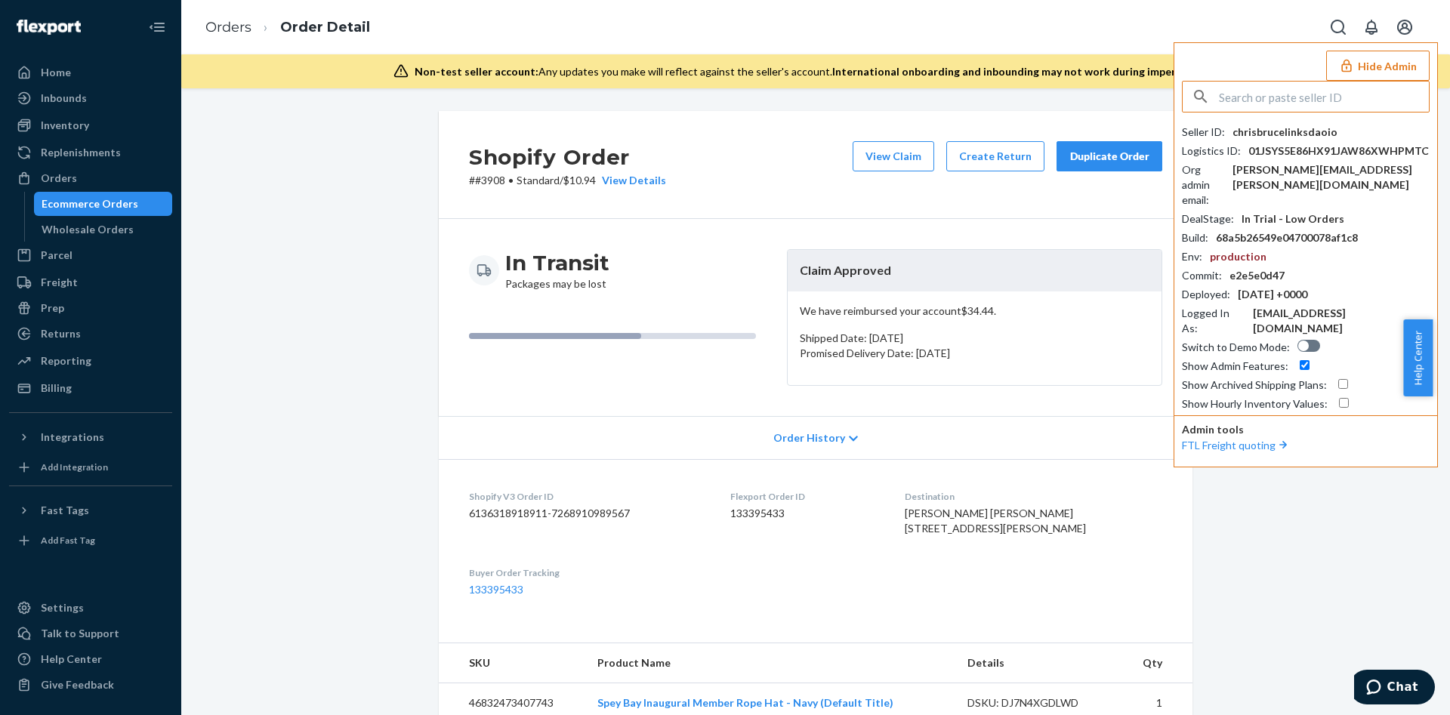
click at [1276, 108] on input "text" at bounding box center [1324, 97] width 210 height 30
type input "bicotwoutlookcom"
click at [1272, 138] on span "bicotwoutlookcom" at bounding box center [1285, 132] width 175 height 15
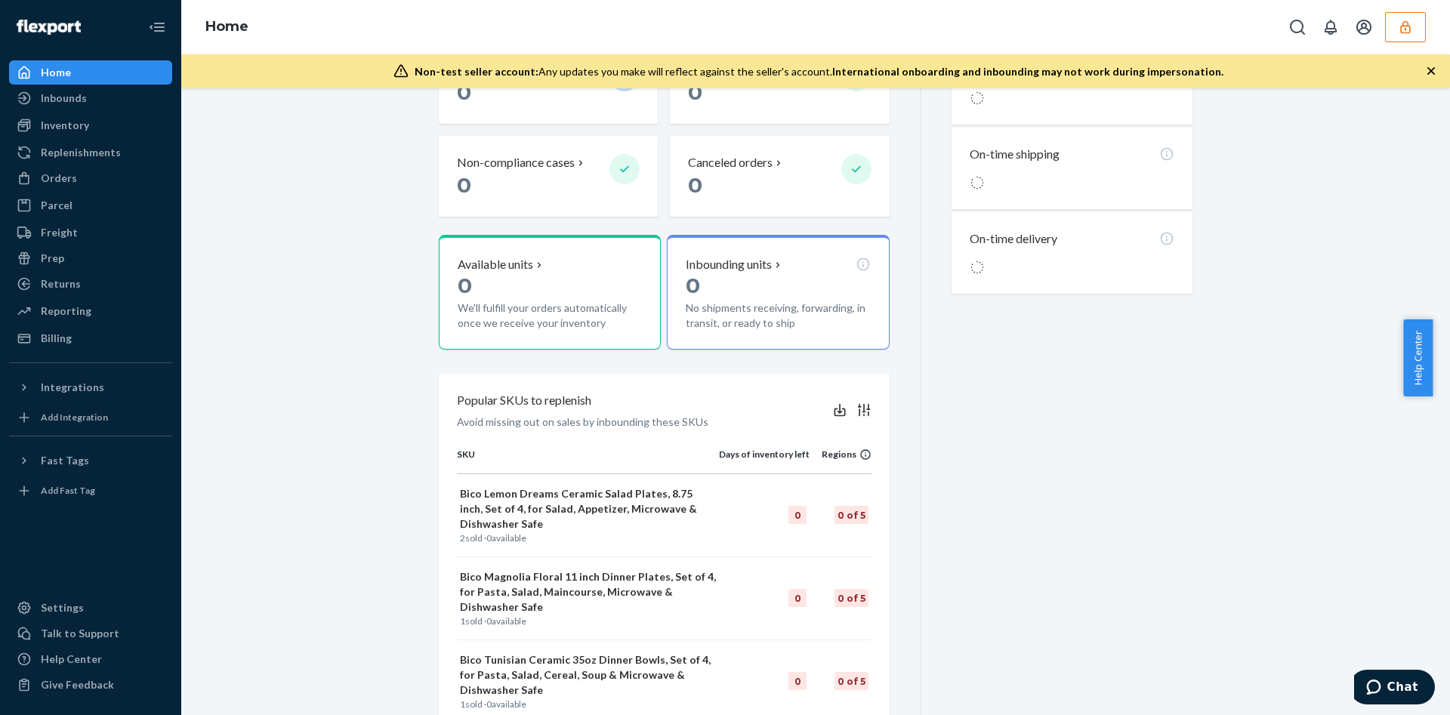
scroll to position [453, 0]
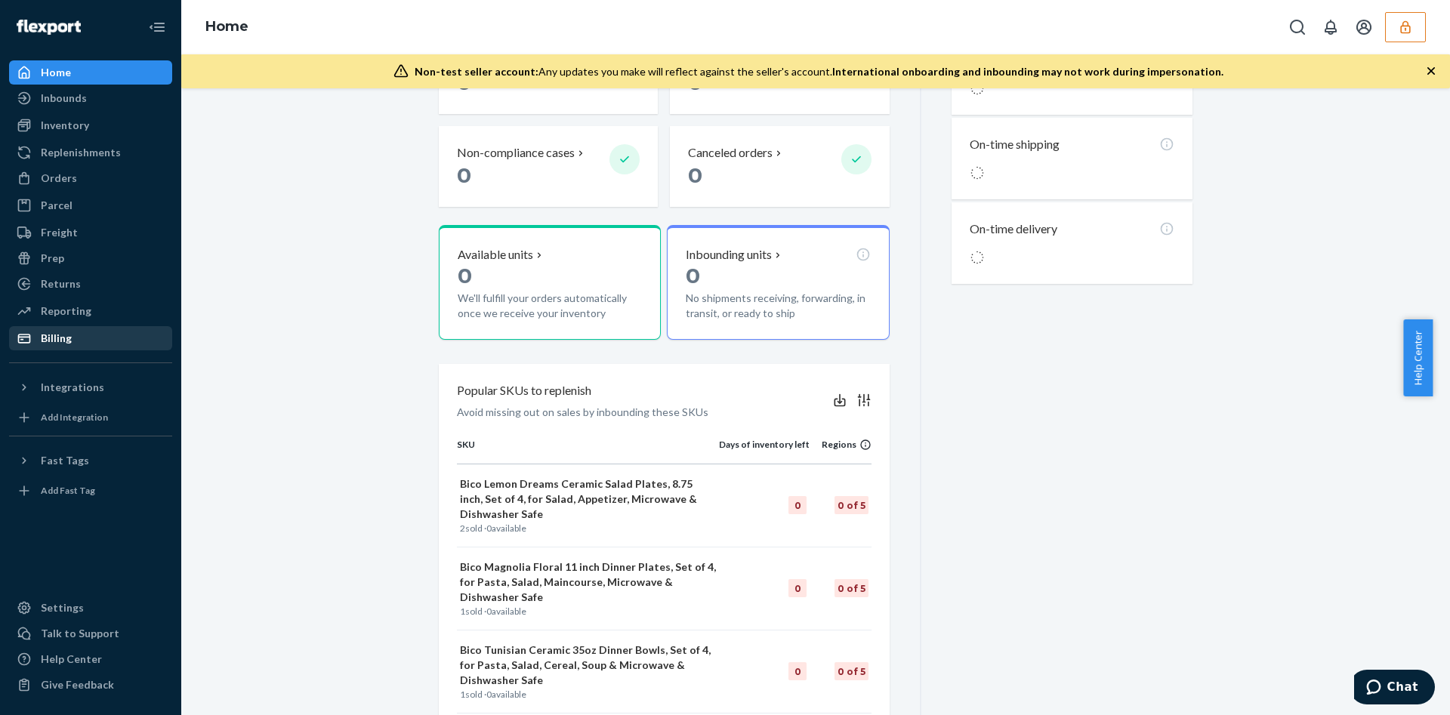
click at [99, 334] on div "Billing" at bounding box center [91, 338] width 160 height 21
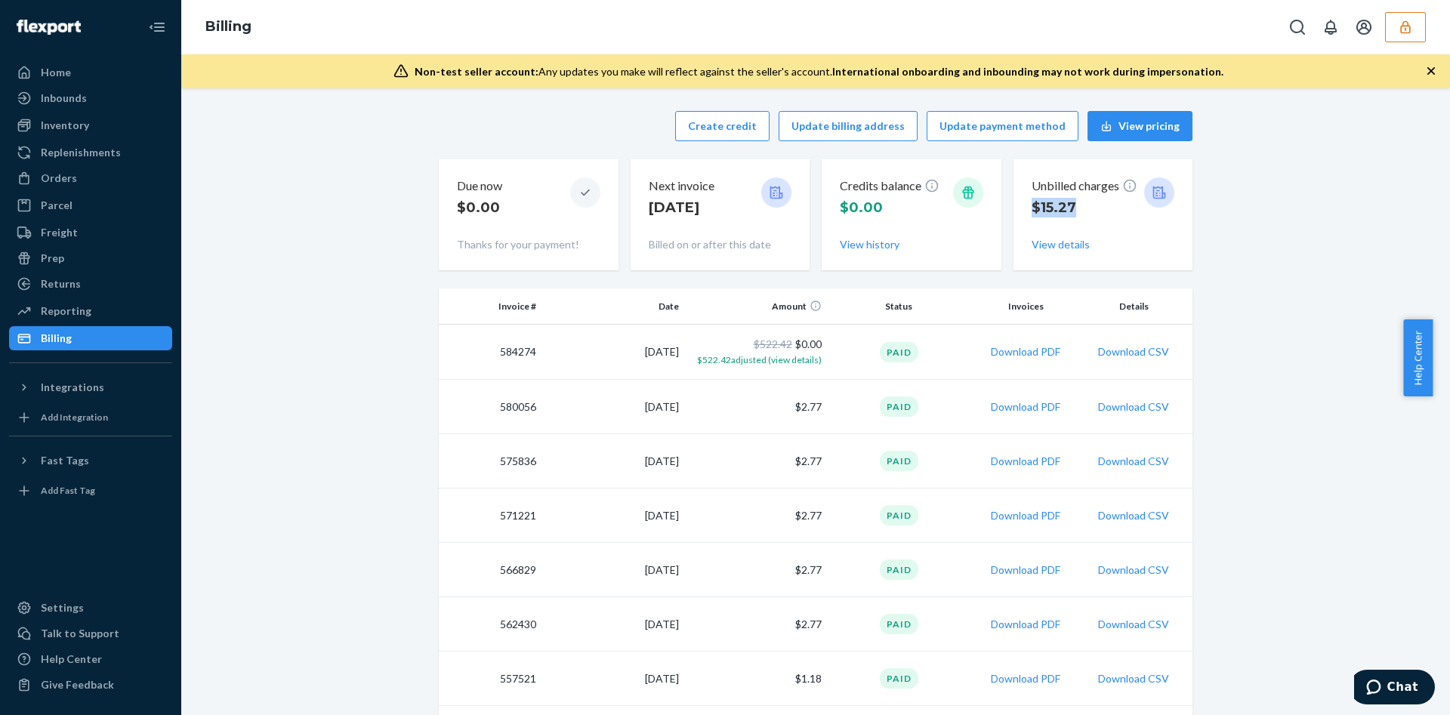
drag, startPoint x: 1013, startPoint y: 211, endPoint x: 1081, endPoint y: 203, distance: 68.4
click at [1081, 203] on div "Unbilled charges $15.27 View details" at bounding box center [1103, 214] width 180 height 111
copy p "$15.27"
click at [717, 128] on button "Create credit" at bounding box center [722, 126] width 94 height 30
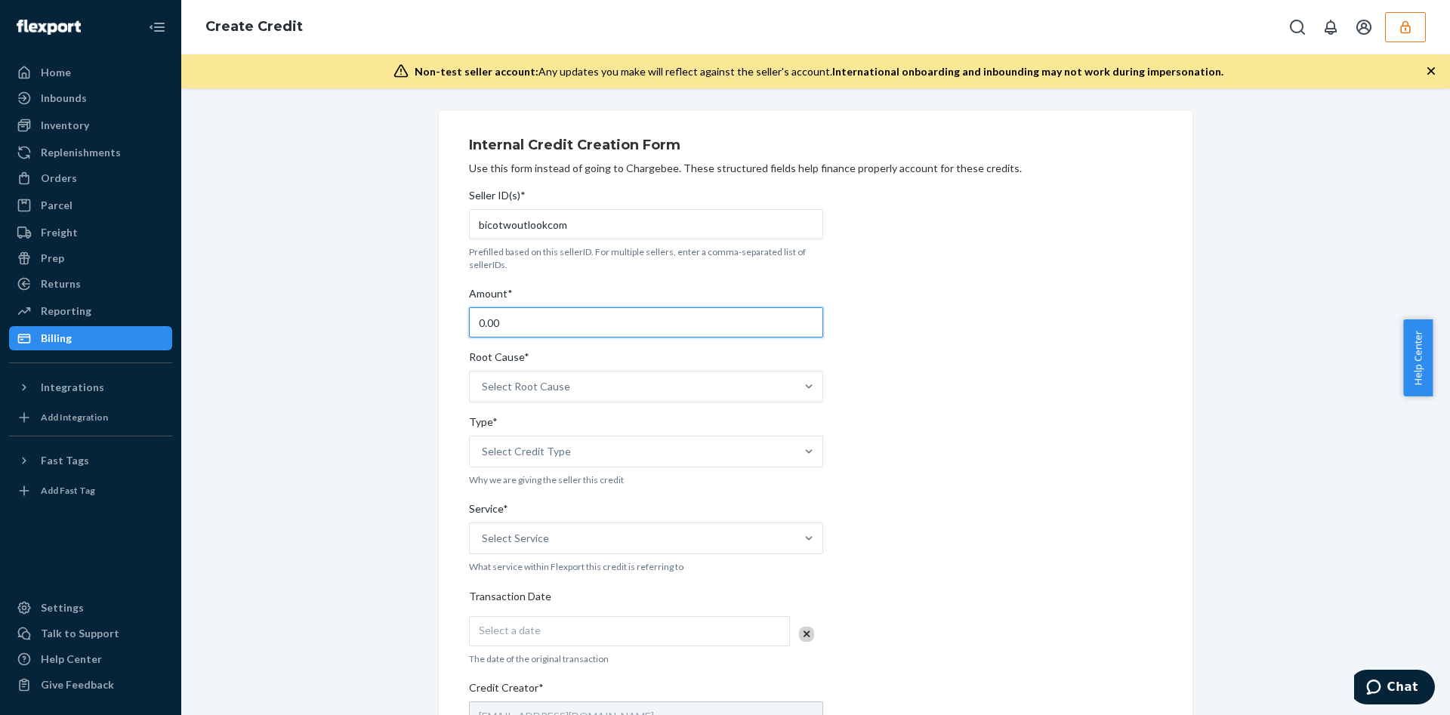
click at [489, 327] on input "0.00" at bounding box center [646, 322] width 354 height 30
paste input "$15.27"
click at [517, 384] on div "Seller ID(s)* bicotwoutlookcom Prefilled based on this sellerID. For multiple s…" at bounding box center [646, 620] width 354 height 876
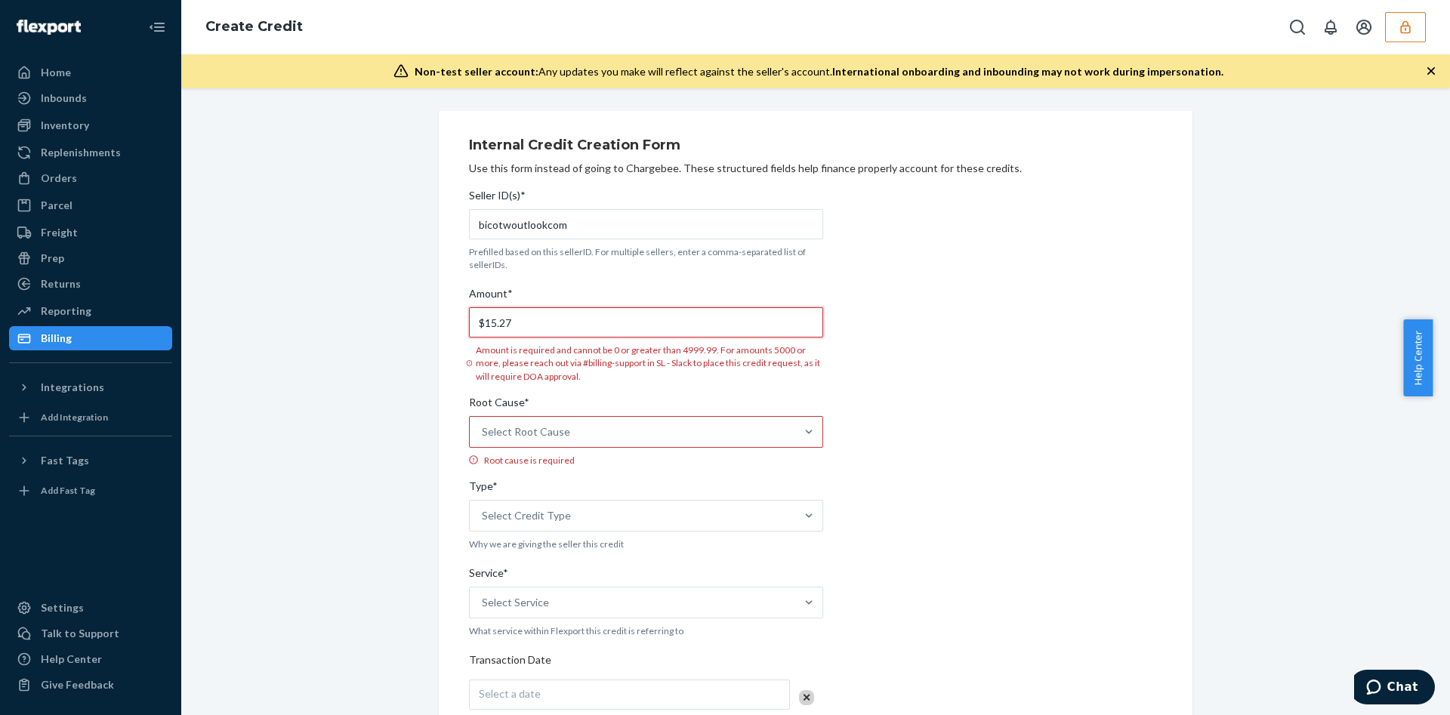
click at [476, 325] on input "$15.27" at bounding box center [646, 322] width 354 height 30
type input "15.27"
click at [606, 435] on div "Select Root Cause" at bounding box center [646, 432] width 354 height 32
click at [483, 435] on input "Root Cause* Select Root Cause Root cause is required" at bounding box center [483, 431] width 2 height 15
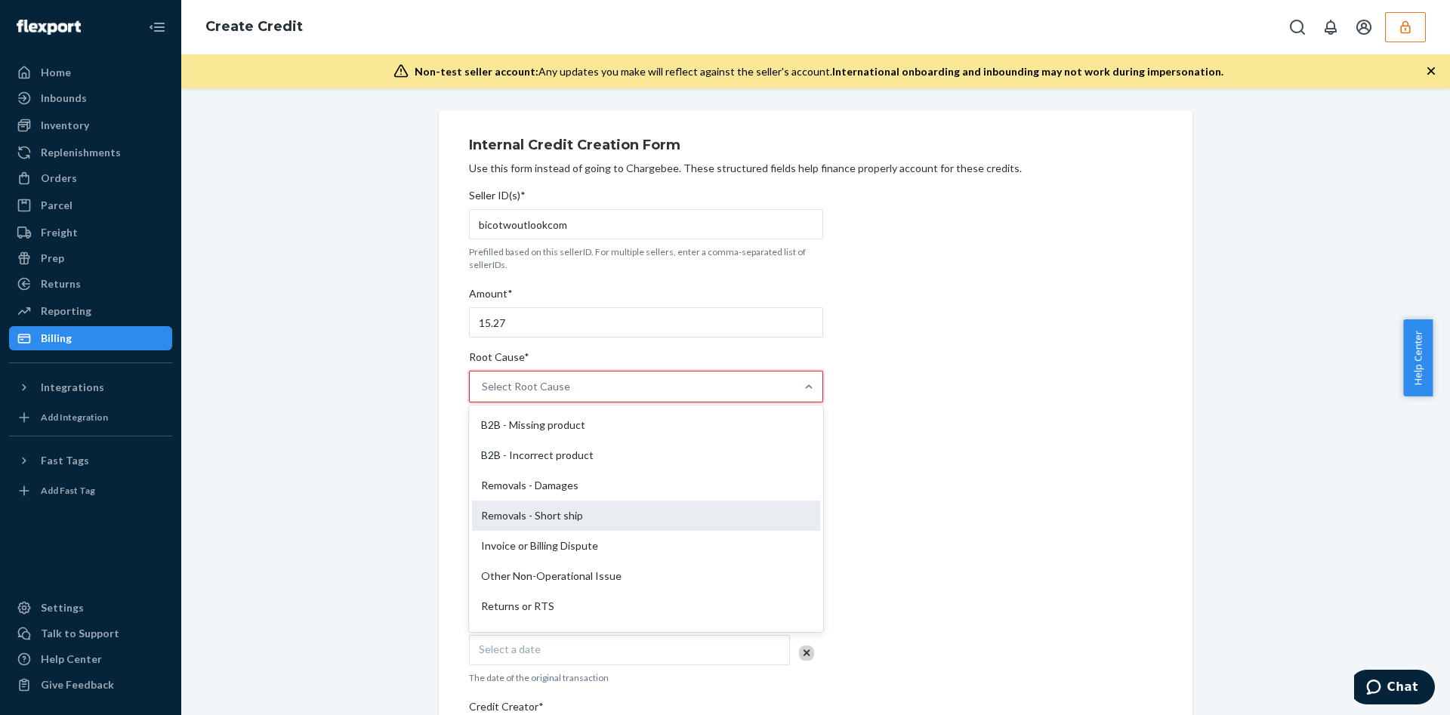
scroll to position [655, 0]
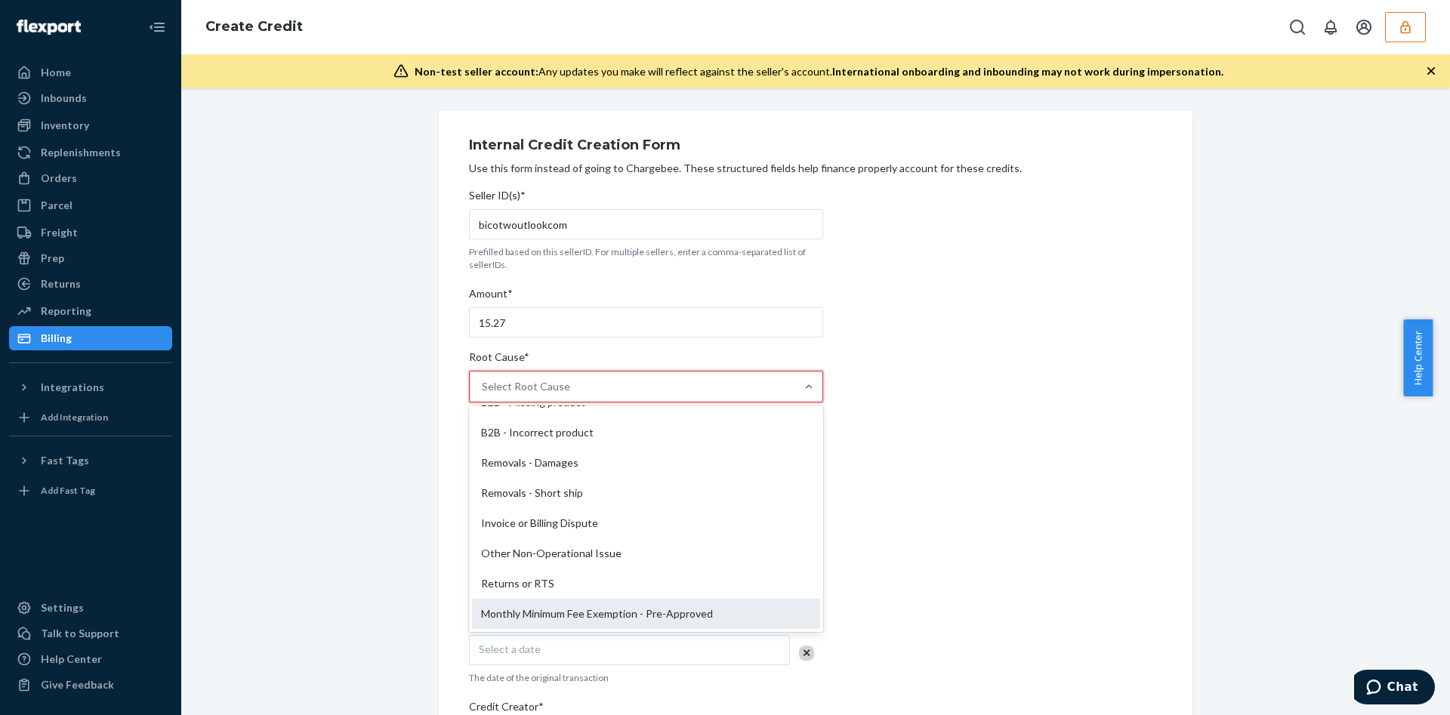
click at [579, 619] on div "Monthly Minimum Fee Exemption - Pre-Approved" at bounding box center [646, 614] width 348 height 30
click at [483, 394] on input "Root Cause* option Monthly Minimum Fee Exemption - Pre-Approved focused, 29 of …" at bounding box center [483, 386] width 2 height 15
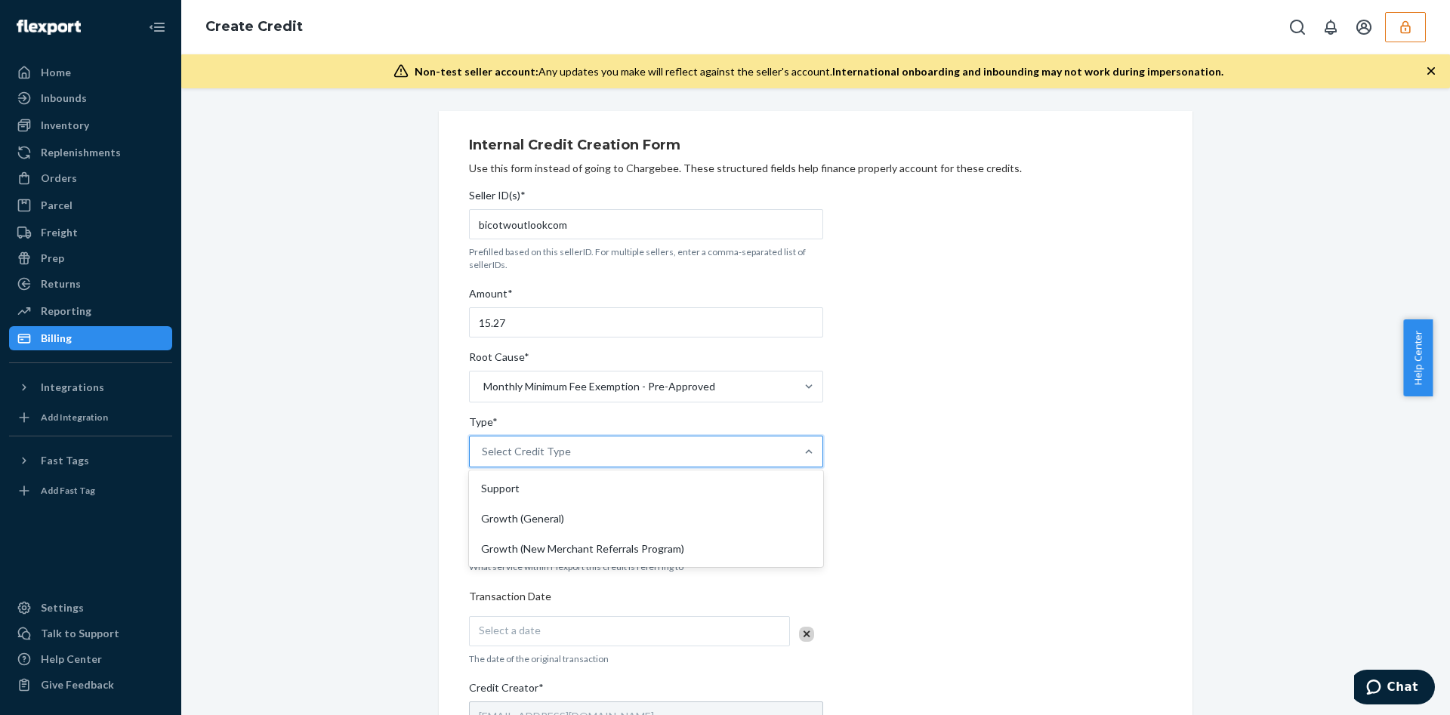
click at [600, 465] on div "Select Credit Type" at bounding box center [632, 451] width 325 height 30
click at [483, 459] on input "Type* option Support focused, 1 of 3. 3 results available. Use Up and Down to c…" at bounding box center [483, 451] width 2 height 15
click at [557, 495] on div "Support" at bounding box center [646, 488] width 348 height 30
click at [483, 459] on input "Type* option Support focused, 1 of 3. 3 results available. Use Up and Down to c…" at bounding box center [483, 451] width 2 height 15
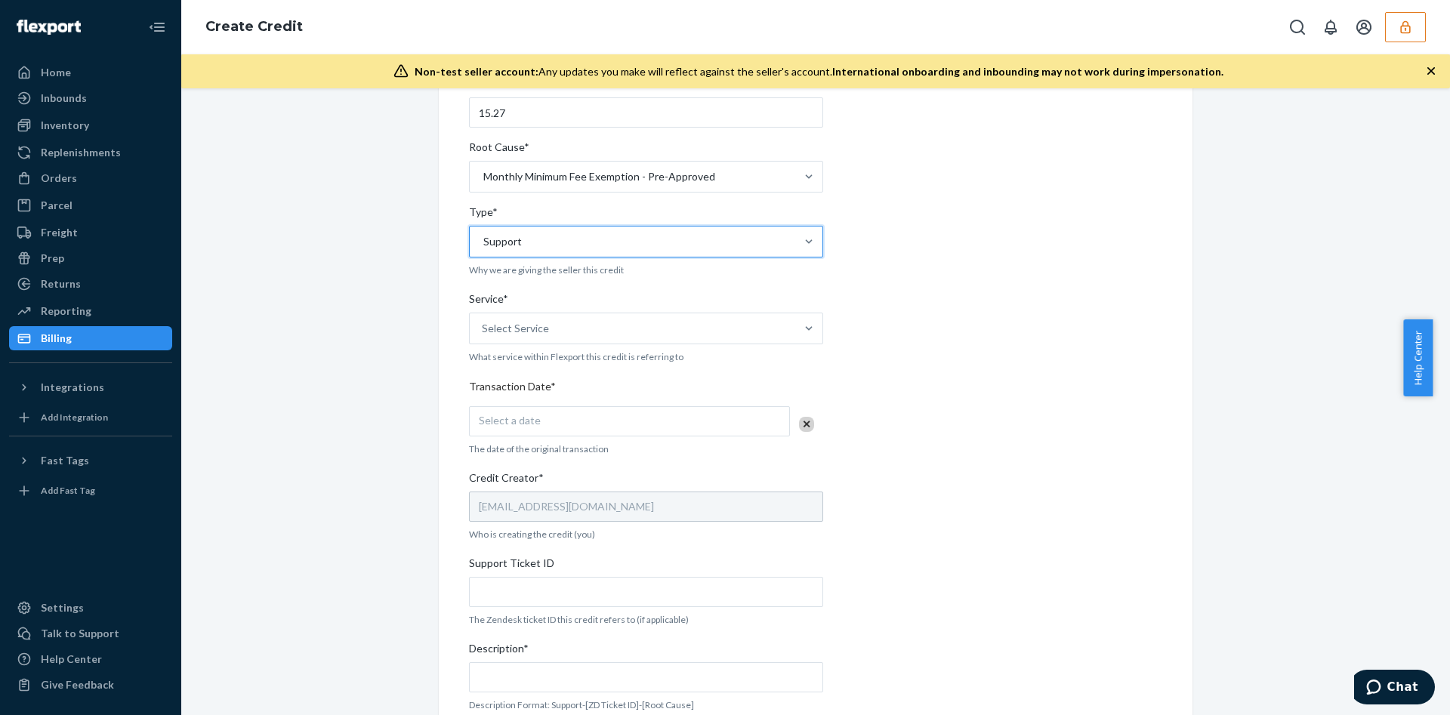
scroll to position [227, 0]
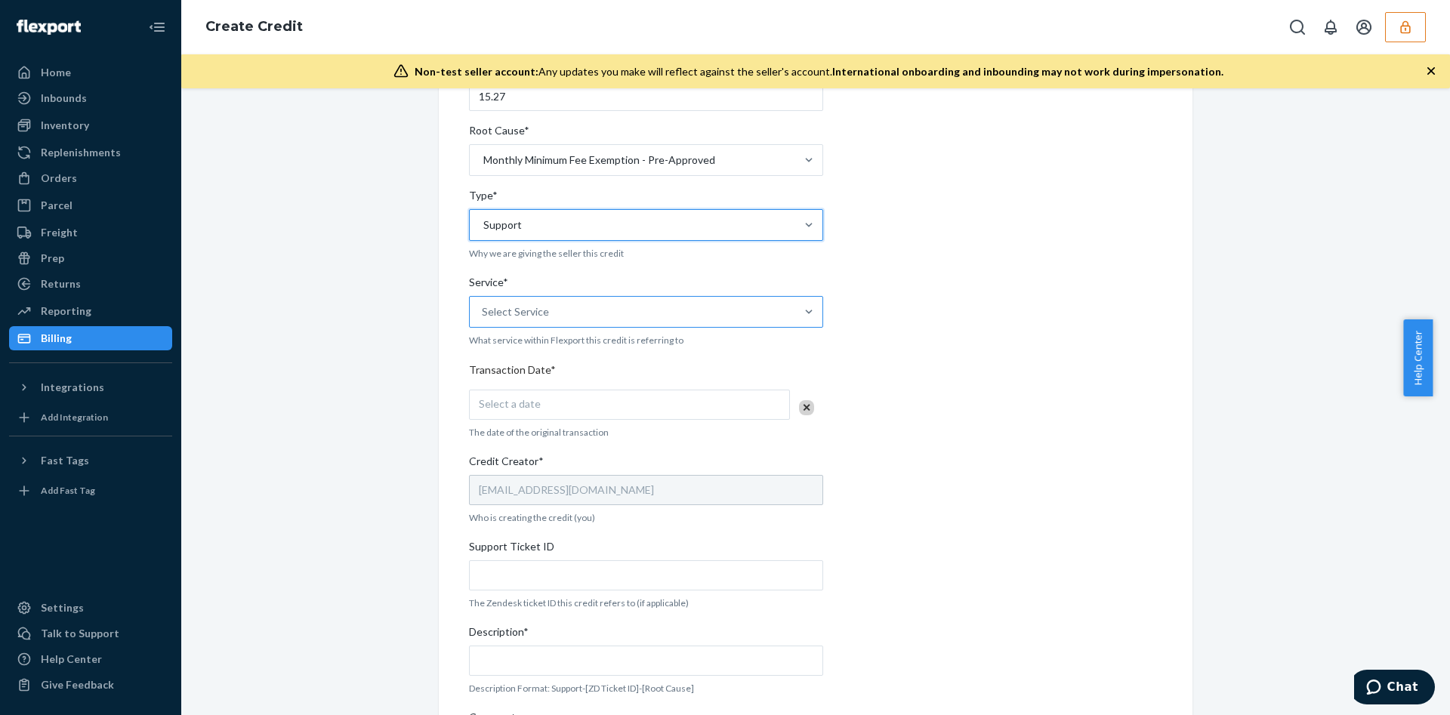
click at [568, 324] on div "Select Service" at bounding box center [632, 312] width 325 height 30
click at [483, 319] on input "Service* Select Service" at bounding box center [483, 311] width 2 height 15
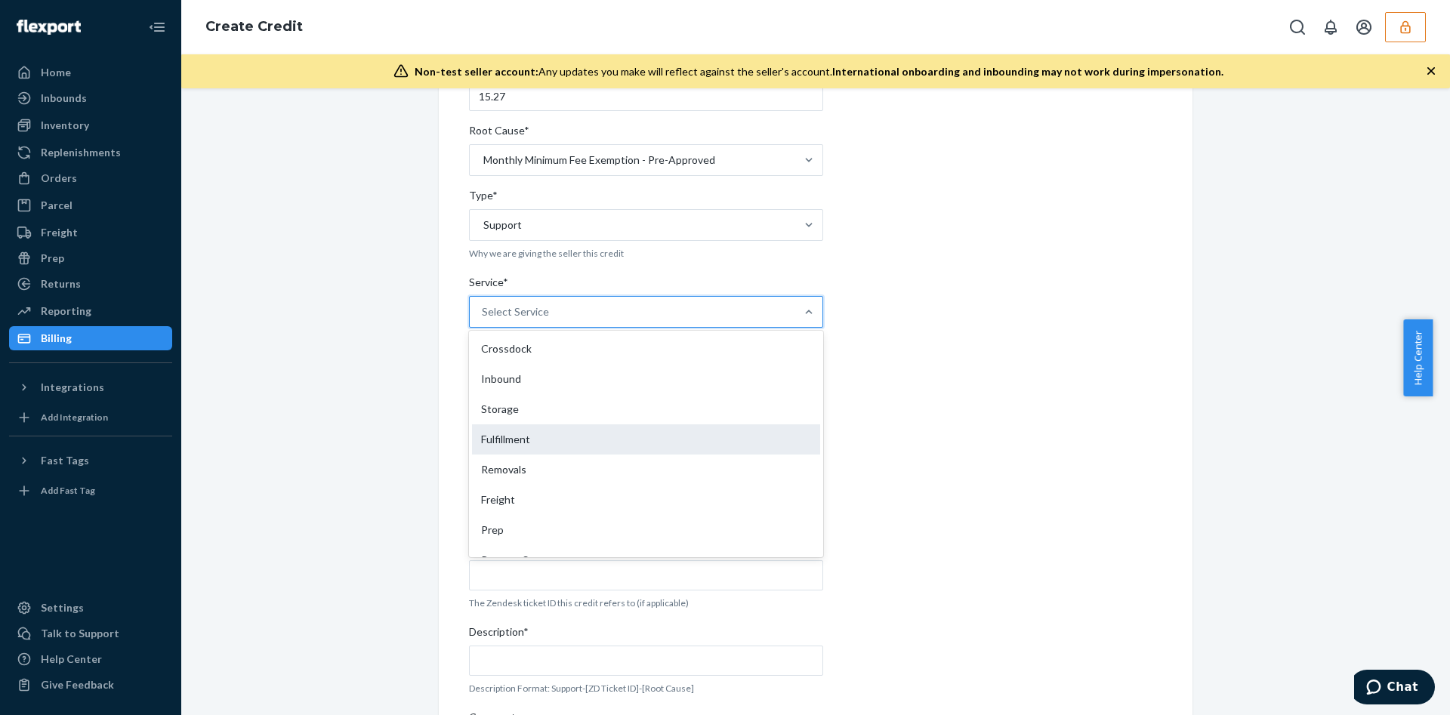
click at [542, 441] on div "Fulfillment" at bounding box center [646, 439] width 348 height 30
click at [483, 319] on input "Service* option Fulfillment focused, 4 of 10. 10 results available. Use Up and …" at bounding box center [483, 311] width 2 height 15
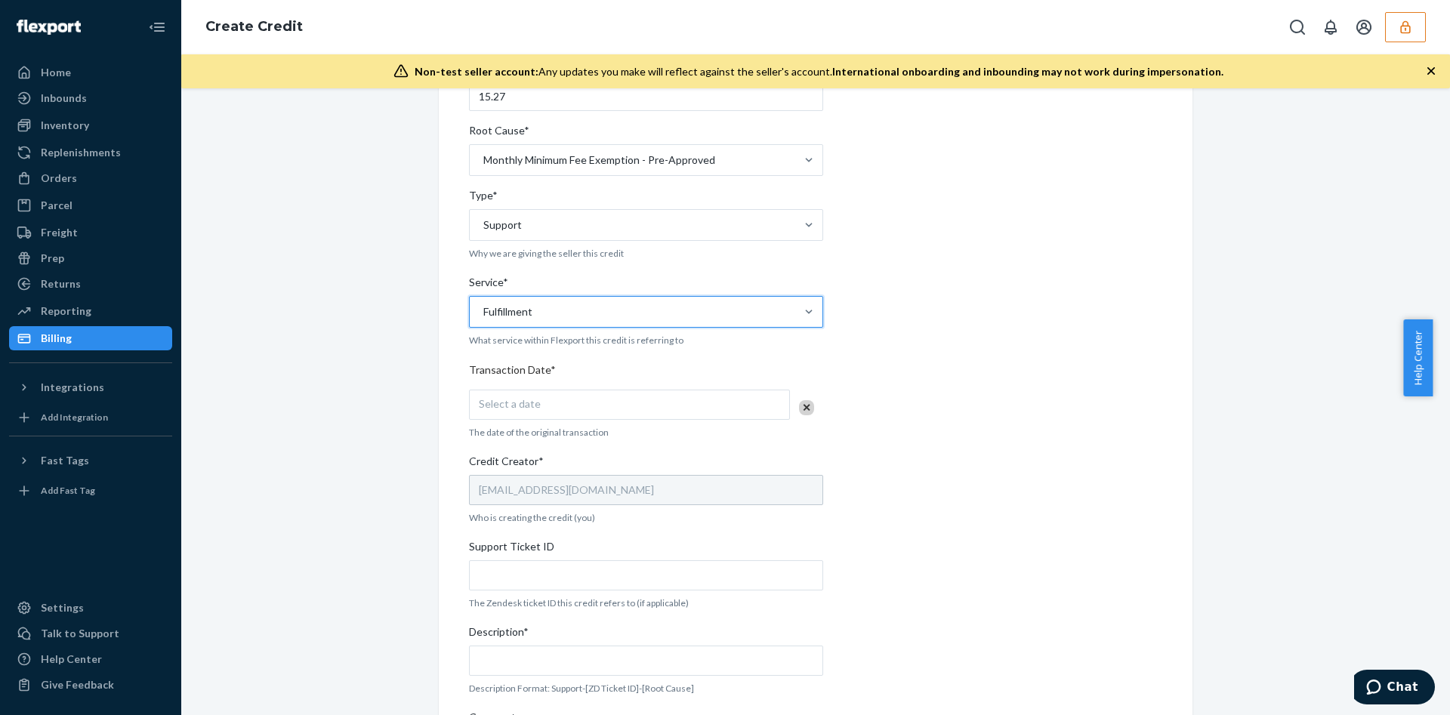
click at [563, 410] on div "Select a date" at bounding box center [629, 405] width 321 height 30
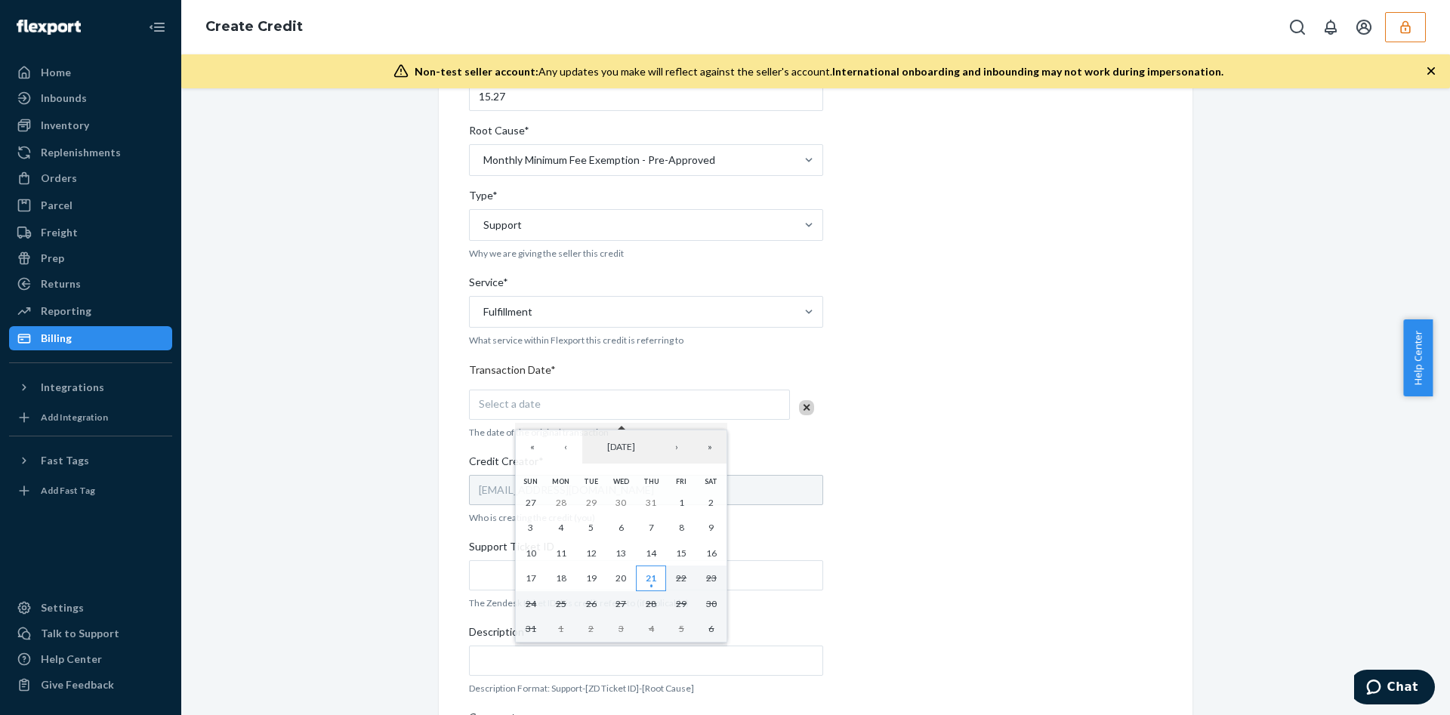
click at [664, 578] on button "21" at bounding box center [651, 579] width 30 height 26
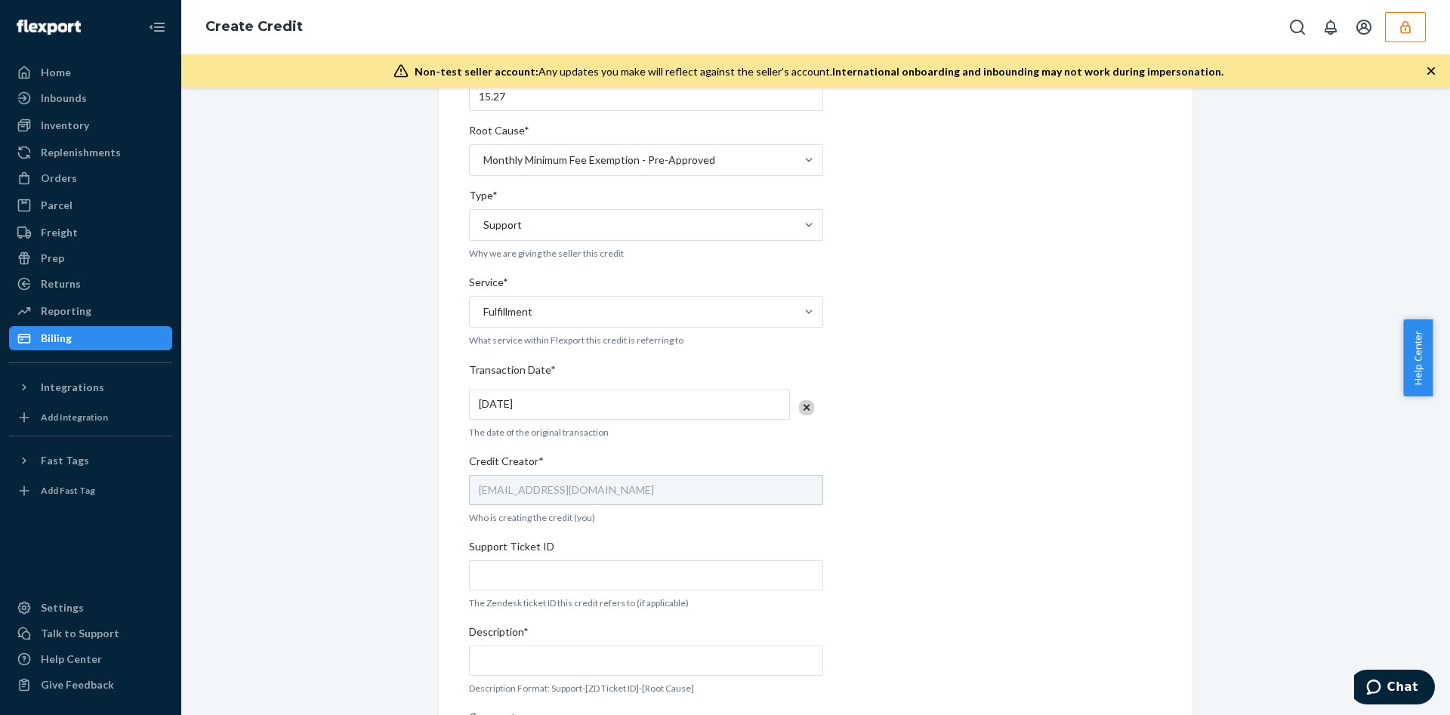
scroll to position [361, 0]
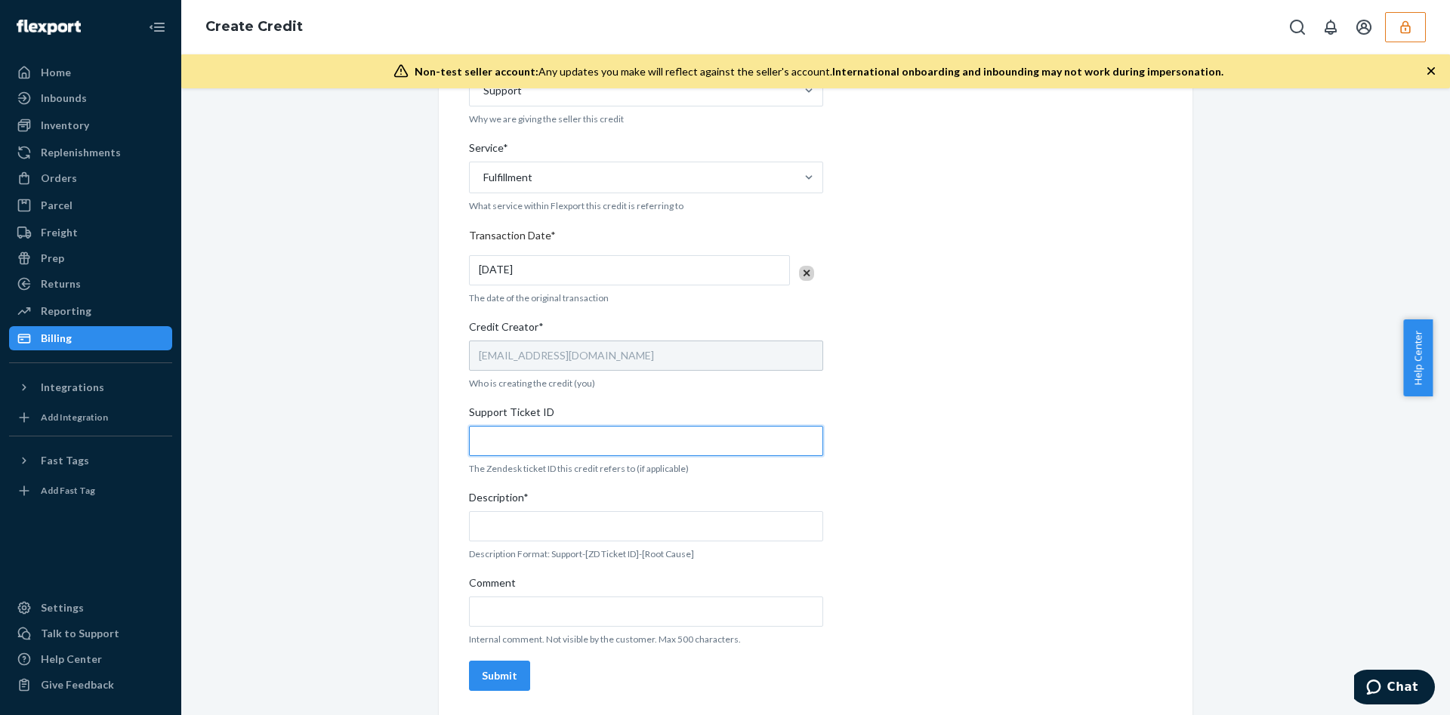
click at [587, 446] on input "Support Ticket ID" at bounding box center [646, 441] width 354 height 30
click at [526, 423] on span "Support Ticket ID" at bounding box center [511, 415] width 85 height 21
click at [526, 426] on input "Support Ticket ID" at bounding box center [646, 441] width 354 height 30
click at [524, 438] on input "Support Ticket ID" at bounding box center [646, 441] width 354 height 30
paste input "796392"
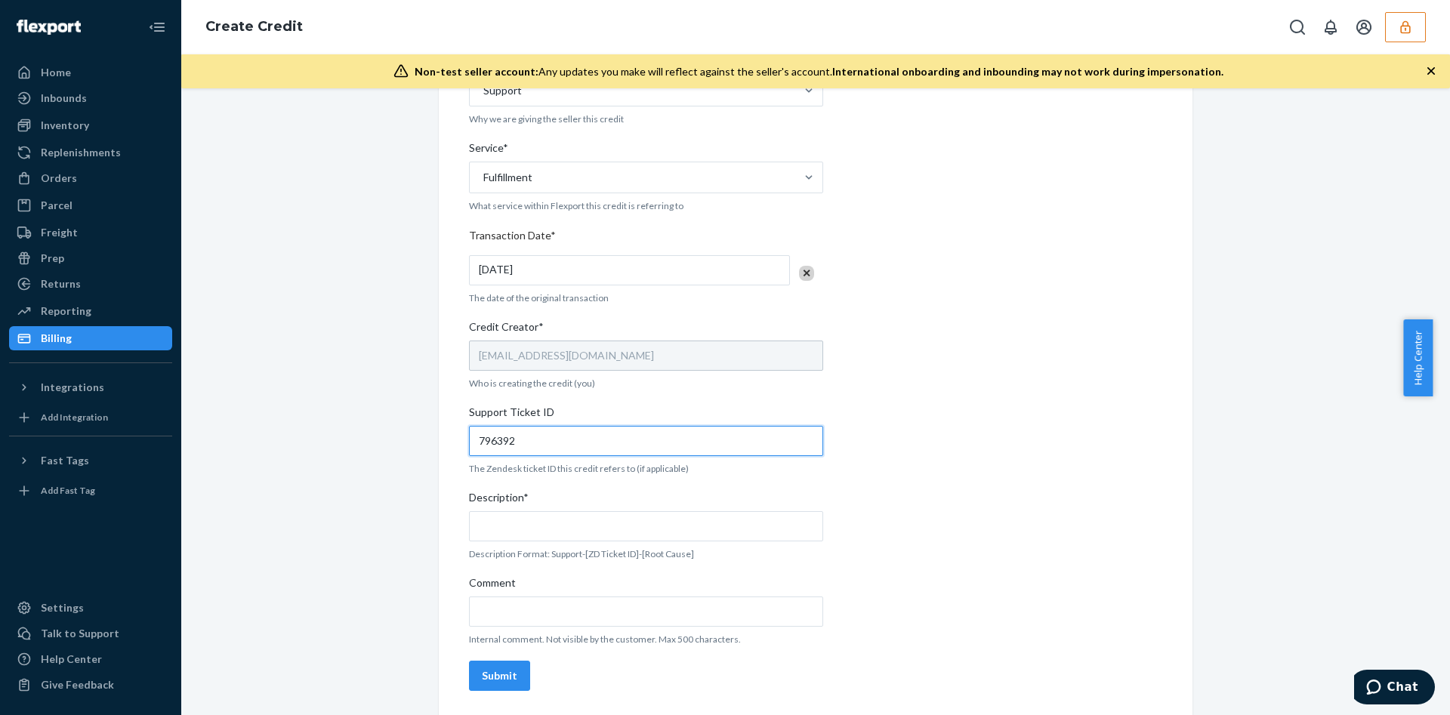
type input "796392"
click at [493, 534] on input "Description*" at bounding box center [646, 526] width 354 height 30
paste input "796392"
type input "Support-796392--Monthly Minimum Fee"
click at [491, 617] on input "Comment" at bounding box center [646, 612] width 354 height 30
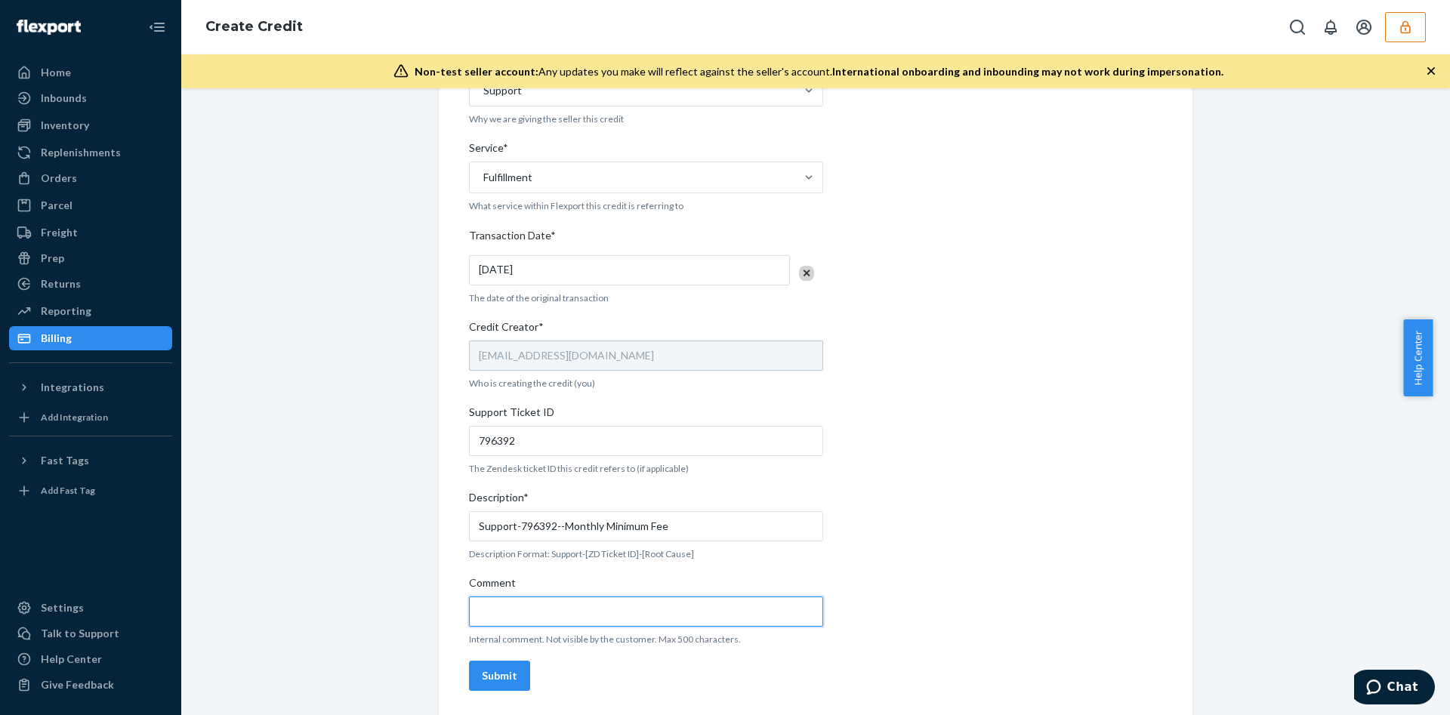
click at [579, 609] on input "Comment" at bounding box center [646, 612] width 354 height 30
paste input "https://flexport-fulfillment.zendesk.com/agent/tickets/796392"
type input "https://flexport-fulfillment.zendesk.com/agent/tickets/796392"
click at [504, 672] on div "Submit" at bounding box center [499, 675] width 35 height 15
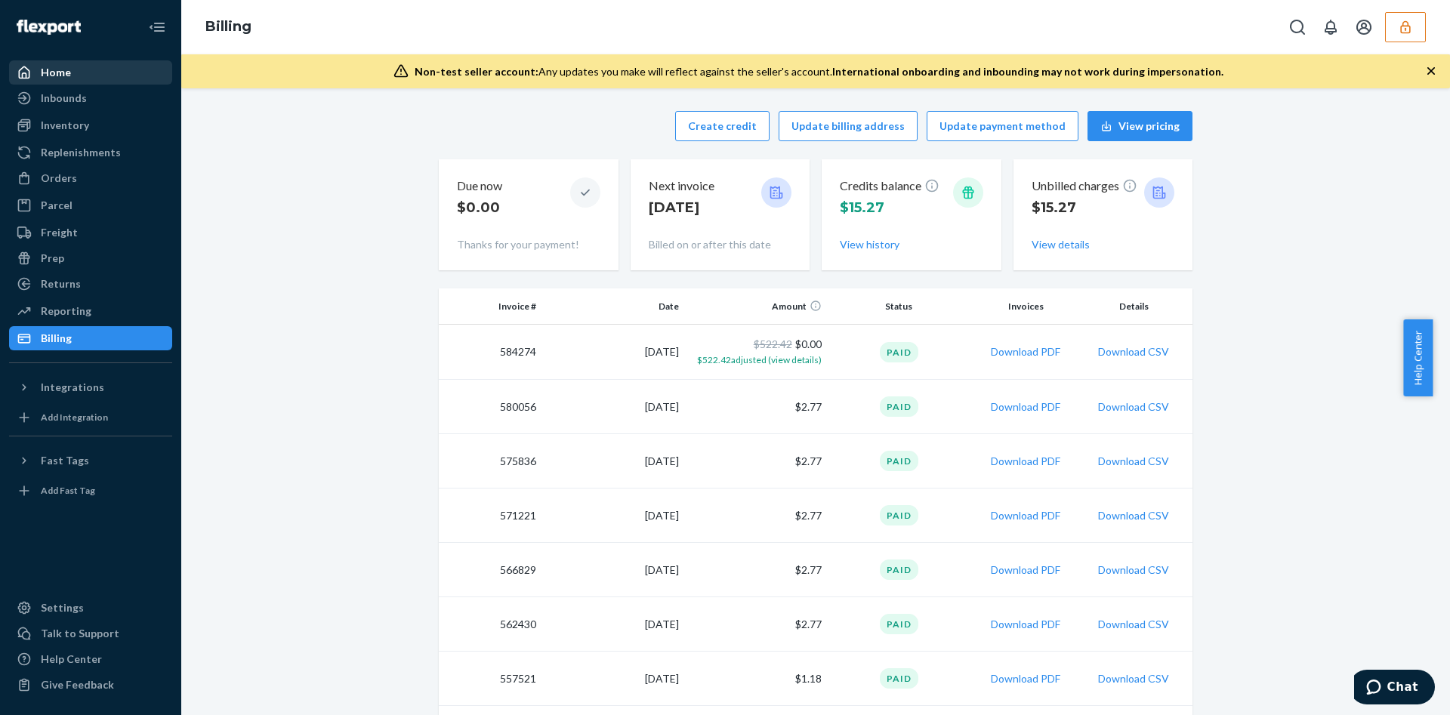
click at [79, 74] on div "Home" at bounding box center [91, 72] width 160 height 21
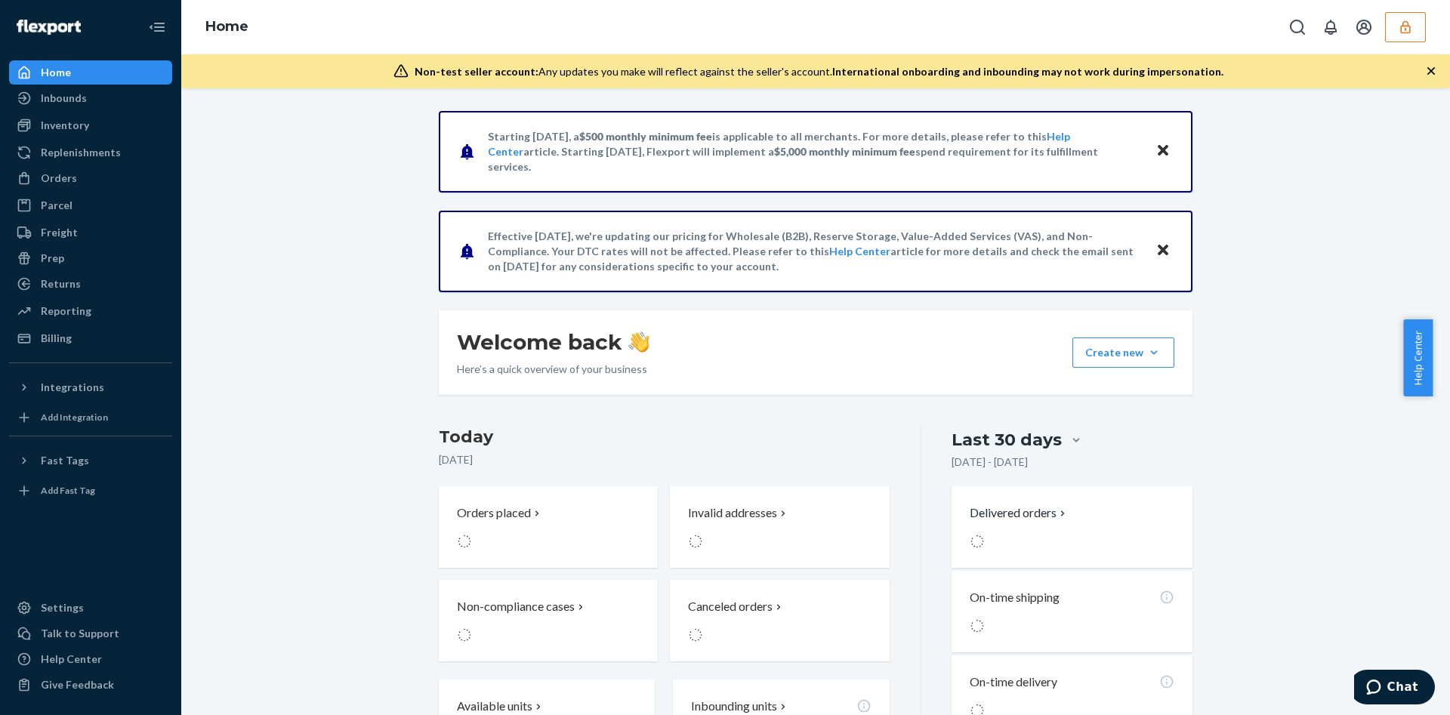
scroll to position [211, 0]
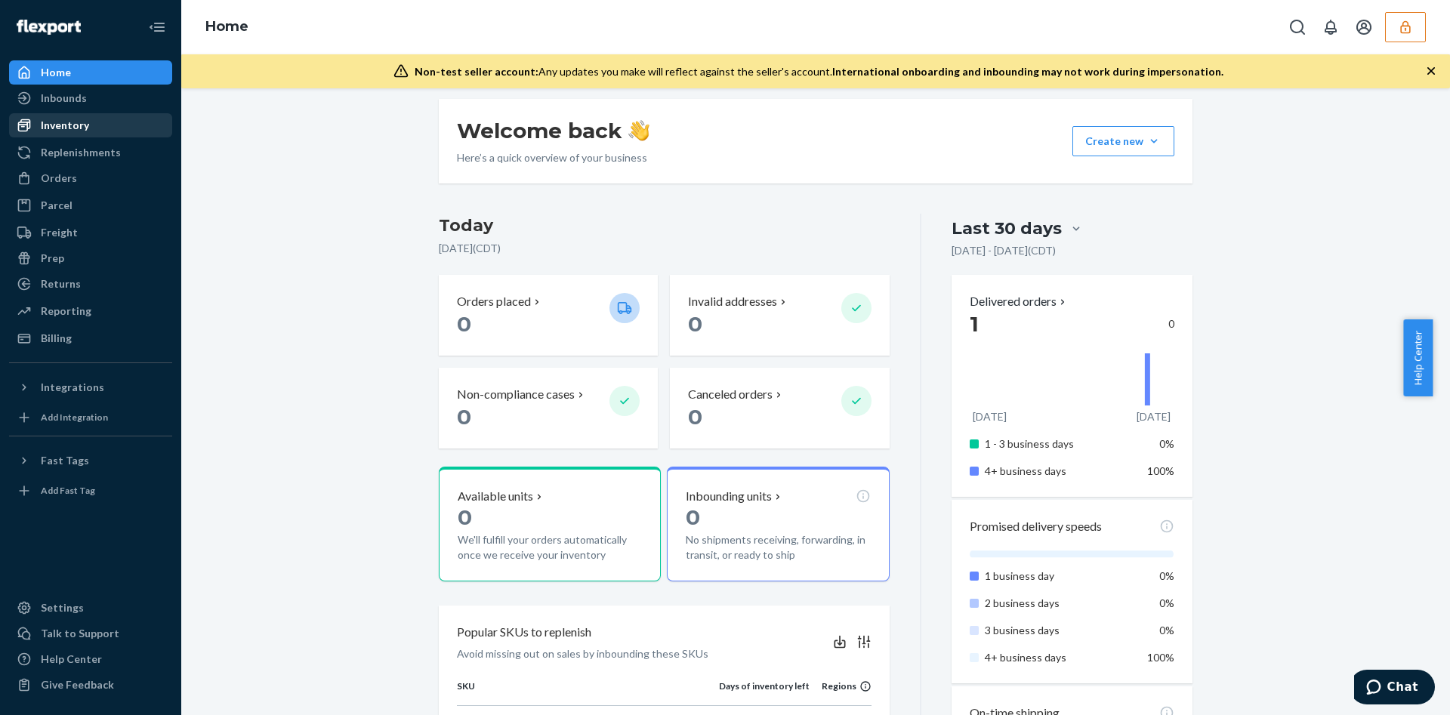
click at [116, 124] on div "Inventory" at bounding box center [91, 125] width 160 height 21
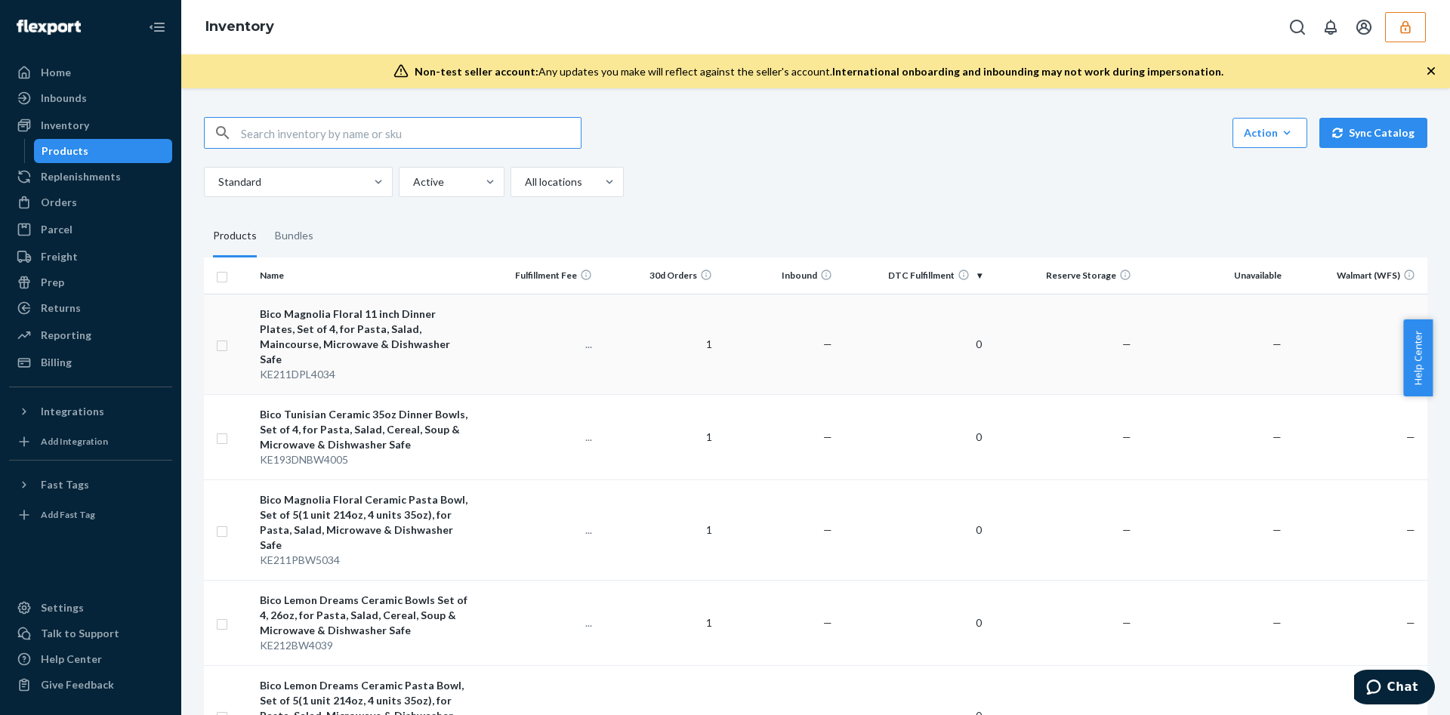
scroll to position [340, 0]
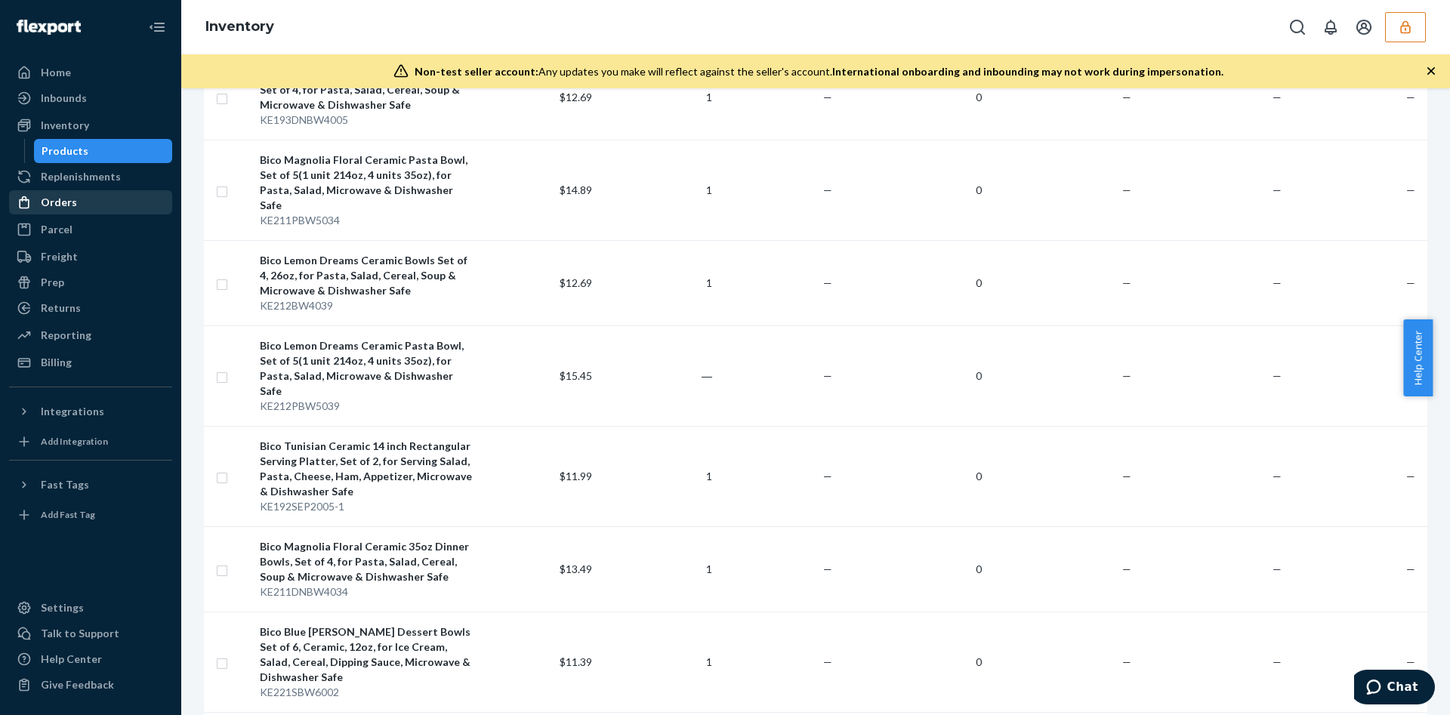
click at [111, 209] on div "Orders" at bounding box center [91, 202] width 160 height 21
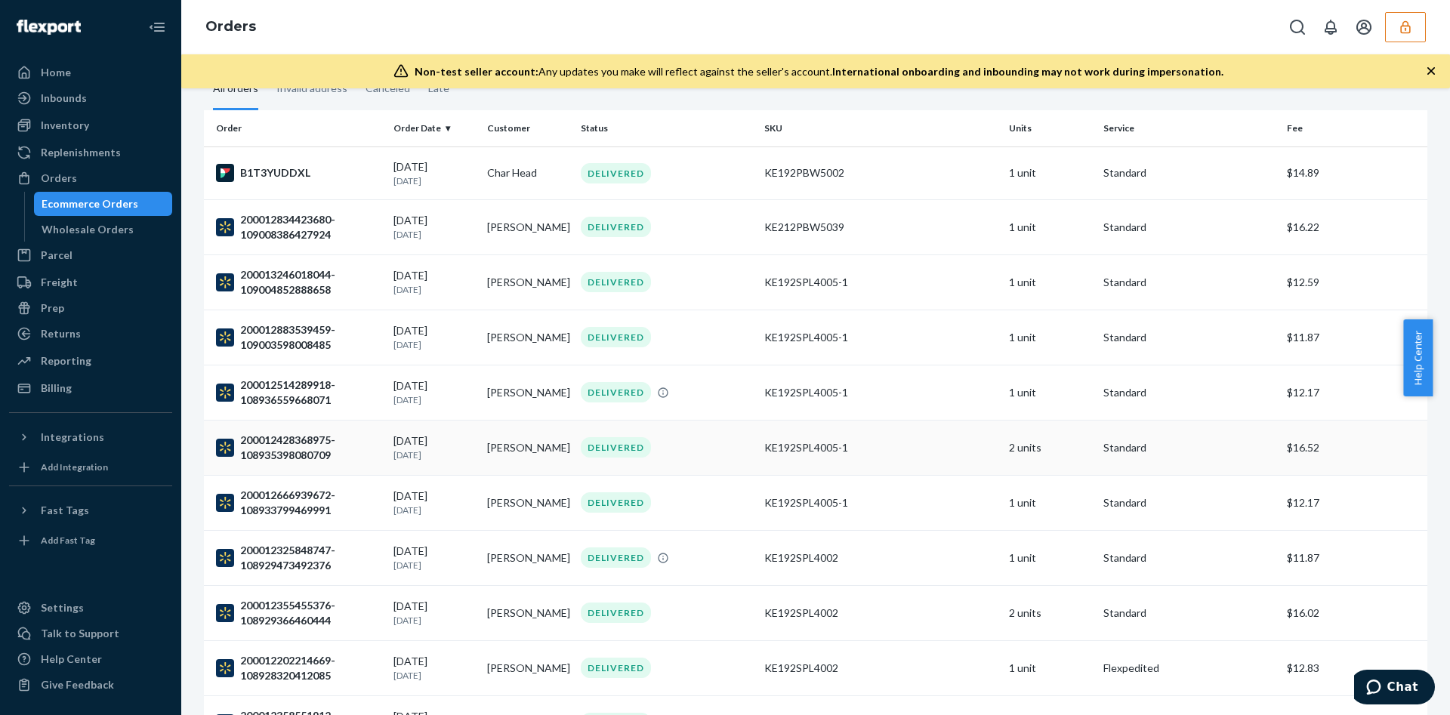
scroll to position [227, 0]
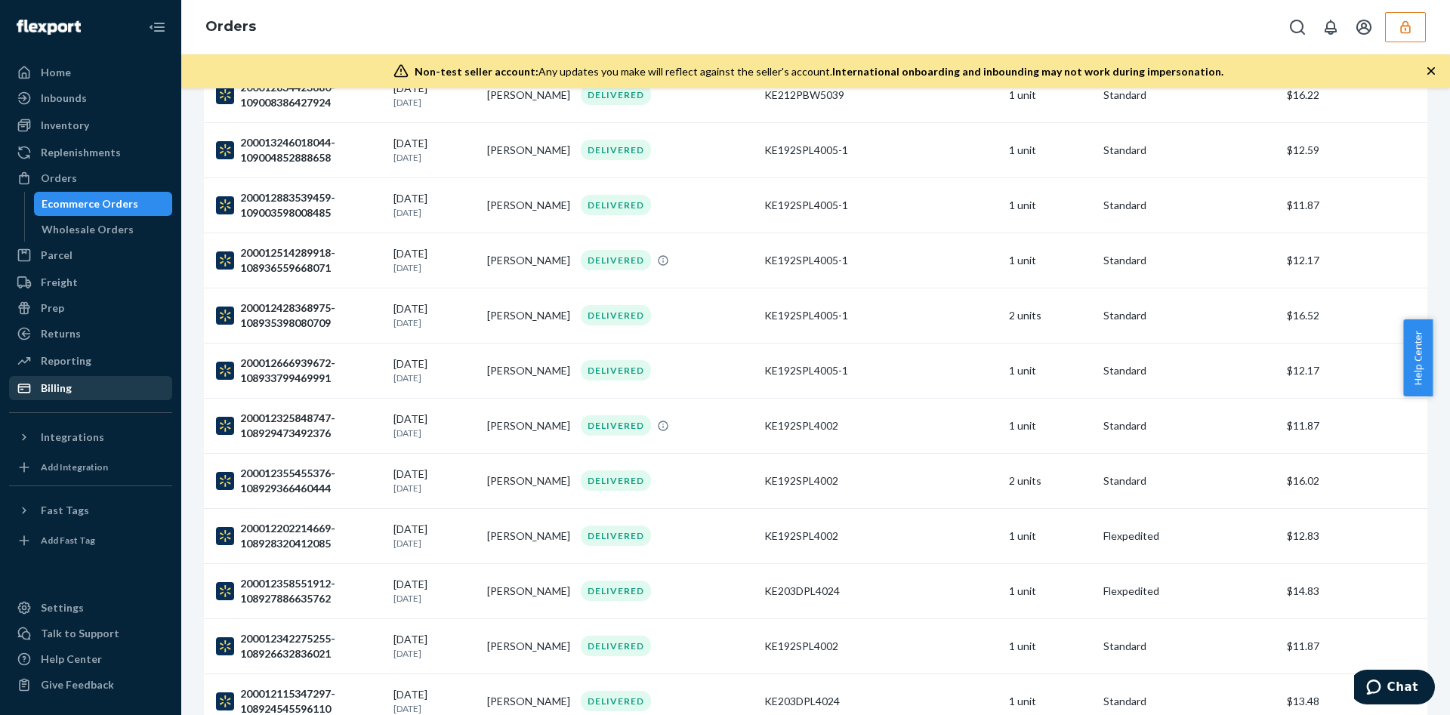
click at [53, 385] on div "Billing" at bounding box center [56, 388] width 31 height 15
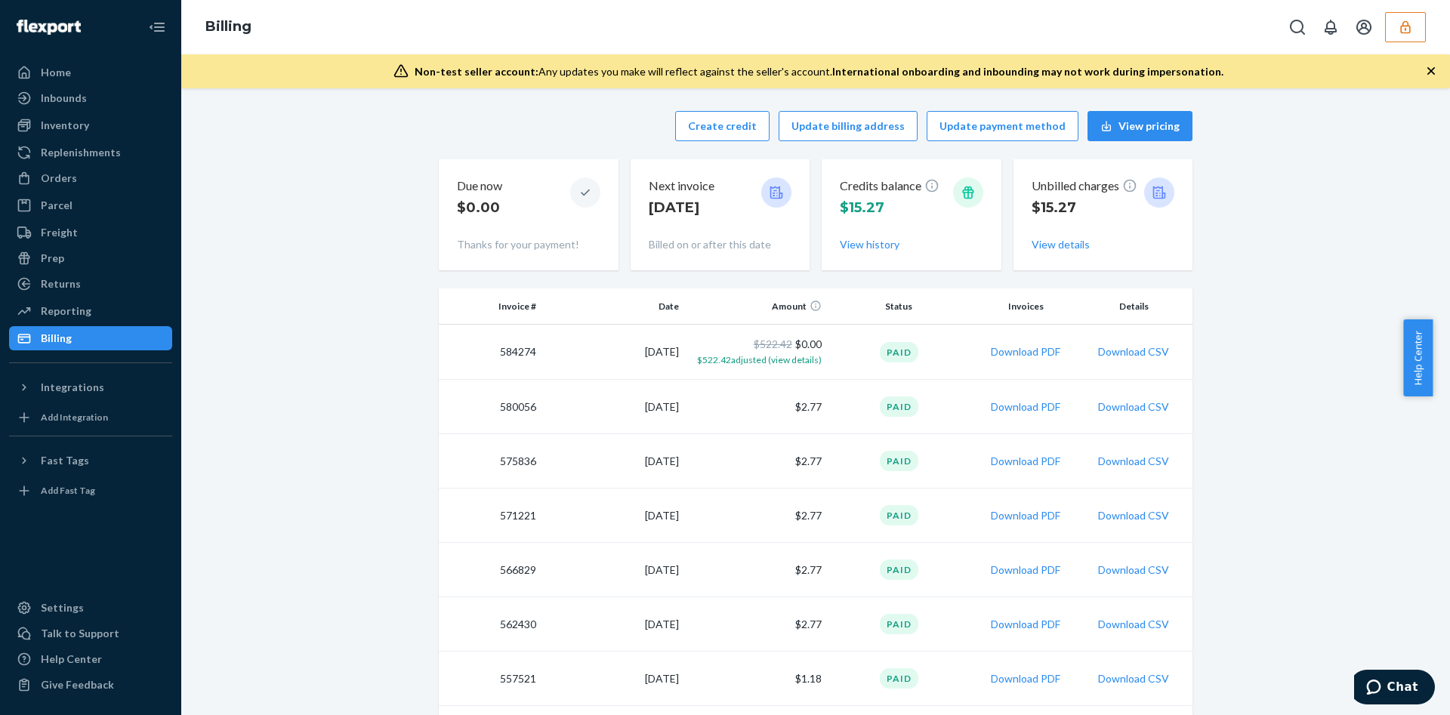
click at [1428, 40] on div "Billing" at bounding box center [815, 27] width 1269 height 54
click at [1413, 12] on button "button" at bounding box center [1405, 27] width 41 height 30
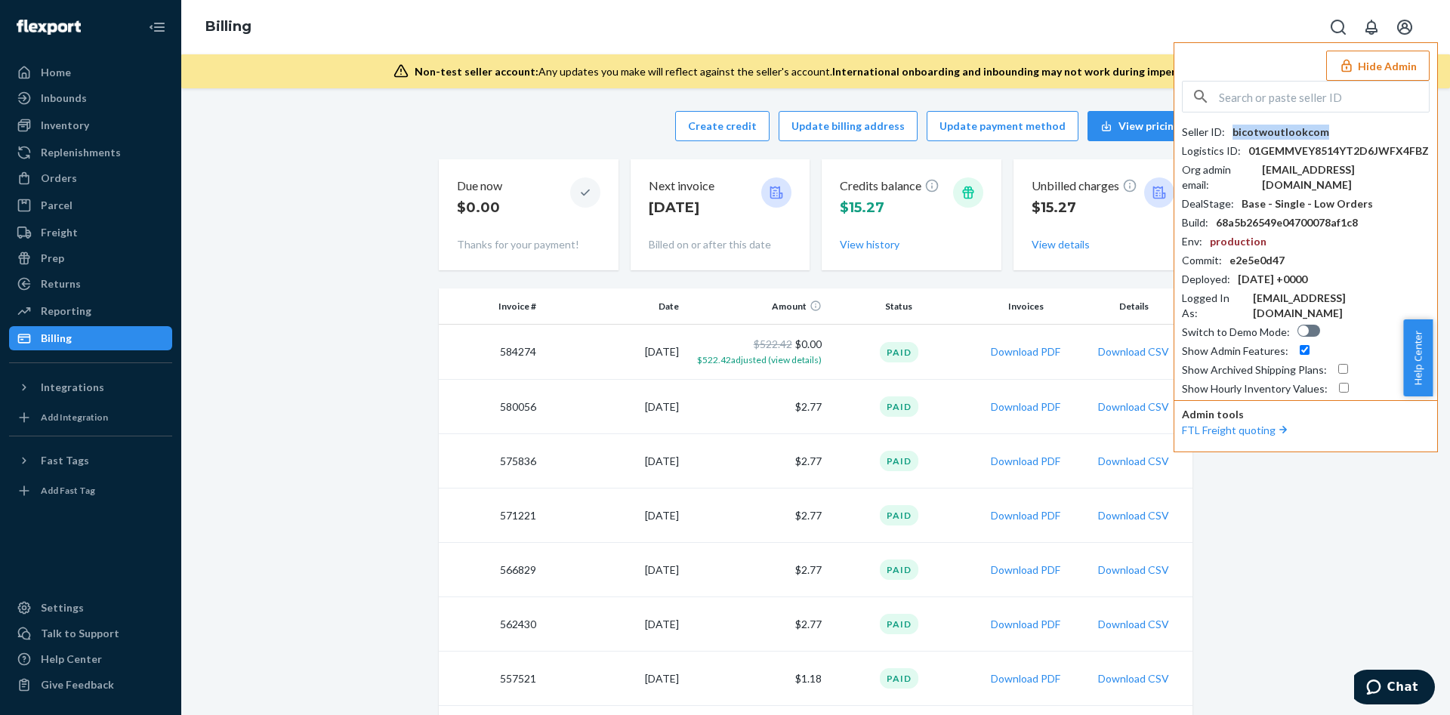
click at [1274, 134] on div "bicotwoutlookcom" at bounding box center [1280, 132] width 97 height 15
click at [1303, 168] on div "bicotw@outlook.com" at bounding box center [1346, 177] width 168 height 30
click at [1047, 242] on button "View details" at bounding box center [1061, 244] width 58 height 15
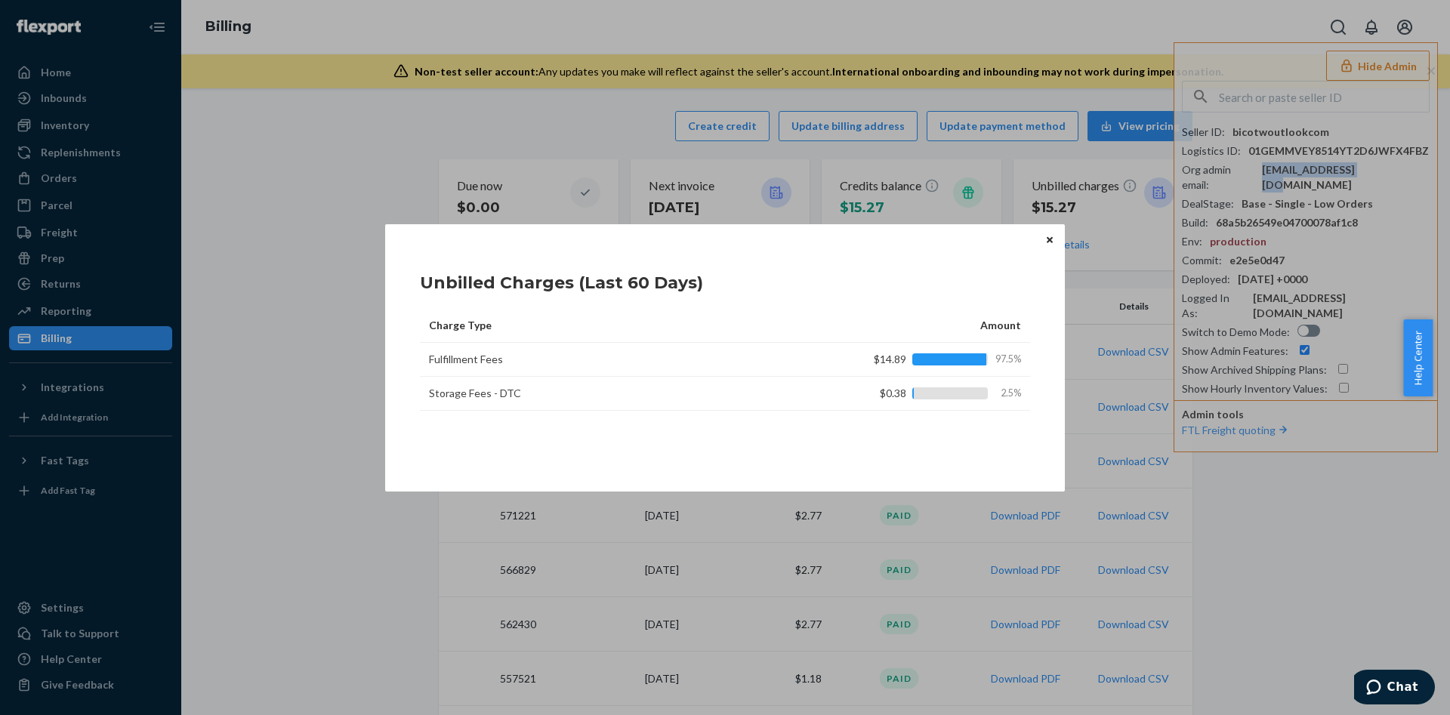
click at [1054, 236] on button "Close" at bounding box center [1049, 240] width 15 height 17
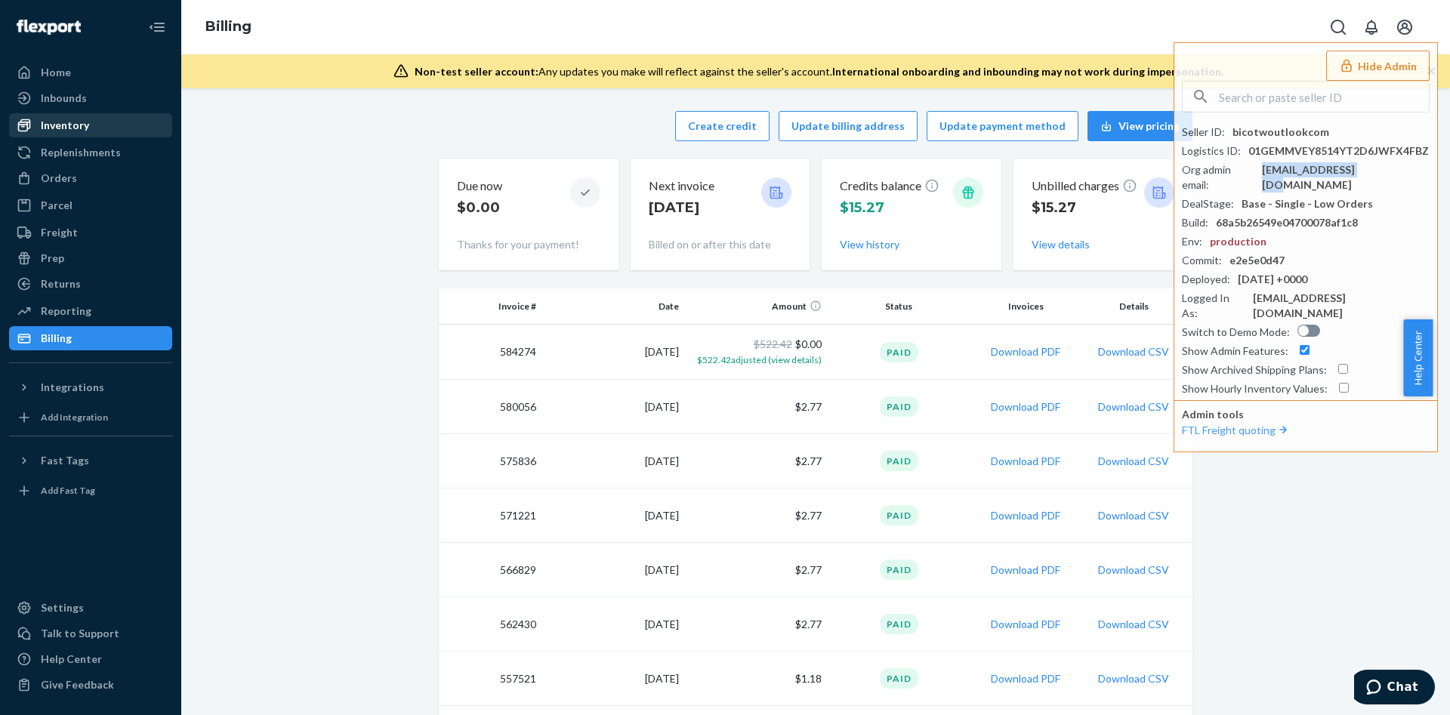
click at [101, 128] on div "Inventory" at bounding box center [91, 125] width 160 height 21
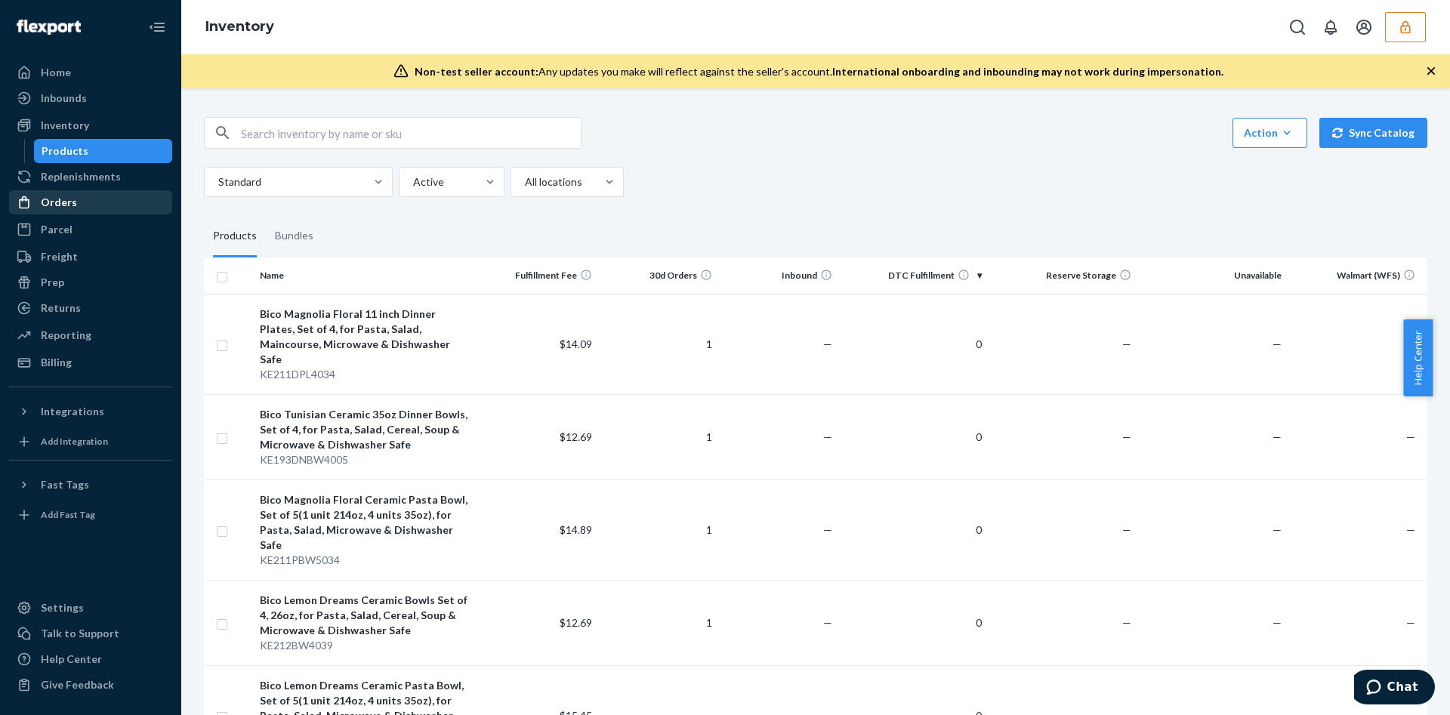
drag, startPoint x: 42, startPoint y: 208, endPoint x: 54, endPoint y: 195, distance: 17.6
click at [42, 208] on div "Orders" at bounding box center [59, 202] width 36 height 15
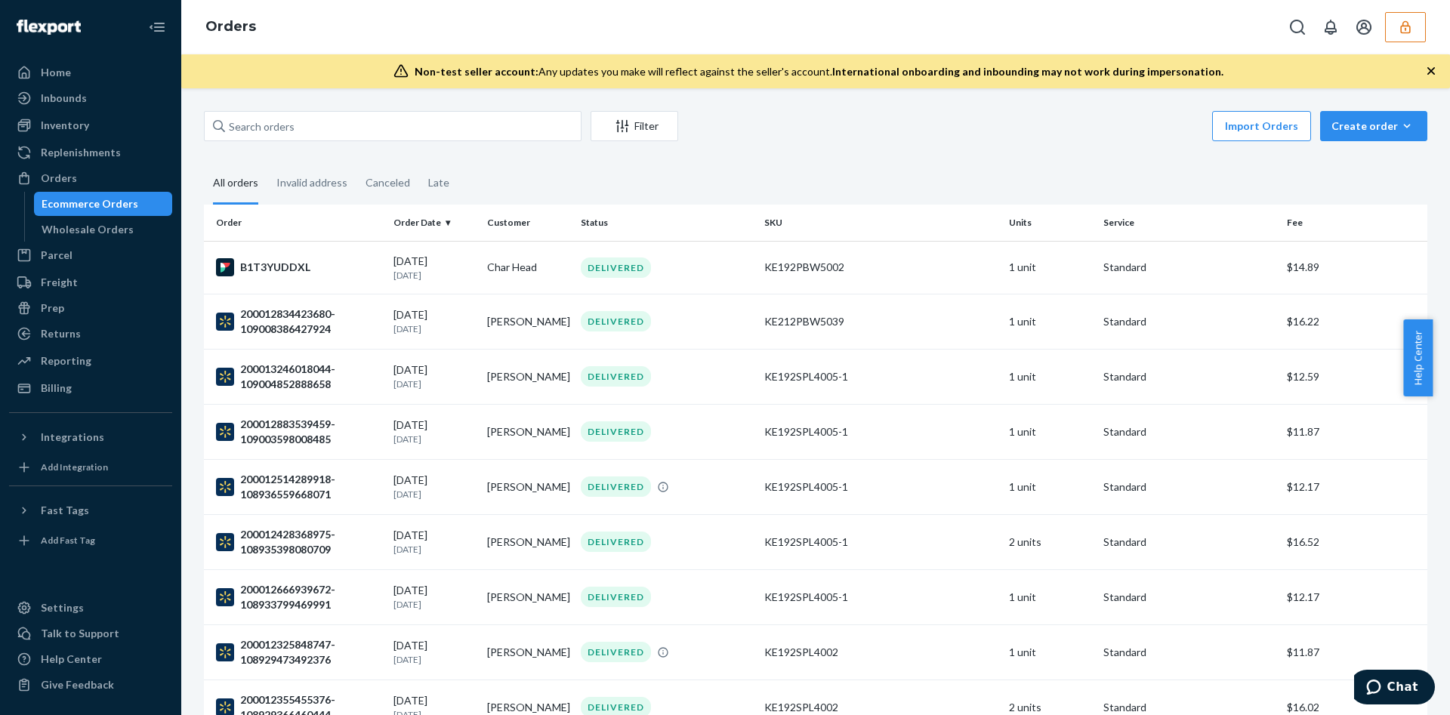
click at [70, 452] on div "Home Inbounds Shipping Plans Problems Inventory Products Replenishments Orders …" at bounding box center [90, 357] width 181 height 715
click at [58, 448] on button "Integrations" at bounding box center [90, 437] width 163 height 24
click at [74, 468] on div "Walmart" at bounding box center [63, 462] width 45 height 15
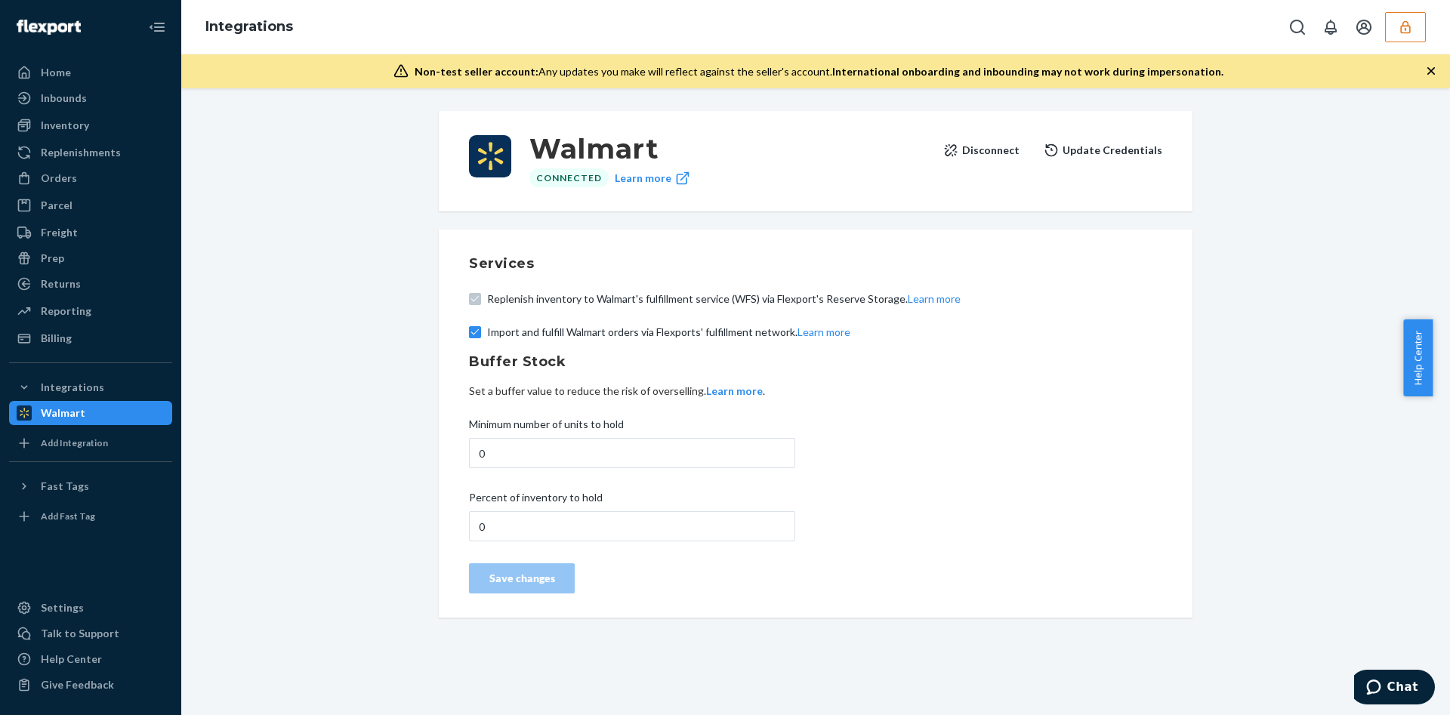
click at [1396, 13] on button "button" at bounding box center [1405, 27] width 41 height 30
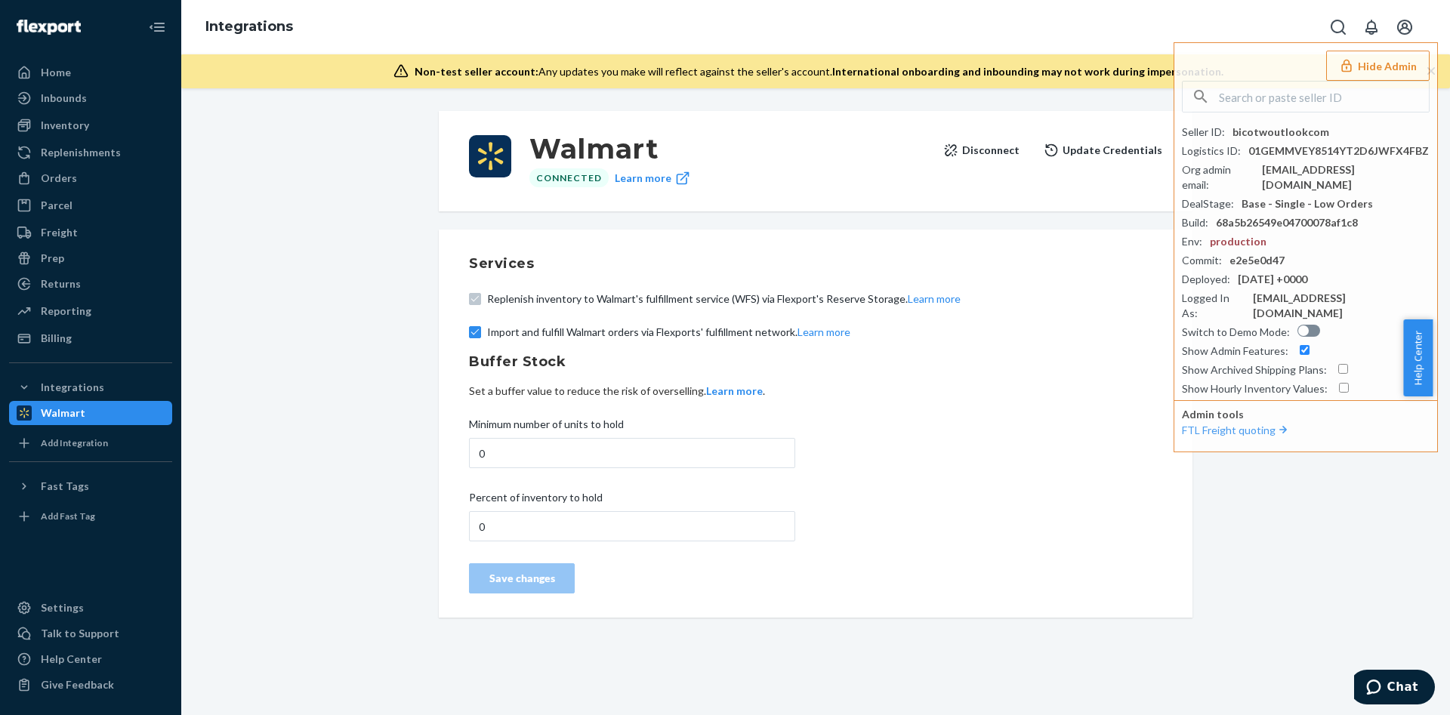
click at [999, 149] on button "Disconnect" at bounding box center [981, 150] width 76 height 30
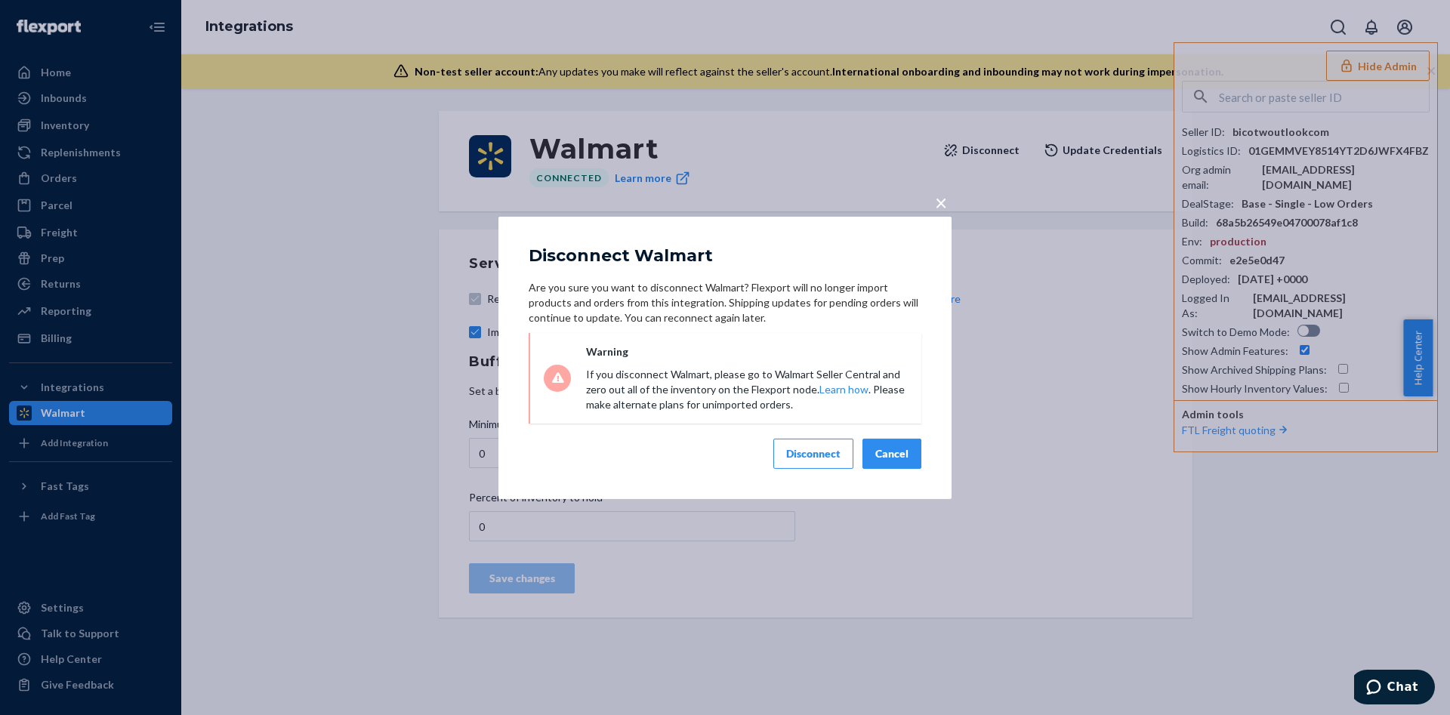
click at [839, 448] on div "Disconnect" at bounding box center [813, 453] width 54 height 15
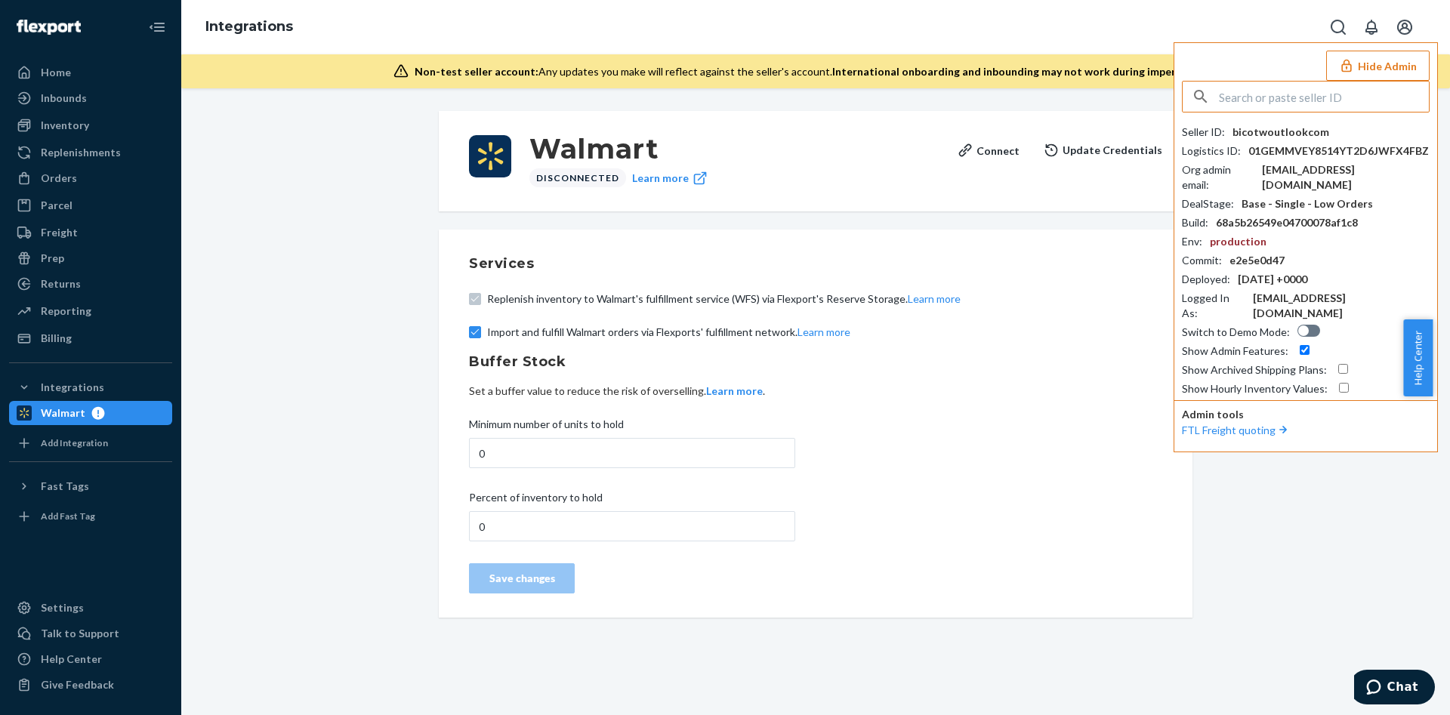
click at [1329, 92] on input "text" at bounding box center [1324, 97] width 210 height 30
paste input "jadewalmart2021gmailcom"
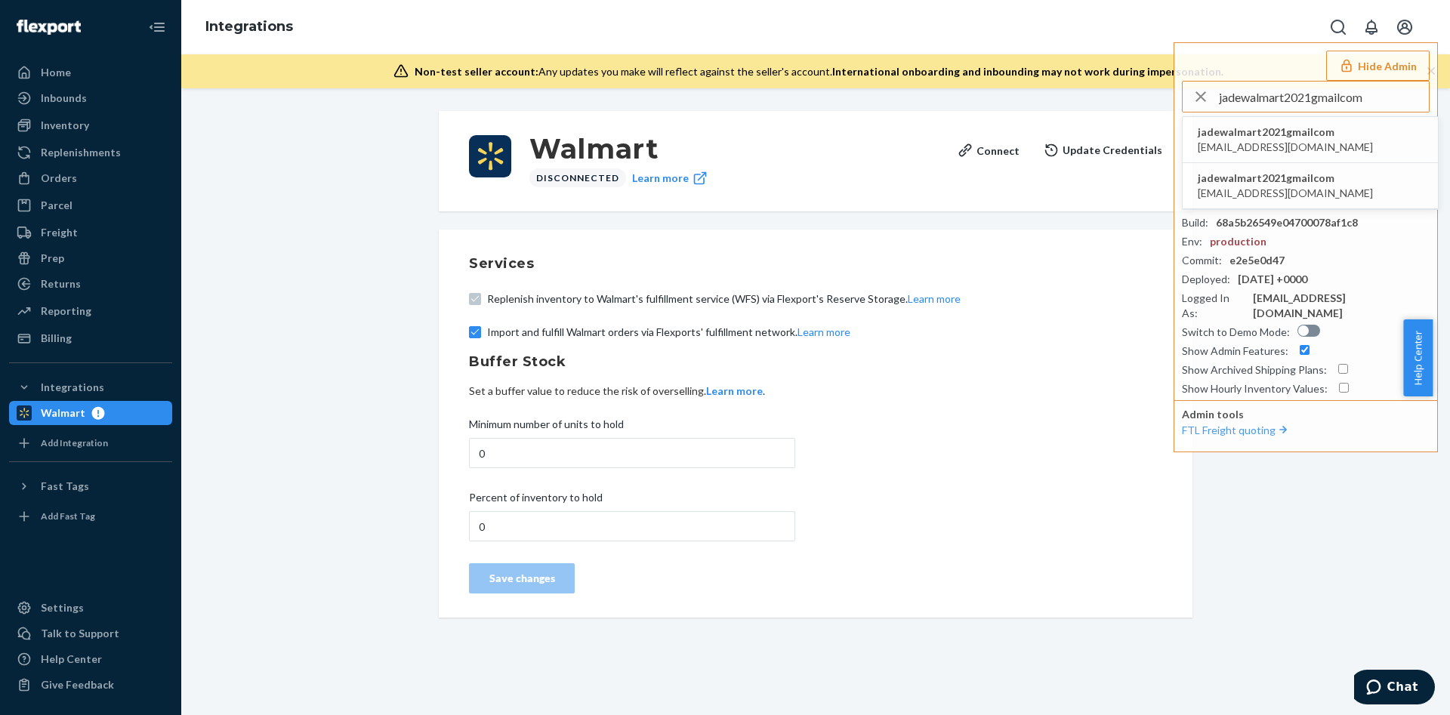
type input "jadewalmart2021gmailcom"
click at [1217, 131] on span "jadewalmart2021gmailcom" at bounding box center [1285, 132] width 175 height 15
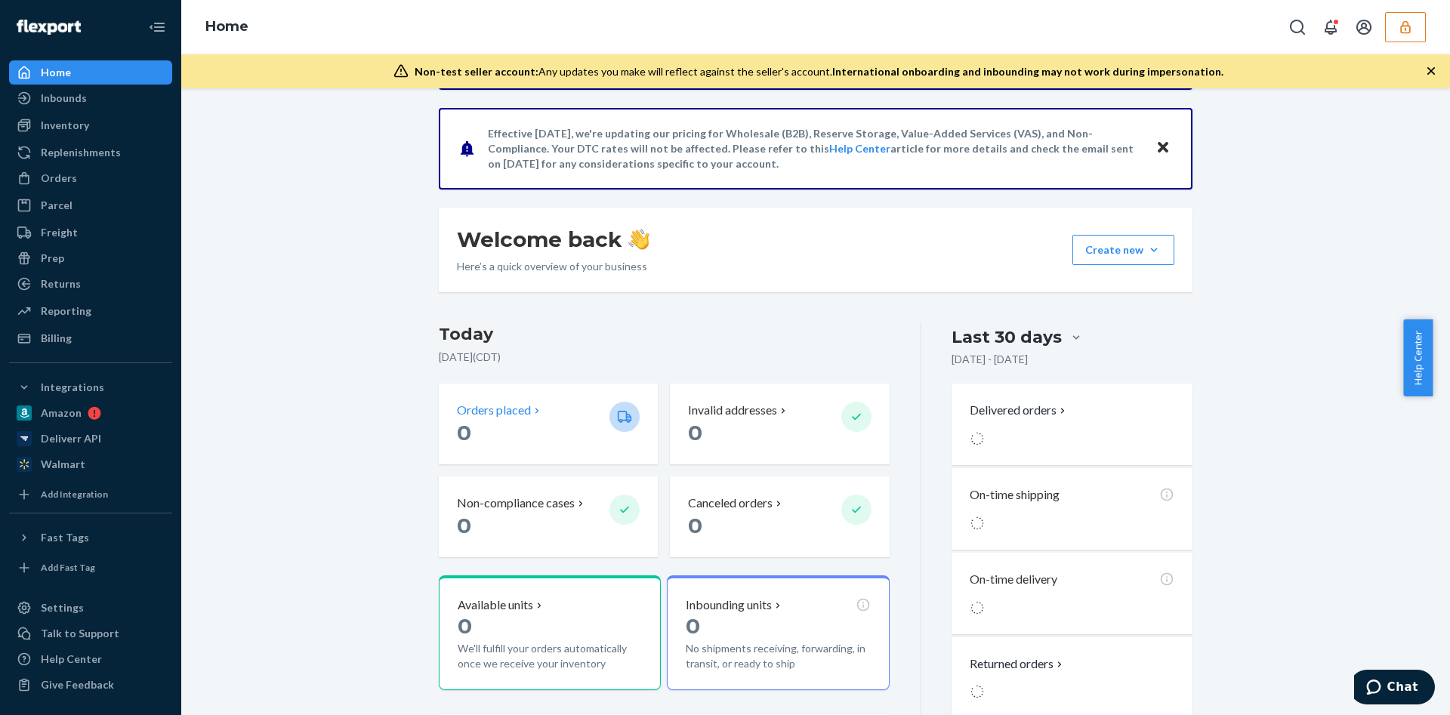
scroll to position [227, 0]
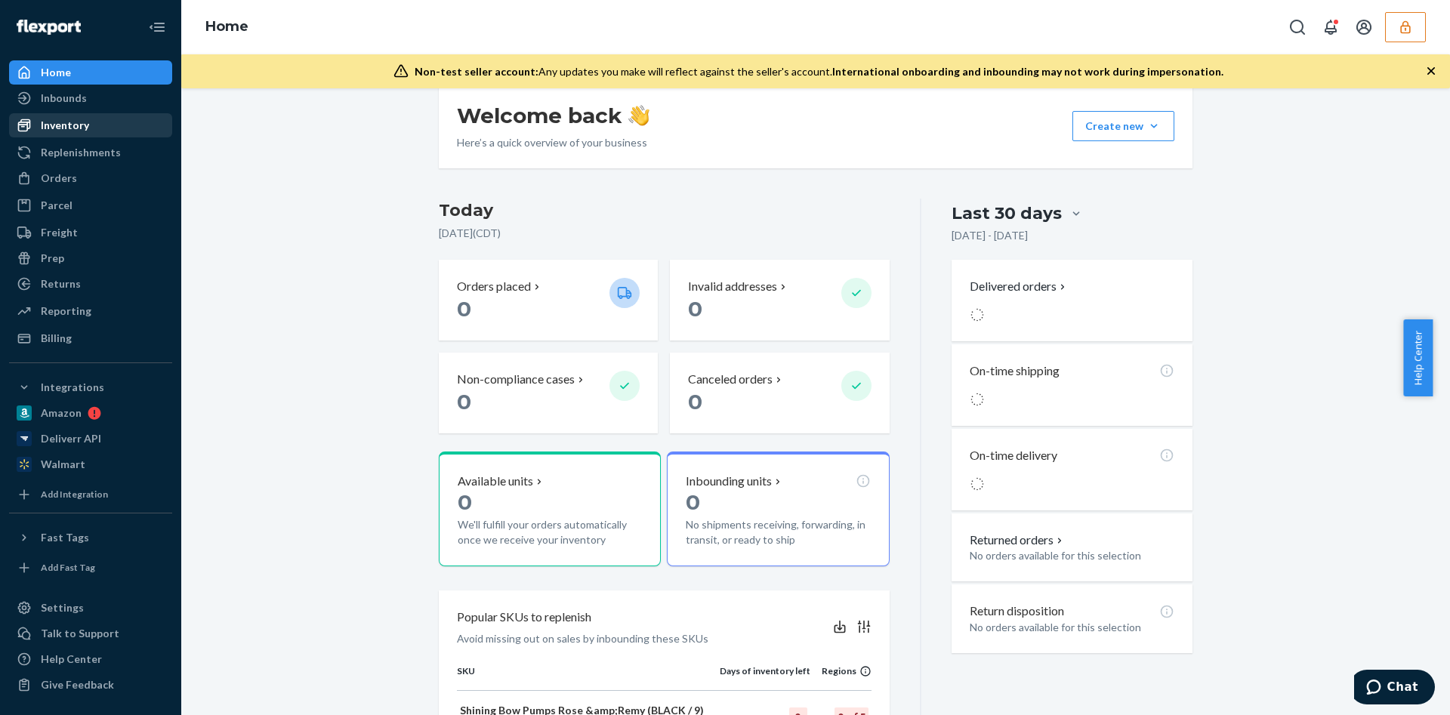
click at [92, 124] on div "Inventory" at bounding box center [91, 125] width 160 height 21
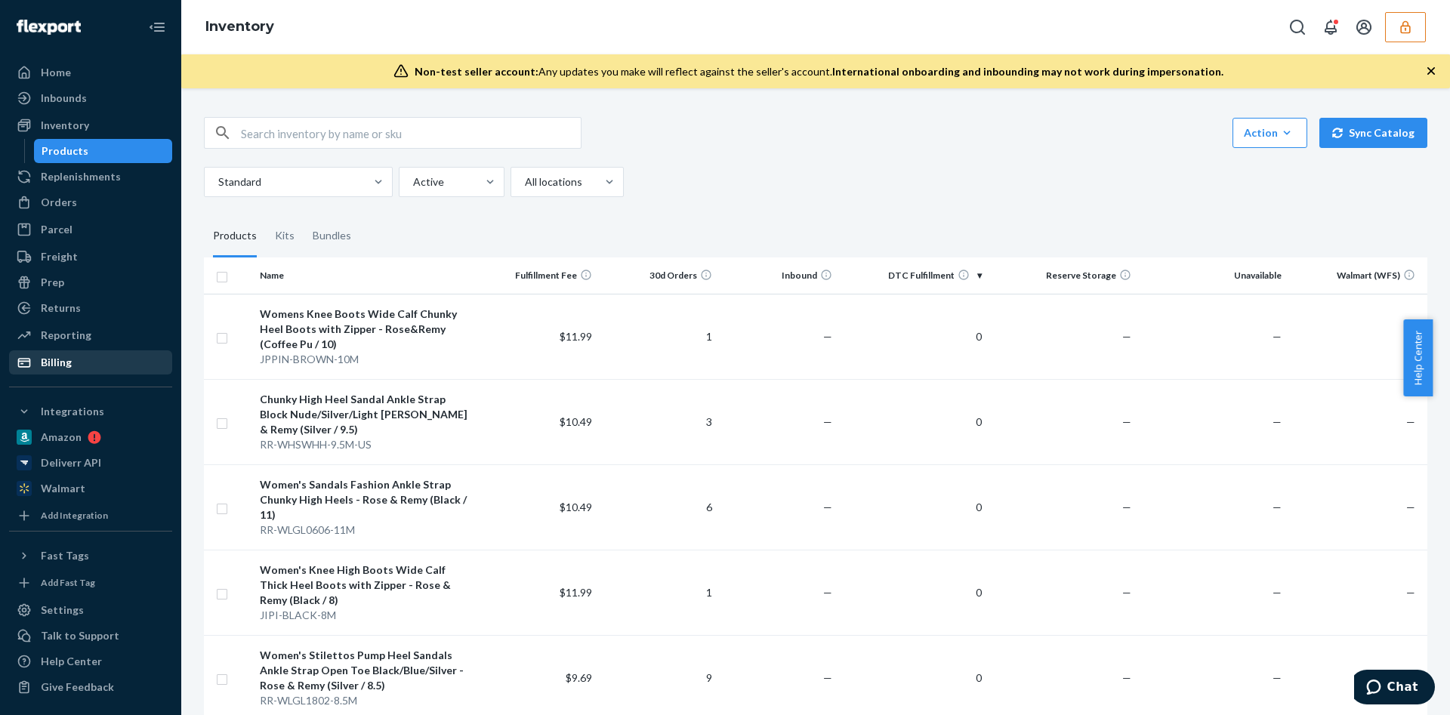
click at [76, 369] on div "Billing" at bounding box center [91, 362] width 160 height 21
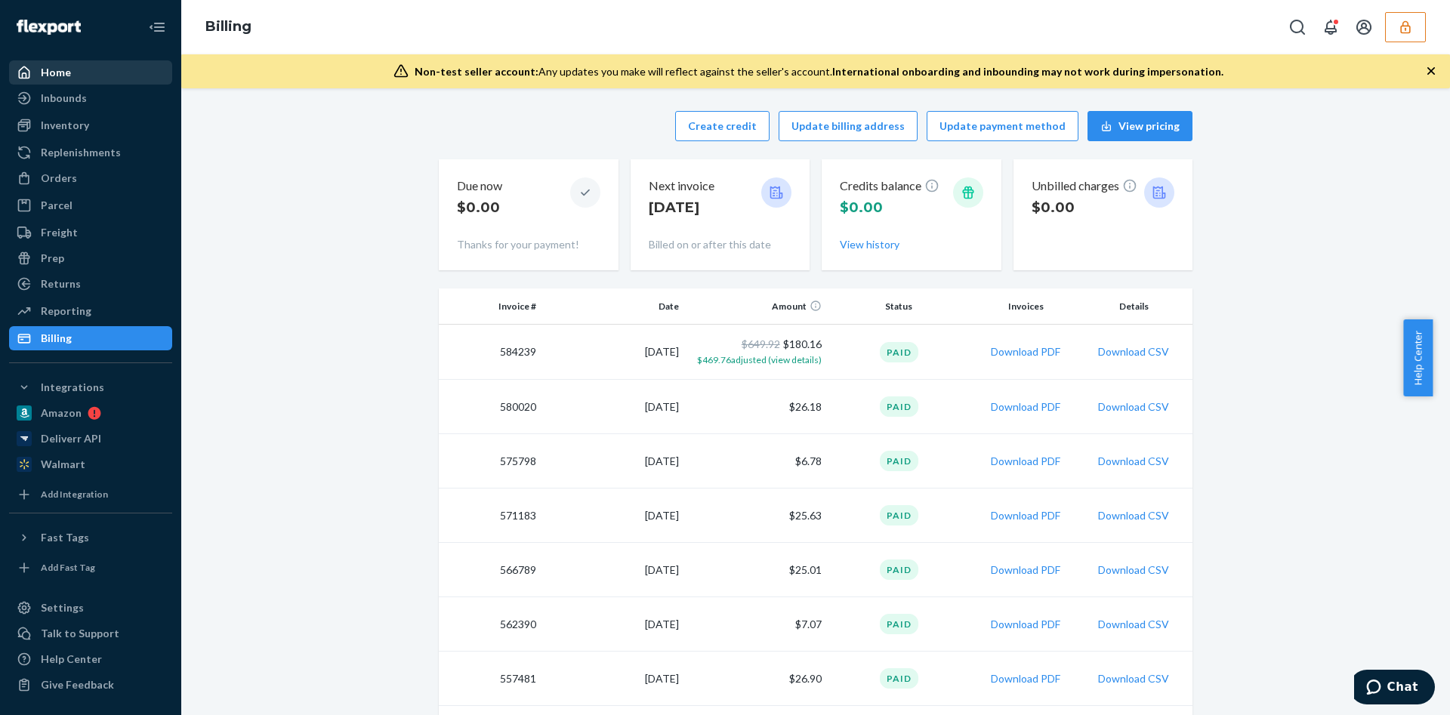
click at [135, 72] on div "Home" at bounding box center [91, 72] width 160 height 21
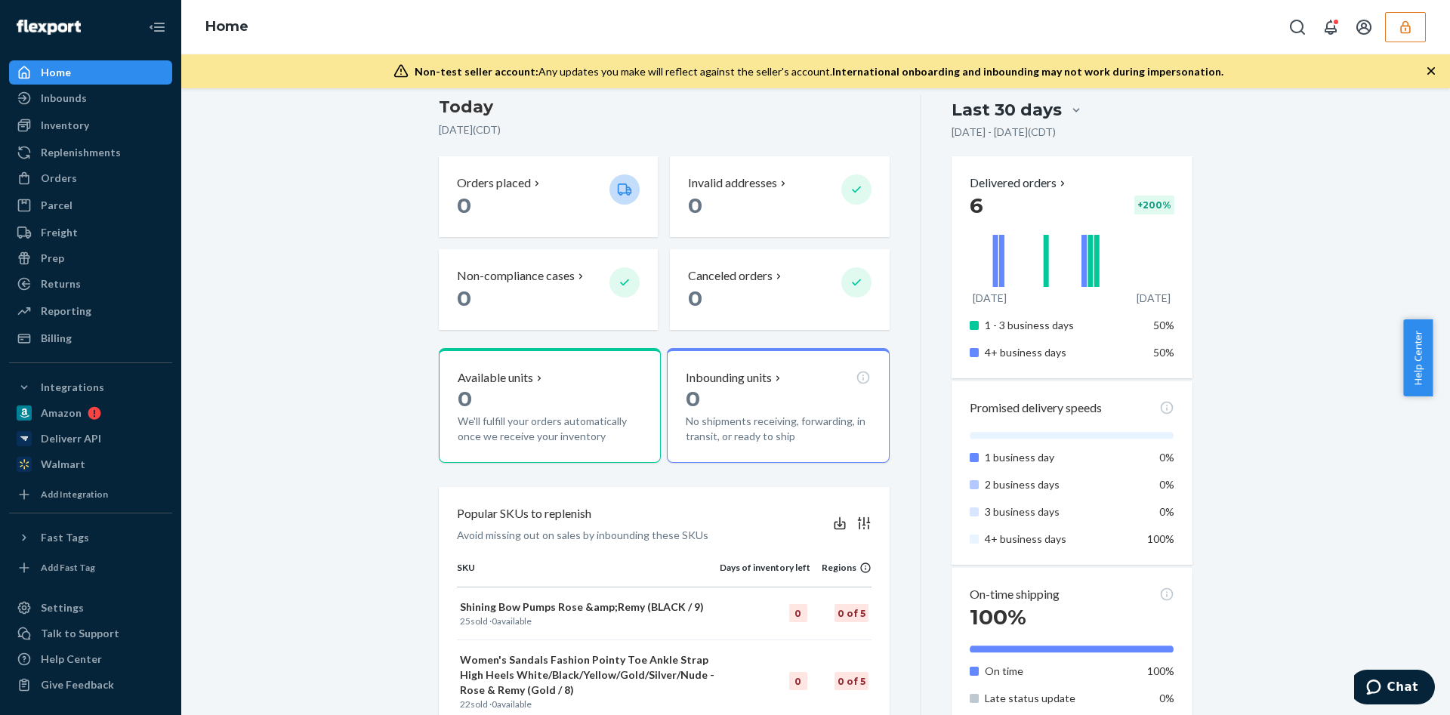
scroll to position [340, 0]
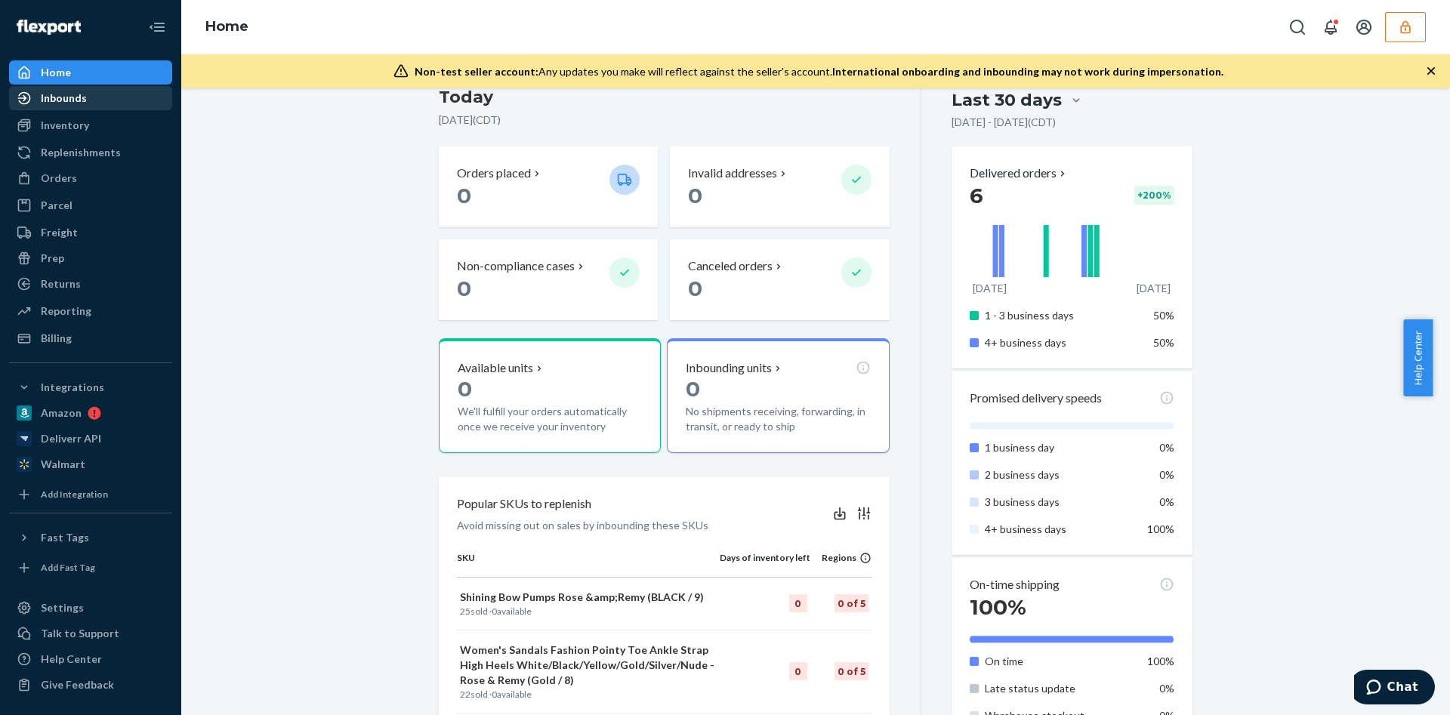
click at [118, 106] on div "Inbounds" at bounding box center [91, 98] width 160 height 21
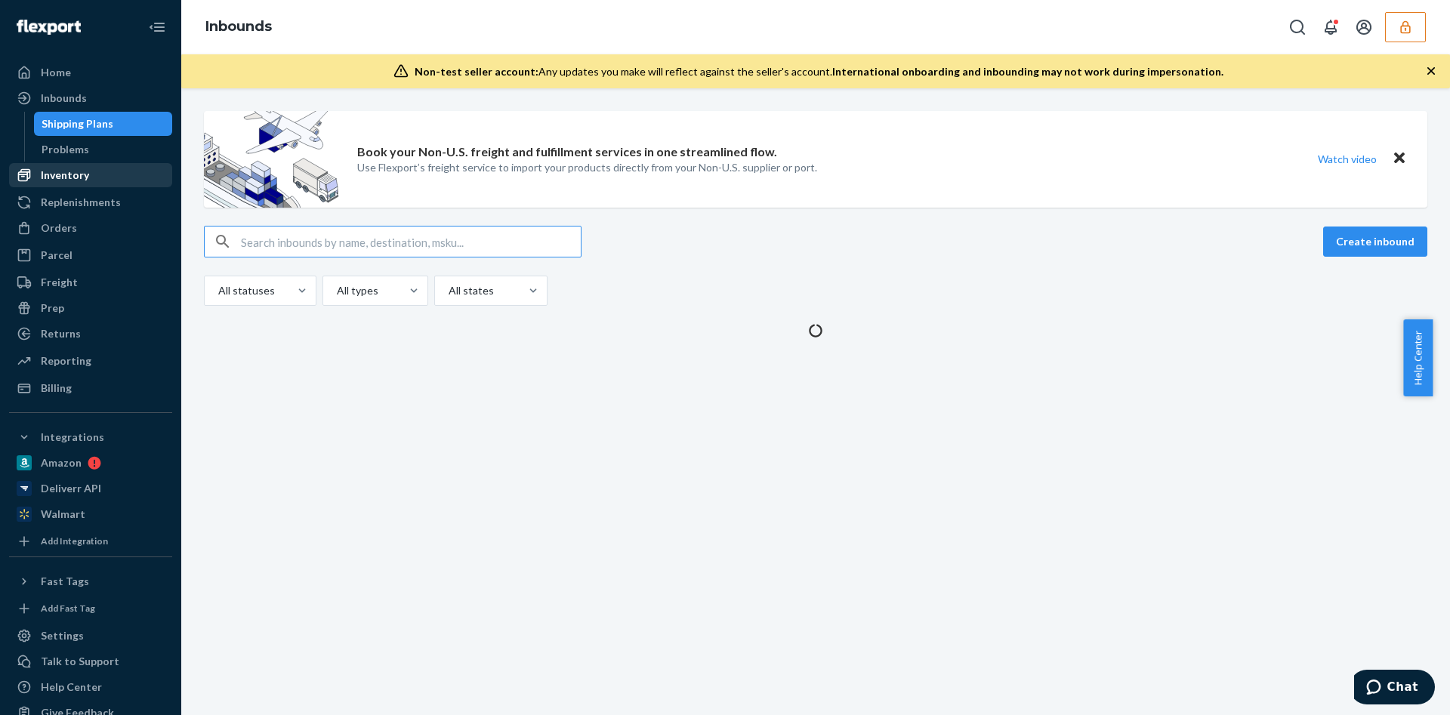
click at [103, 178] on div "Inventory" at bounding box center [91, 175] width 160 height 21
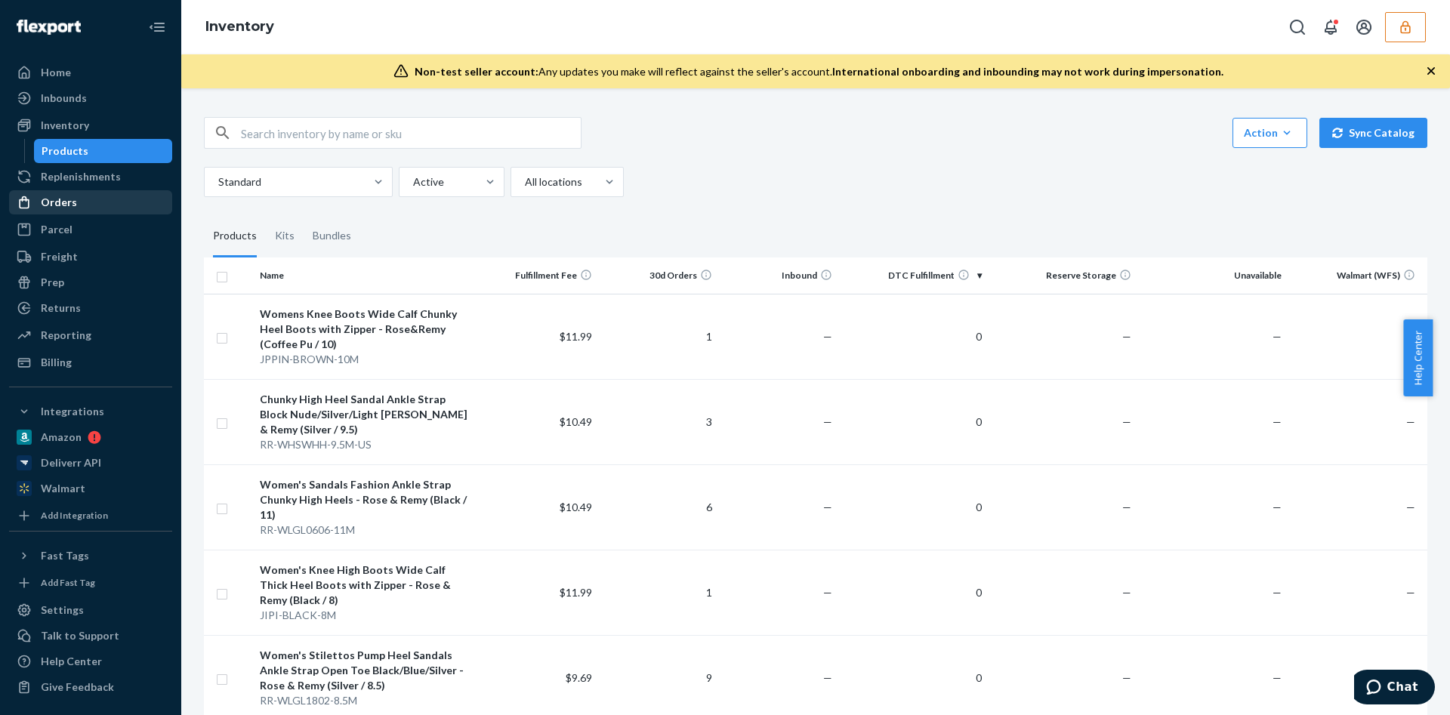
click at [97, 211] on div "Orders" at bounding box center [91, 202] width 160 height 21
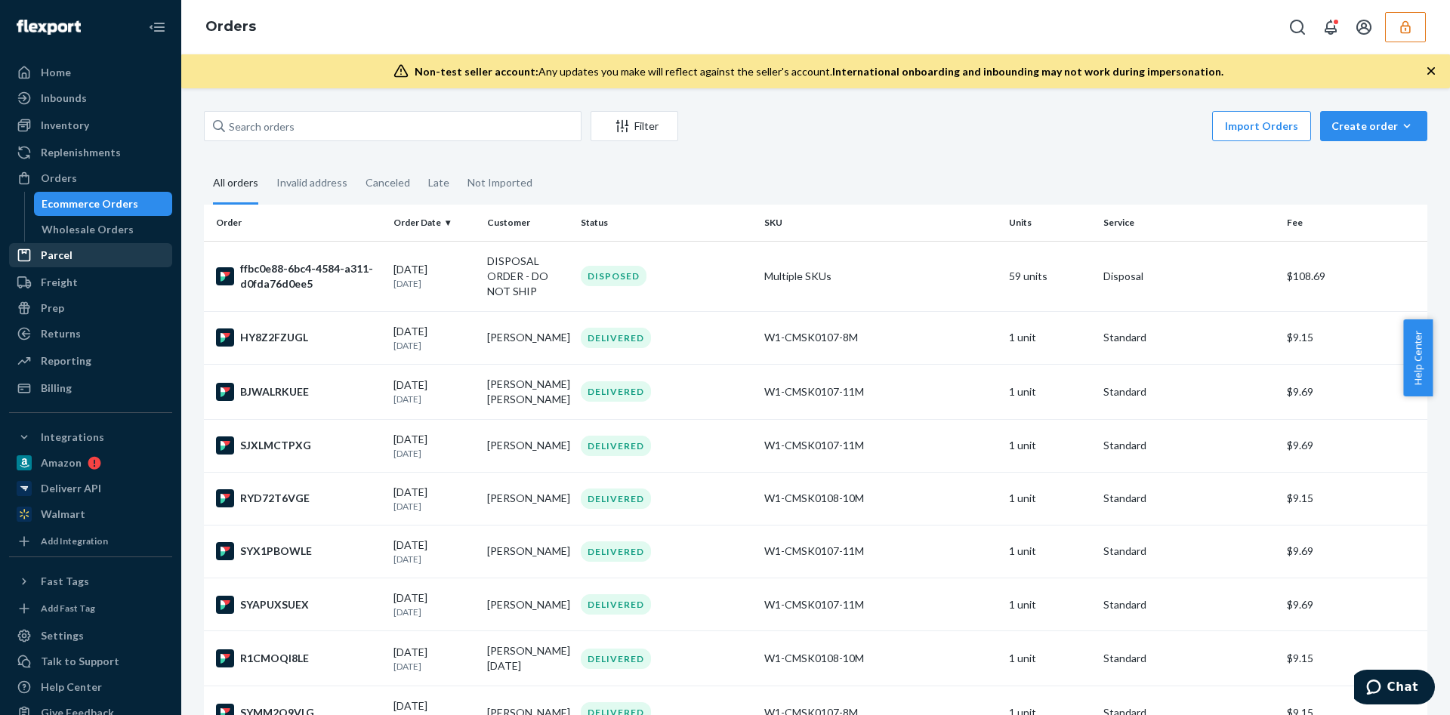
click at [94, 263] on div "Parcel" at bounding box center [91, 255] width 160 height 21
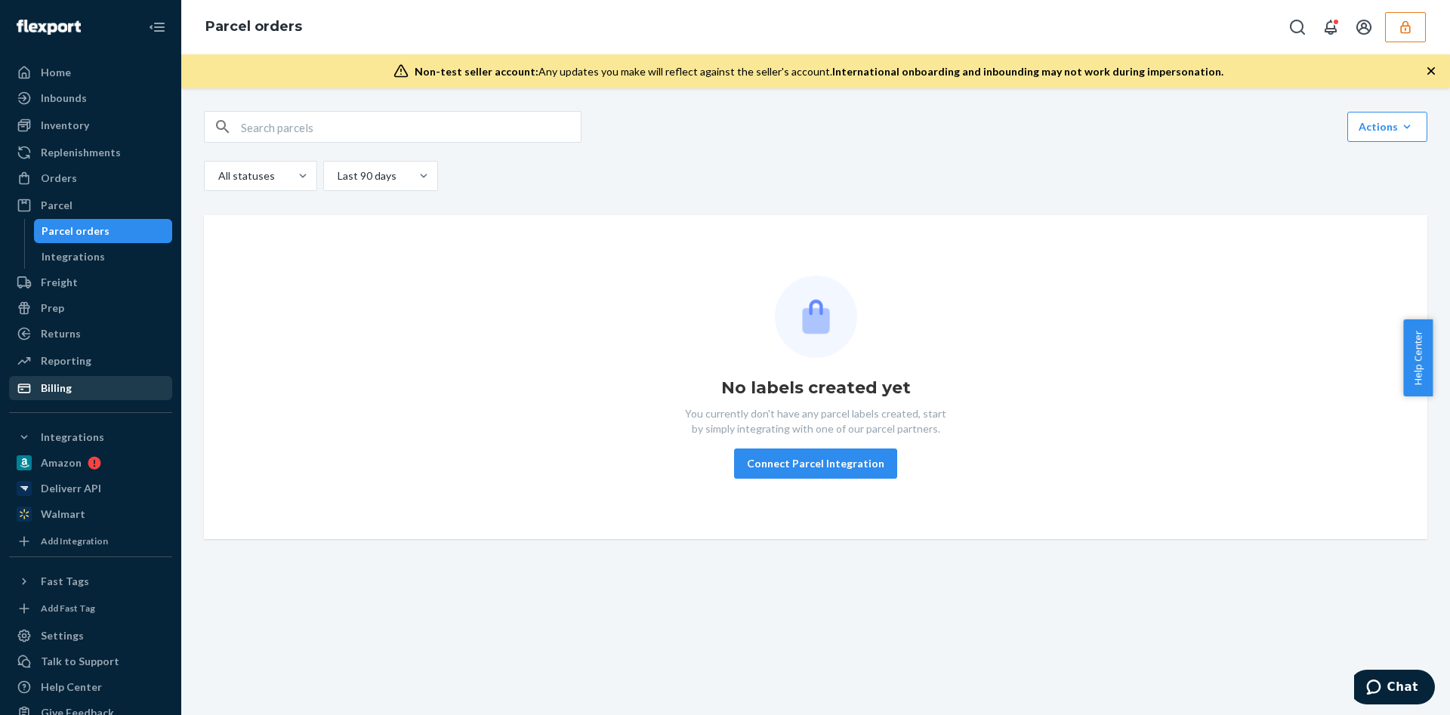
click at [88, 381] on div "Billing" at bounding box center [91, 388] width 160 height 21
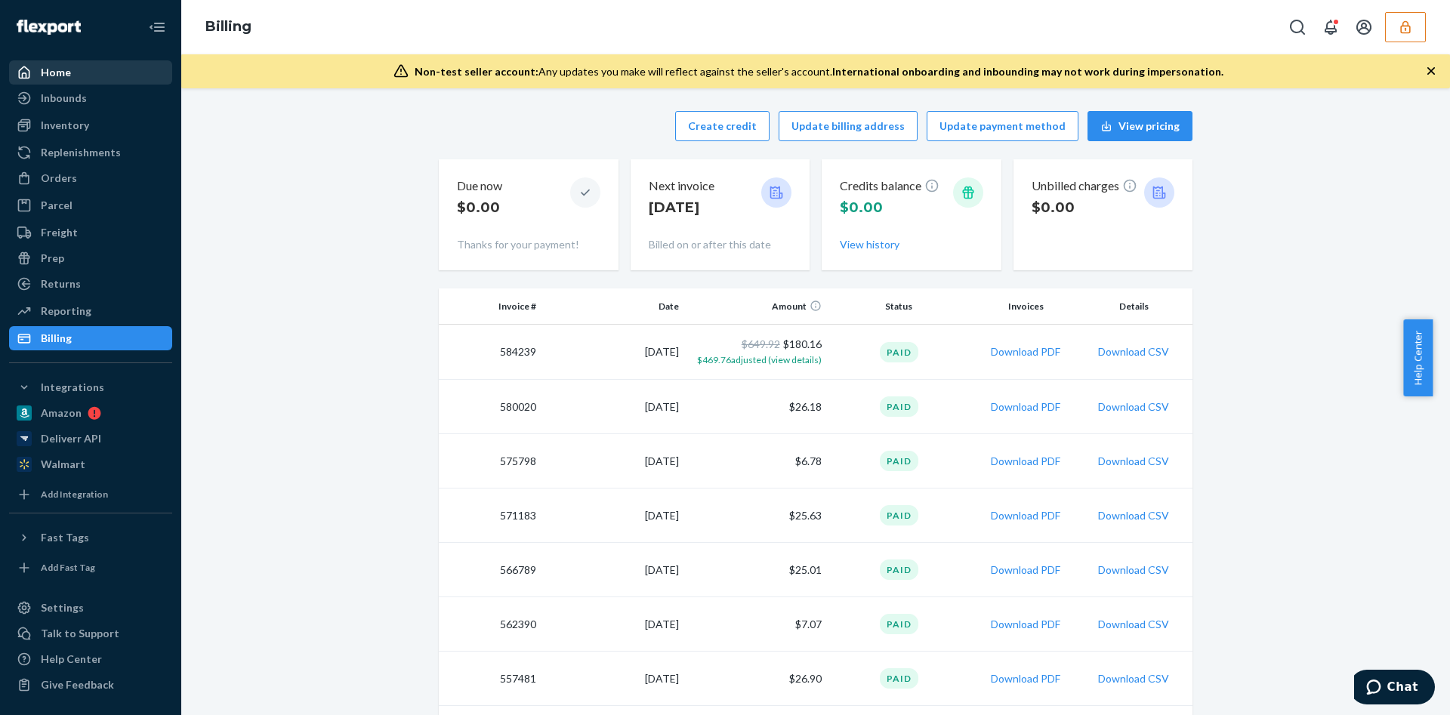
click at [120, 81] on div "Home" at bounding box center [91, 72] width 160 height 21
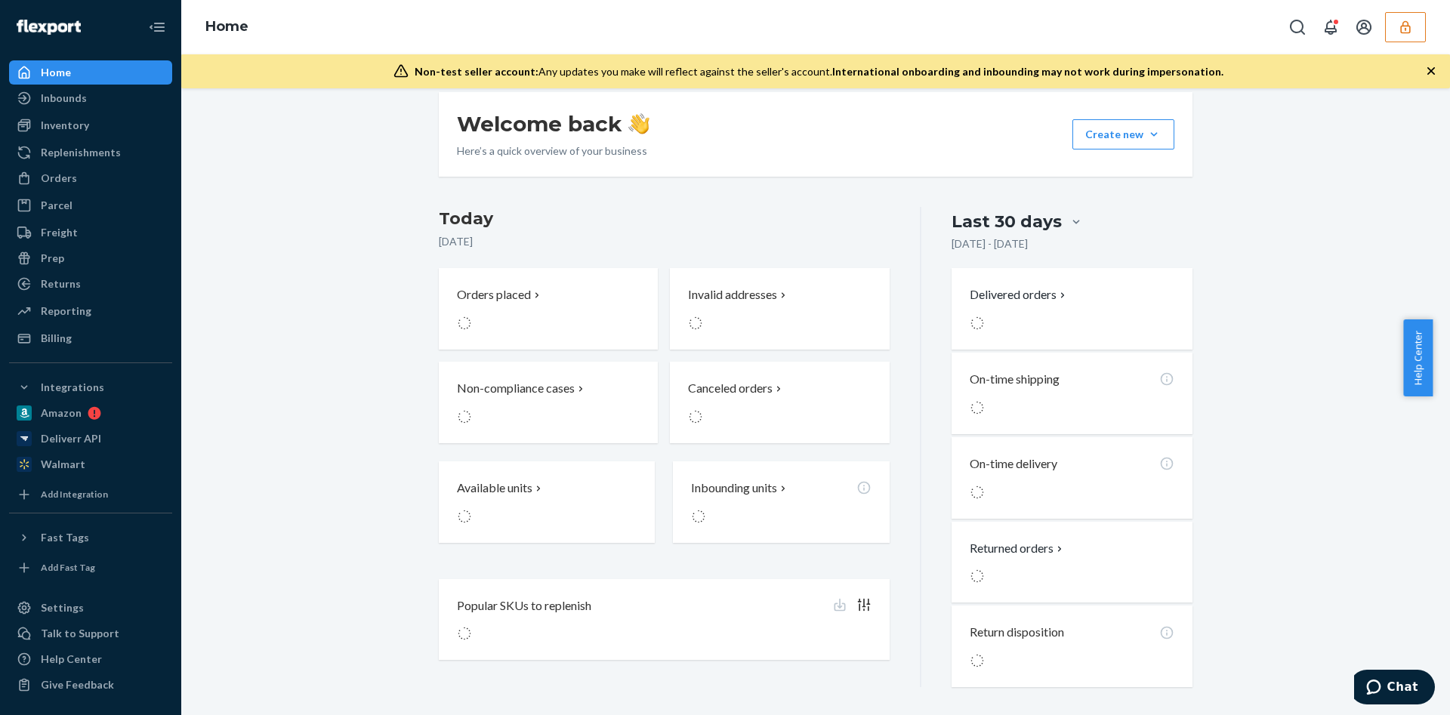
scroll to position [221, 0]
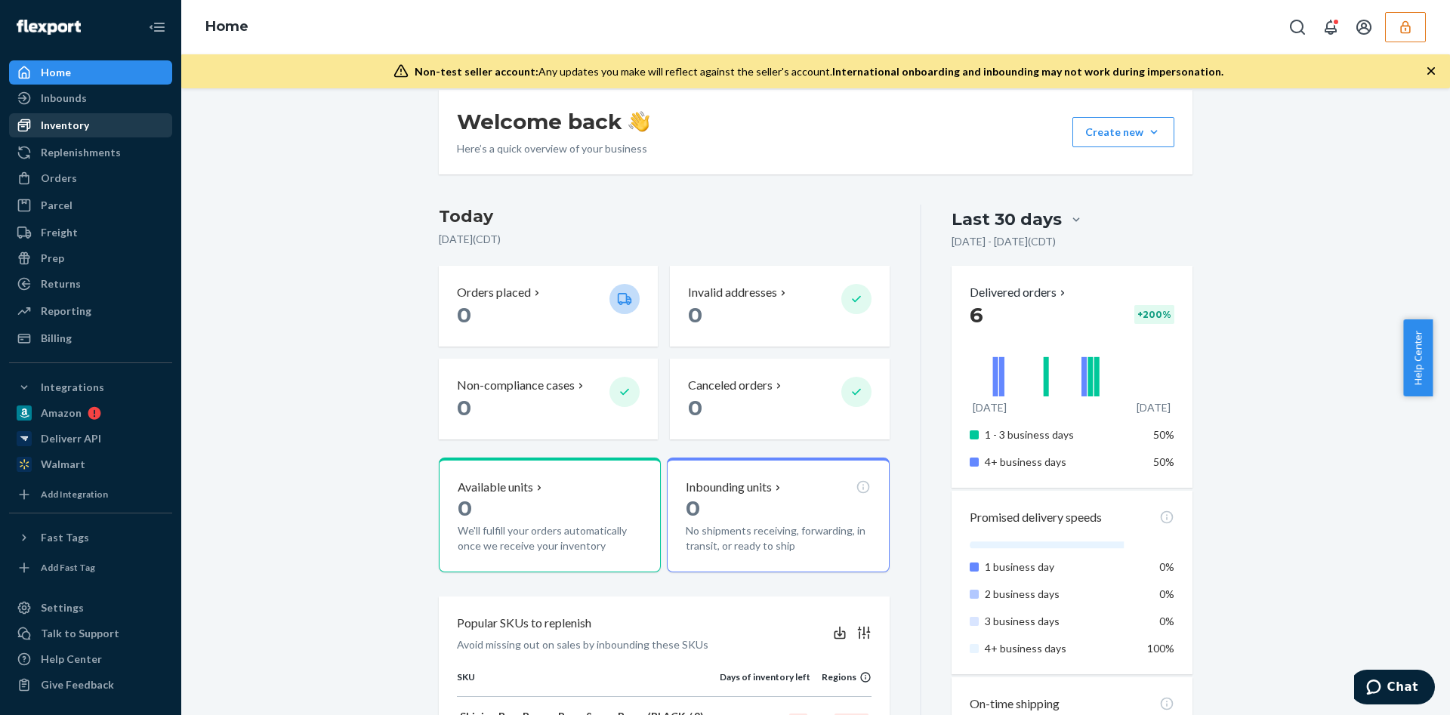
click at [99, 120] on div "Inventory" at bounding box center [91, 125] width 160 height 21
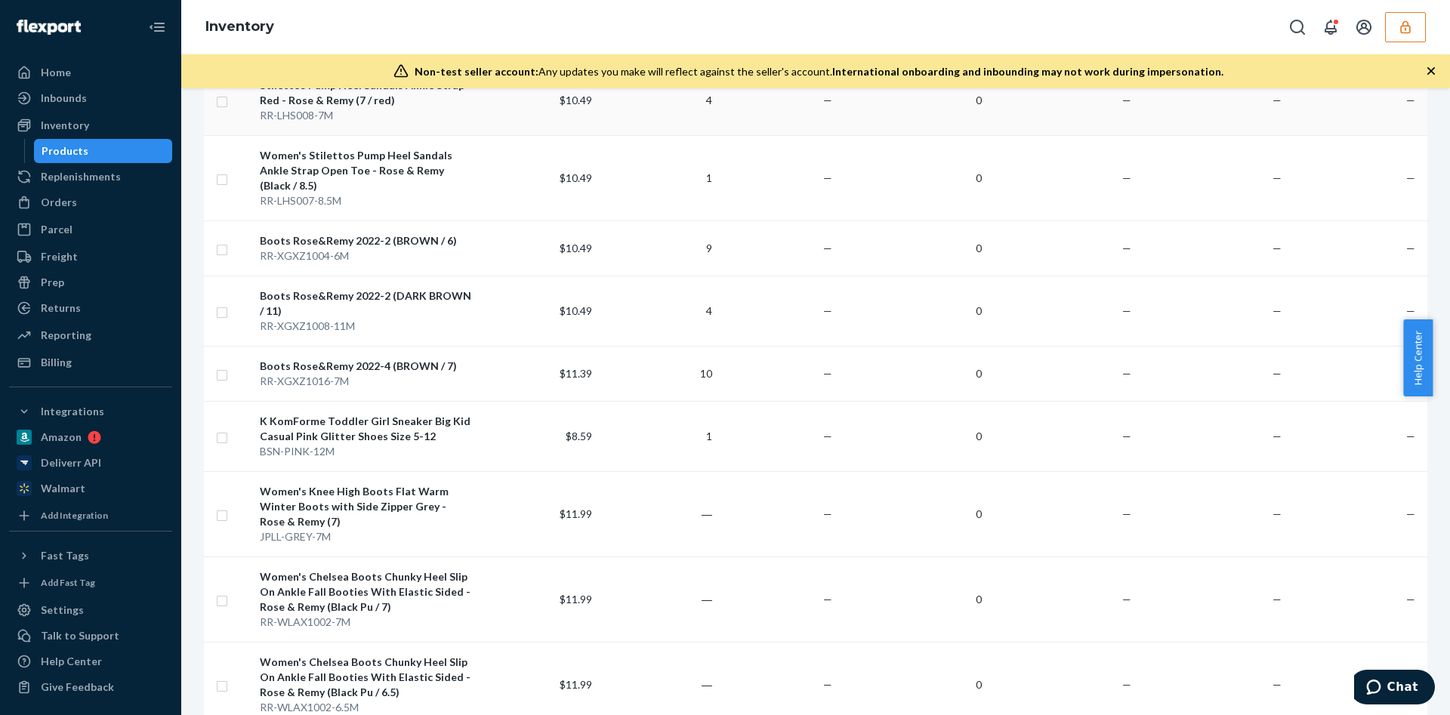
scroll to position [1630, 0]
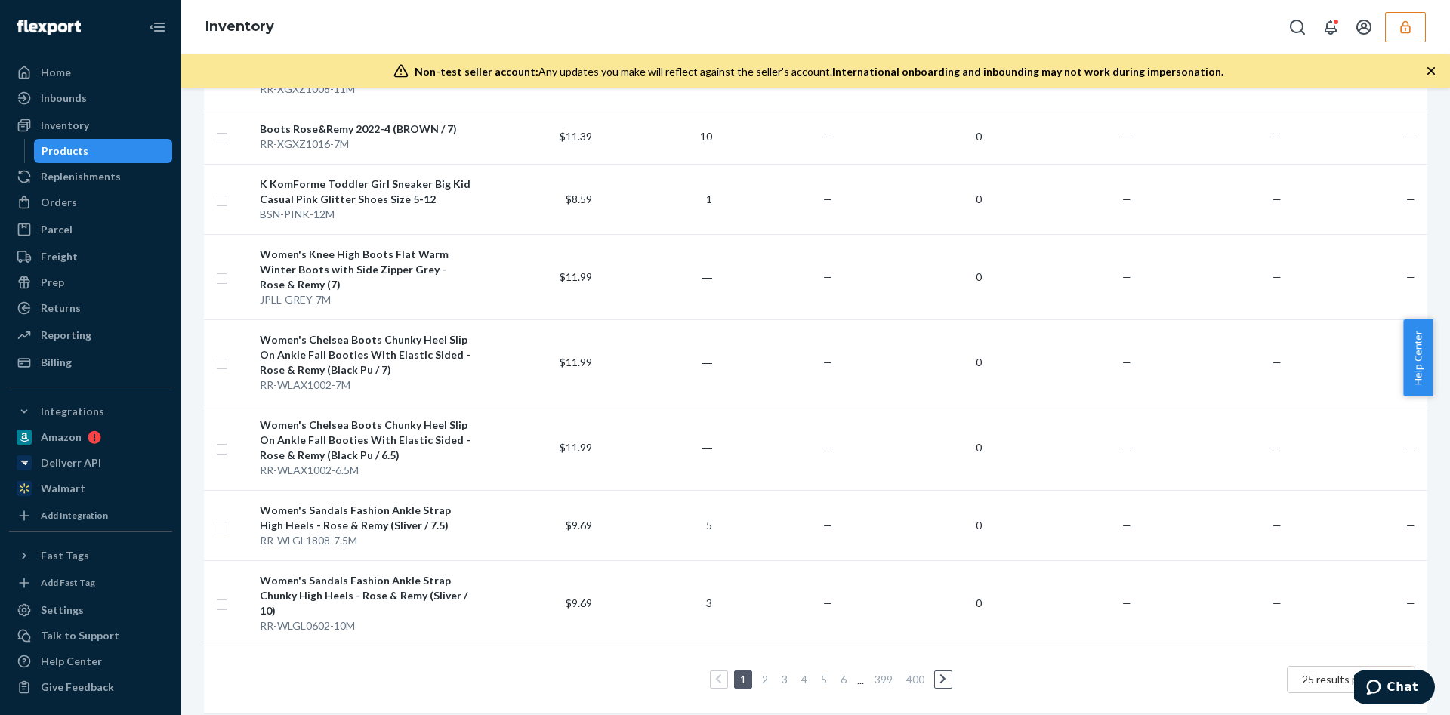
click at [782, 671] on li "3" at bounding box center [785, 680] width 14 height 18
click at [781, 671] on ul "1 2 3 4 5 6 ... 399 400" at bounding box center [816, 680] width 279 height 18
click at [779, 673] on link "3" at bounding box center [785, 679] width 12 height 13
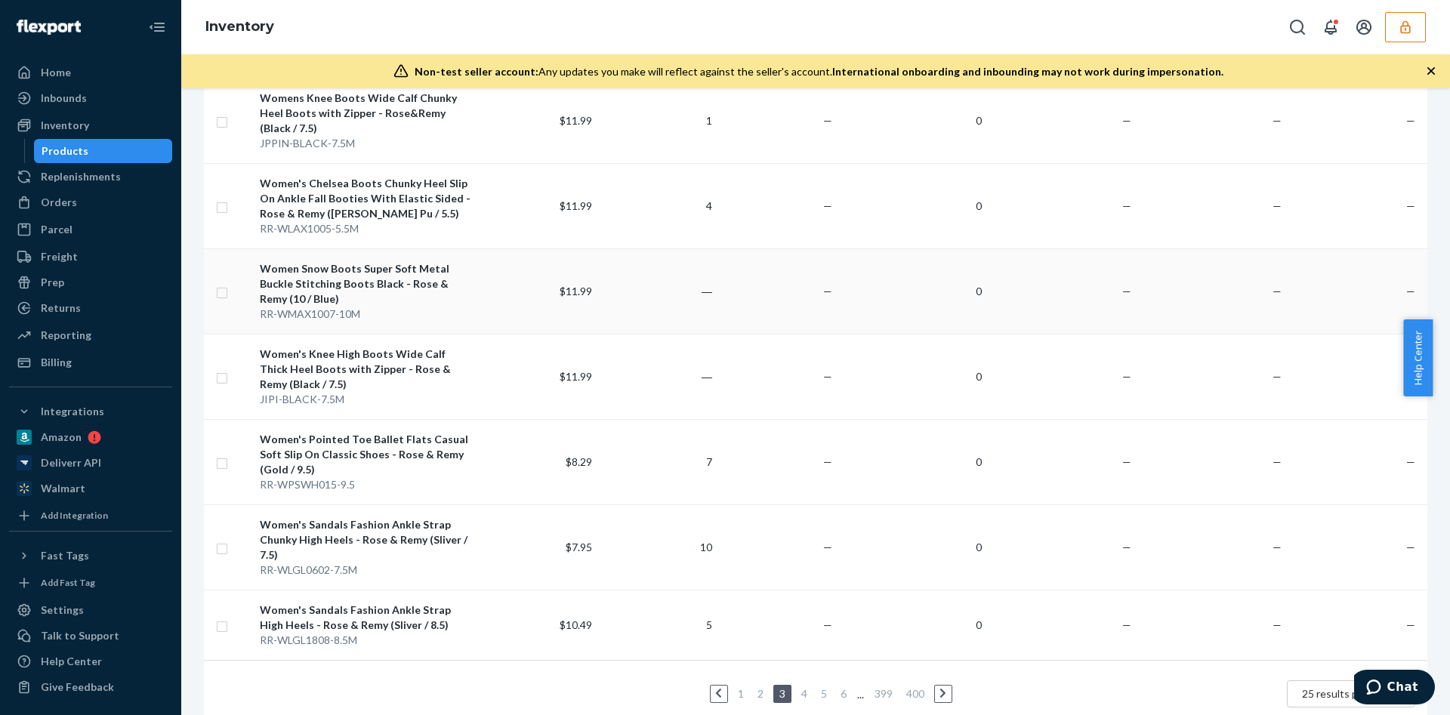
scroll to position [1615, 0]
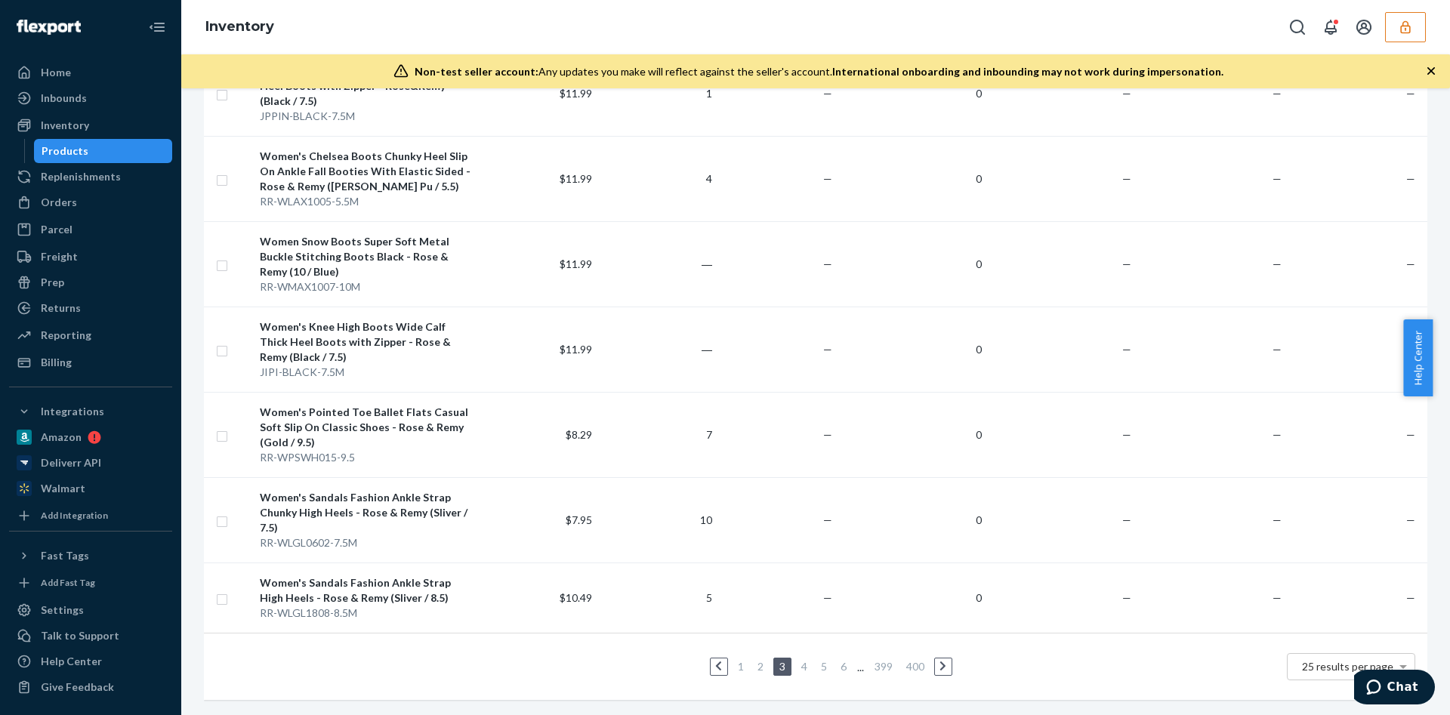
click at [1399, 37] on button "button" at bounding box center [1405, 27] width 41 height 30
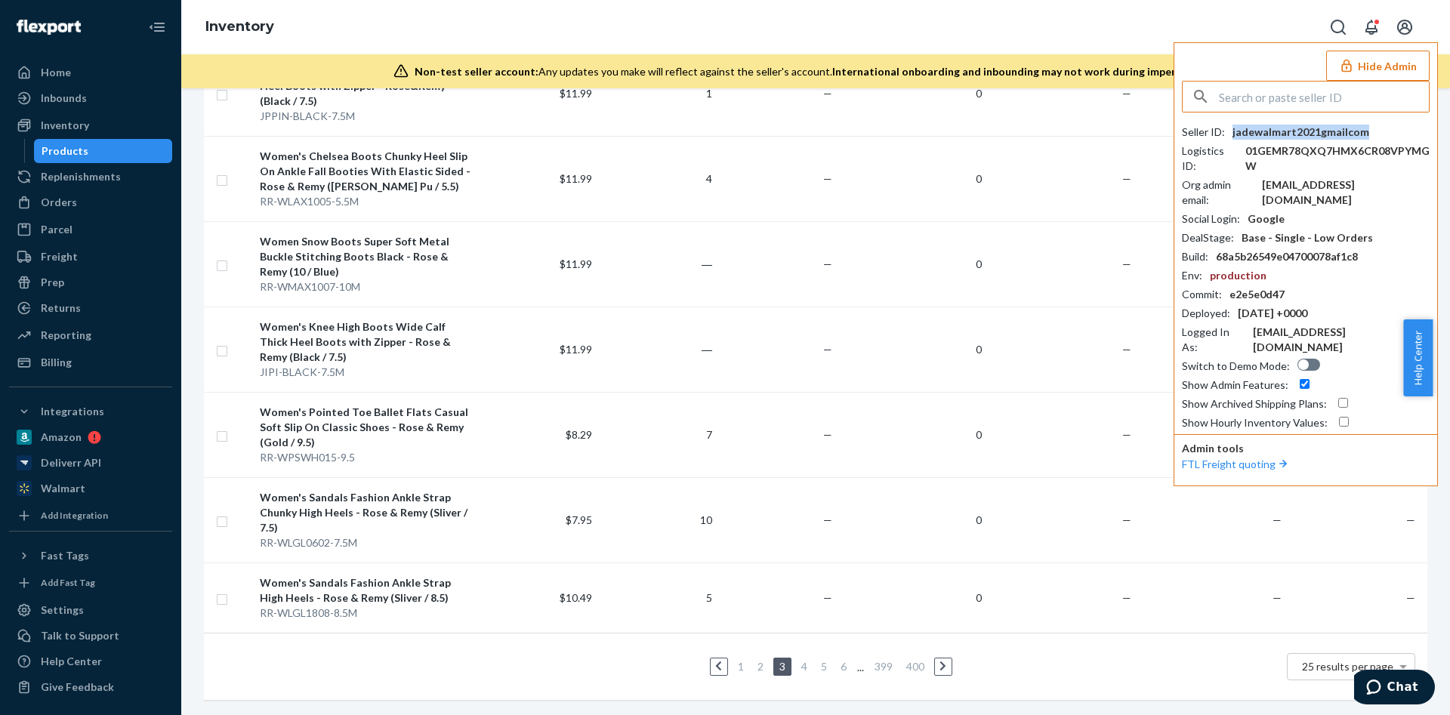
click at [1255, 130] on div "jadewalmart2021gmailcom" at bounding box center [1300, 132] width 137 height 15
click at [1294, 184] on div "[EMAIL_ADDRESS][DOMAIN_NAME]" at bounding box center [1346, 192] width 168 height 30
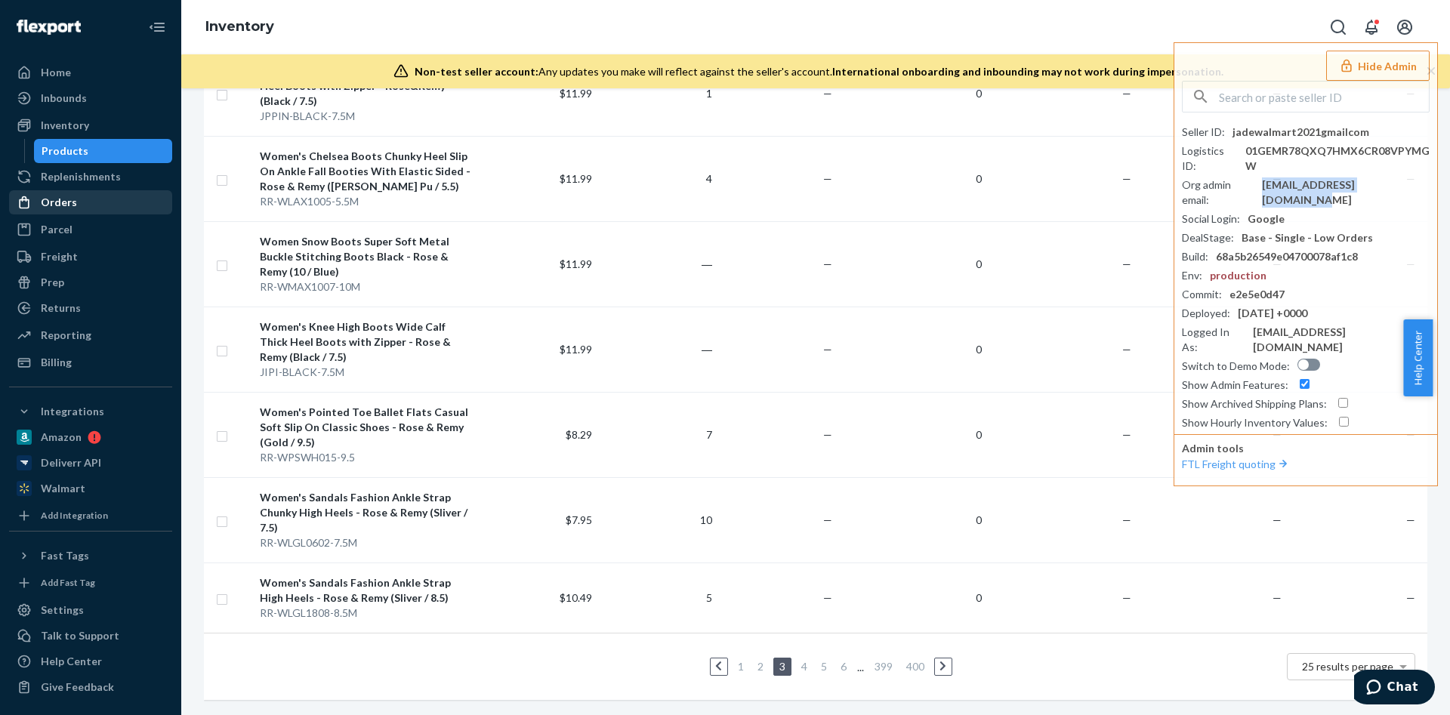
drag, startPoint x: 48, startPoint y: 202, endPoint x: 149, endPoint y: 196, distance: 100.6
click at [48, 202] on div "Orders" at bounding box center [59, 202] width 36 height 15
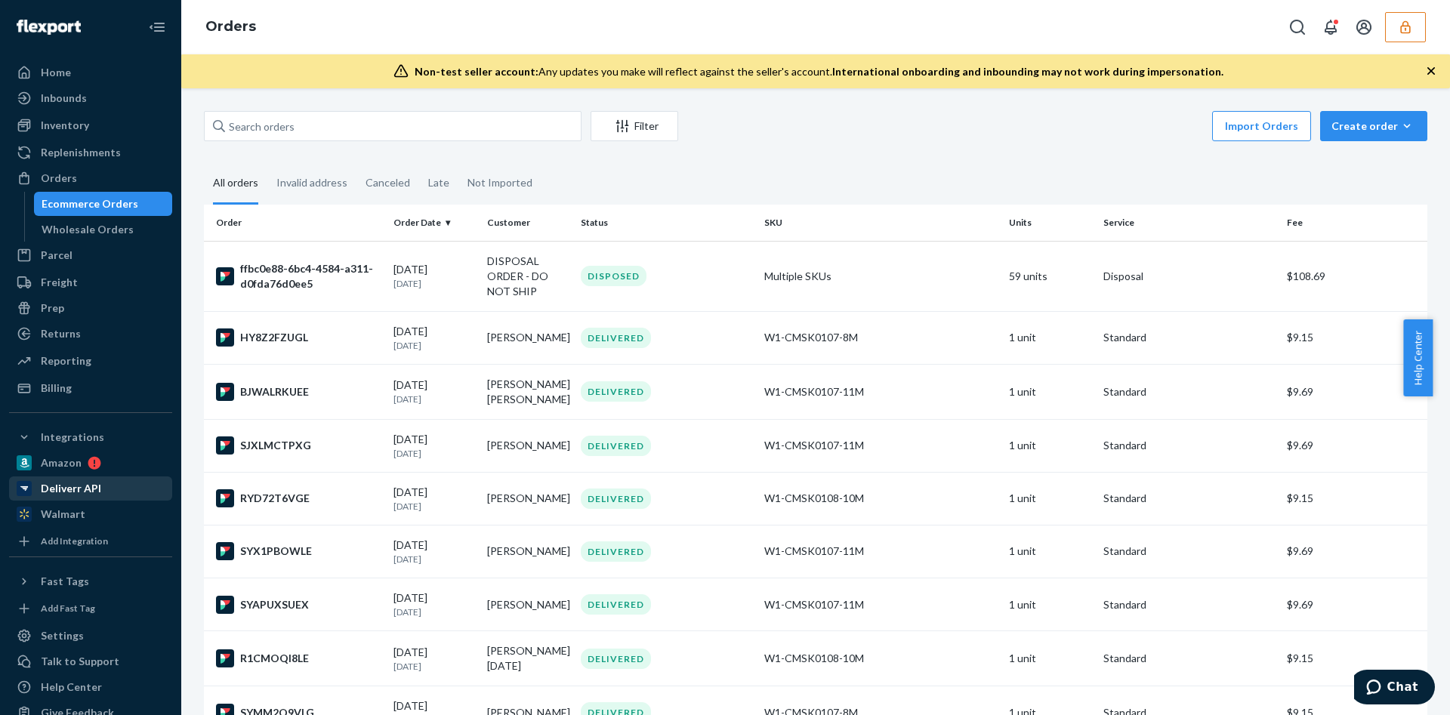
click at [91, 478] on div "Deliverr API" at bounding box center [91, 488] width 160 height 21
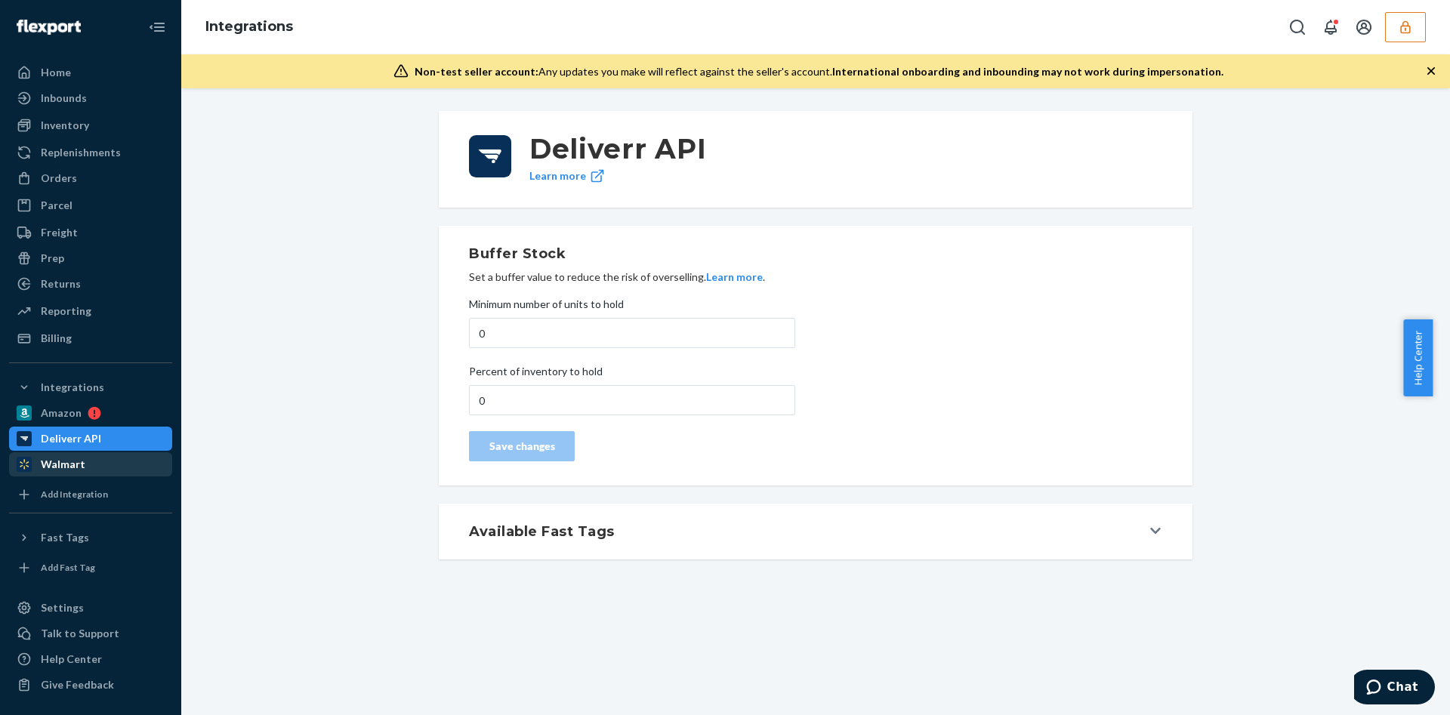
click at [57, 470] on div "Walmart" at bounding box center [63, 464] width 45 height 15
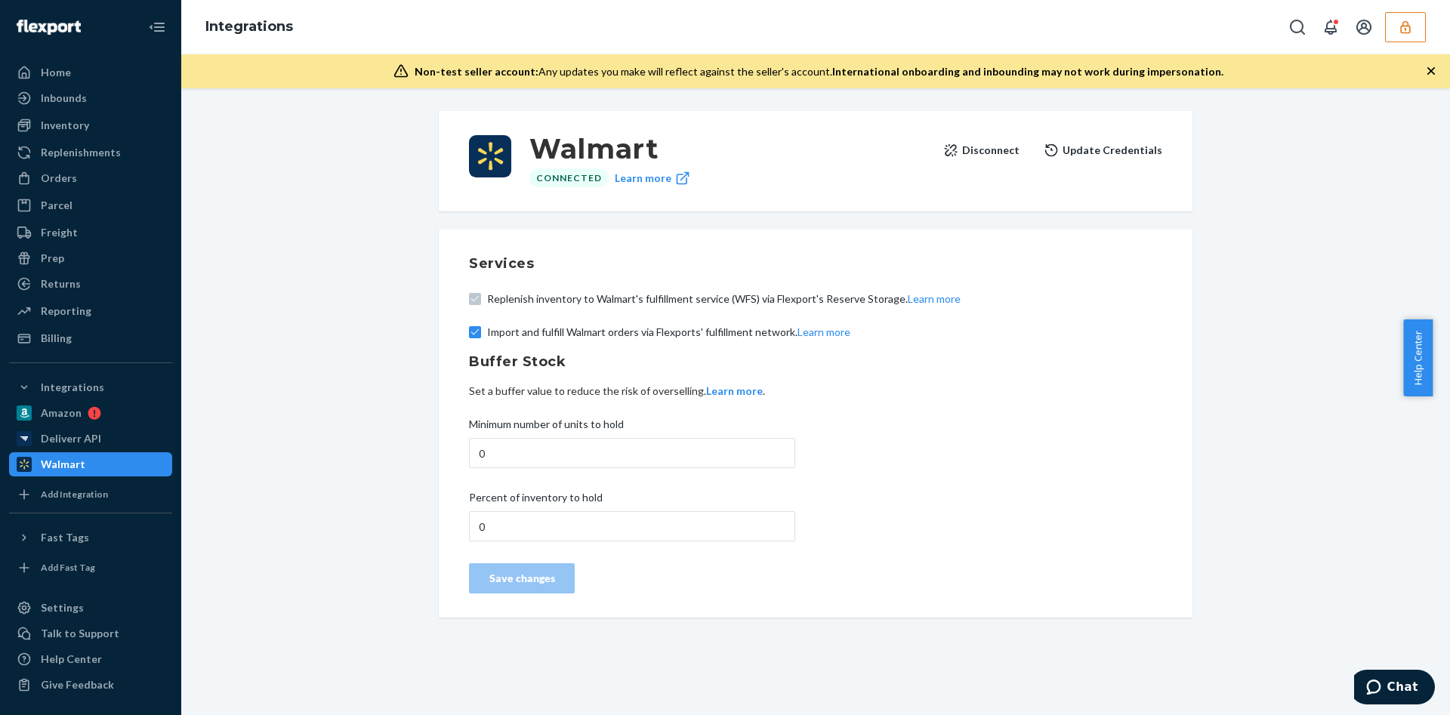
click at [1013, 142] on button "Disconnect" at bounding box center [981, 150] width 76 height 30
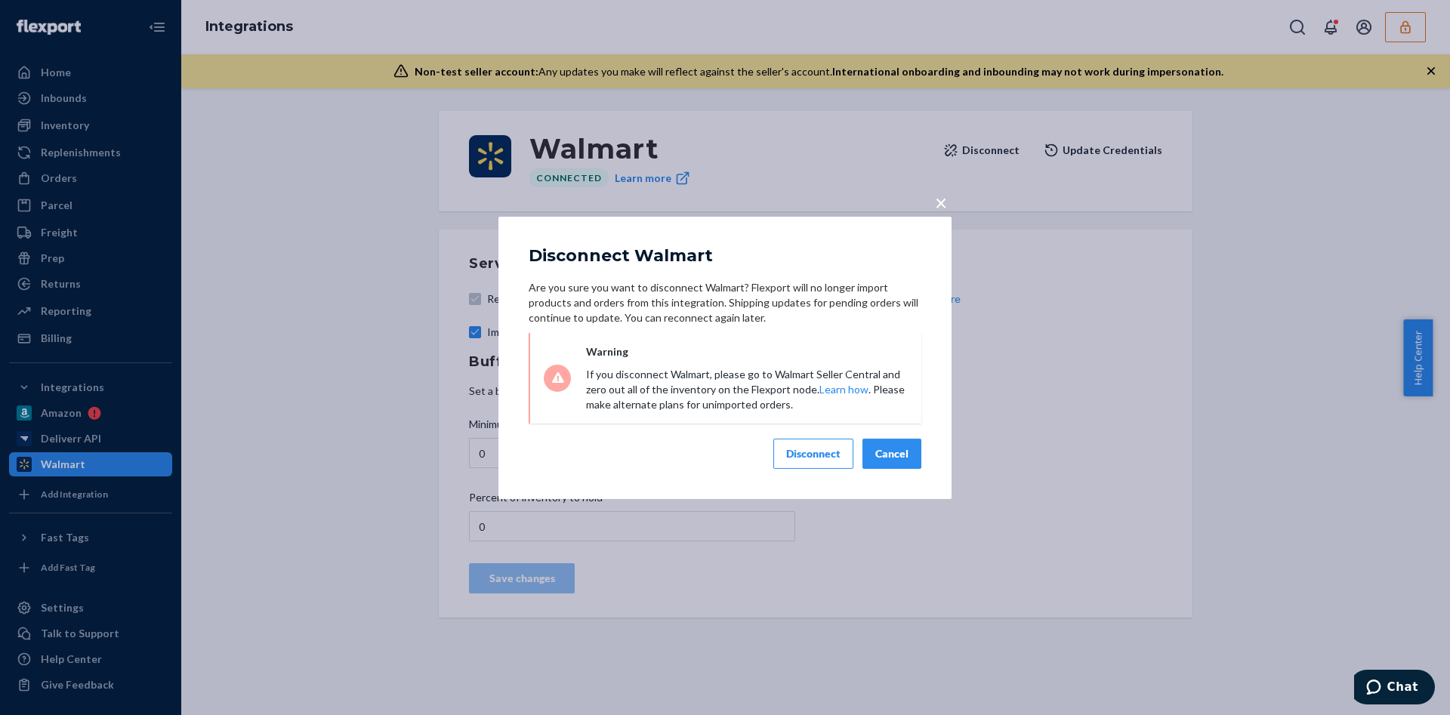
click at [797, 449] on div "Disconnect" at bounding box center [813, 453] width 54 height 15
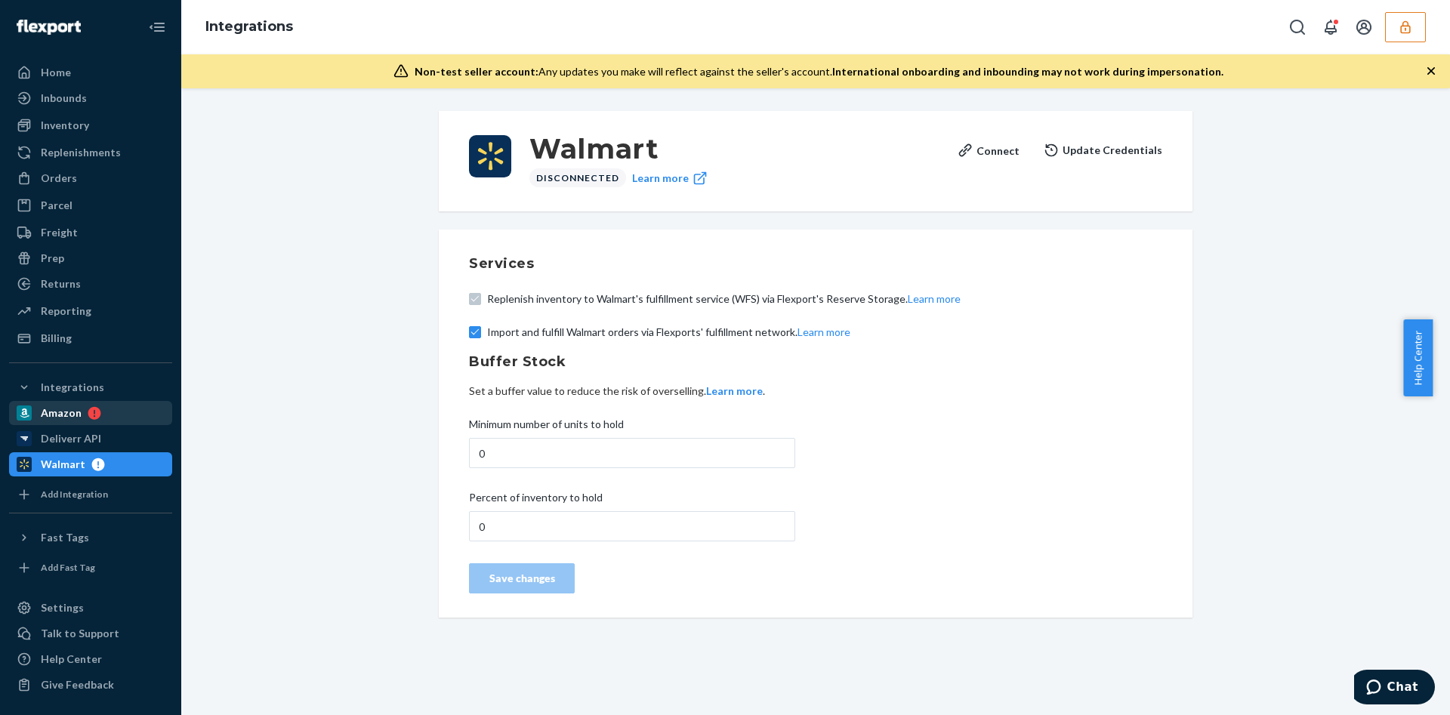
click at [72, 421] on div "Amazon" at bounding box center [91, 412] width 160 height 21
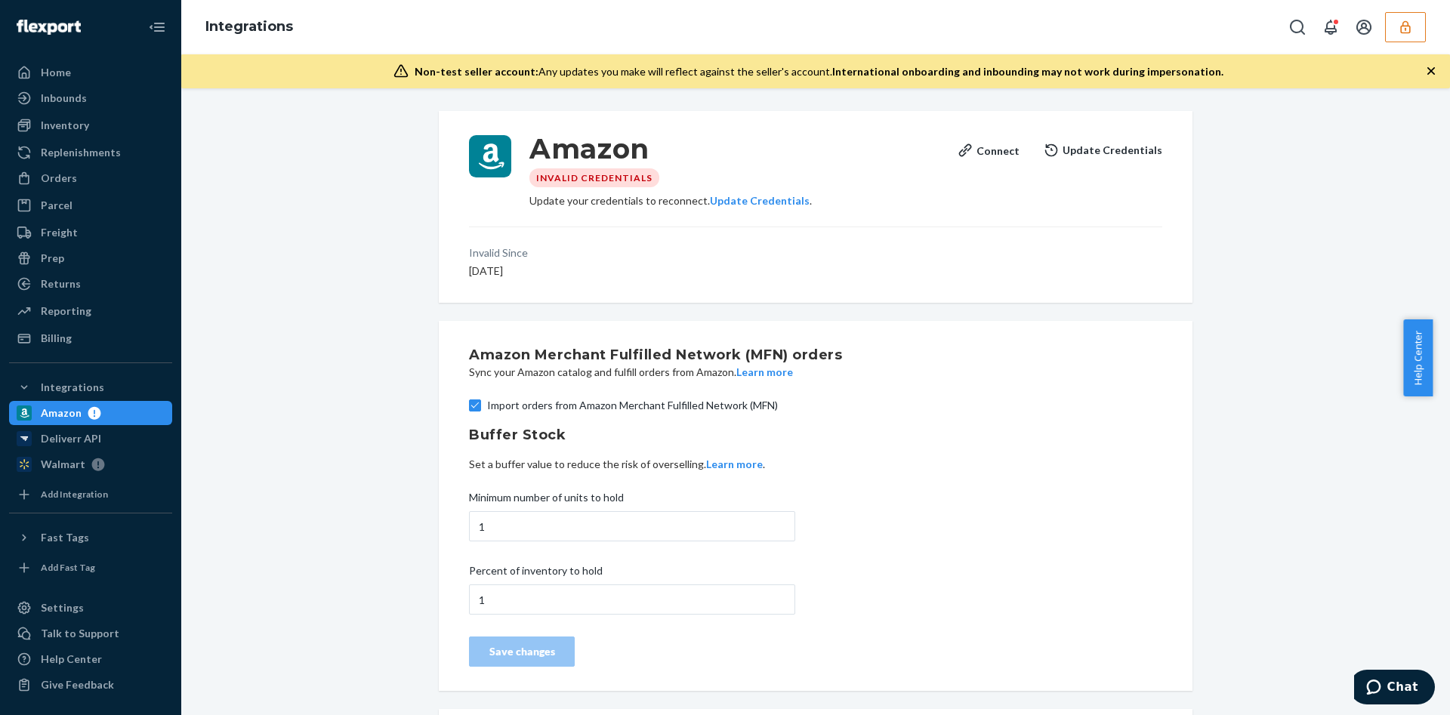
click at [1428, 9] on div "Integrations" at bounding box center [815, 27] width 1269 height 54
click at [1417, 14] on button "button" at bounding box center [1405, 27] width 41 height 30
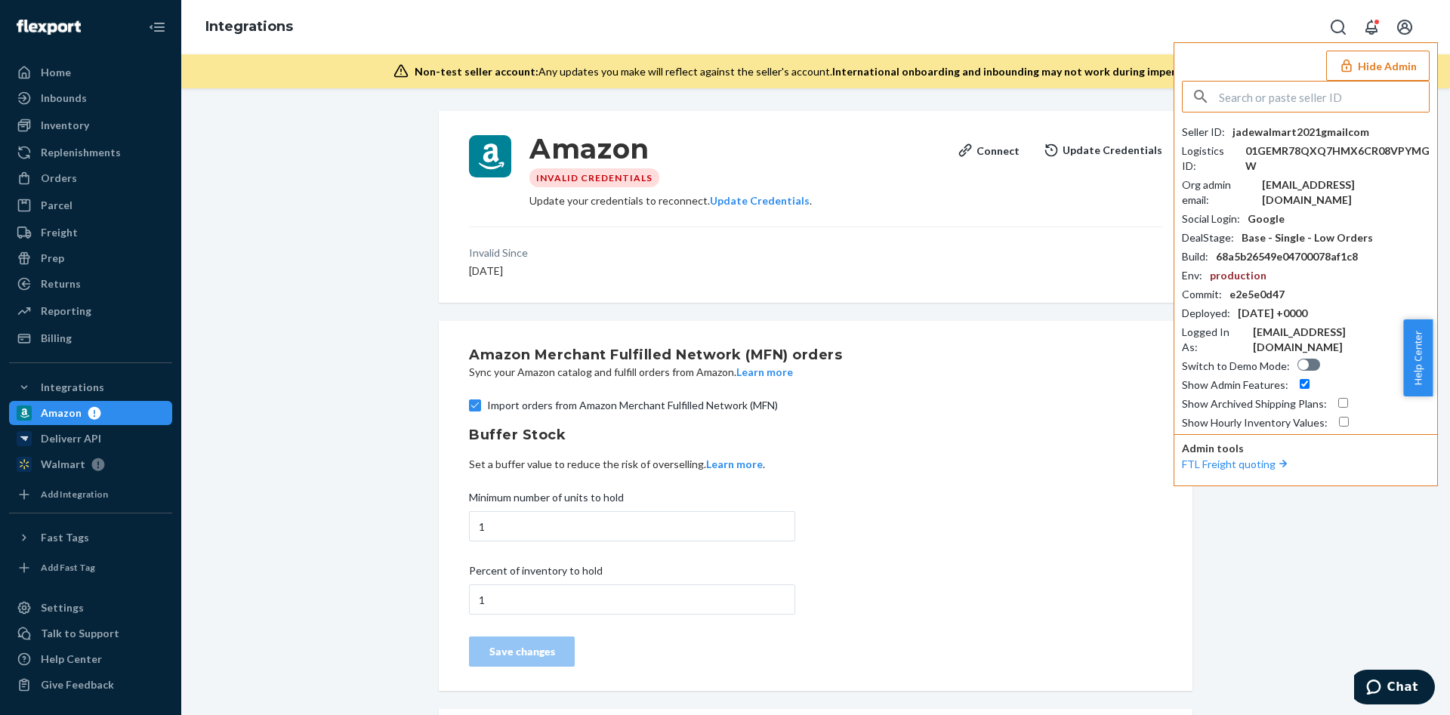
click at [1275, 106] on input "text" at bounding box center [1324, 97] width 210 height 30
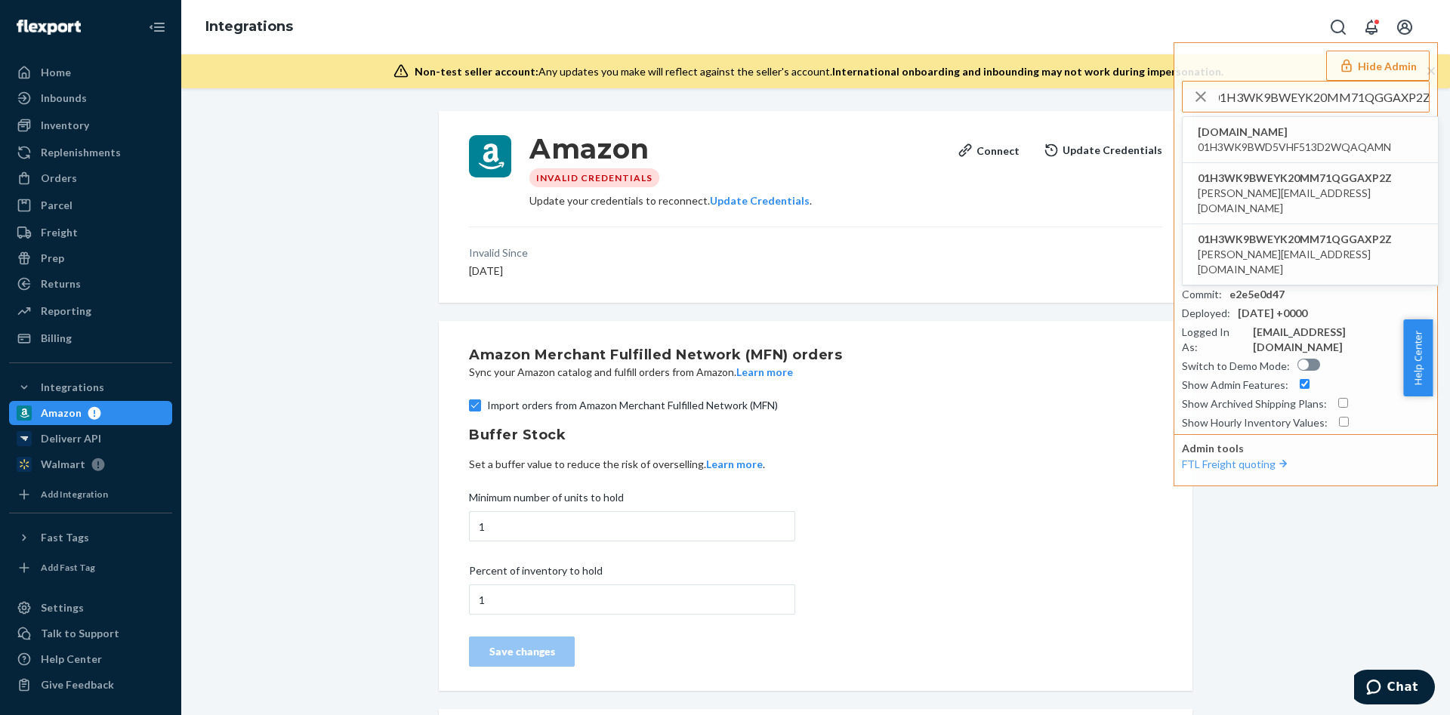
type input "01H3WK9BWEYK20MM71QGGAXP2Z"
click at [1247, 131] on span "[DOMAIN_NAME]" at bounding box center [1294, 132] width 193 height 15
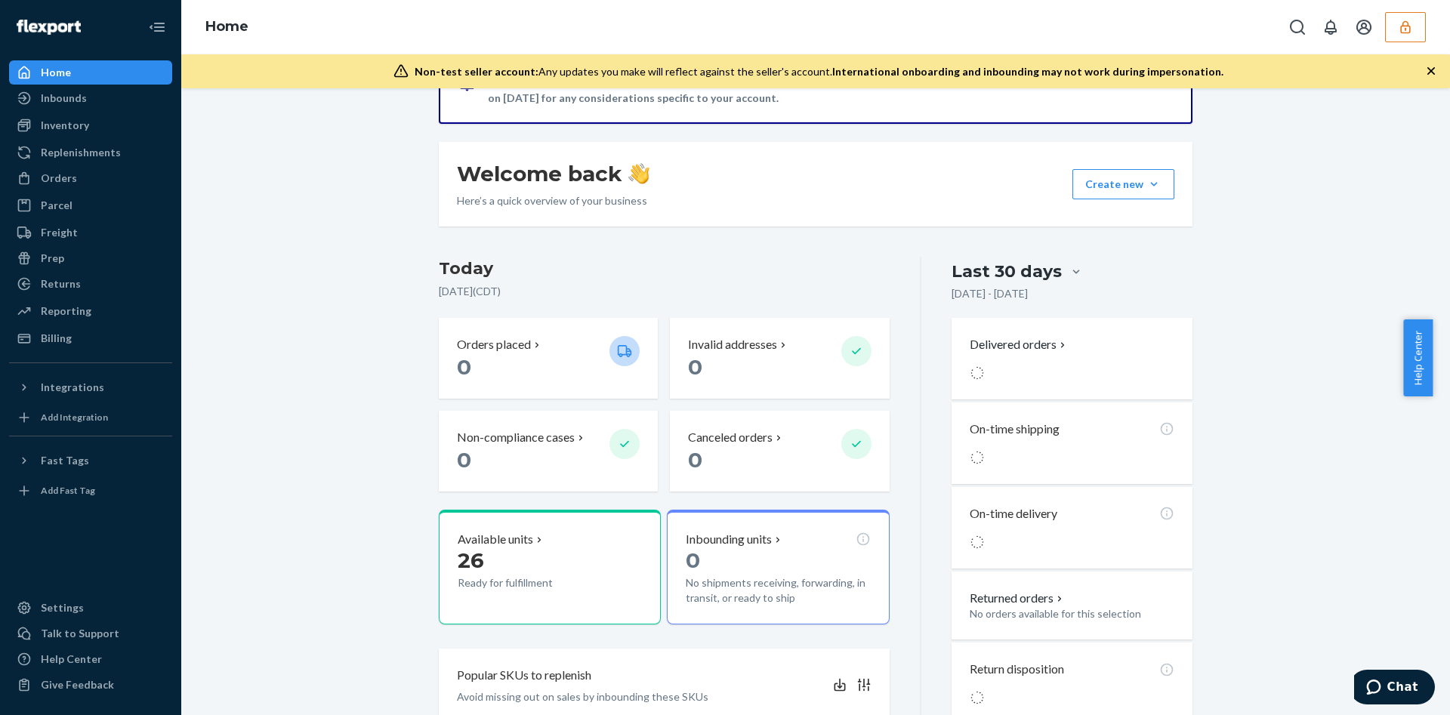
scroll to position [340, 0]
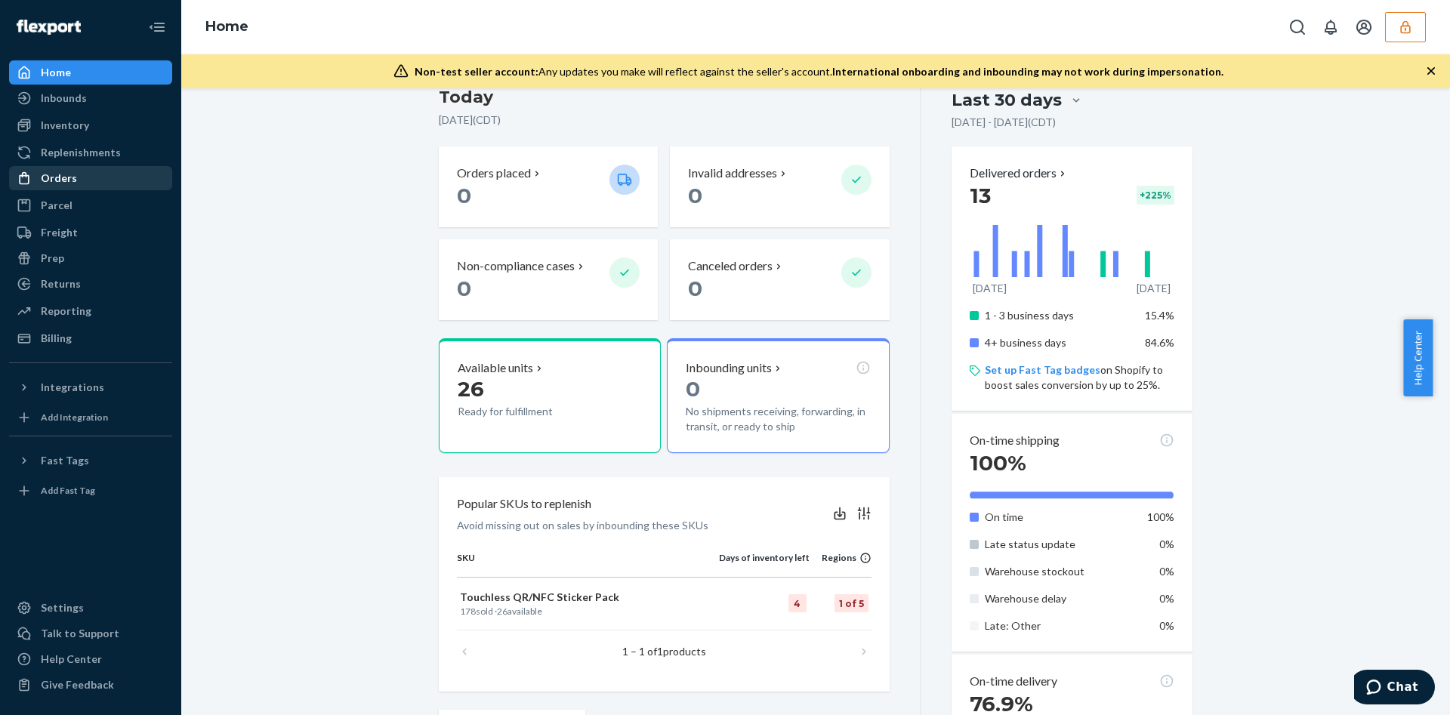
click at [76, 175] on div "Orders" at bounding box center [91, 178] width 160 height 21
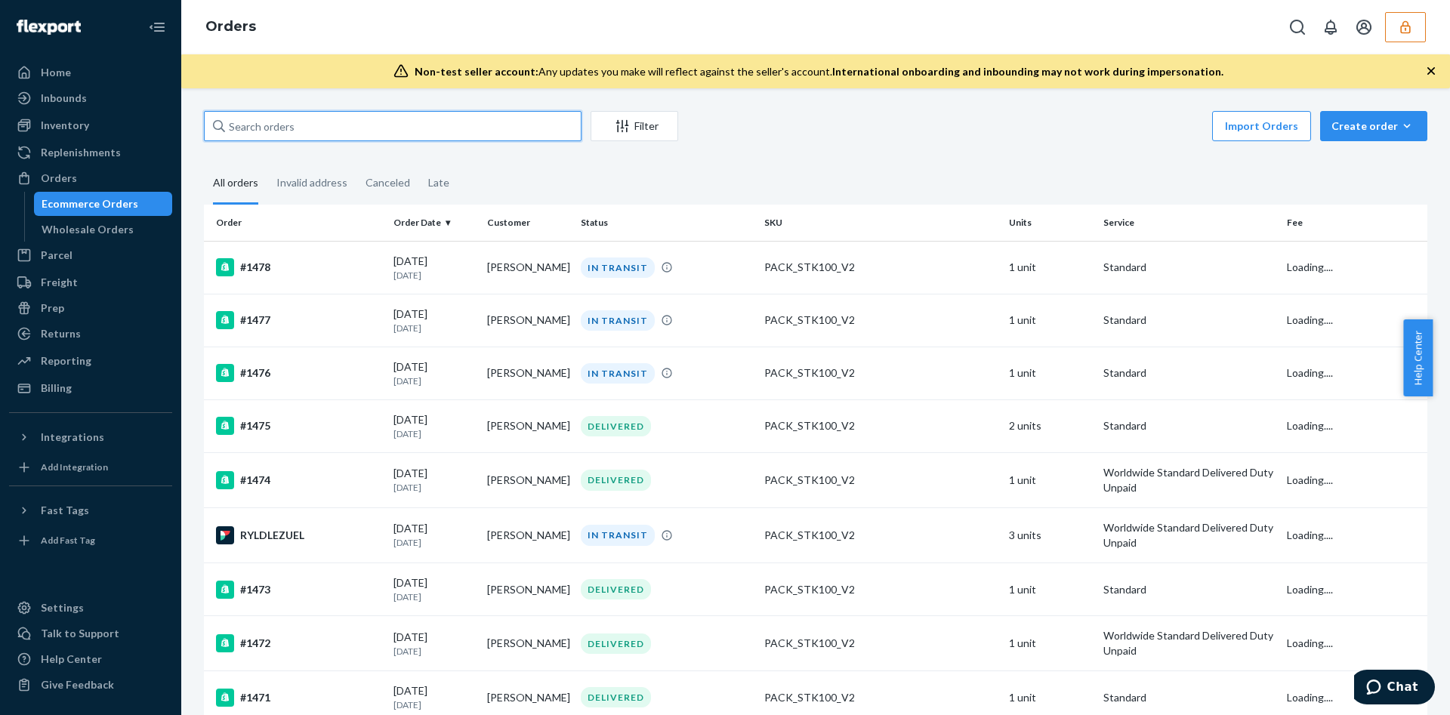
click at [247, 127] on input "text" at bounding box center [393, 126] width 378 height 30
paste input "HKLBPB48XX"
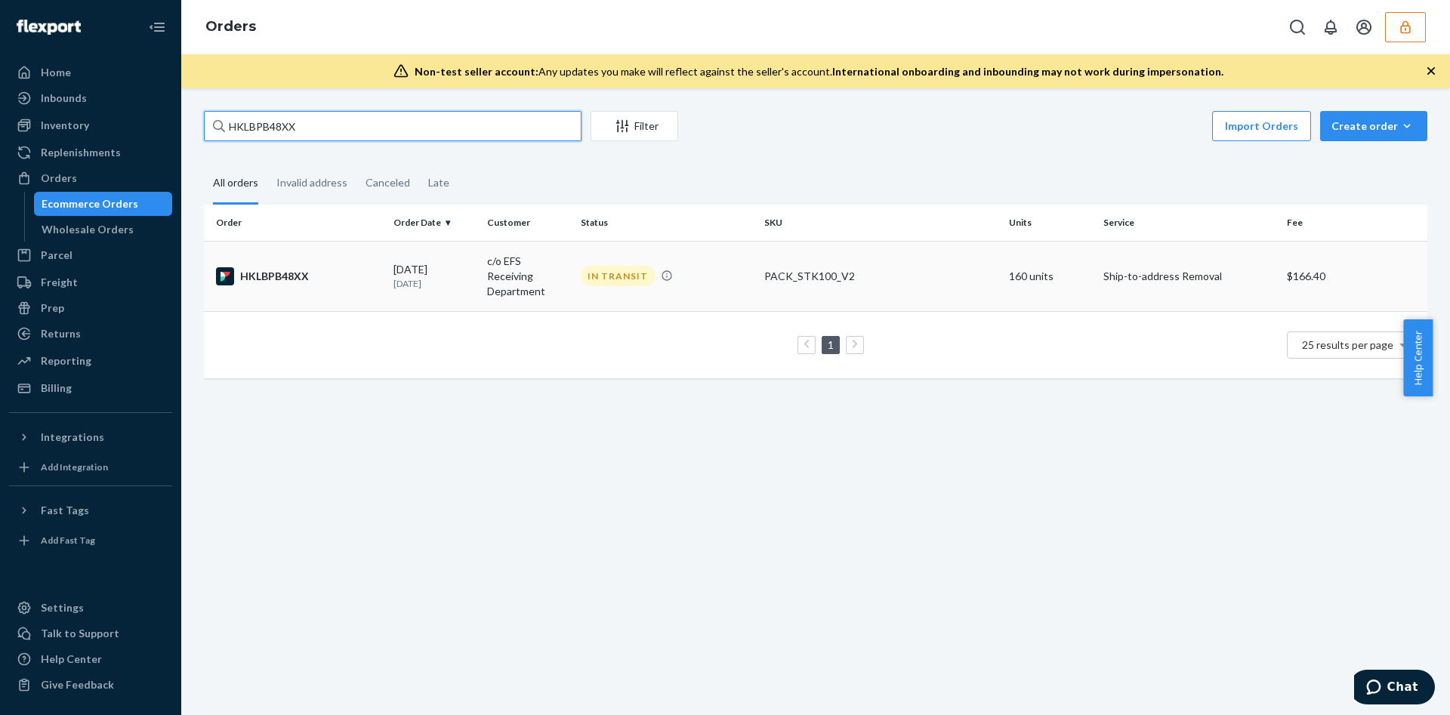
type input "HKLBPB48XX"
click at [706, 294] on td "IN TRANSIT" at bounding box center [666, 276] width 183 height 70
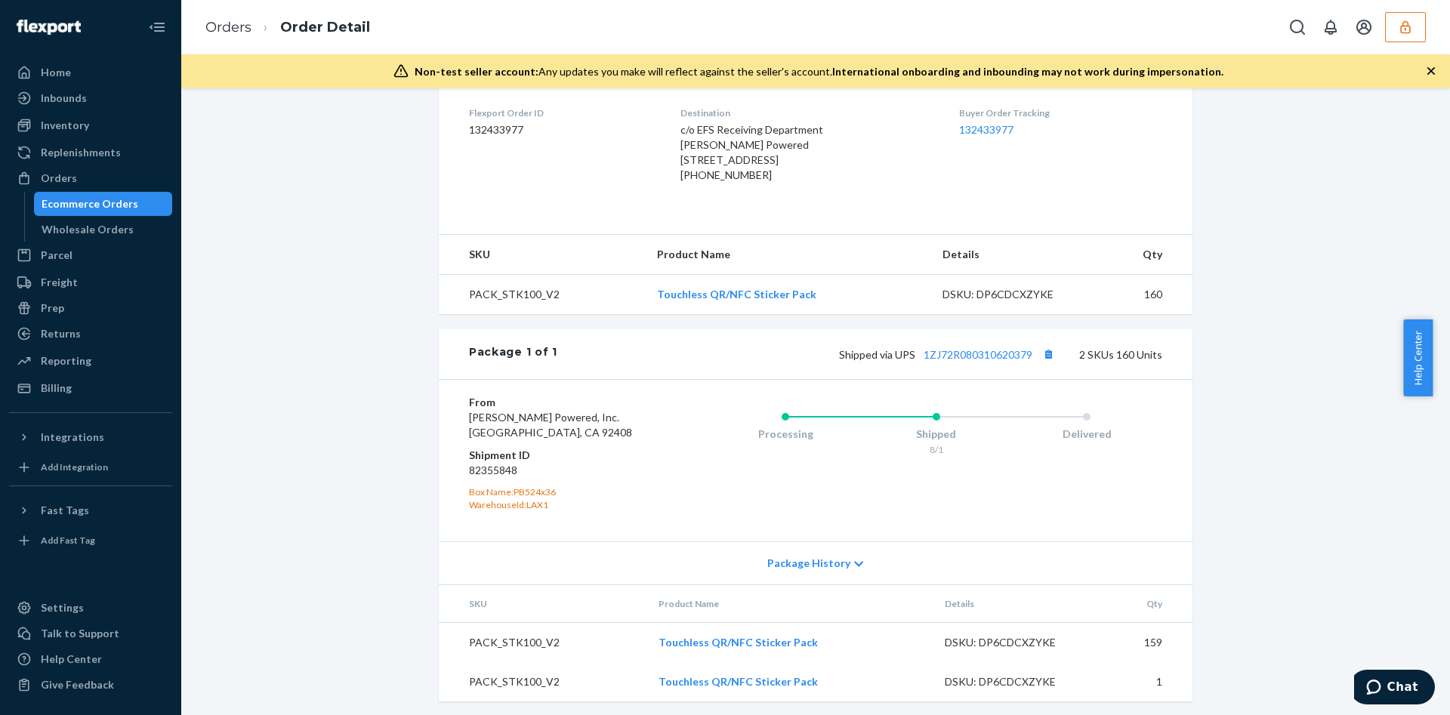
scroll to position [452, 0]
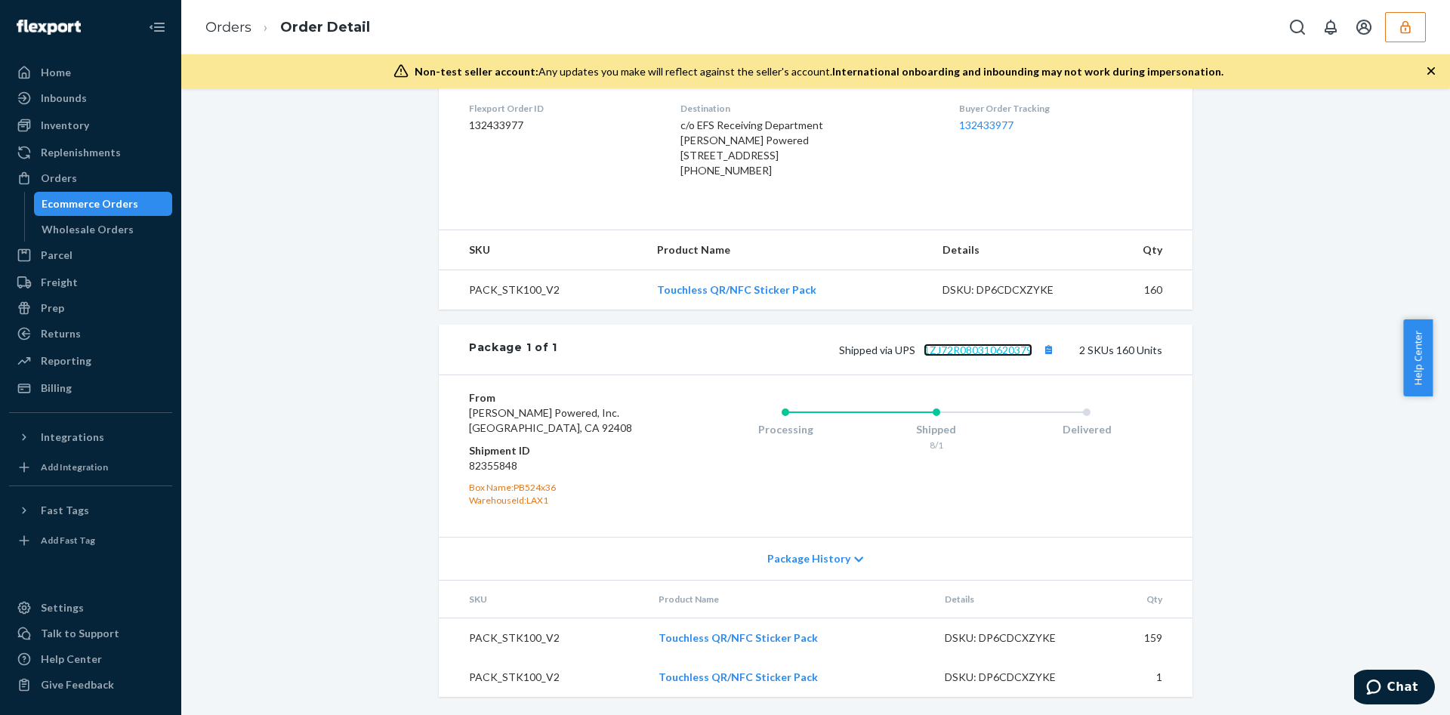
click at [955, 349] on link "1ZJ72R080310620379" at bounding box center [978, 350] width 109 height 13
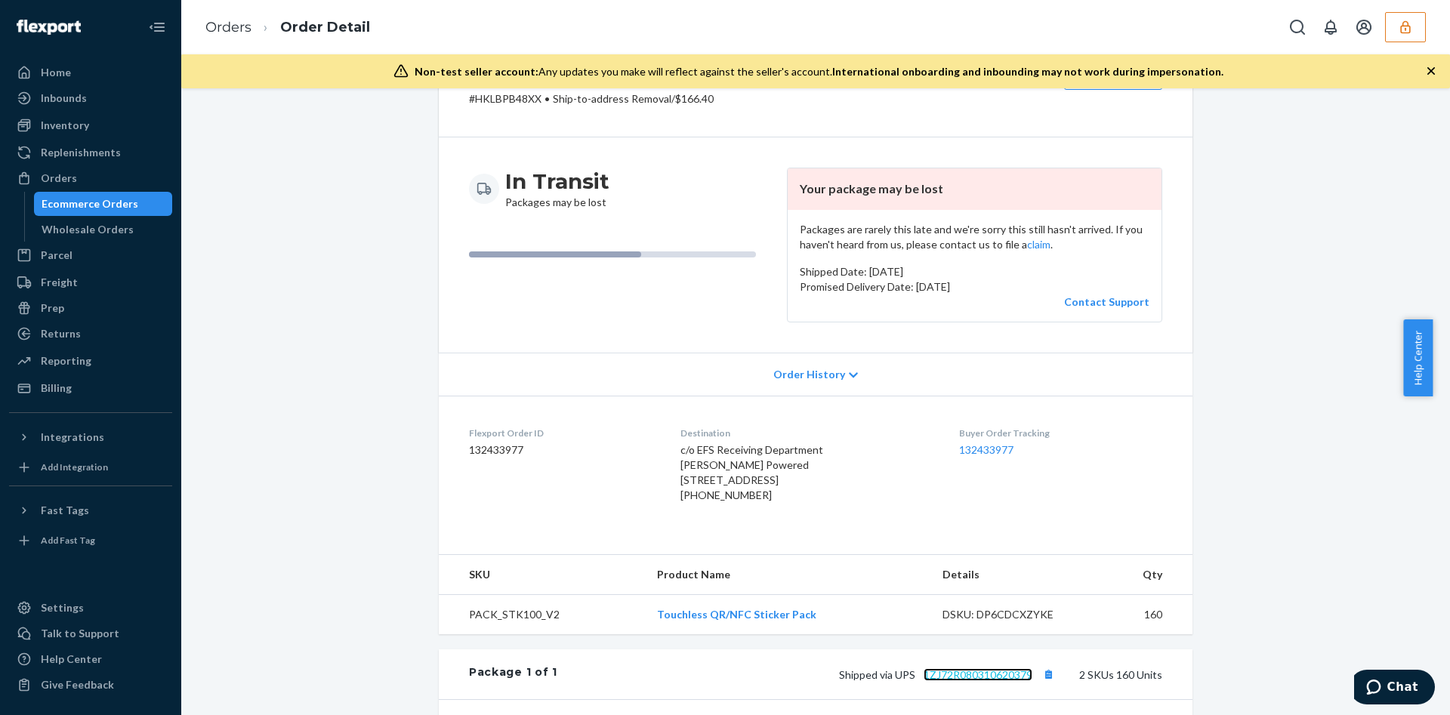
scroll to position [0, 0]
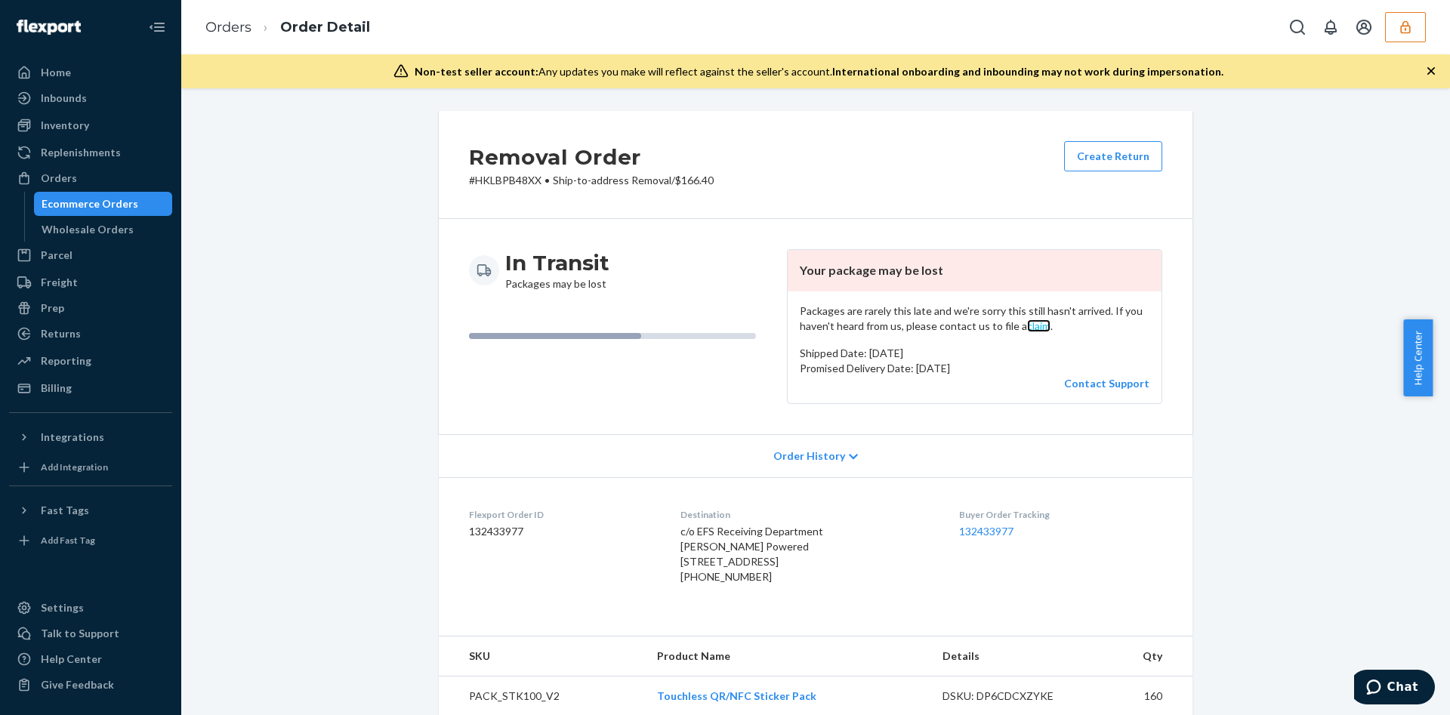
click at [1027, 327] on link "claim" at bounding box center [1038, 325] width 23 height 13
click at [1027, 328] on link "claim" at bounding box center [1038, 325] width 23 height 13
click at [1386, 35] on button "button" at bounding box center [1405, 27] width 41 height 30
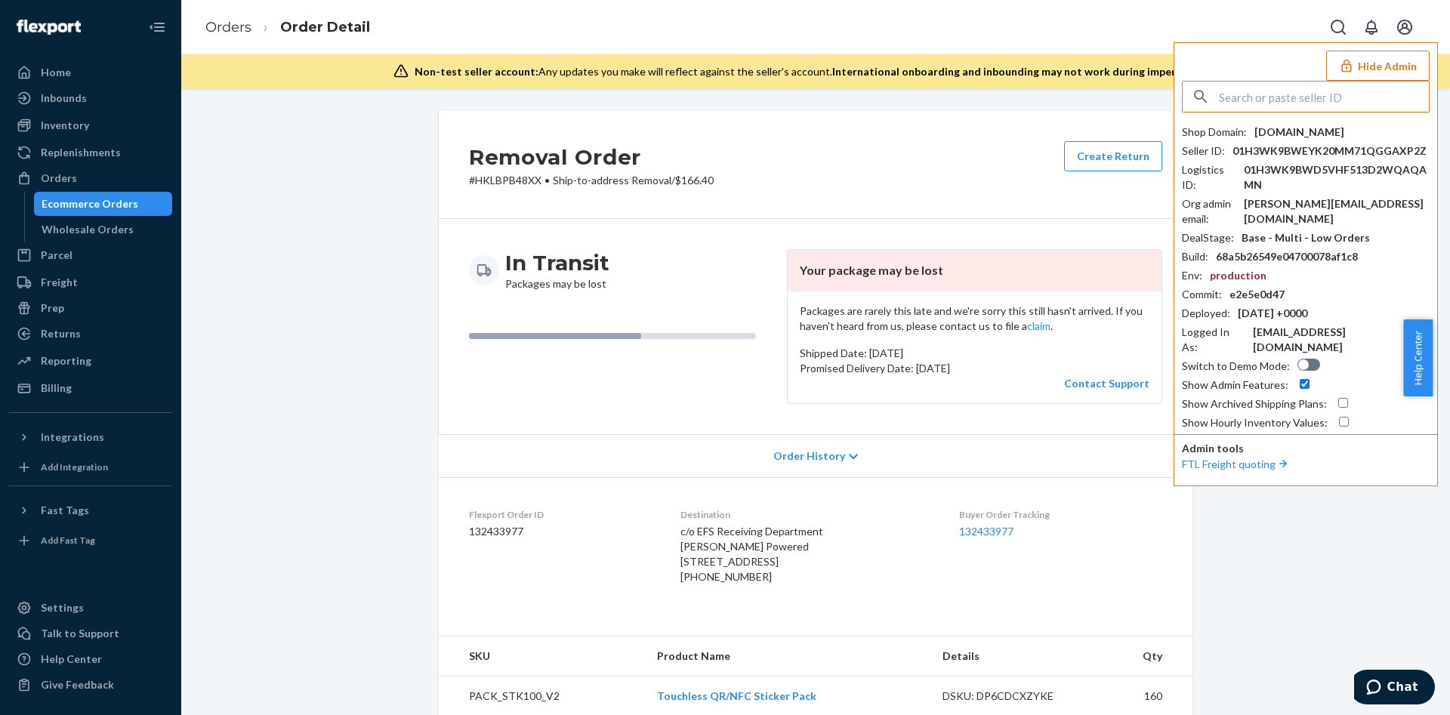
click at [1240, 105] on input "text" at bounding box center [1324, 97] width 210 height 30
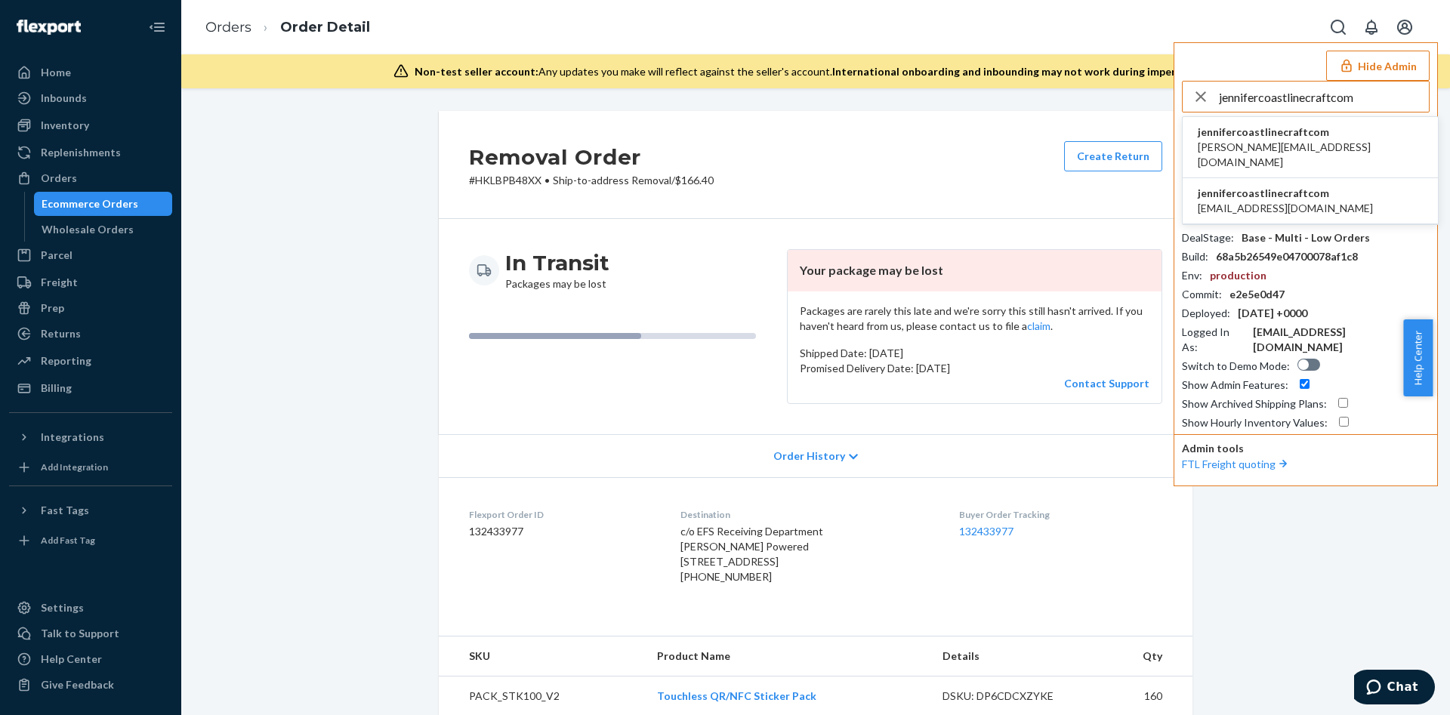
type input "jennifercoastlinecraftcom"
click at [1254, 140] on span "jennifer@coastlinecraft.com" at bounding box center [1310, 155] width 225 height 30
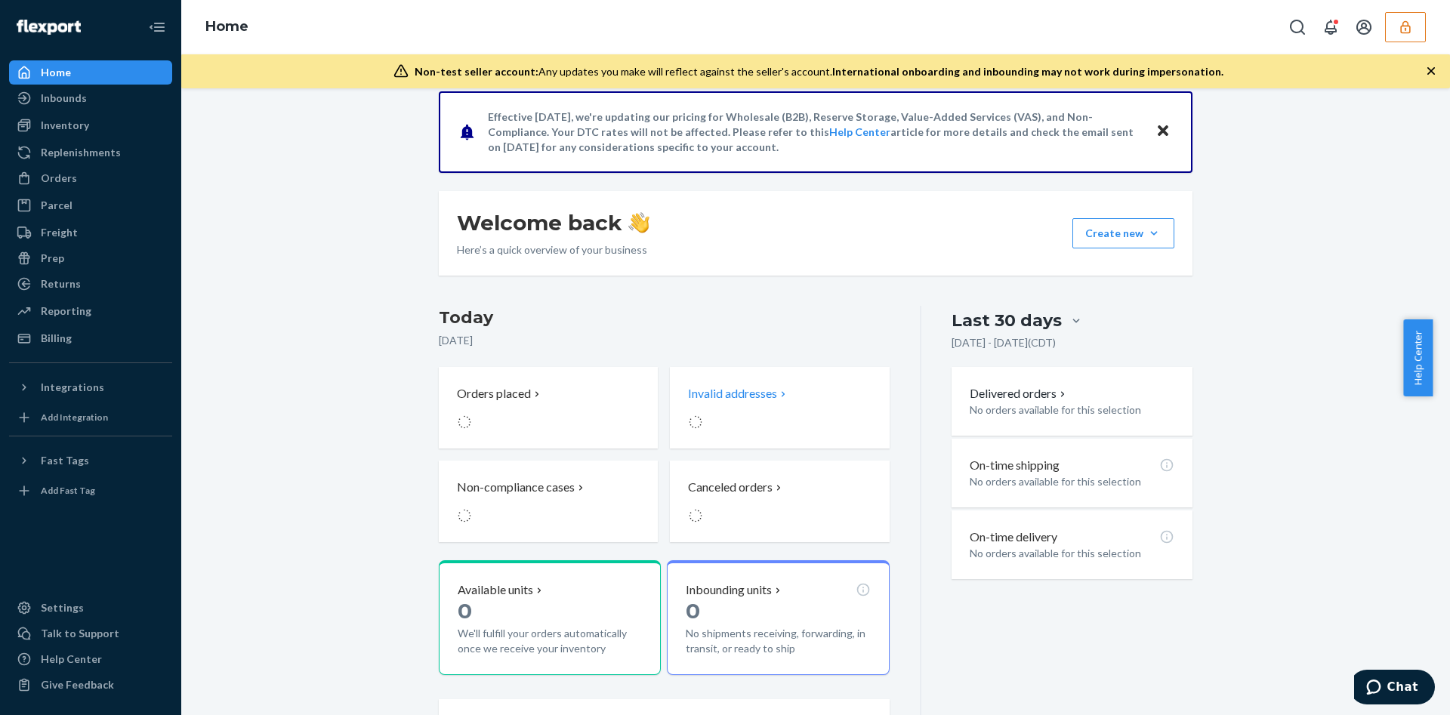
scroll to position [227, 0]
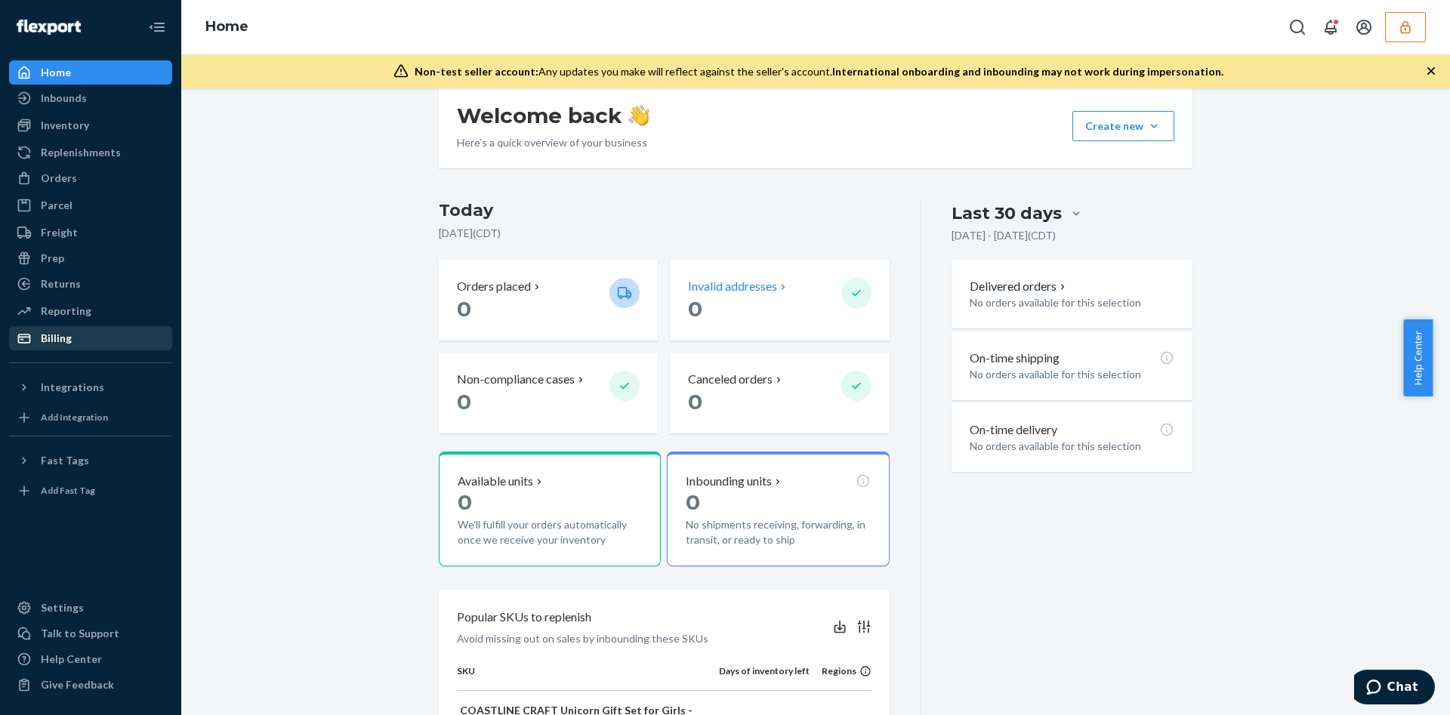
click at [66, 335] on div "Billing" at bounding box center [56, 338] width 31 height 15
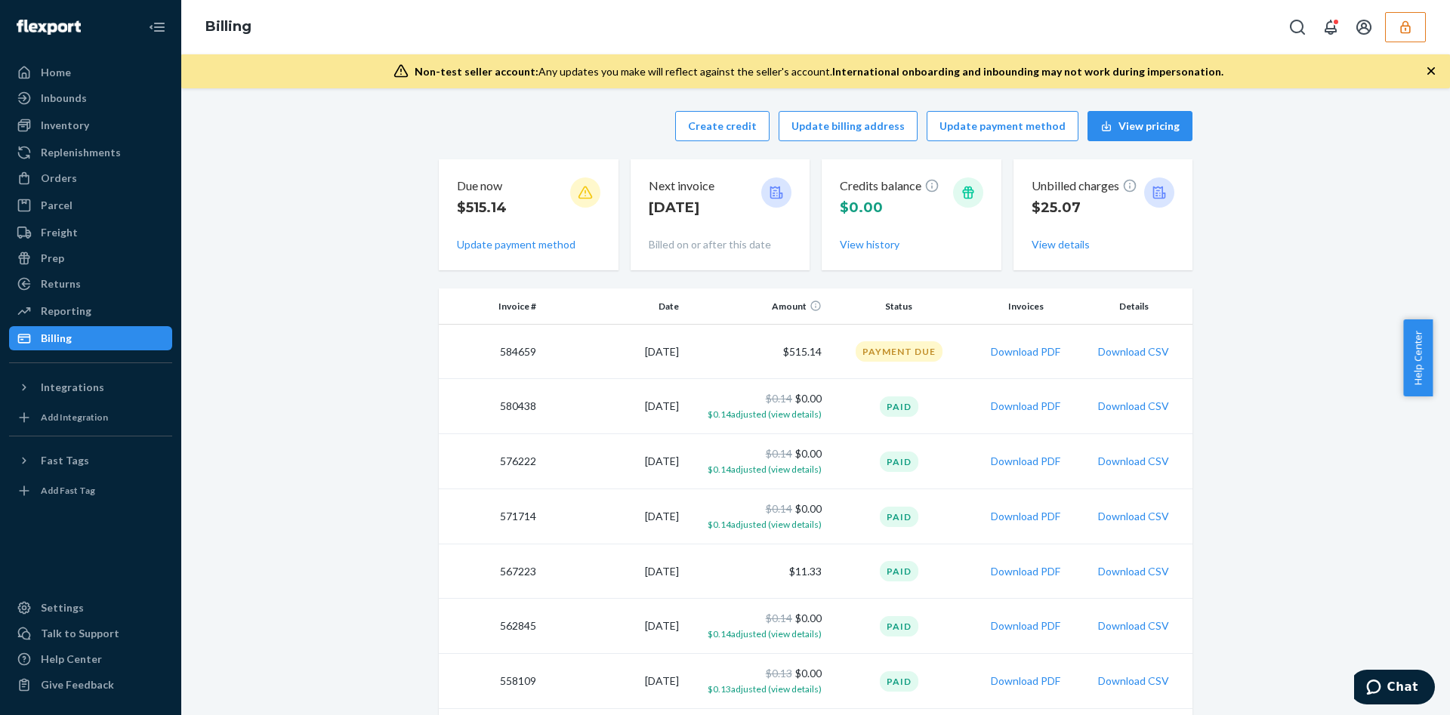
click at [1409, 20] on icon "button" at bounding box center [1405, 27] width 15 height 15
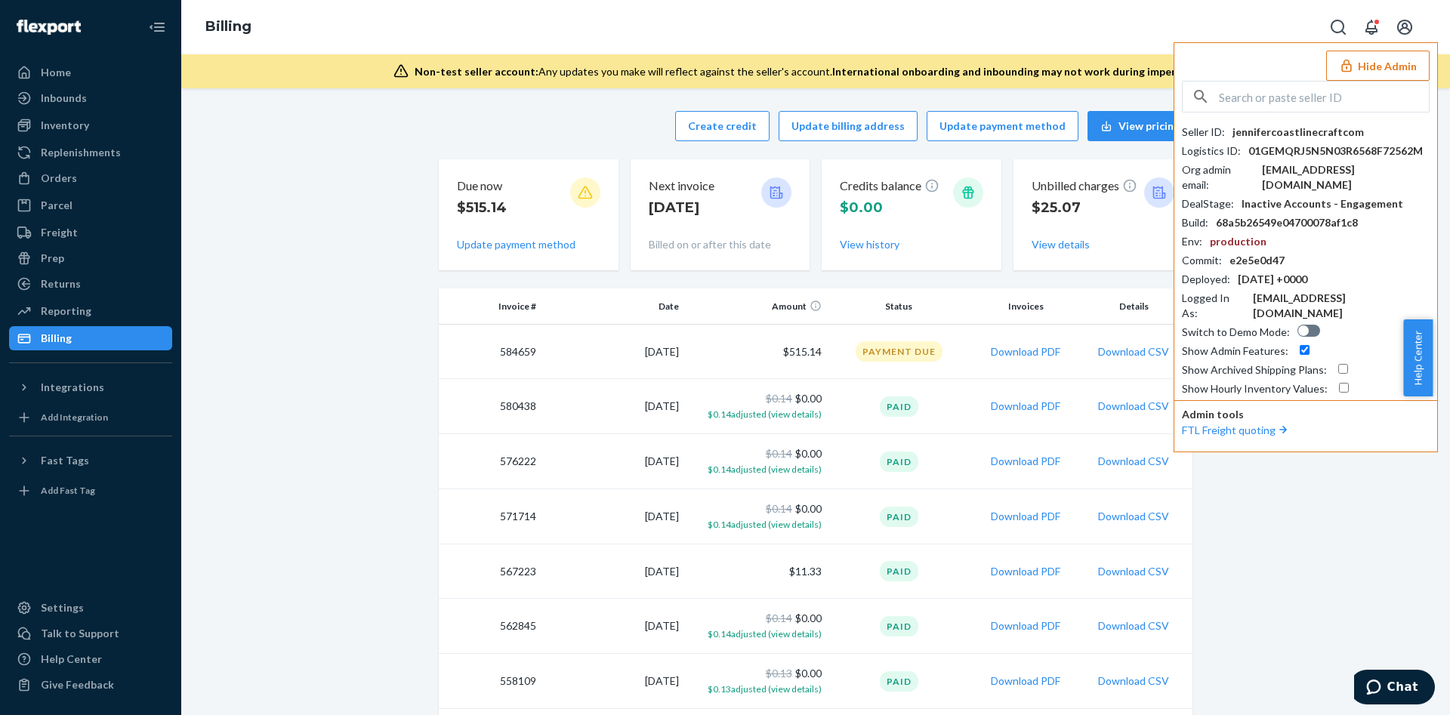
click at [1279, 77] on div "Hide Admin Seller ID : jennifercoastlinecraftcom Logistics ID : 01GEMQRJ5N5N03R…" at bounding box center [1305, 247] width 264 height 410
click at [1273, 93] on input "text" at bounding box center [1324, 97] width 210 height 30
paste input "pureddd@gmail.com"
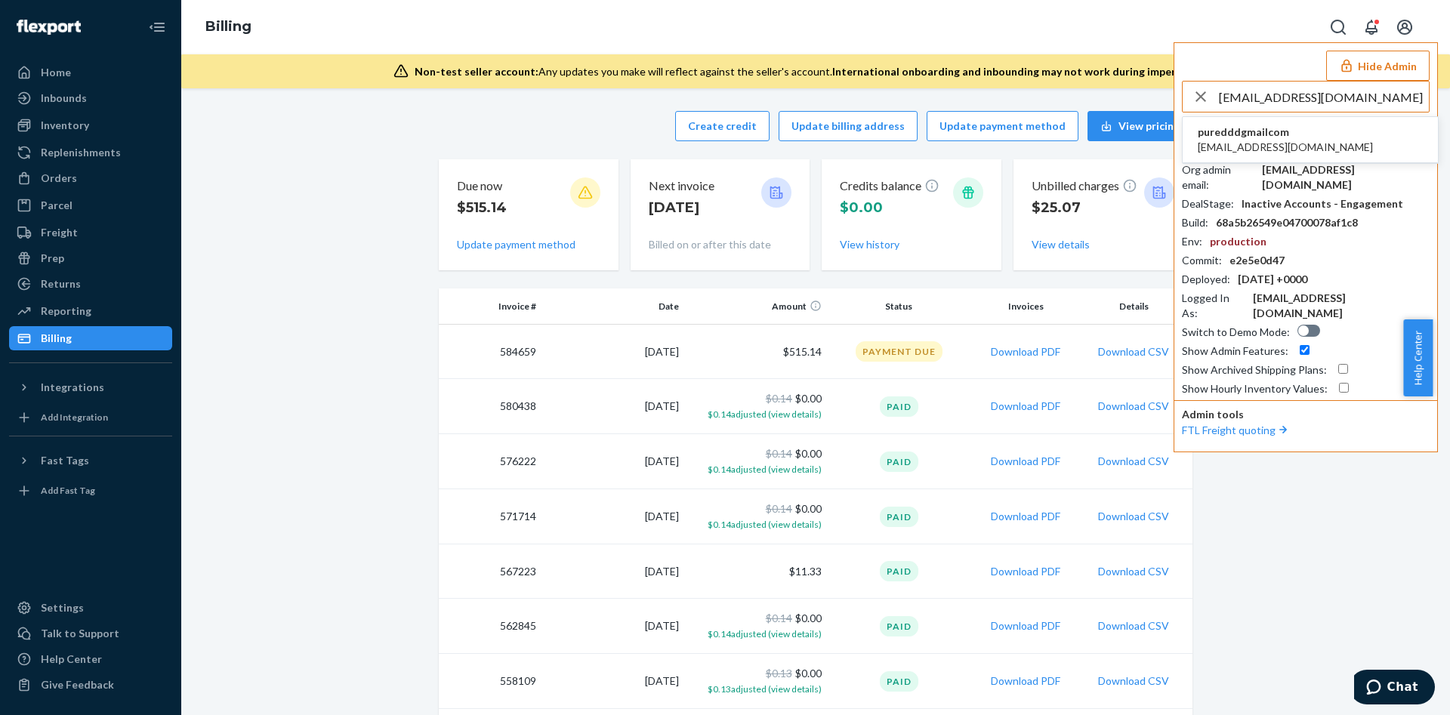
type input "pureddd@gmail.com"
click at [1254, 128] on span "puredddgmailcom" at bounding box center [1285, 132] width 175 height 15
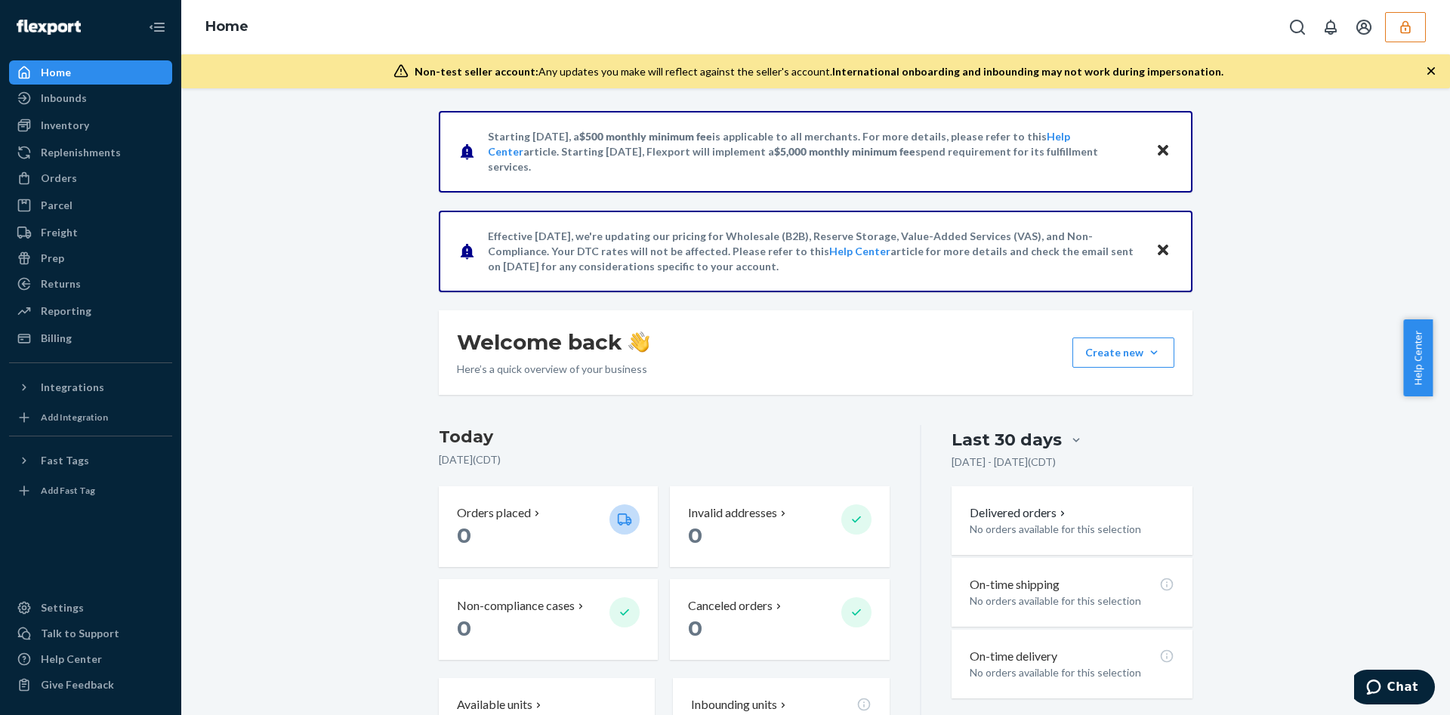
click at [1432, 38] on div "Home" at bounding box center [815, 27] width 1269 height 54
click at [1412, 45] on div "Home" at bounding box center [815, 27] width 1269 height 54
click at [1400, 32] on icon "button" at bounding box center [1405, 27] width 15 height 15
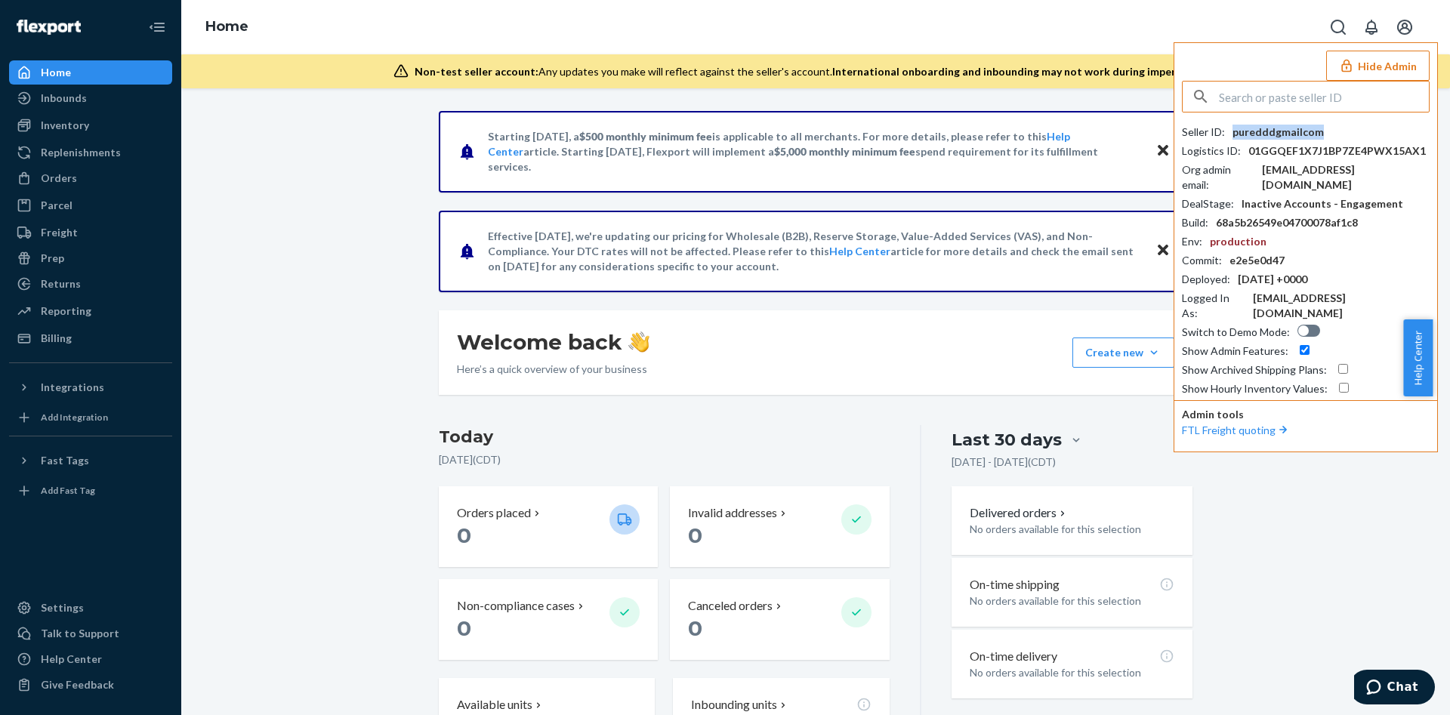
click at [1290, 125] on div "puredddgmailcom" at bounding box center [1277, 132] width 91 height 15
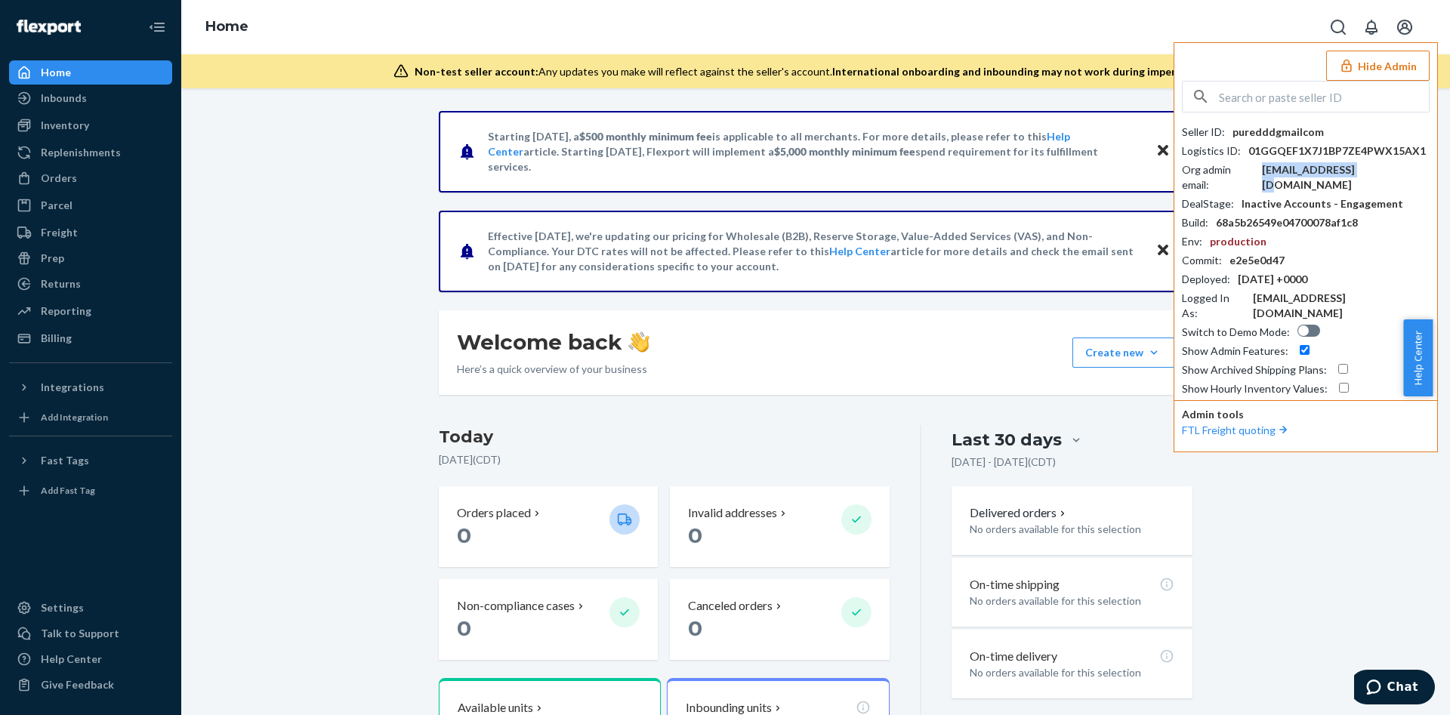
click at [1305, 174] on div "pureddd@gmail.com" at bounding box center [1346, 177] width 168 height 30
click at [75, 345] on div "Billing" at bounding box center [91, 338] width 160 height 21
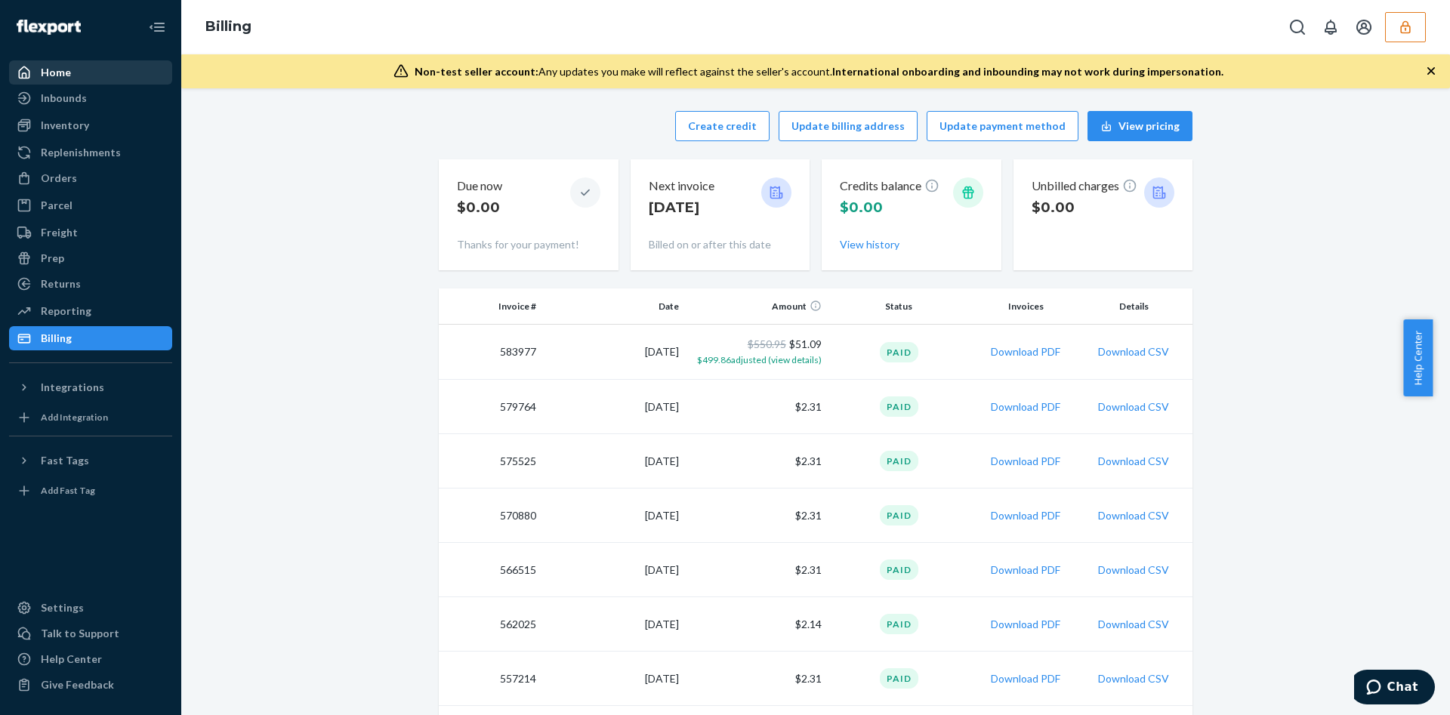
click at [75, 63] on div "Home" at bounding box center [91, 72] width 160 height 21
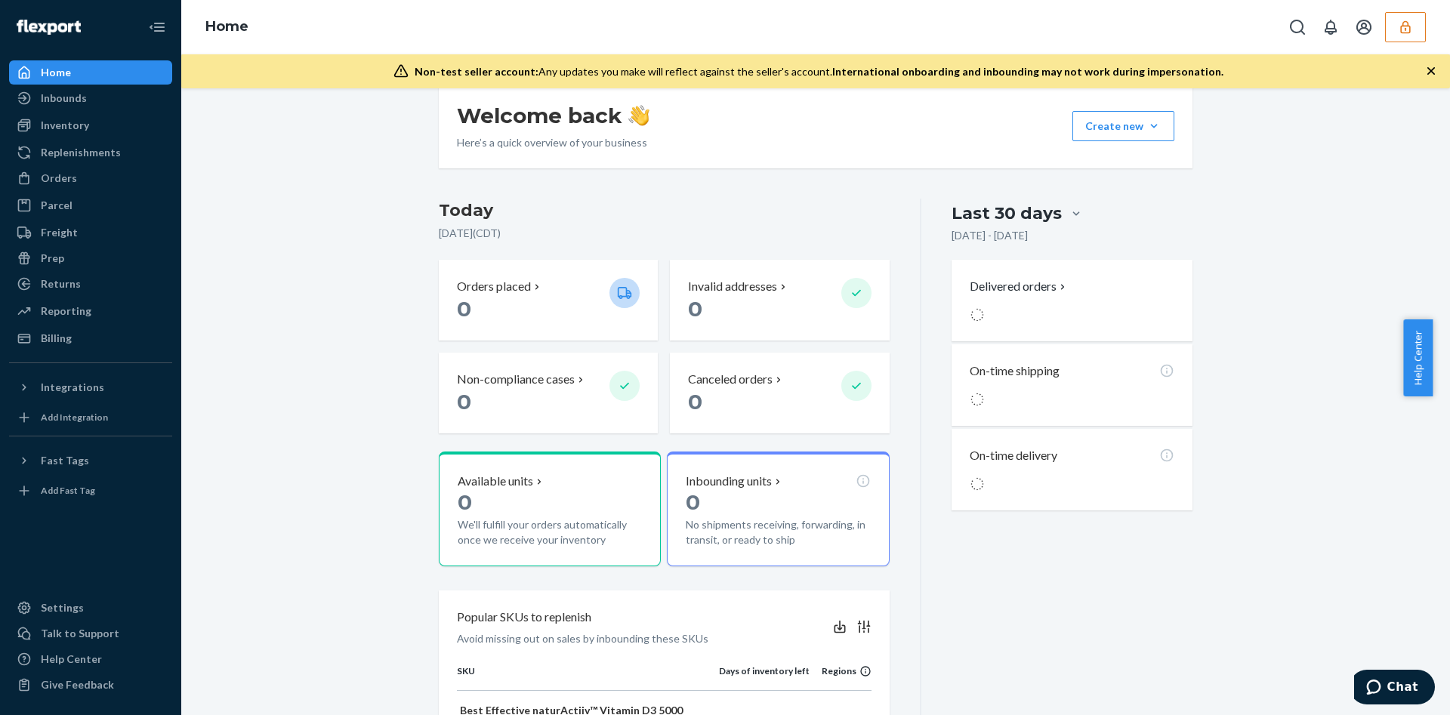
scroll to position [340, 0]
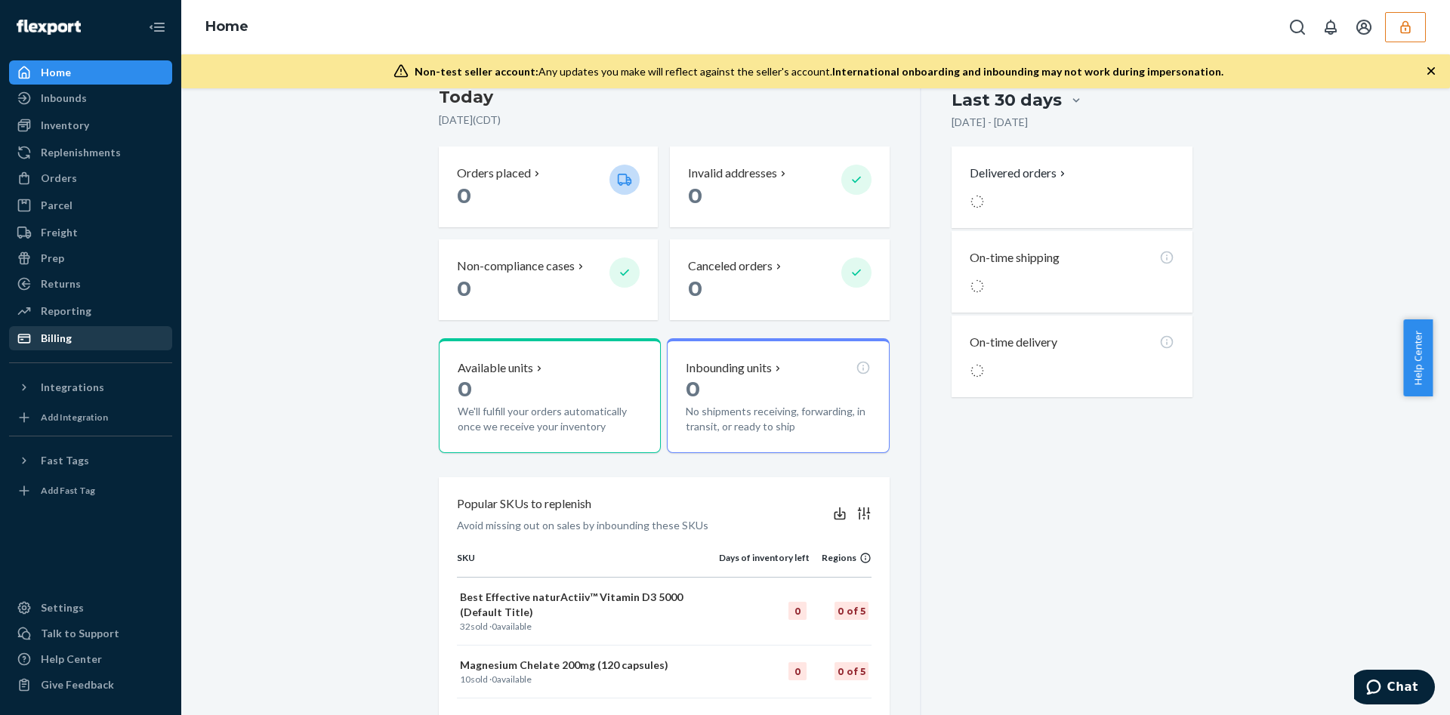
click at [54, 338] on div "Billing" at bounding box center [56, 338] width 31 height 15
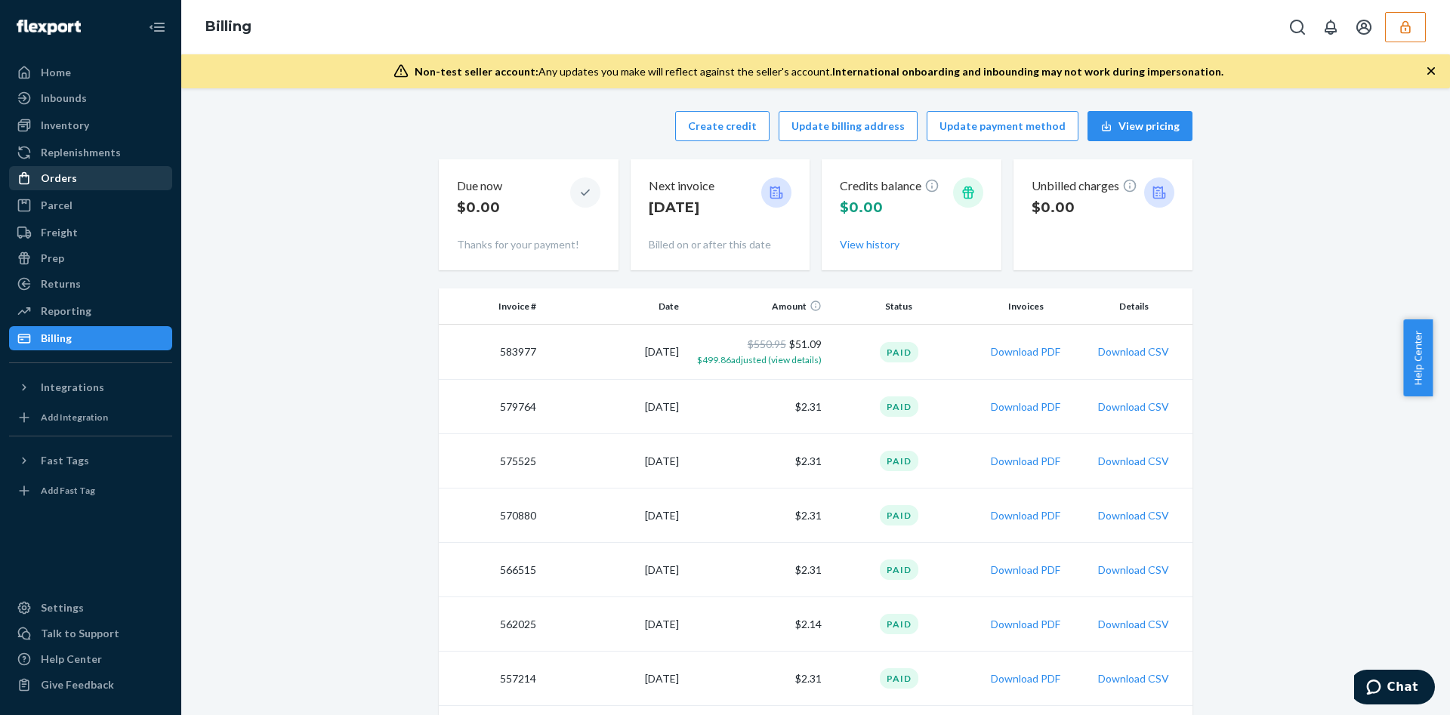
click at [116, 178] on div "Orders" at bounding box center [91, 178] width 160 height 21
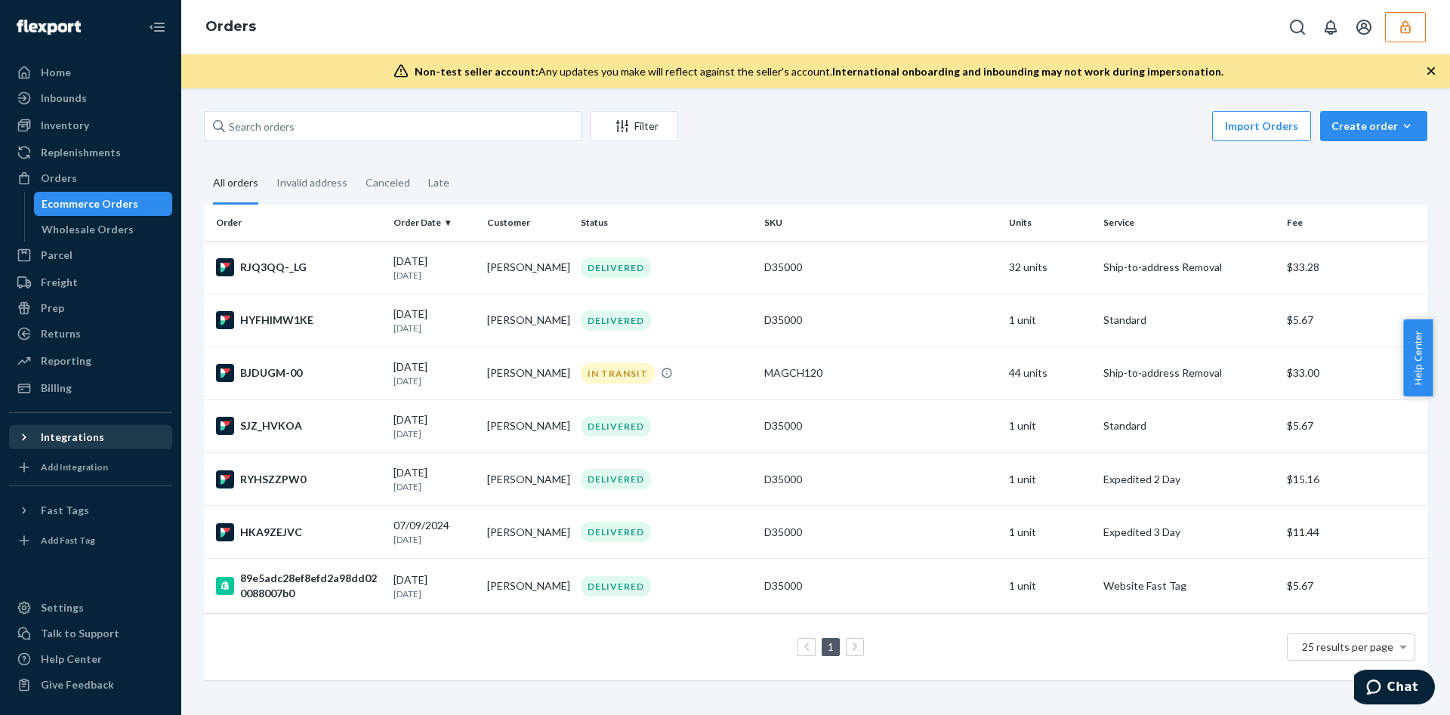
click at [57, 439] on div "Integrations" at bounding box center [72, 437] width 63 height 15
click at [1421, 12] on button "button" at bounding box center [1405, 27] width 41 height 30
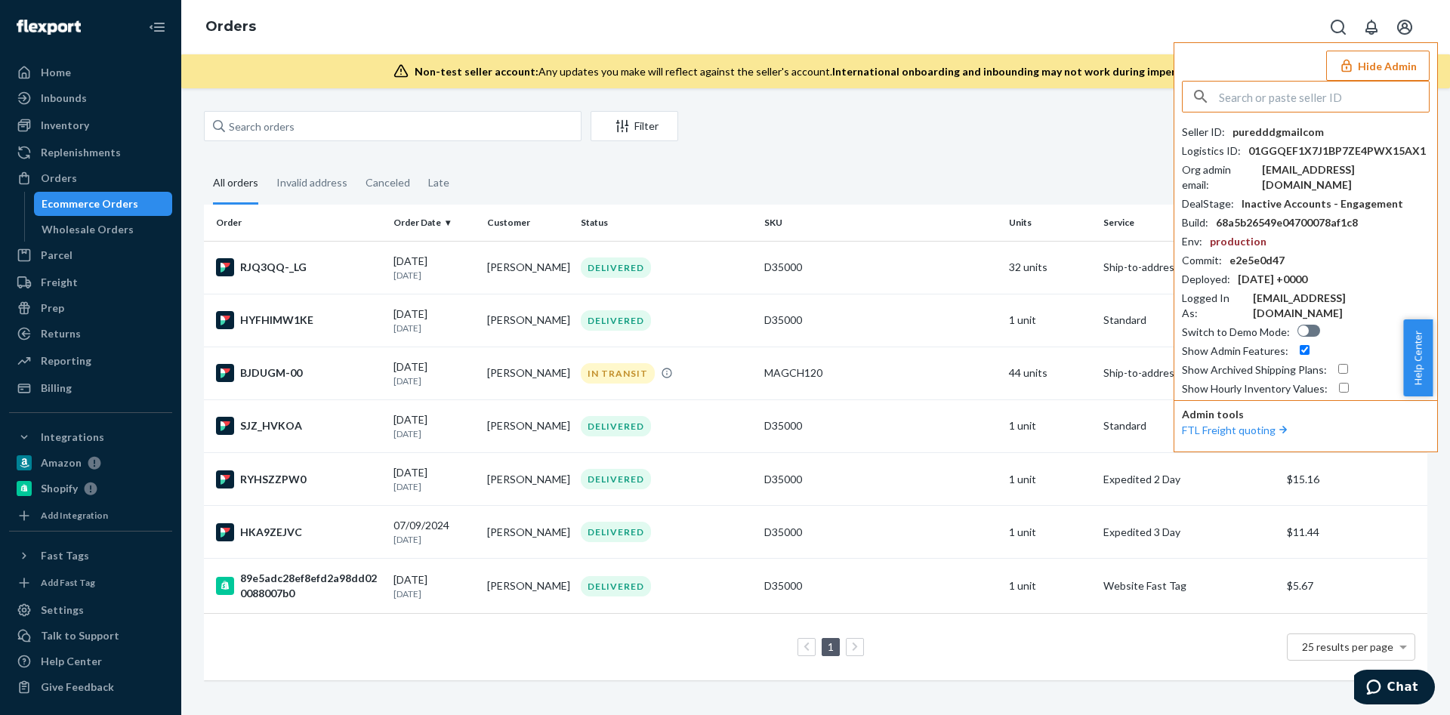
click at [1272, 88] on input "text" at bounding box center [1324, 97] width 210 height 30
type input "inventorymyshobhacom"
click at [1295, 140] on span "[EMAIL_ADDRESS][DOMAIN_NAME]" at bounding box center [1285, 147] width 175 height 15
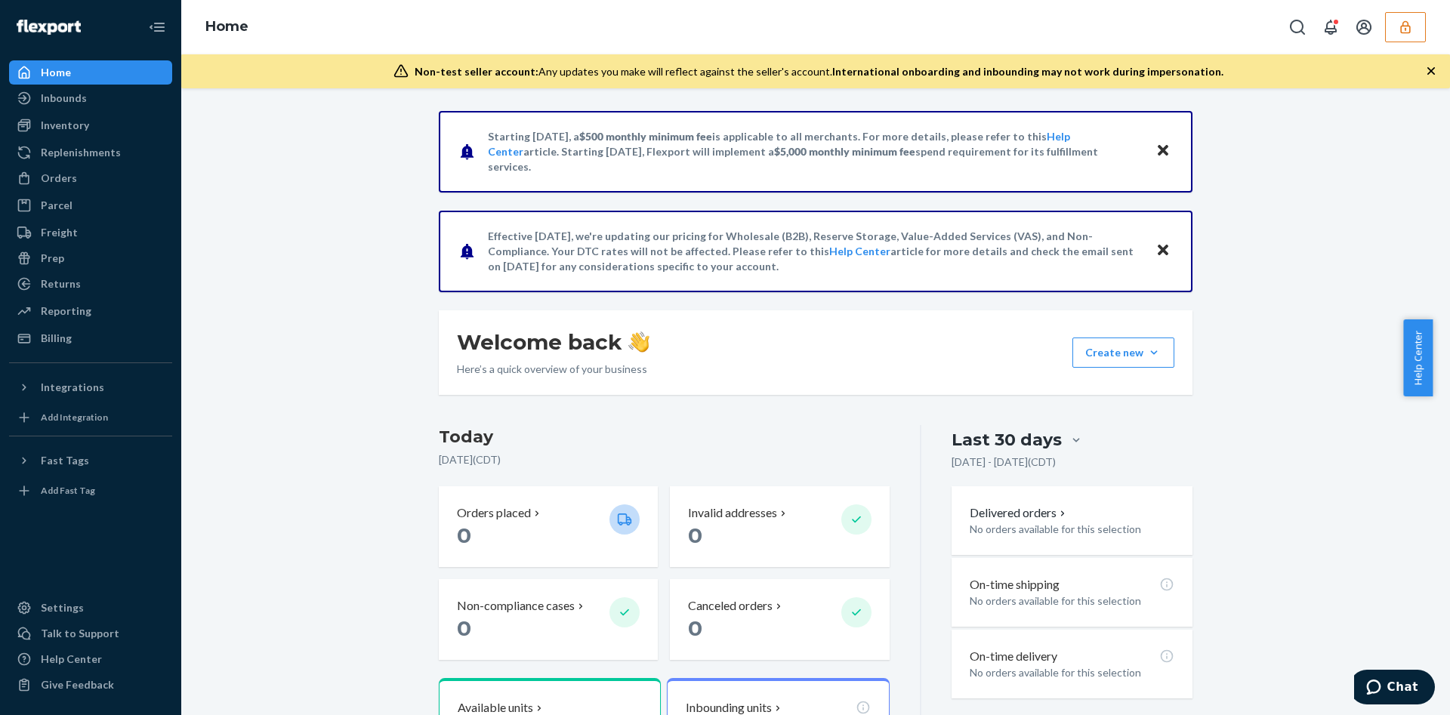
scroll to position [340, 0]
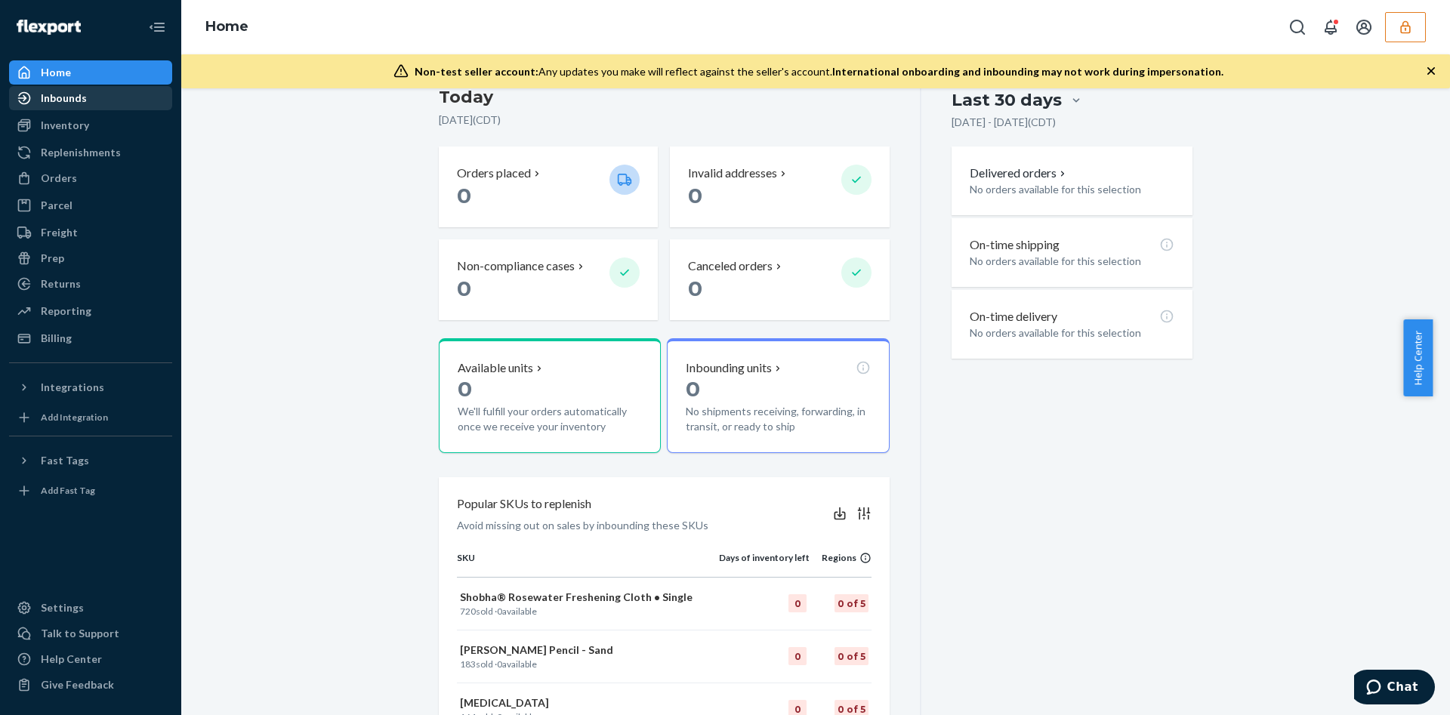
click at [68, 102] on div "Inbounds" at bounding box center [64, 98] width 46 height 15
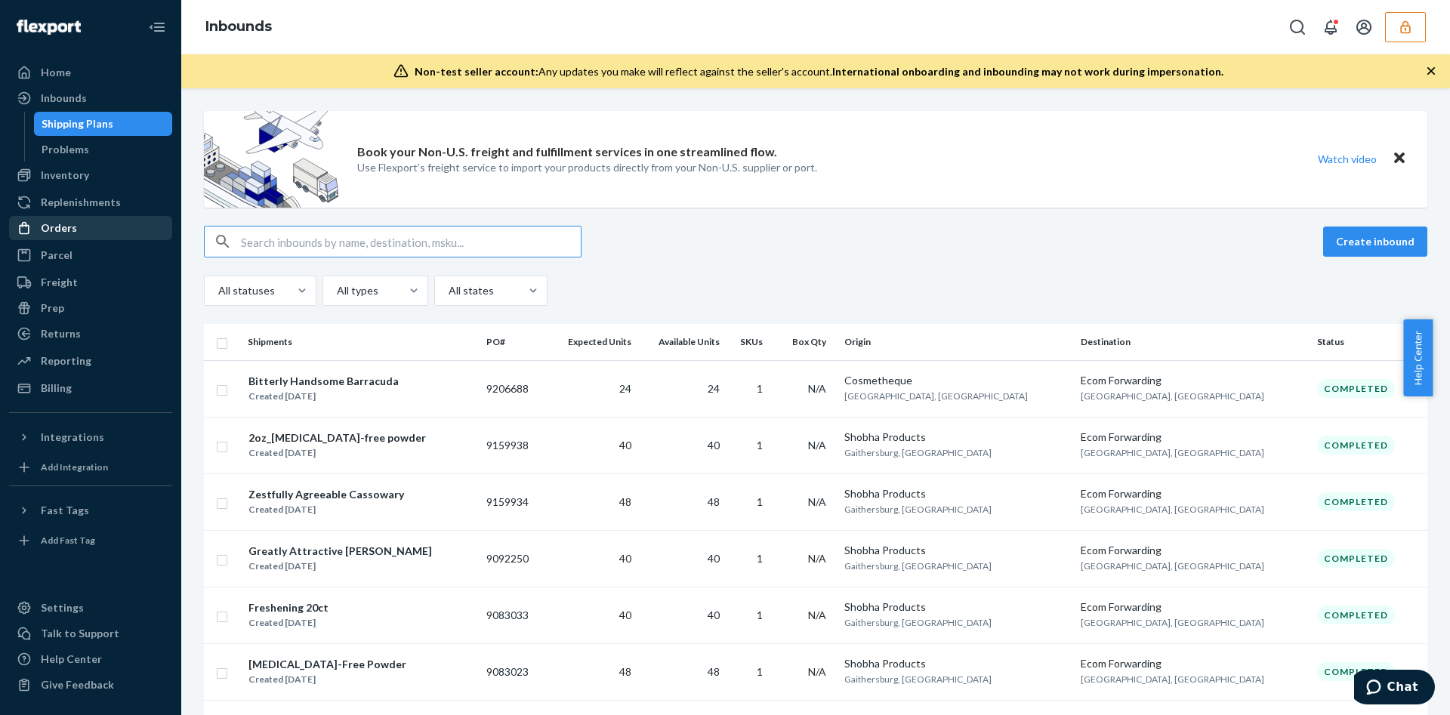
click at [91, 221] on div "Orders" at bounding box center [91, 227] width 160 height 21
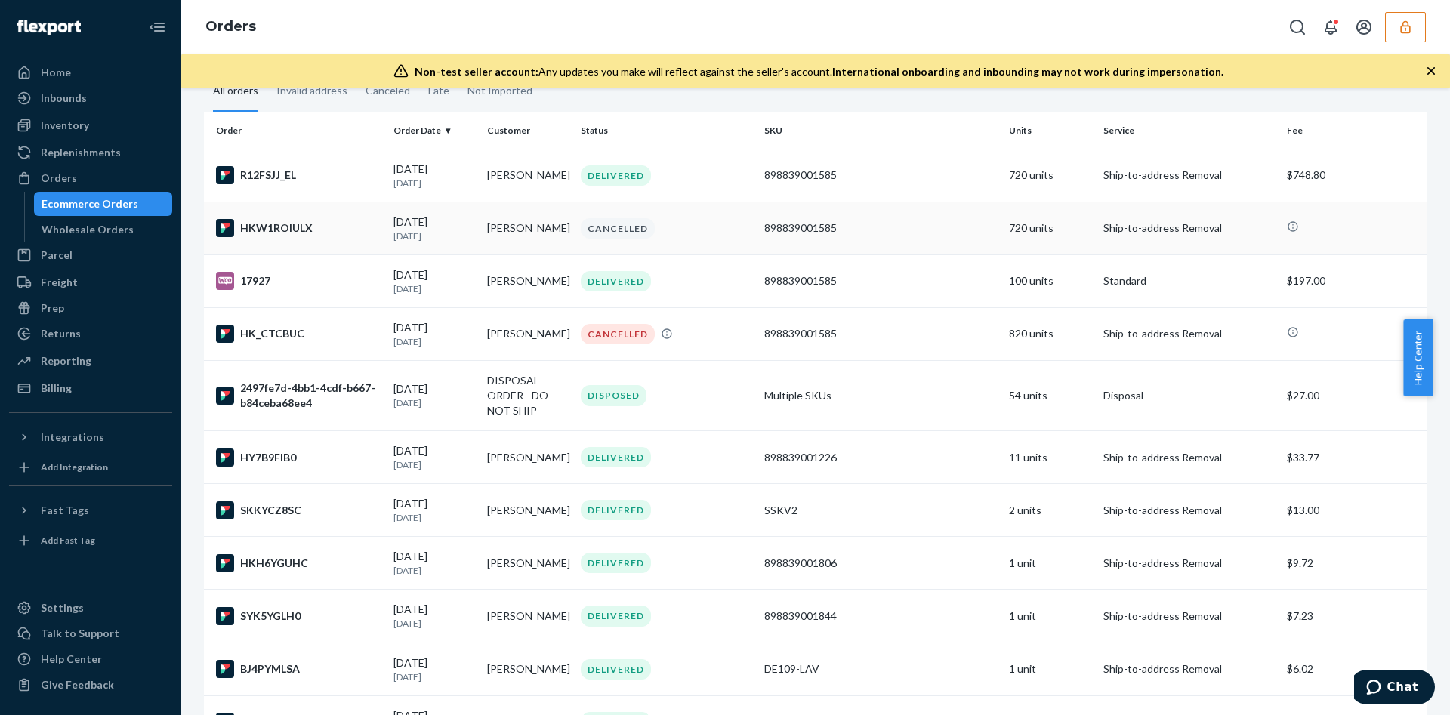
scroll to position [113, 0]
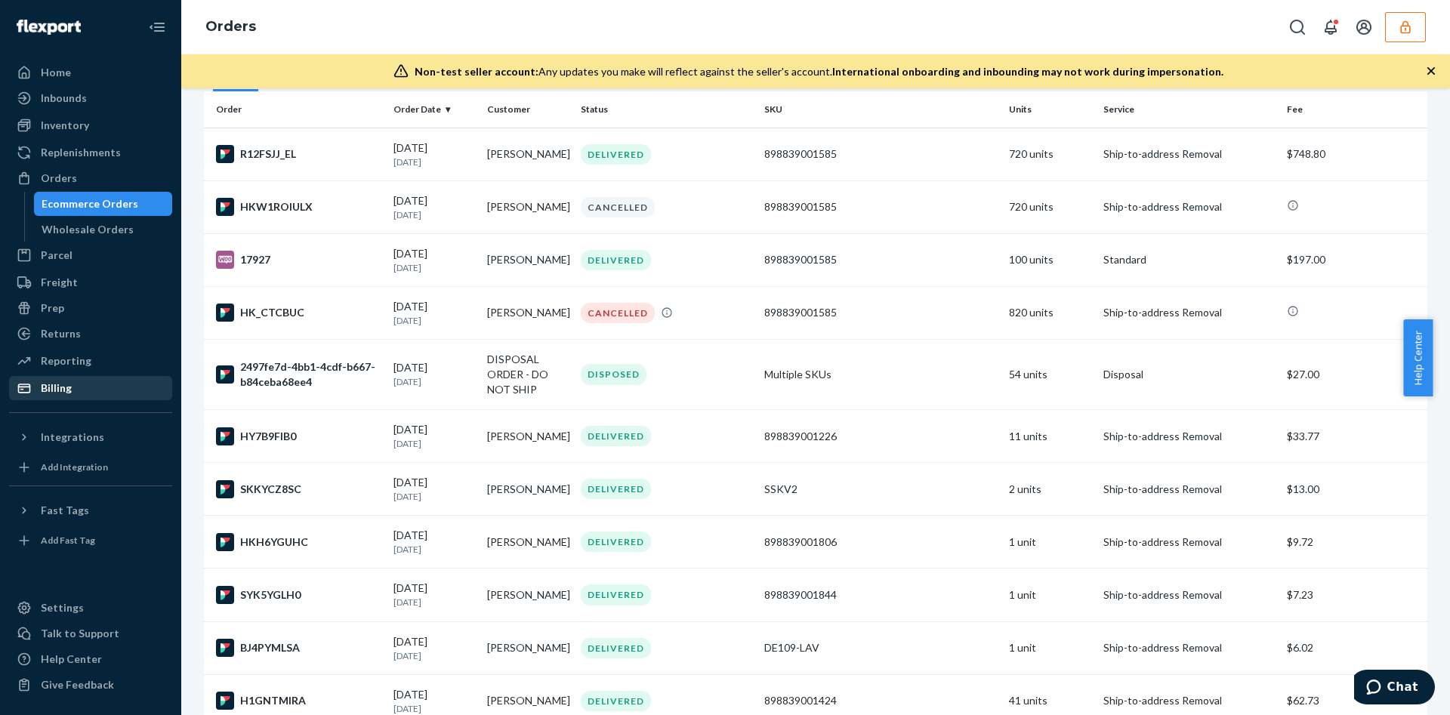
click at [97, 386] on div "Billing" at bounding box center [91, 388] width 160 height 21
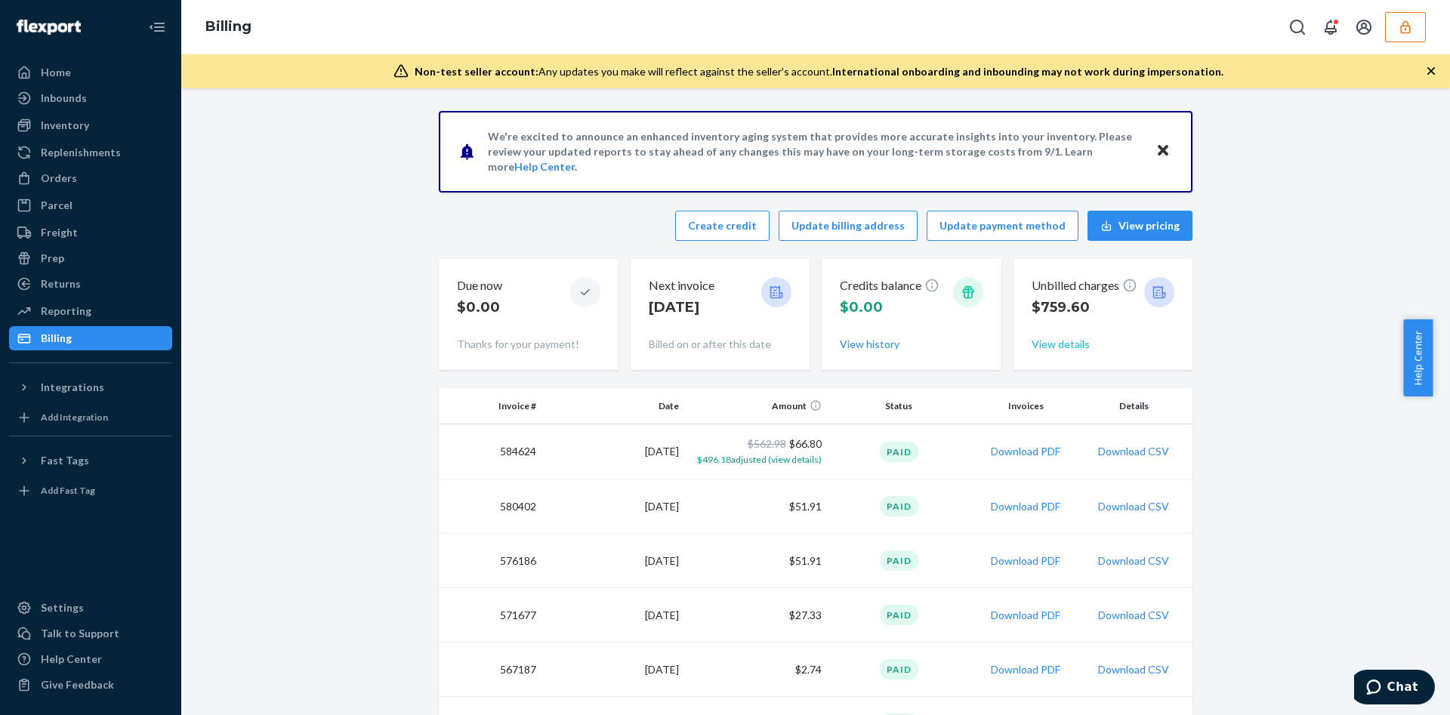
click at [1041, 341] on button "View details" at bounding box center [1061, 344] width 58 height 15
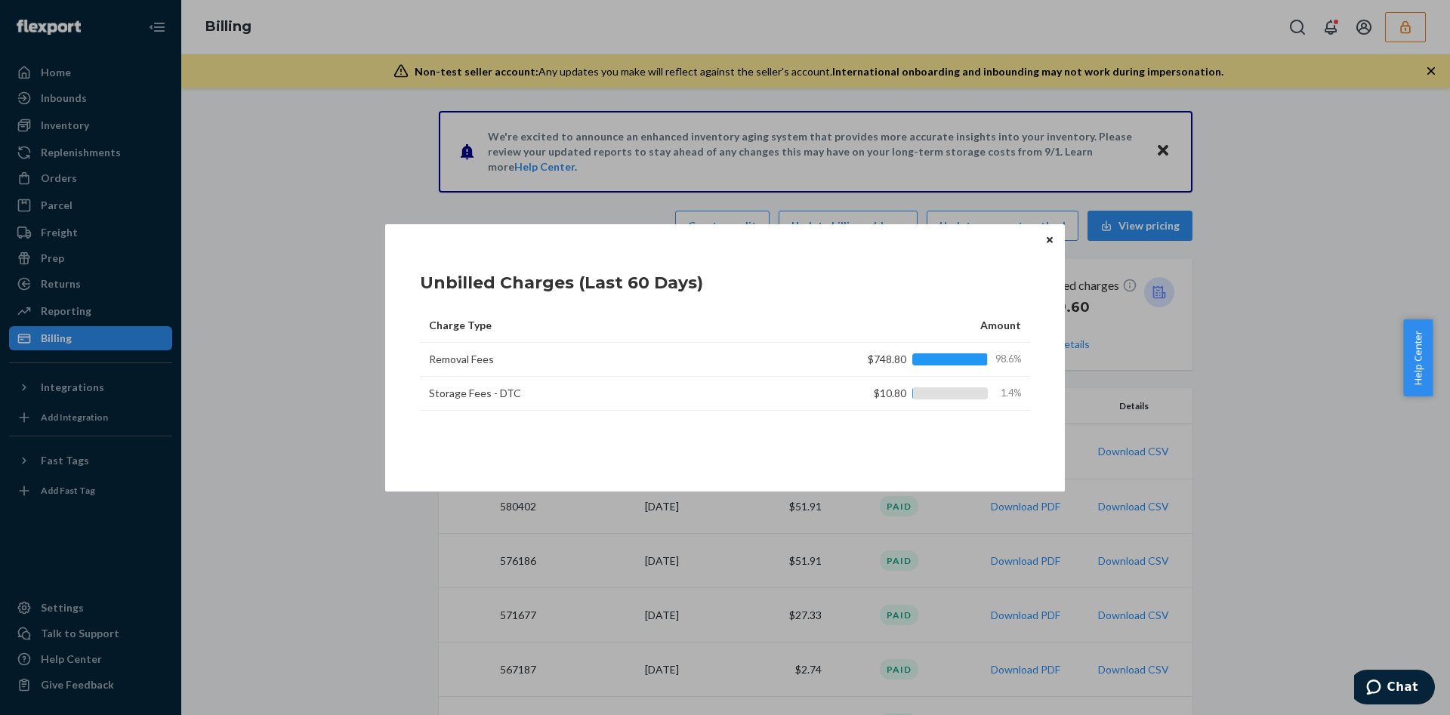
click at [1047, 232] on button "Close" at bounding box center [1049, 240] width 15 height 17
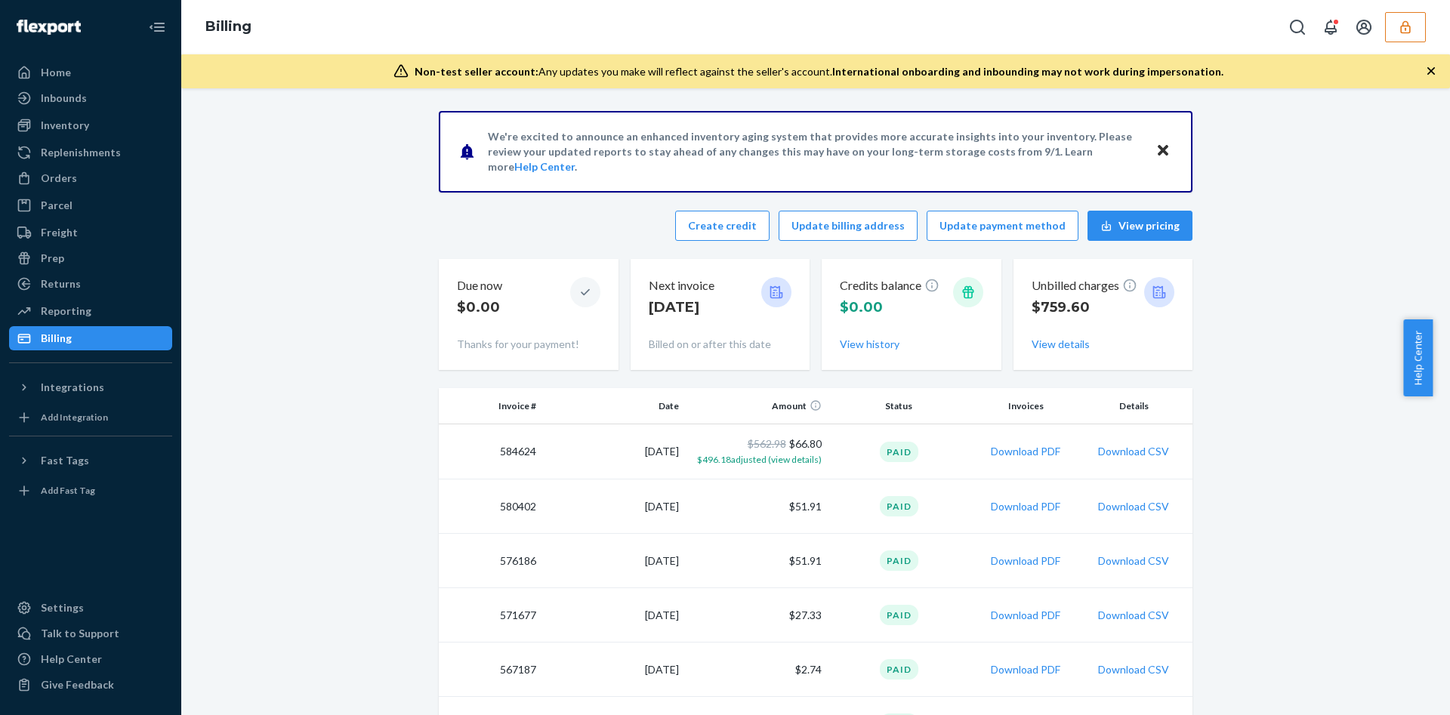
click at [1416, 40] on button "button" at bounding box center [1405, 27] width 41 height 30
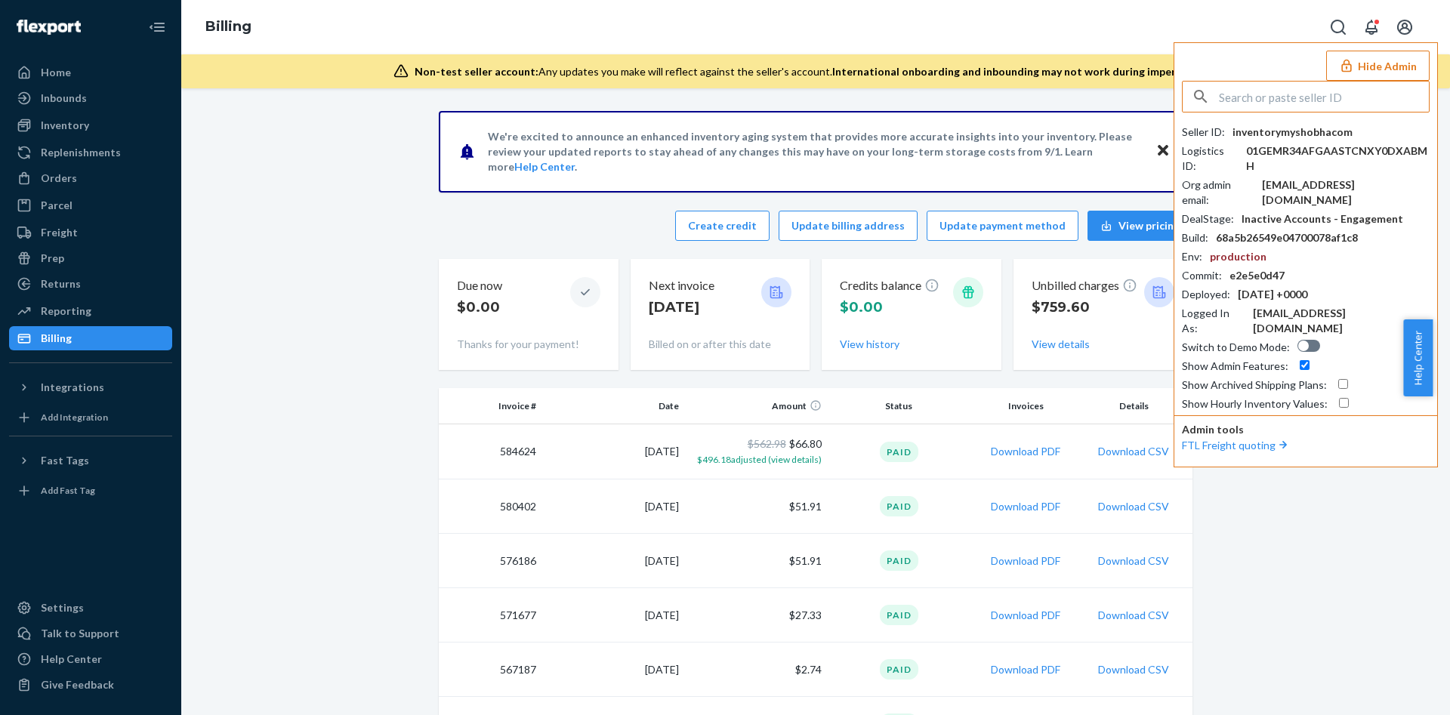
click at [1284, 94] on input "text" at bounding box center [1324, 97] width 210 height 30
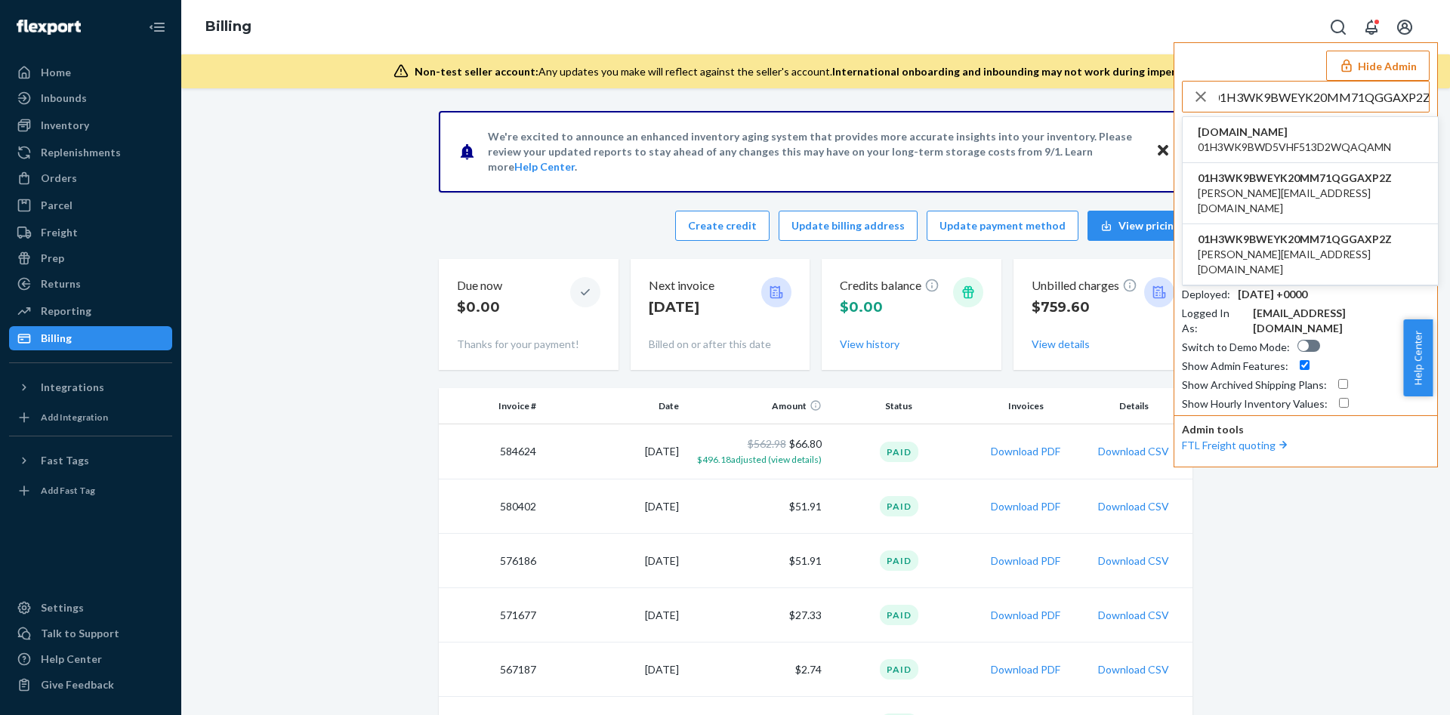
click at [1348, 109] on input "01H3WK9BWEYK20MM71QGGAXP2Z" at bounding box center [1324, 97] width 210 height 30
type input "01H3WK9BWEYK20MM71QGGAXP2Z"
click at [1331, 122] on li "robinpoweredtest.myshopify.com 01H3WK9BWD5VHF513D2WQAQAMN" at bounding box center [1310, 140] width 255 height 46
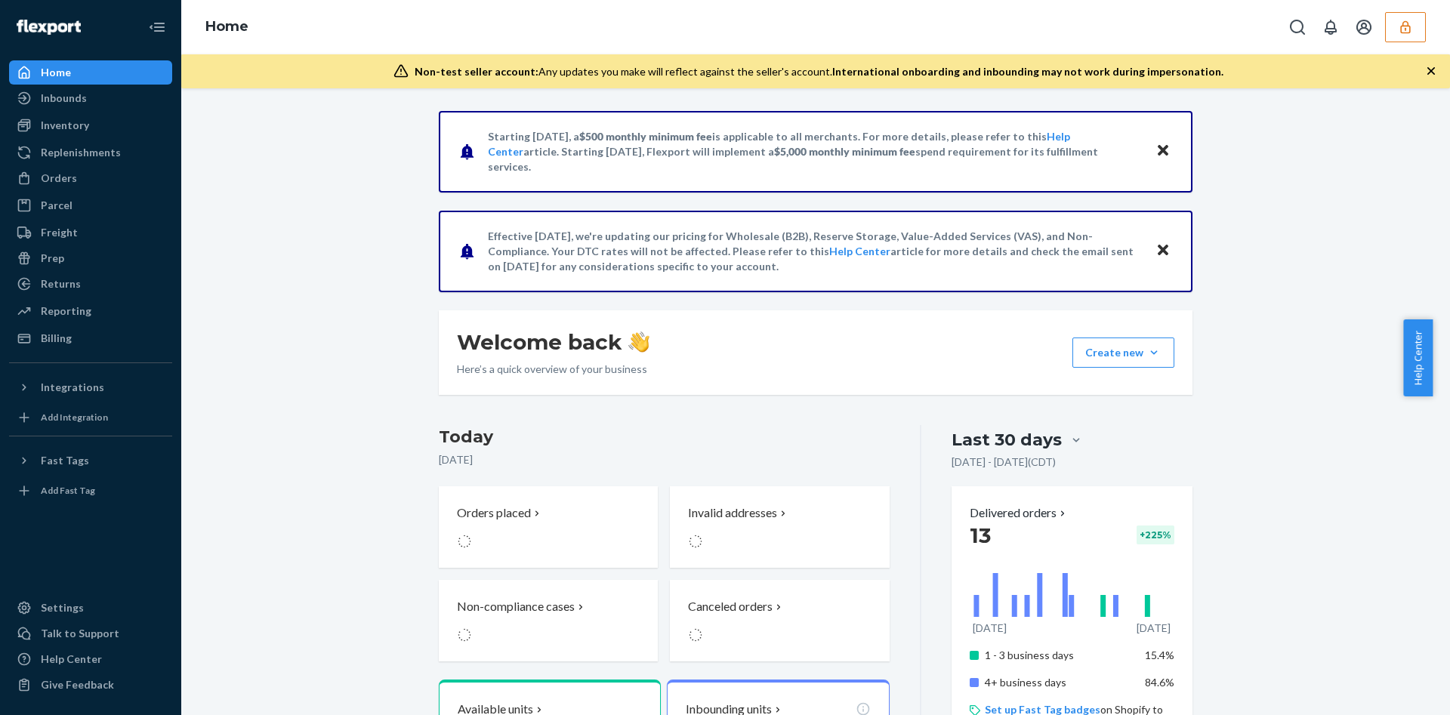
click at [1401, 29] on icon "button" at bounding box center [1405, 26] width 10 height 13
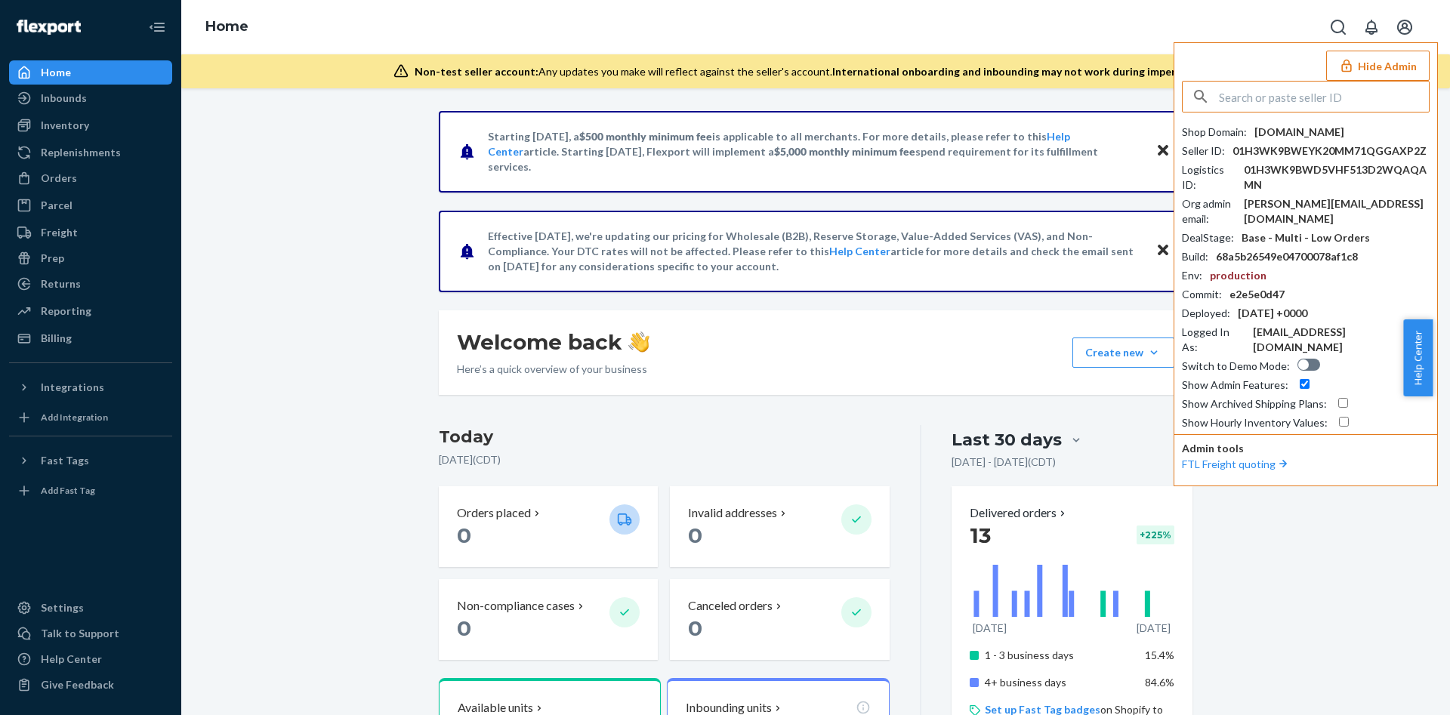
click at [1232, 96] on input "text" at bounding box center [1324, 97] width 210 height 30
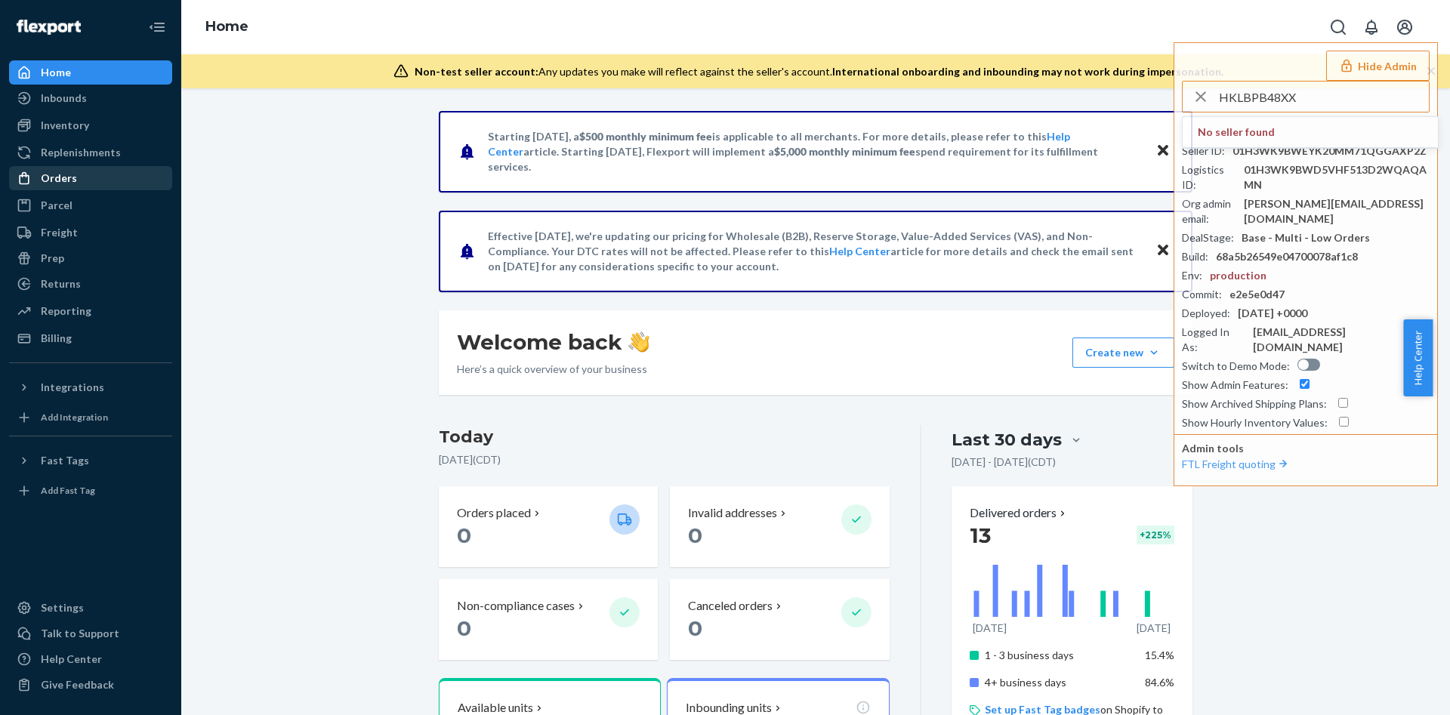
type input "HKLBPB48XX"
click at [55, 180] on div "Orders" at bounding box center [59, 178] width 36 height 15
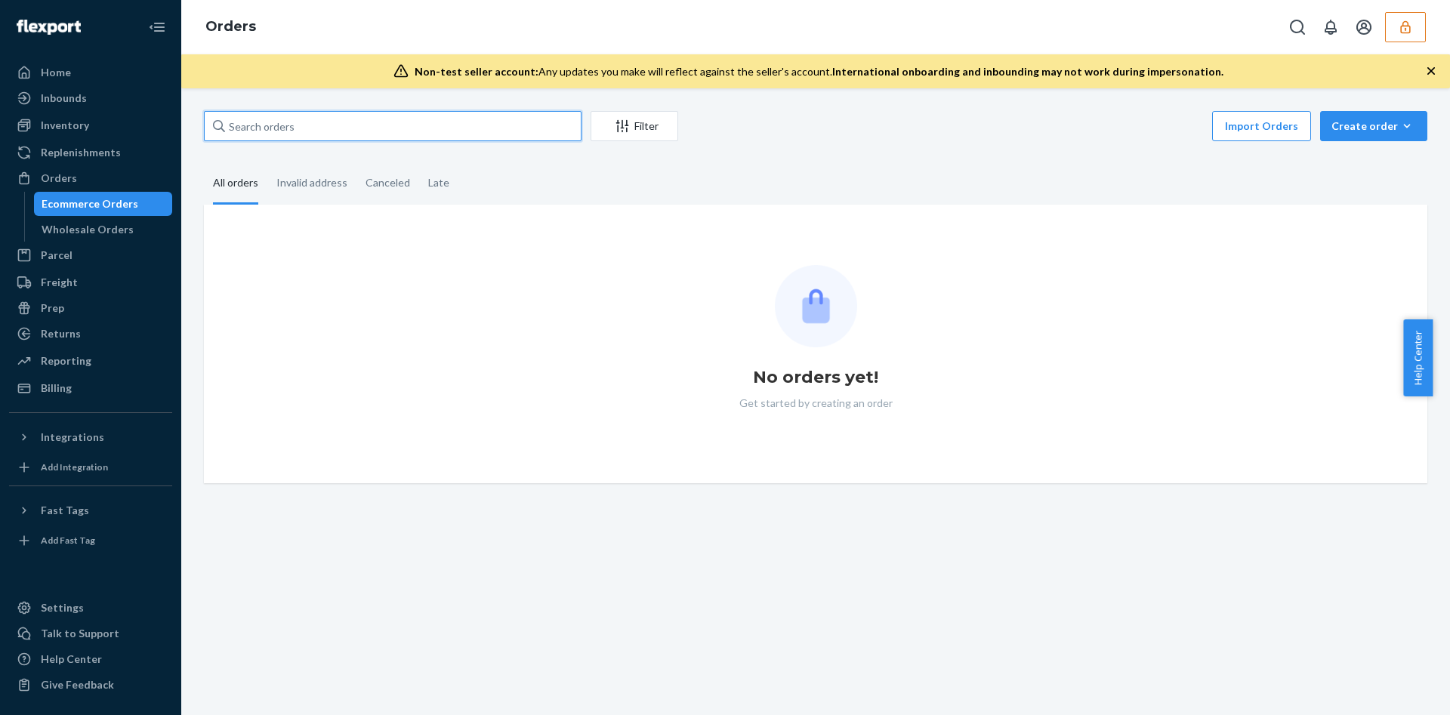
click at [303, 127] on input "text" at bounding box center [393, 126] width 378 height 30
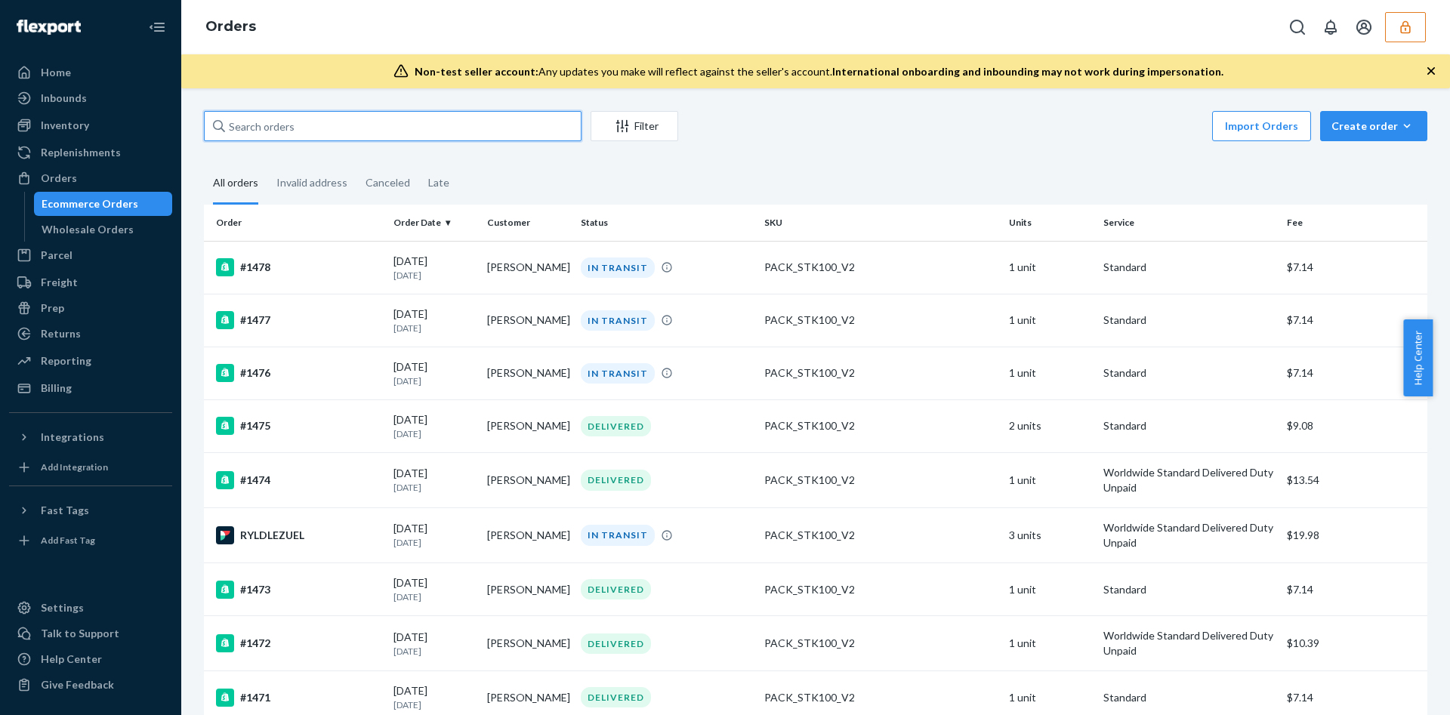
paste input "HKLBPB48XX"
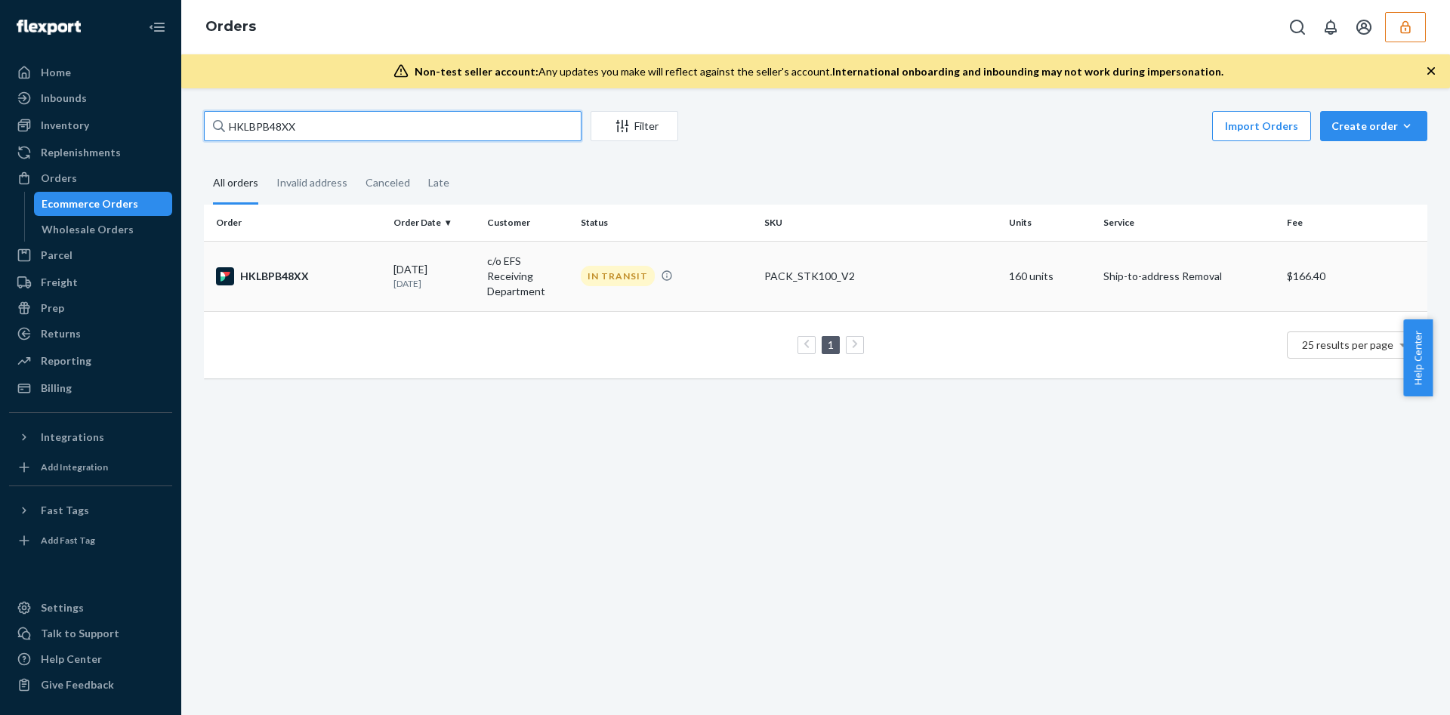
type input "HKLBPB48XX"
click at [899, 284] on td "PACK_STK100_V2" at bounding box center [880, 276] width 245 height 70
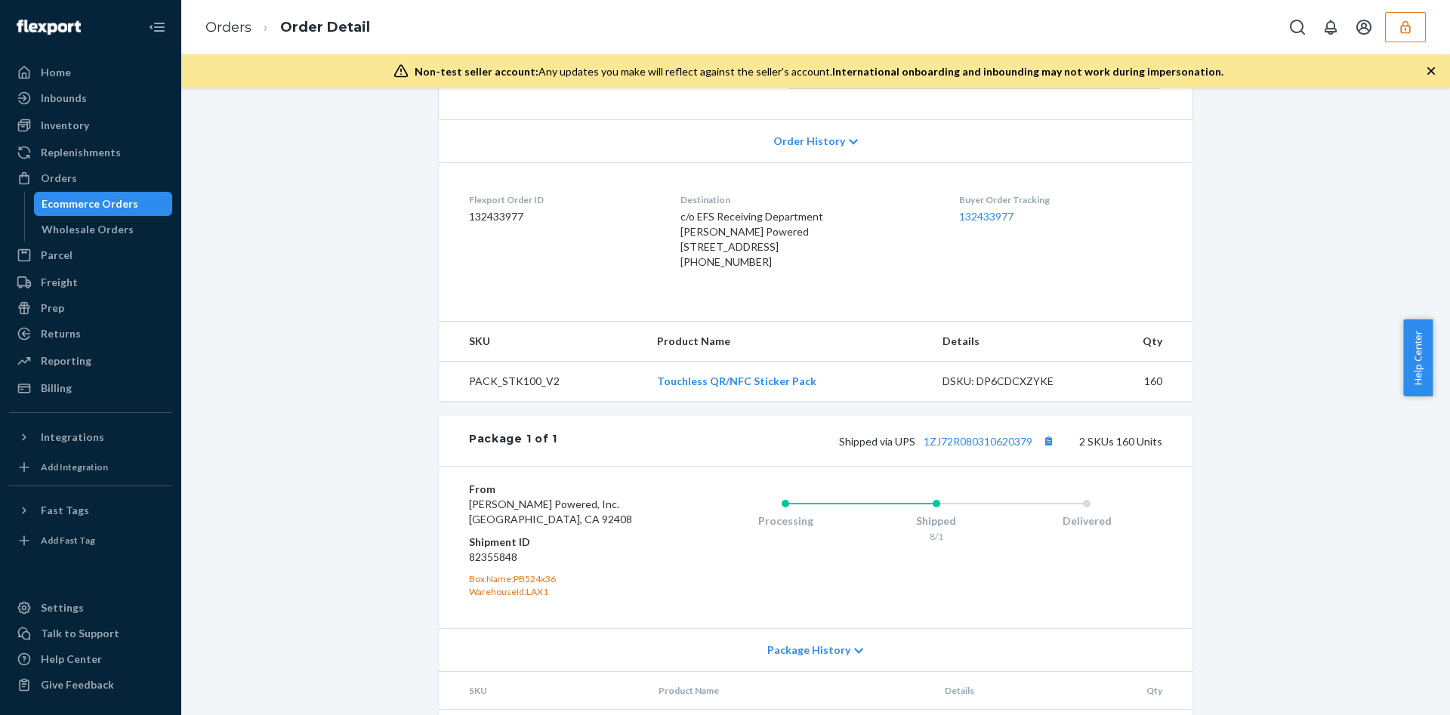
scroll to position [112, 0]
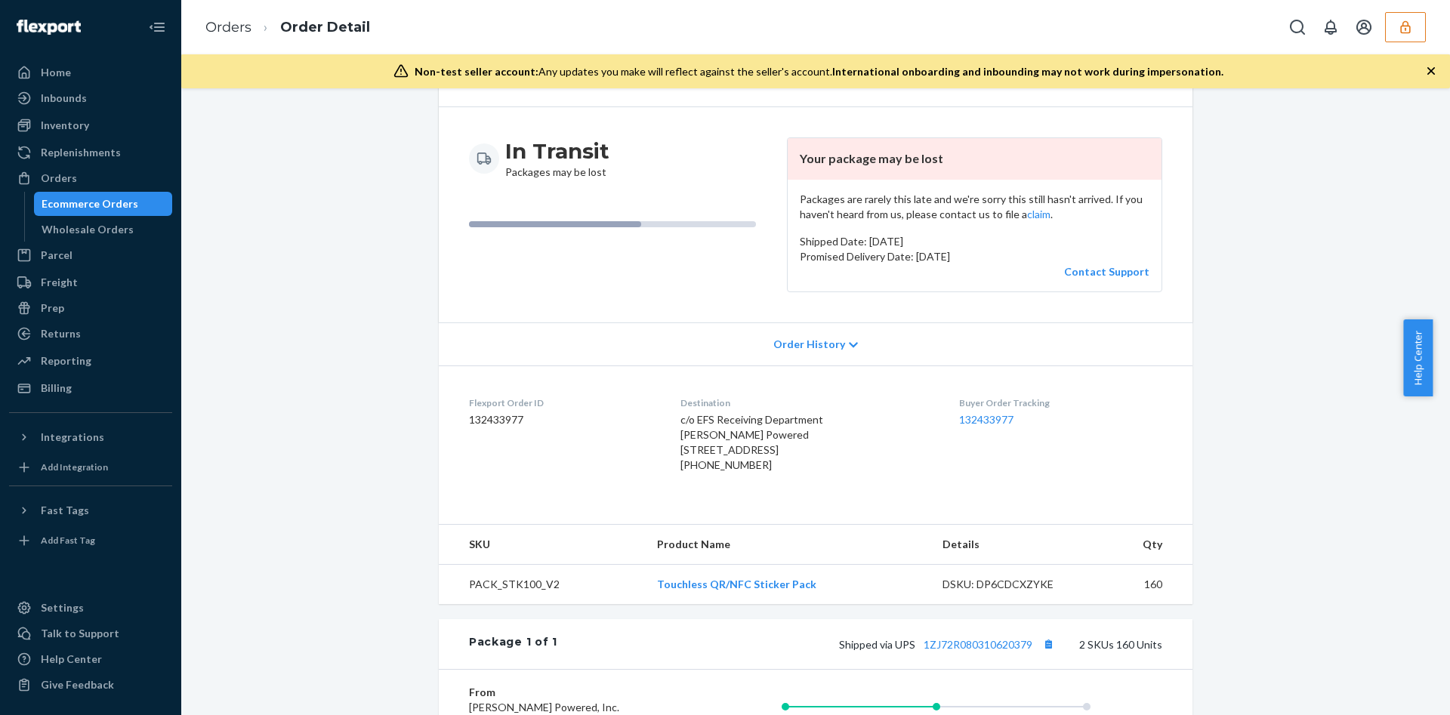
click at [469, 416] on dd "132433977" at bounding box center [562, 419] width 187 height 15
copy dd "132433977"
click at [1417, 26] on button "button" at bounding box center [1405, 27] width 41 height 30
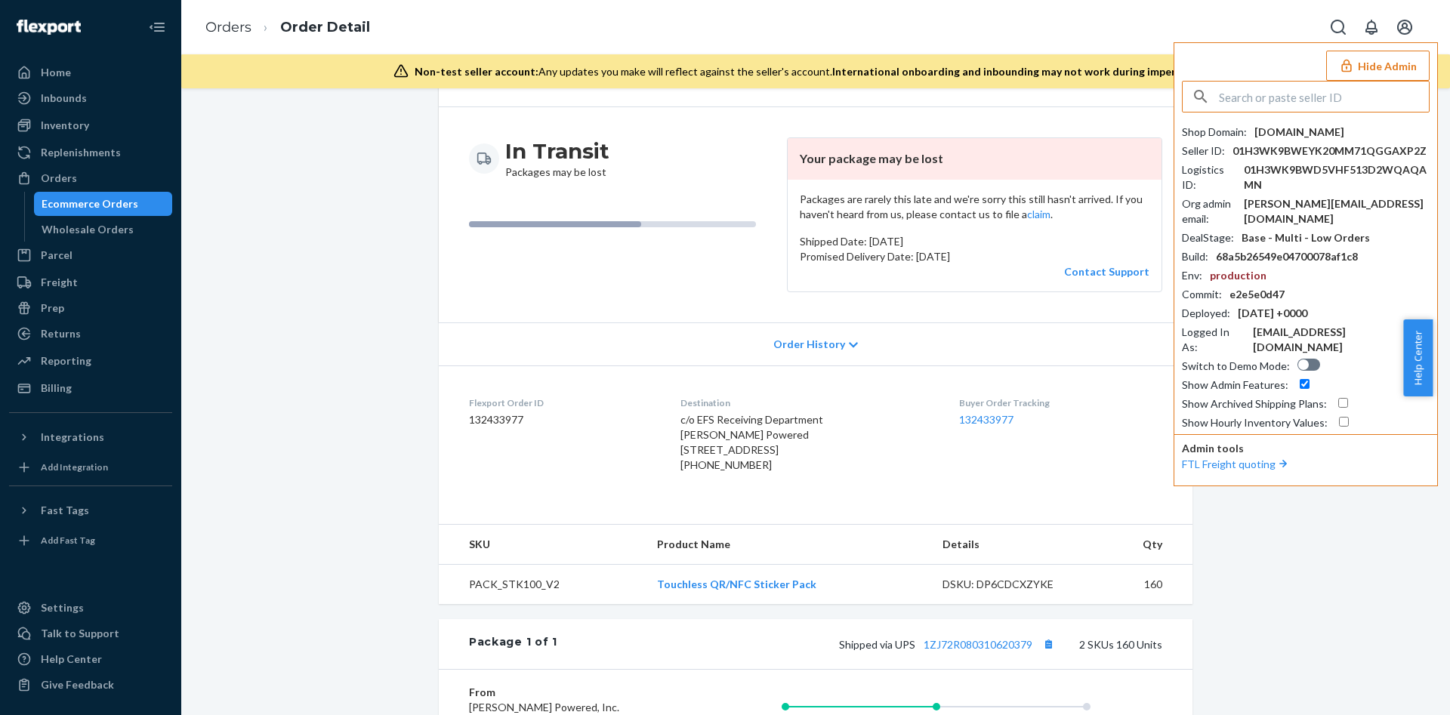
click at [1355, 77] on button "Hide Admin" at bounding box center [1377, 66] width 103 height 30
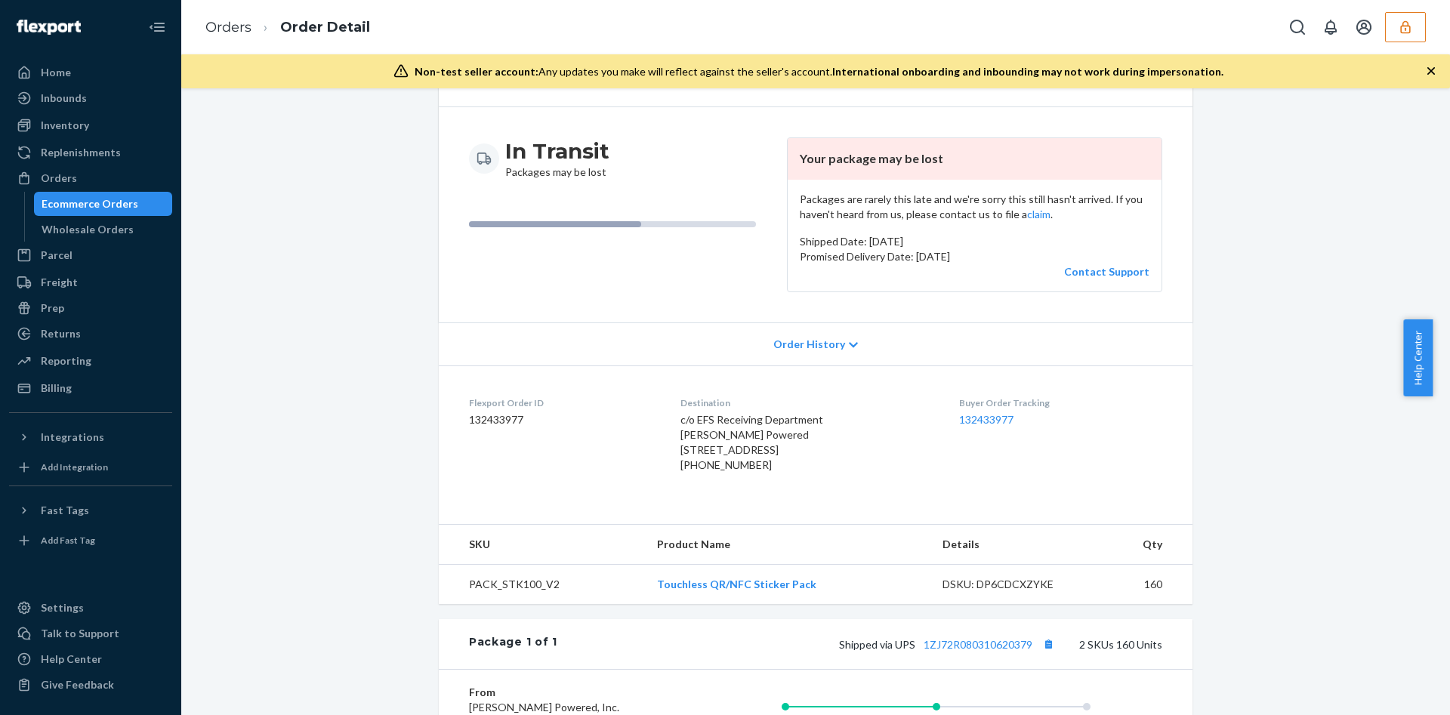
click at [1429, 2] on div "Orders Order Detail" at bounding box center [815, 27] width 1269 height 54
click at [1405, 20] on icon "button" at bounding box center [1405, 27] width 15 height 15
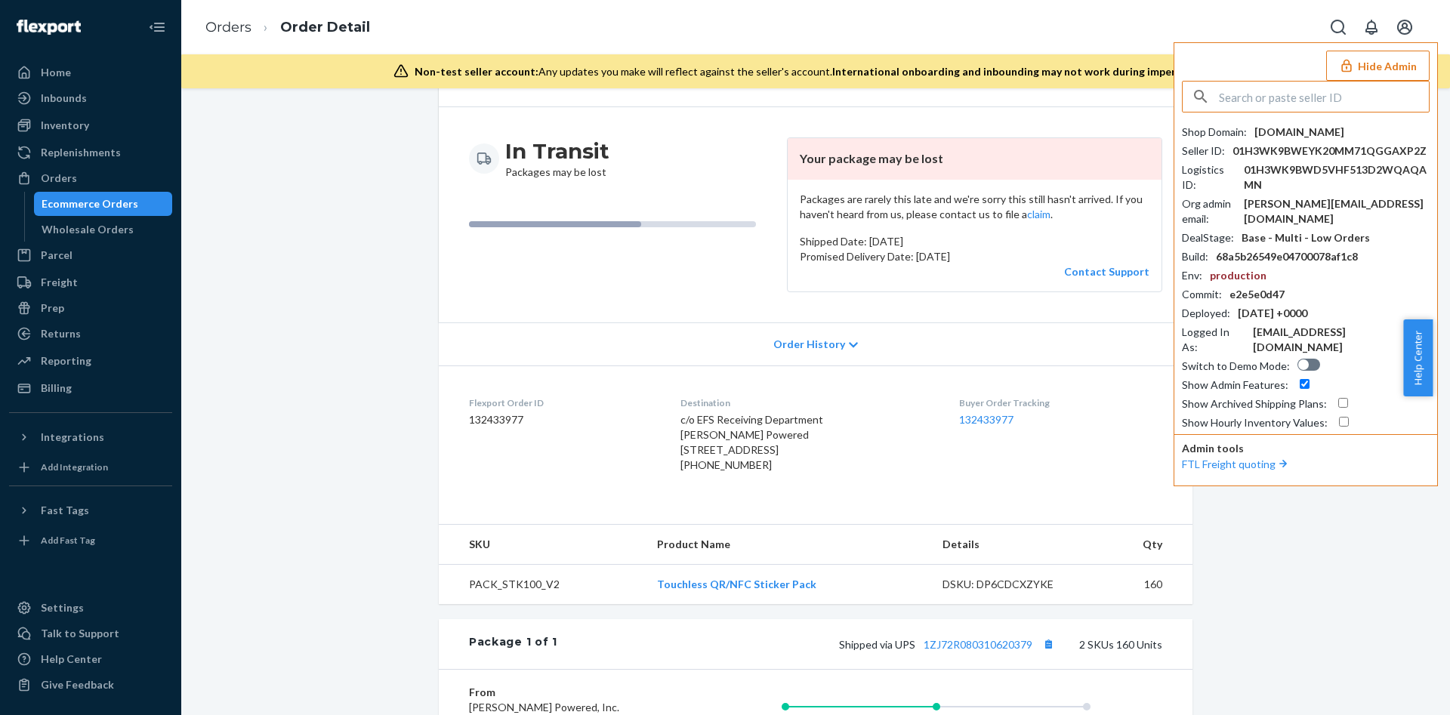
click at [1285, 91] on input "text" at bounding box center [1324, 97] width 210 height 30
type input "inventorymyshobhacom"
click at [1328, 140] on li "inventorymyshobhacom inventory@myshobha.com" at bounding box center [1310, 140] width 255 height 46
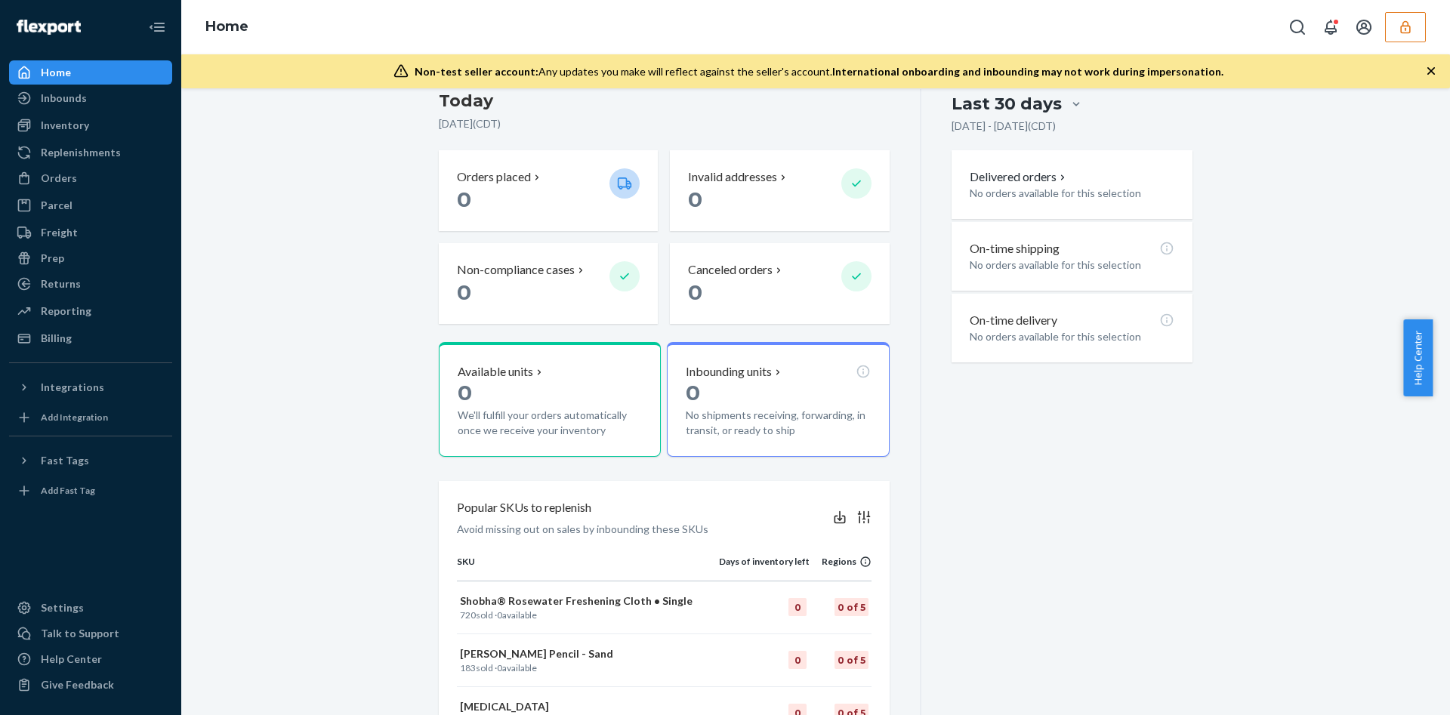
scroll to position [340, 0]
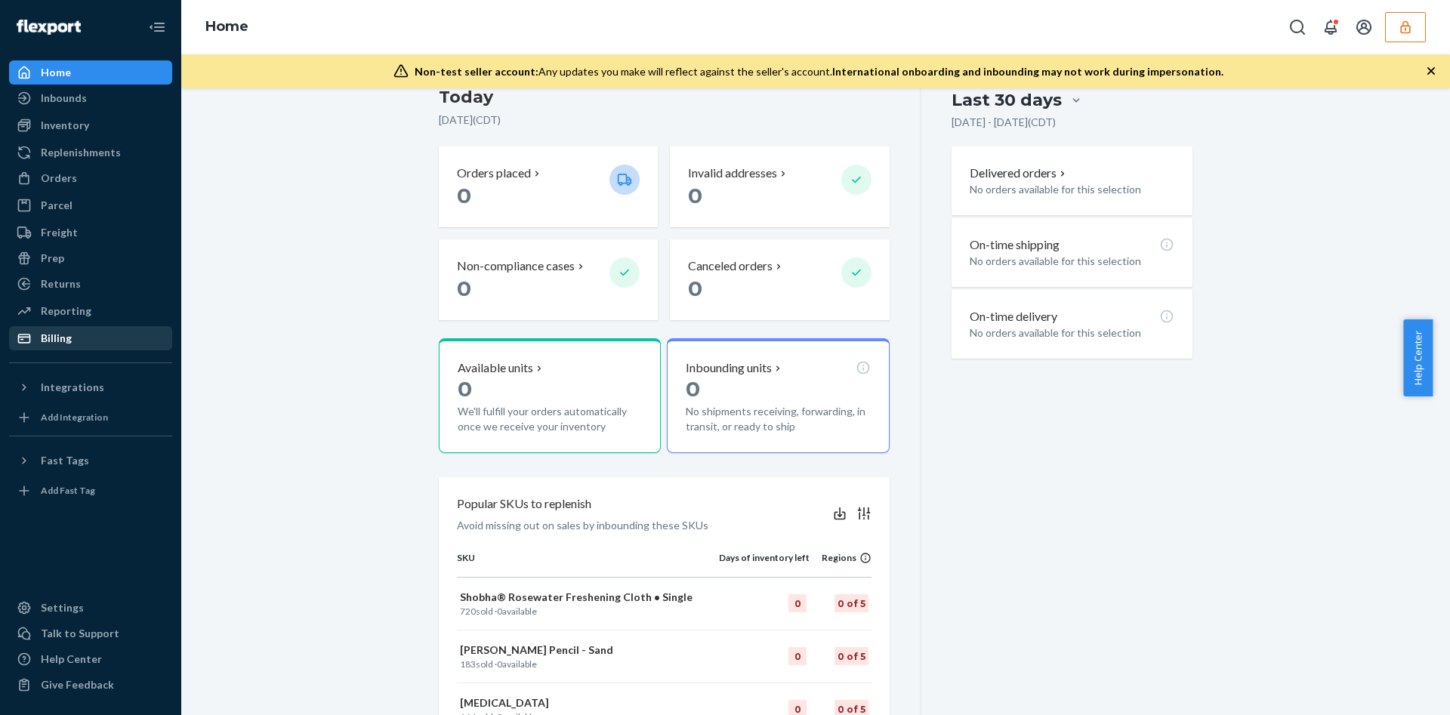
click at [23, 347] on div "Billing" at bounding box center [91, 338] width 160 height 21
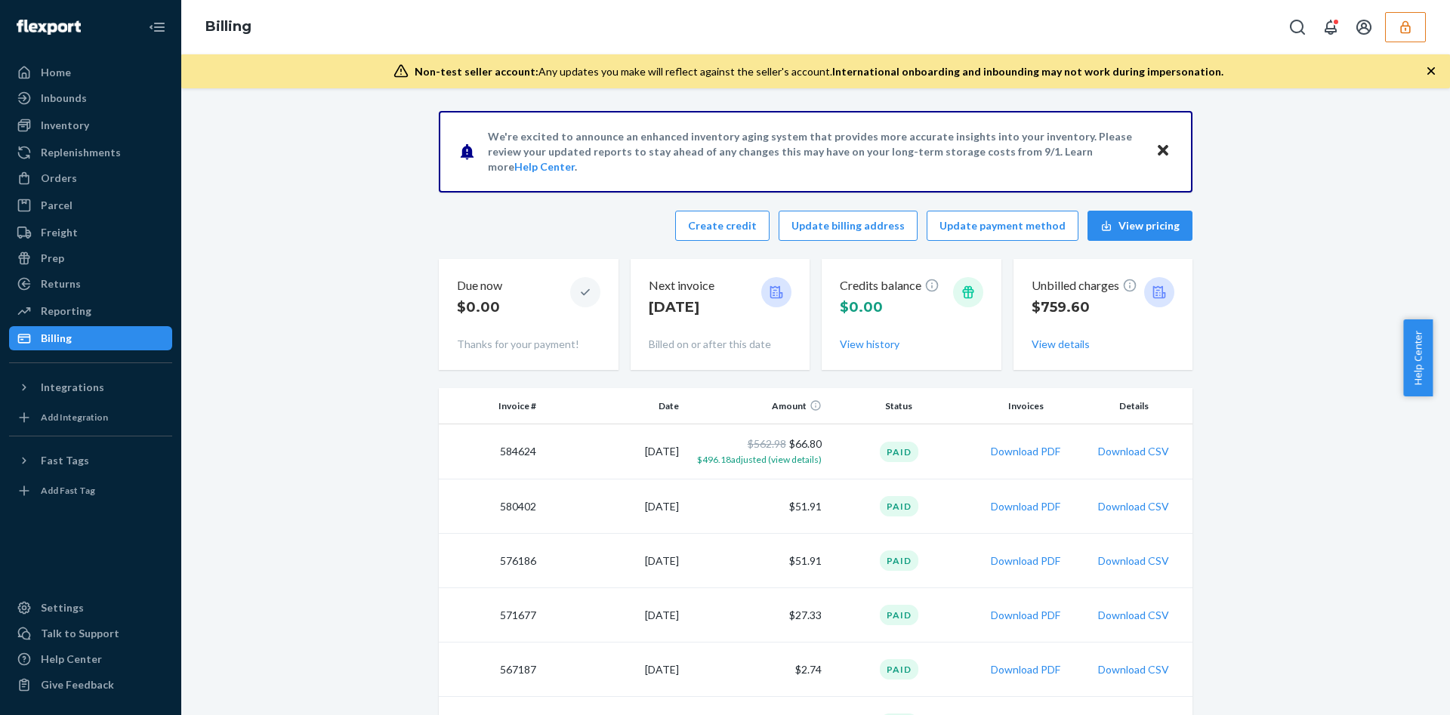
click at [1400, 17] on button "button" at bounding box center [1405, 27] width 41 height 30
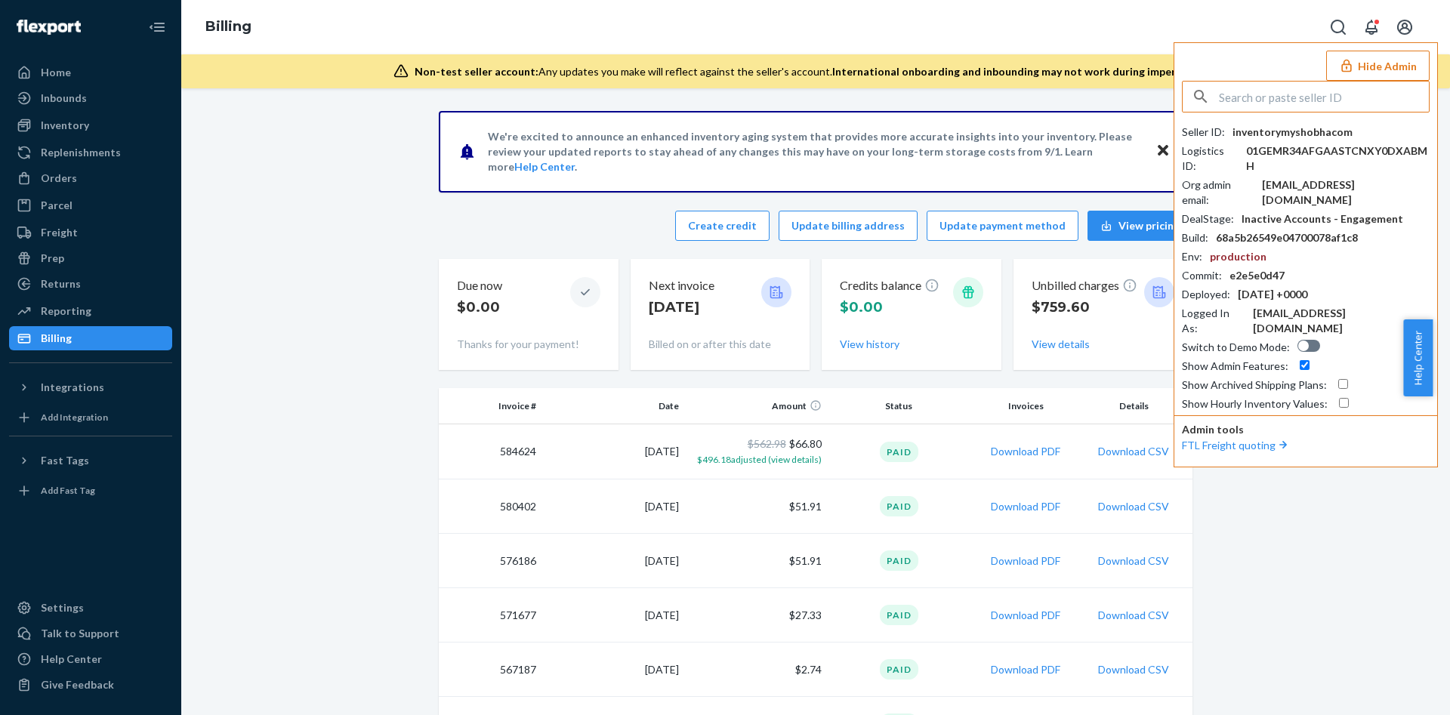
click at [1247, 91] on input "text" at bounding box center [1324, 97] width 210 height 30
type input "sfnonboardingconnecteddigitalflexportcom"
click at [1248, 126] on span "sfnonboardingconnecteddigitalflexportcom" at bounding box center [1309, 132] width 222 height 15
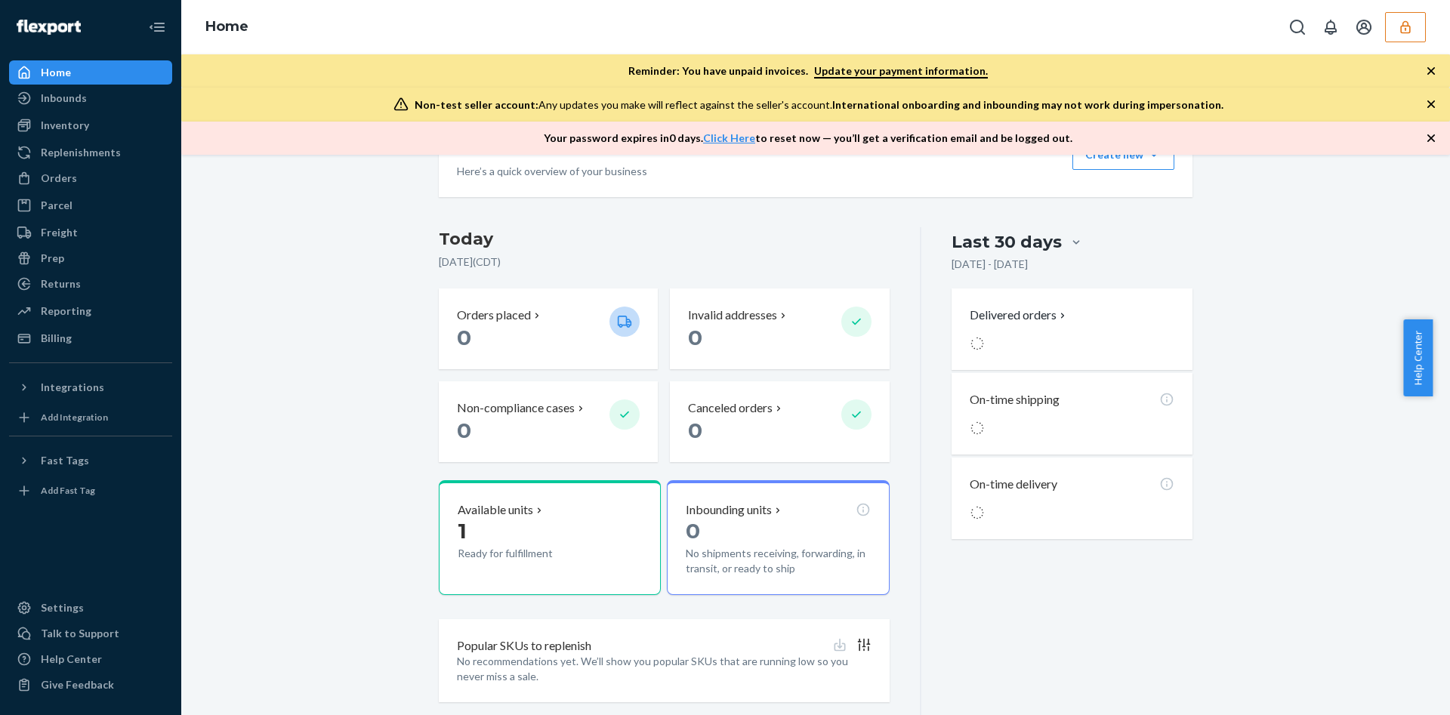
scroll to position [300, 0]
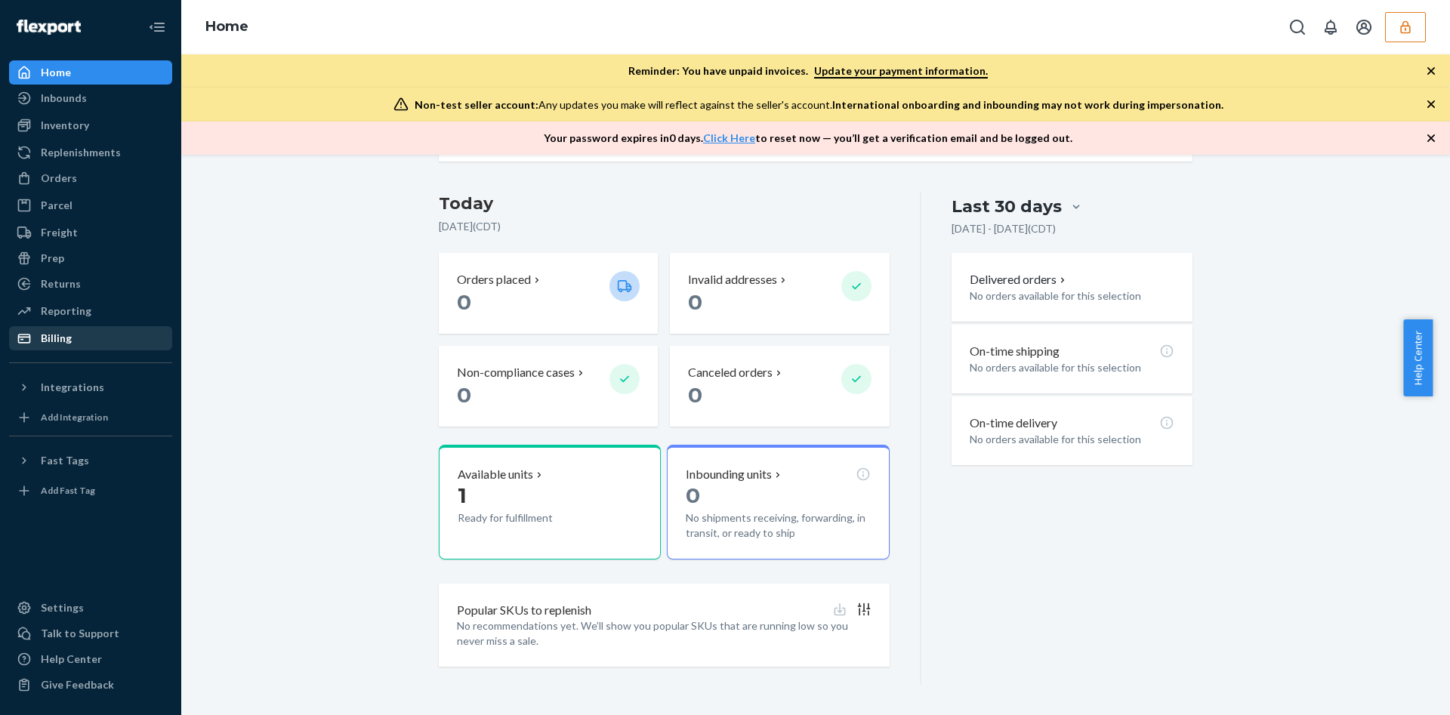
click at [67, 338] on div "Billing" at bounding box center [56, 338] width 31 height 15
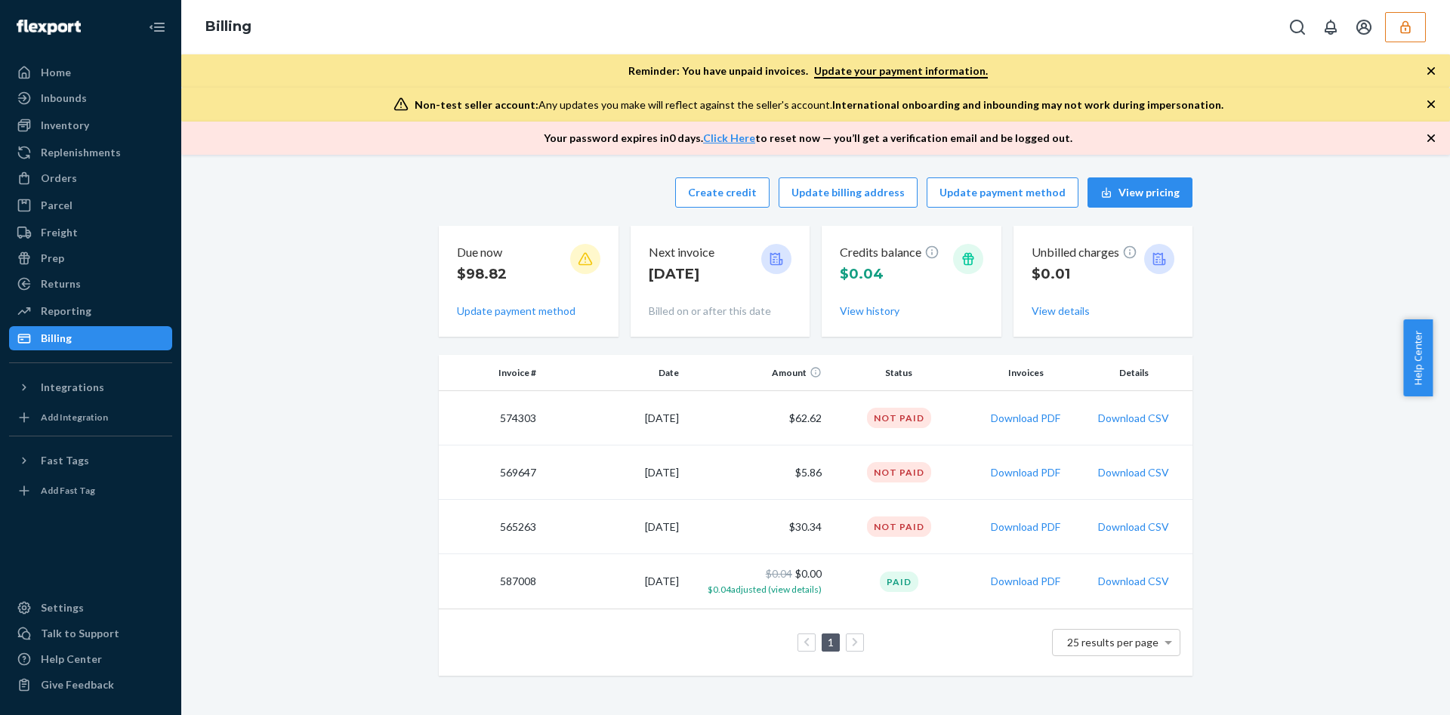
click at [1410, 23] on icon "button" at bounding box center [1405, 27] width 15 height 15
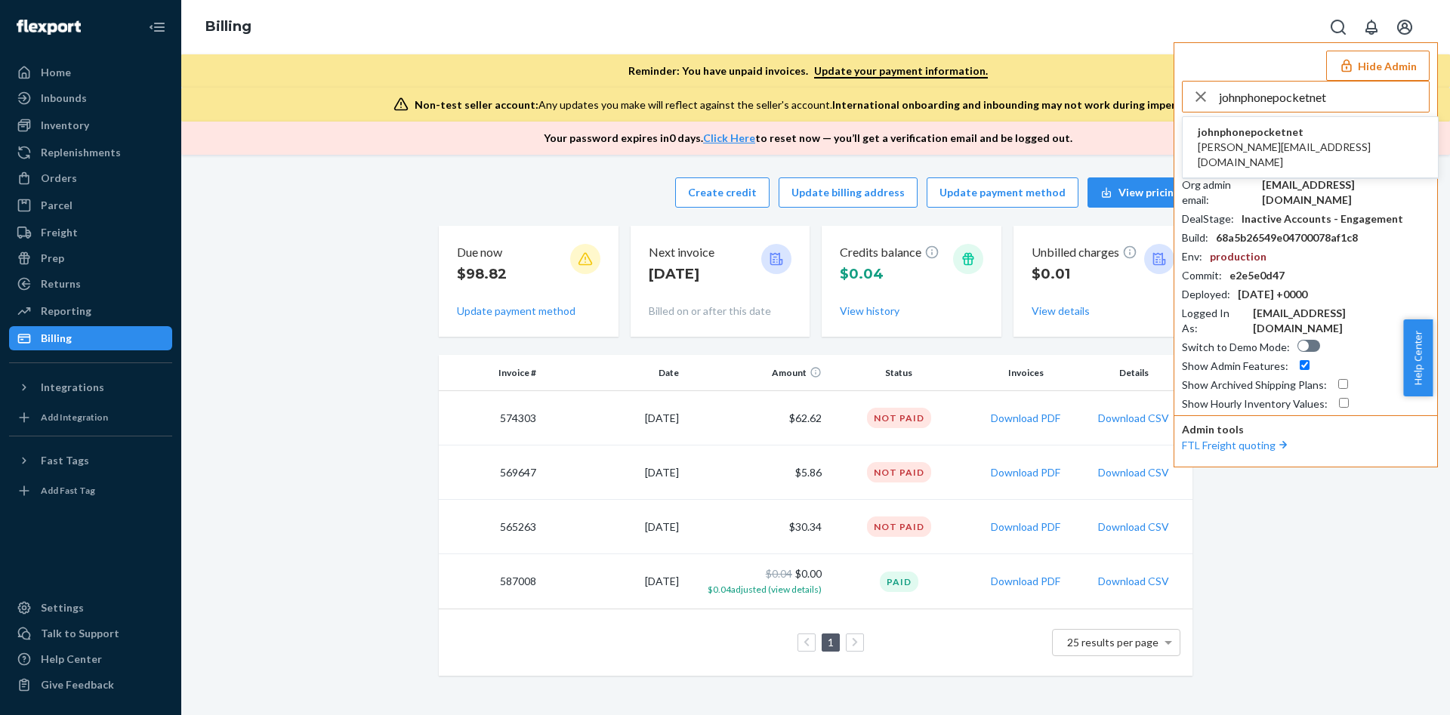
type input "johnphonepocketnet"
click at [1275, 137] on span "johnphonepocketnet" at bounding box center [1310, 132] width 225 height 15
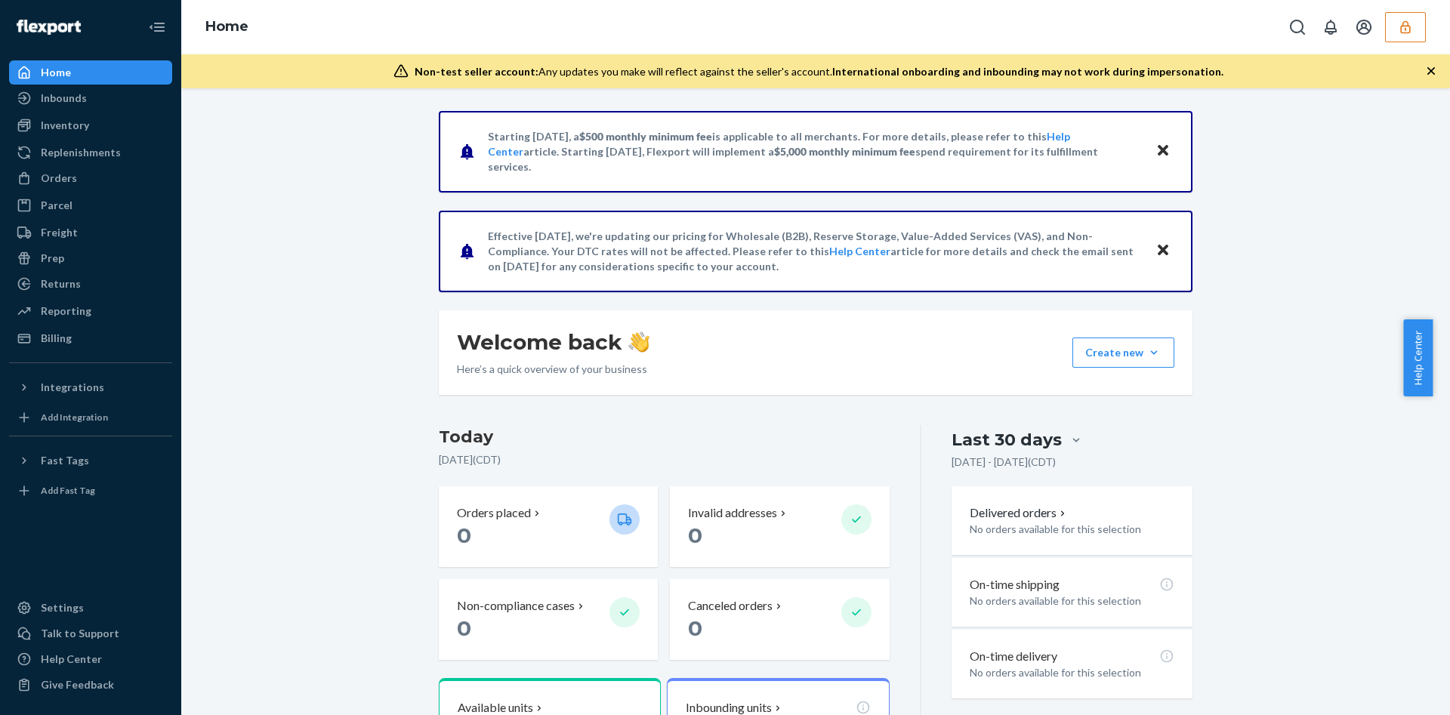
scroll to position [227, 0]
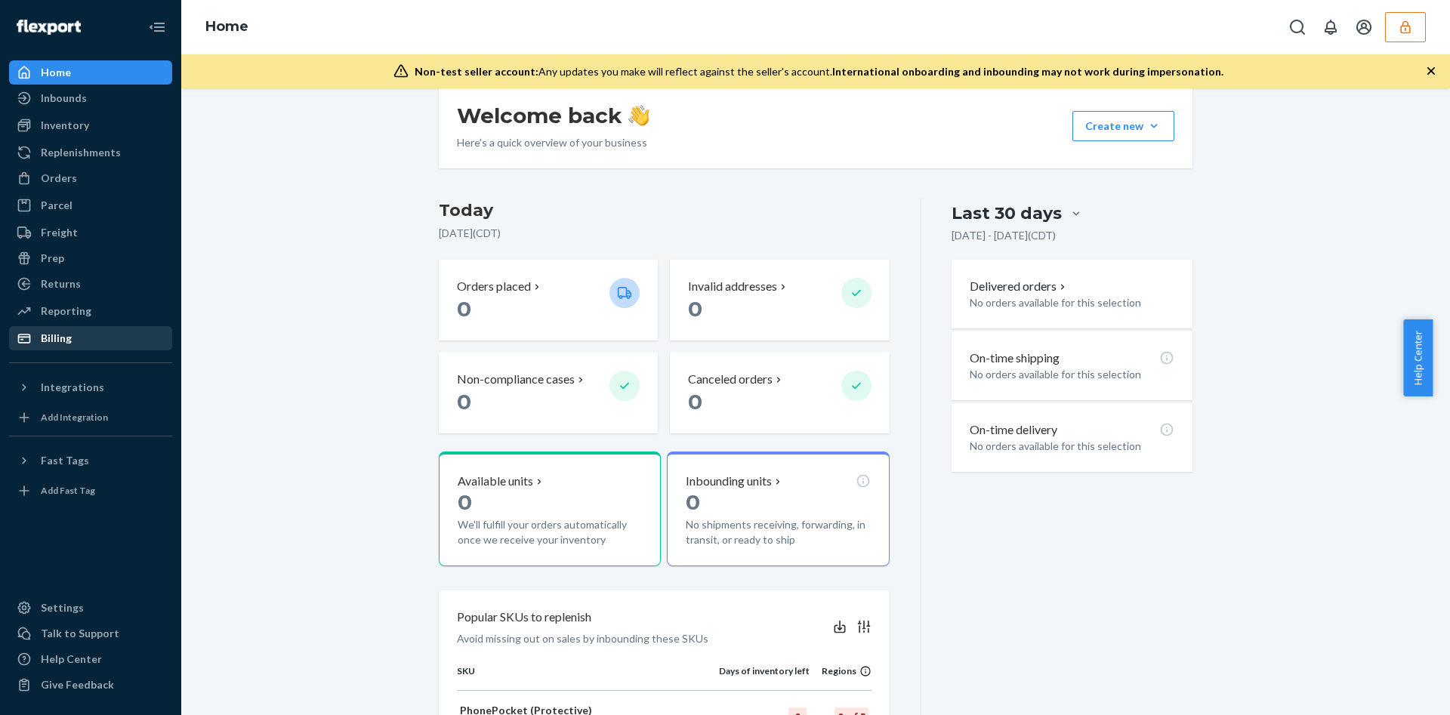
click at [124, 335] on div "Billing" at bounding box center [91, 338] width 160 height 21
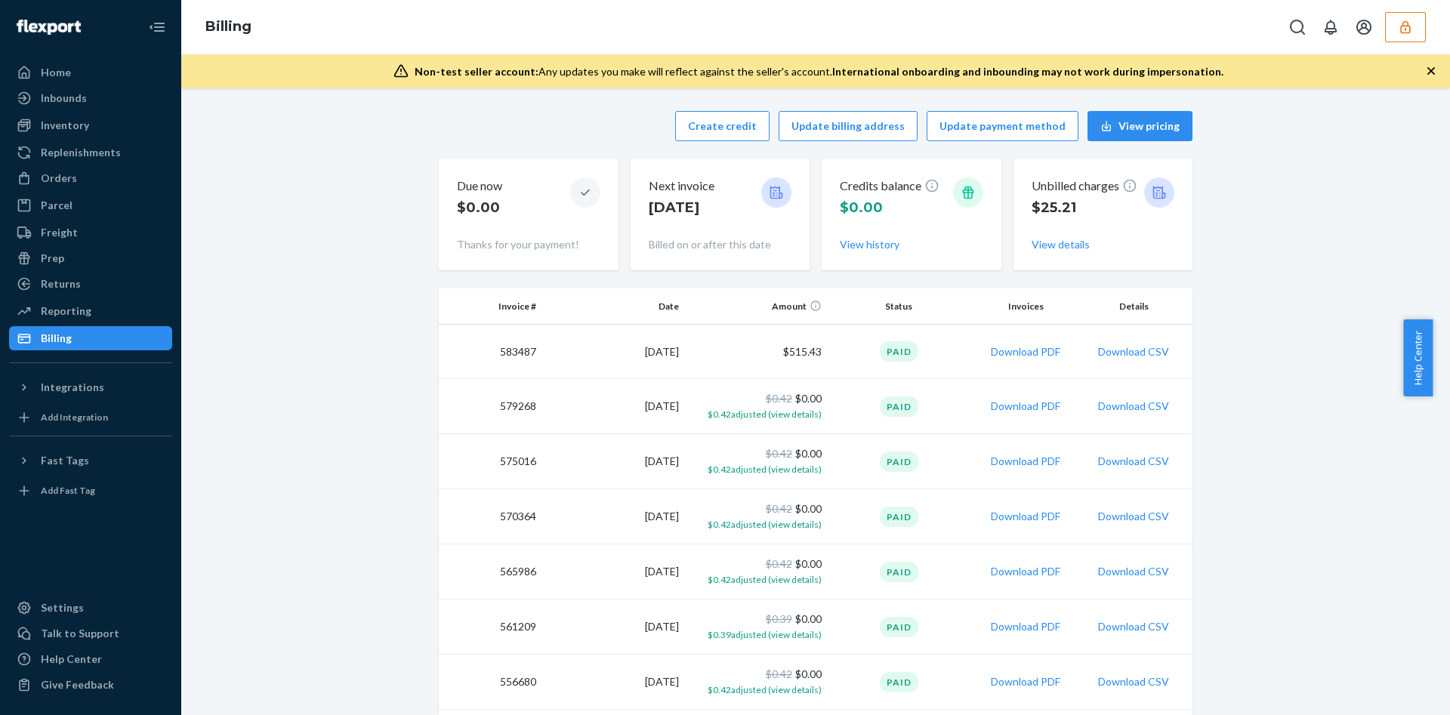
click at [1408, 26] on icon "button" at bounding box center [1405, 26] width 10 height 13
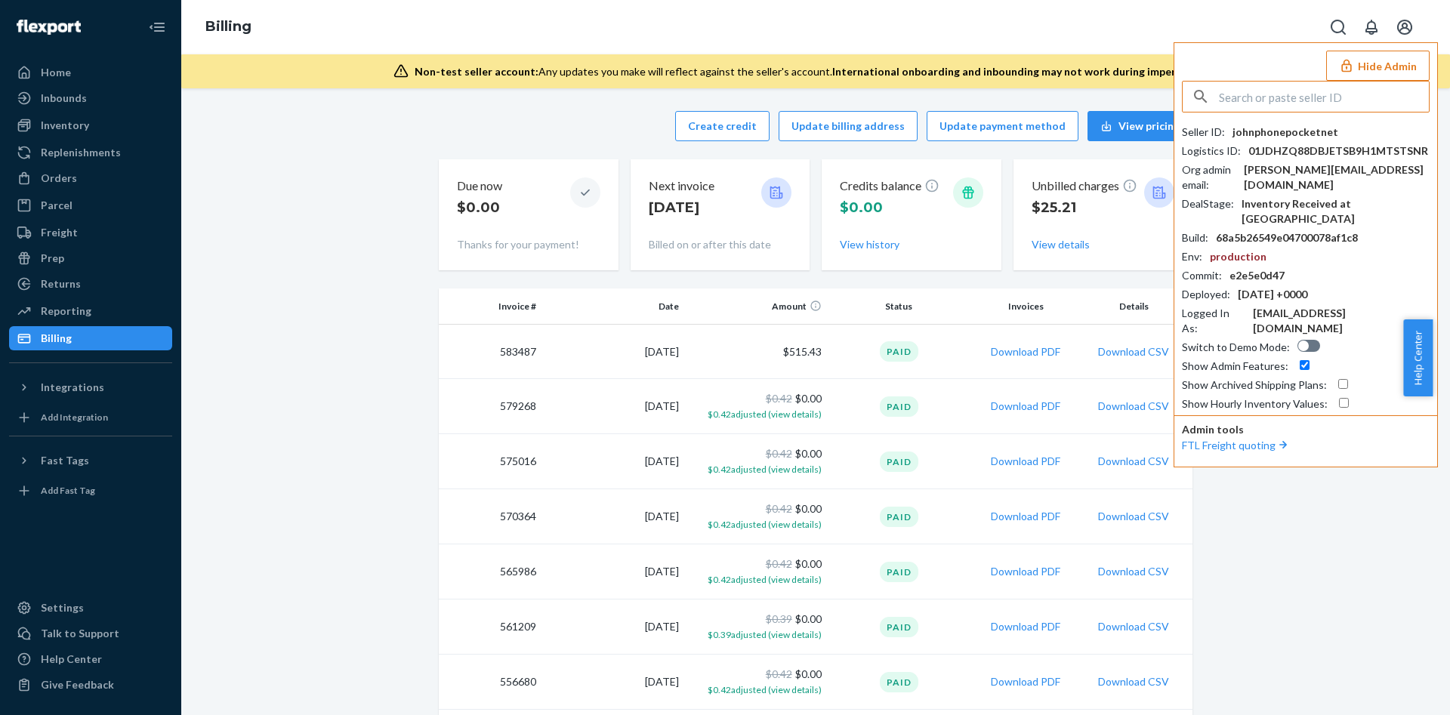
click at [1303, 92] on input "text" at bounding box center [1324, 97] width 210 height 30
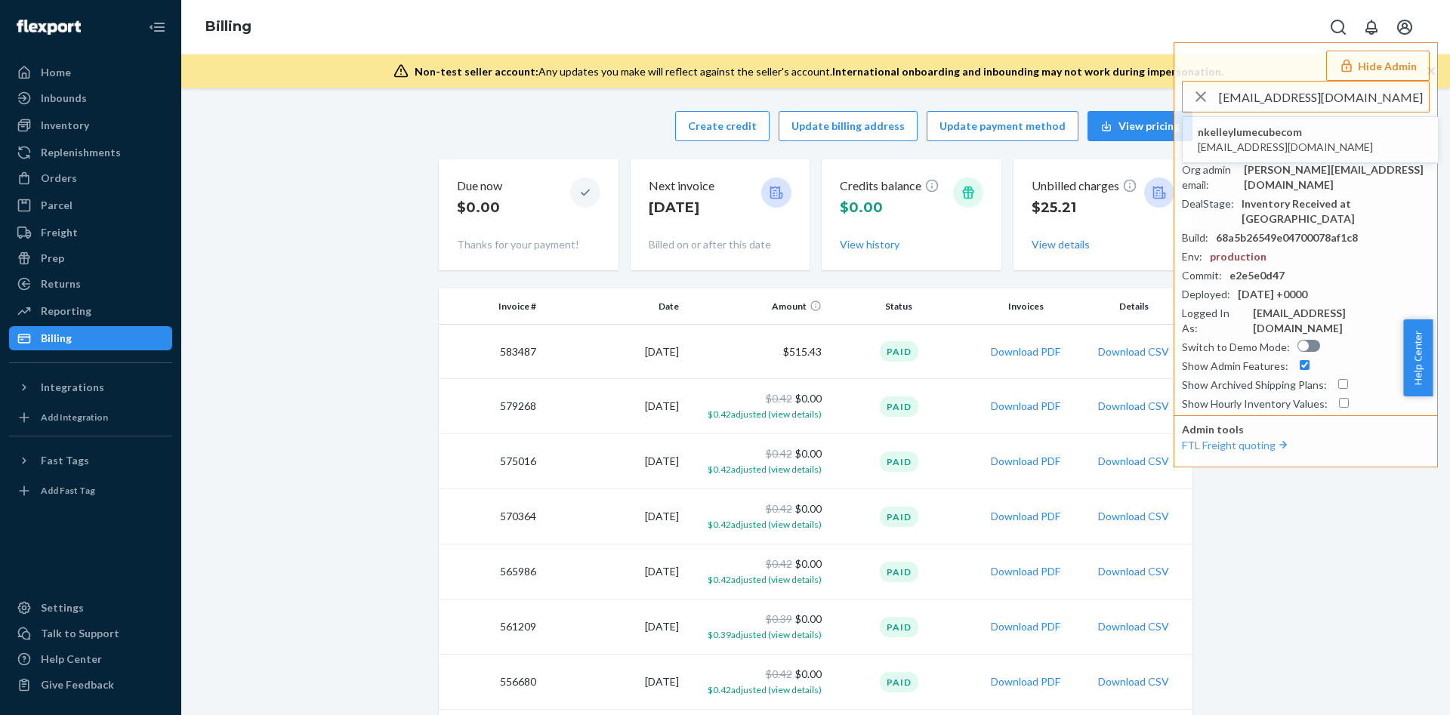
type input "[EMAIL_ADDRESS][DOMAIN_NAME]"
click at [1249, 134] on span "nkelleylumecubecom" at bounding box center [1285, 132] width 175 height 15
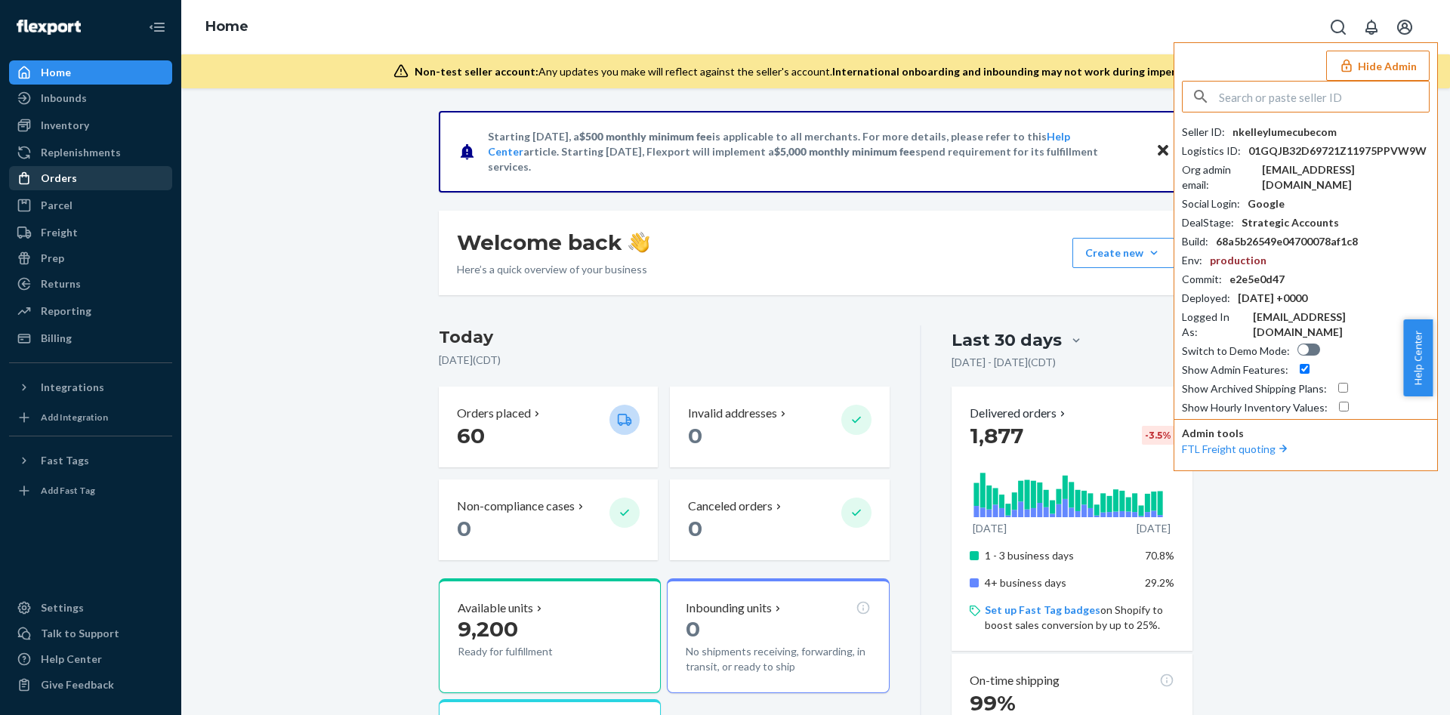
click at [96, 183] on div "Orders" at bounding box center [91, 178] width 160 height 21
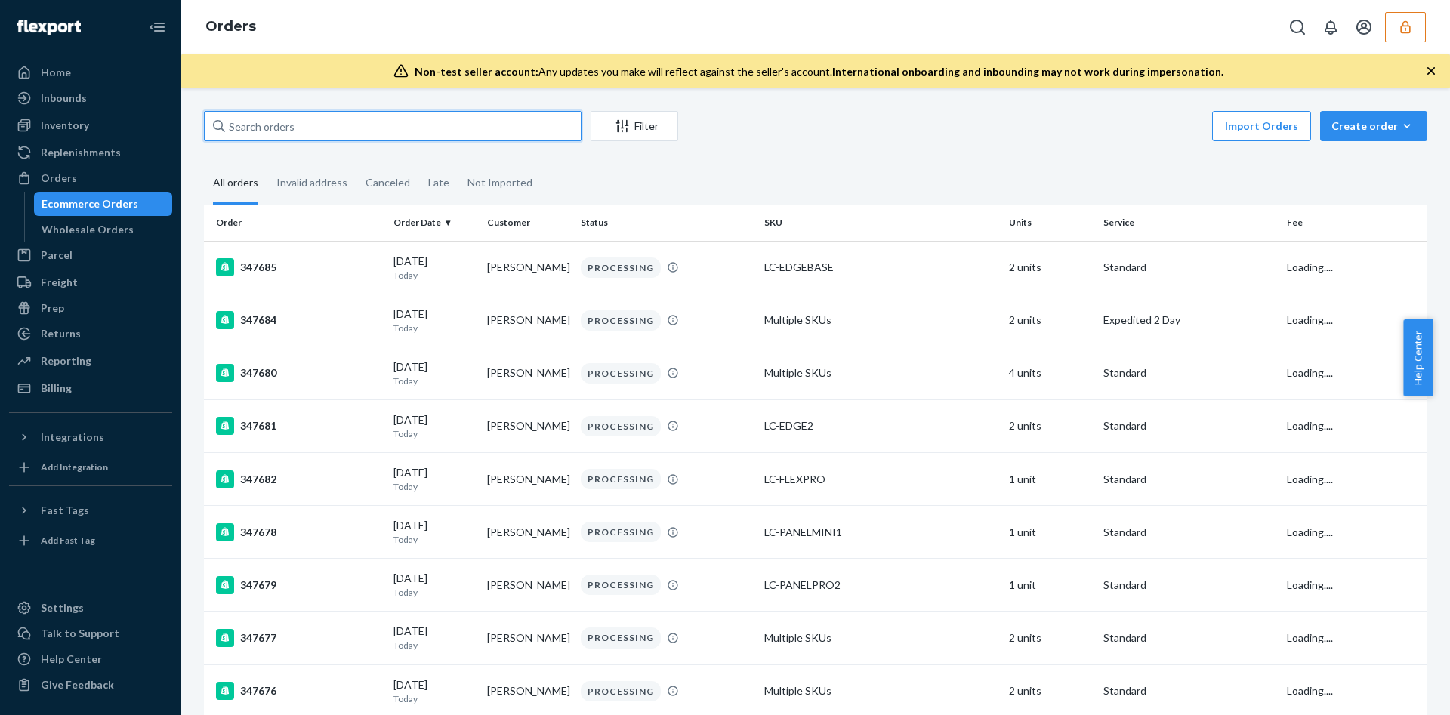
click at [264, 130] on input "text" at bounding box center [393, 126] width 378 height 30
paste input "134263799"
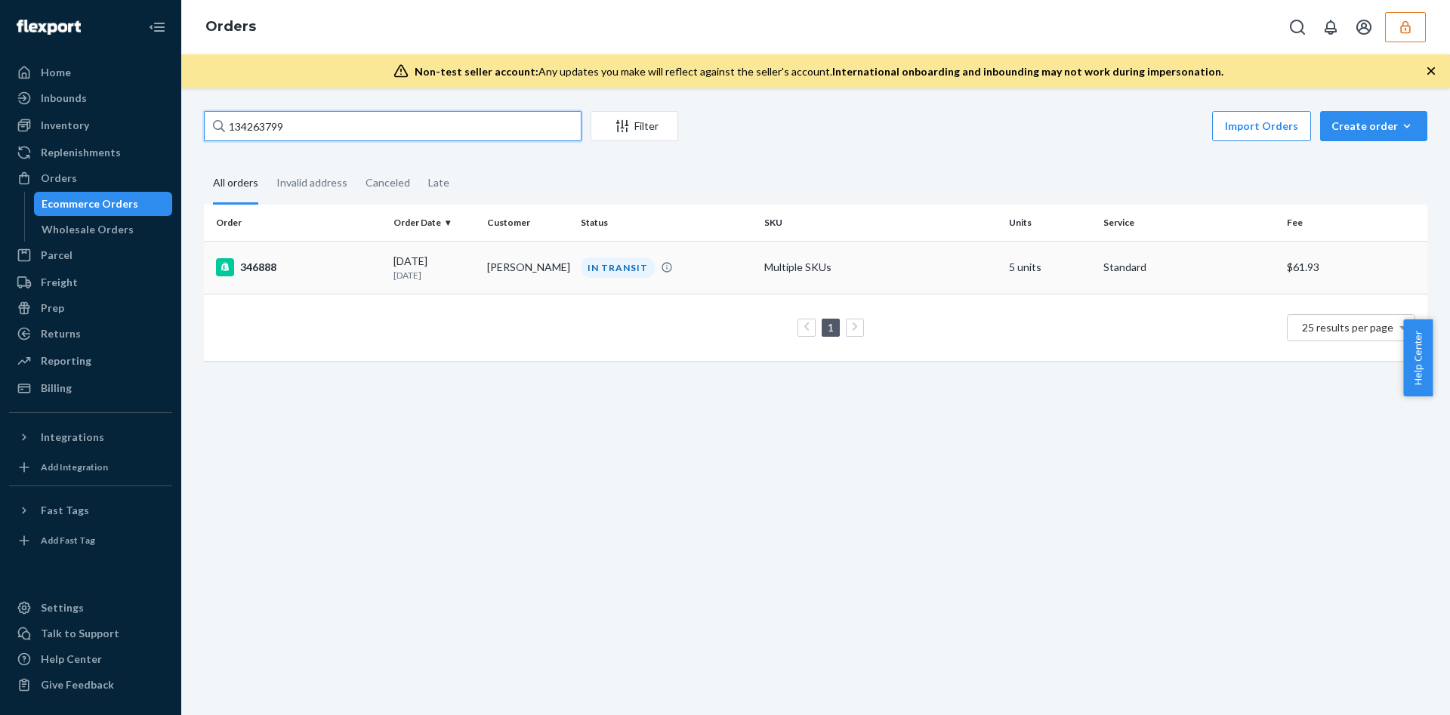
type input "134263799"
click at [758, 268] on td "Multiple SKUs" at bounding box center [880, 267] width 245 height 53
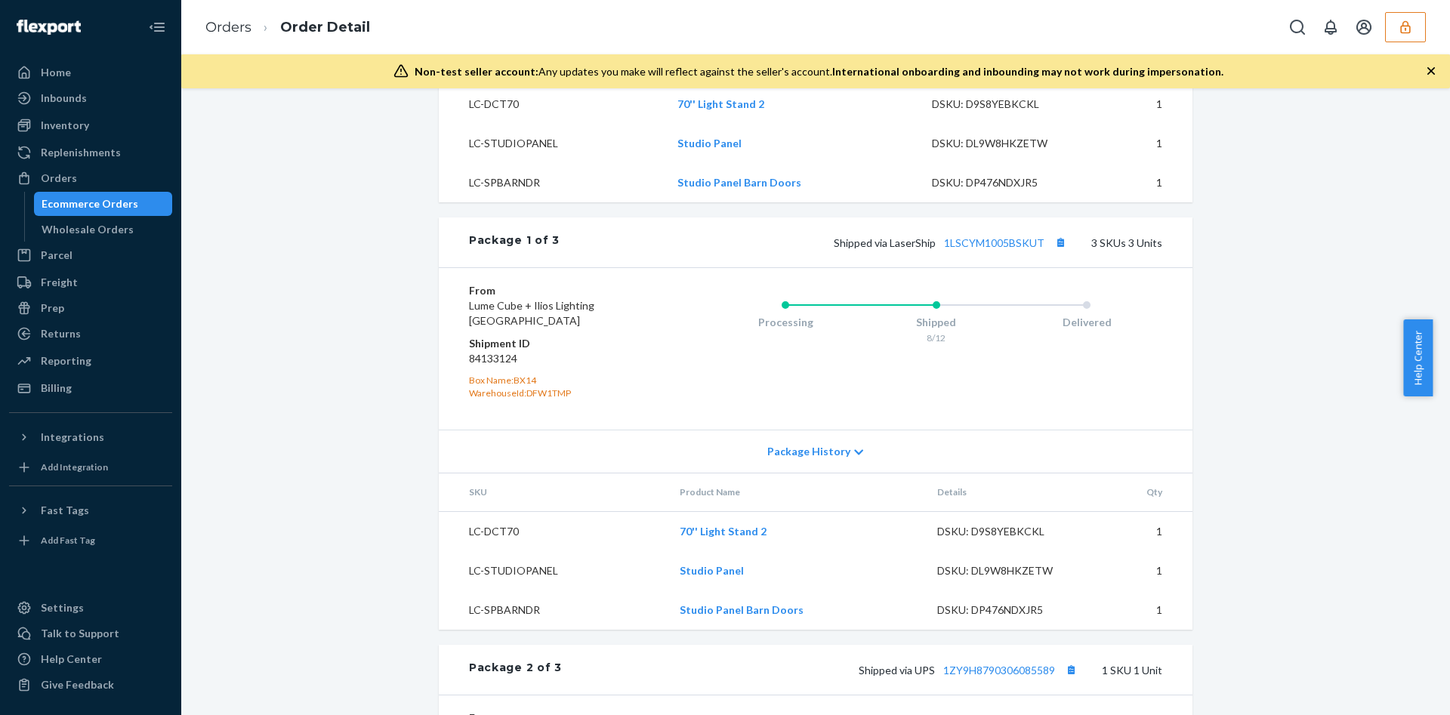
scroll to position [680, 0]
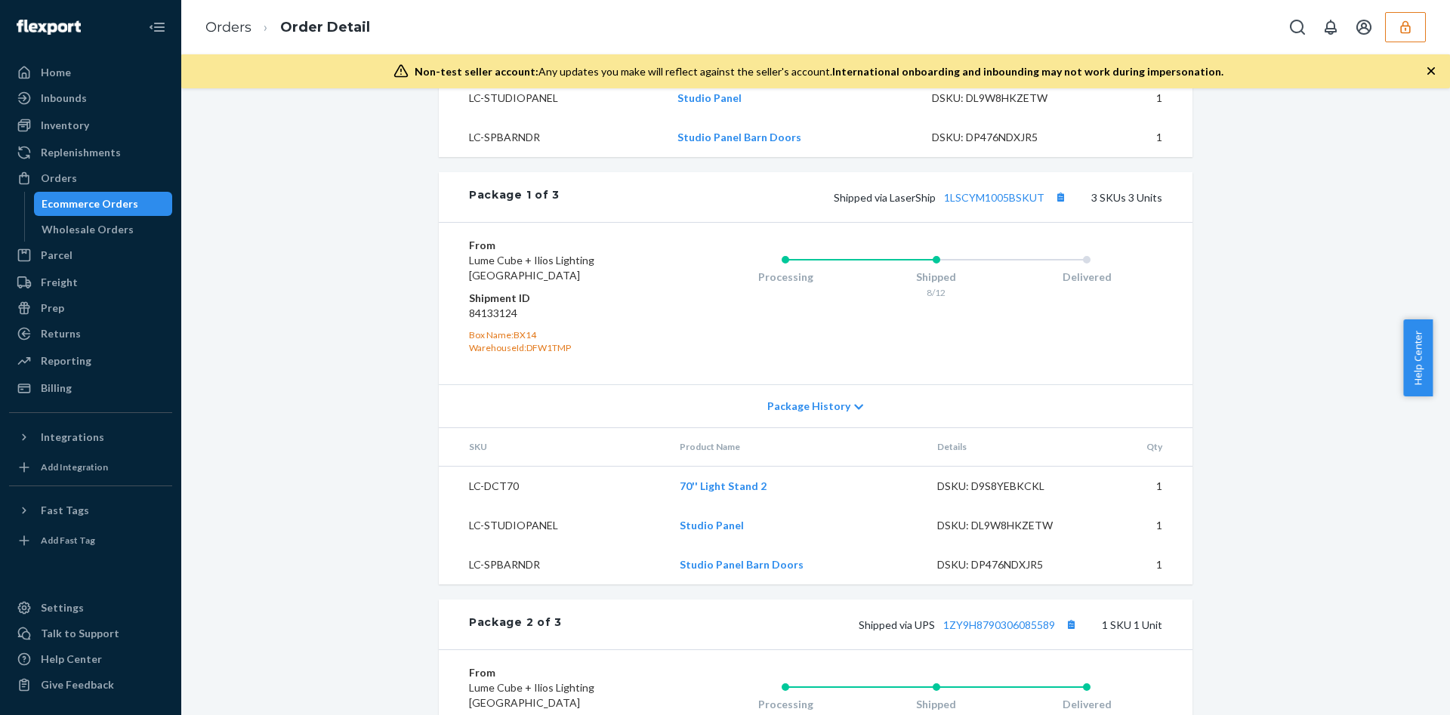
click at [974, 222] on div "Package 1 of 3 Shipped via LaserShip 1LSCYM1005BSKUT 3 SKUs 3 Units" at bounding box center [816, 197] width 754 height 50
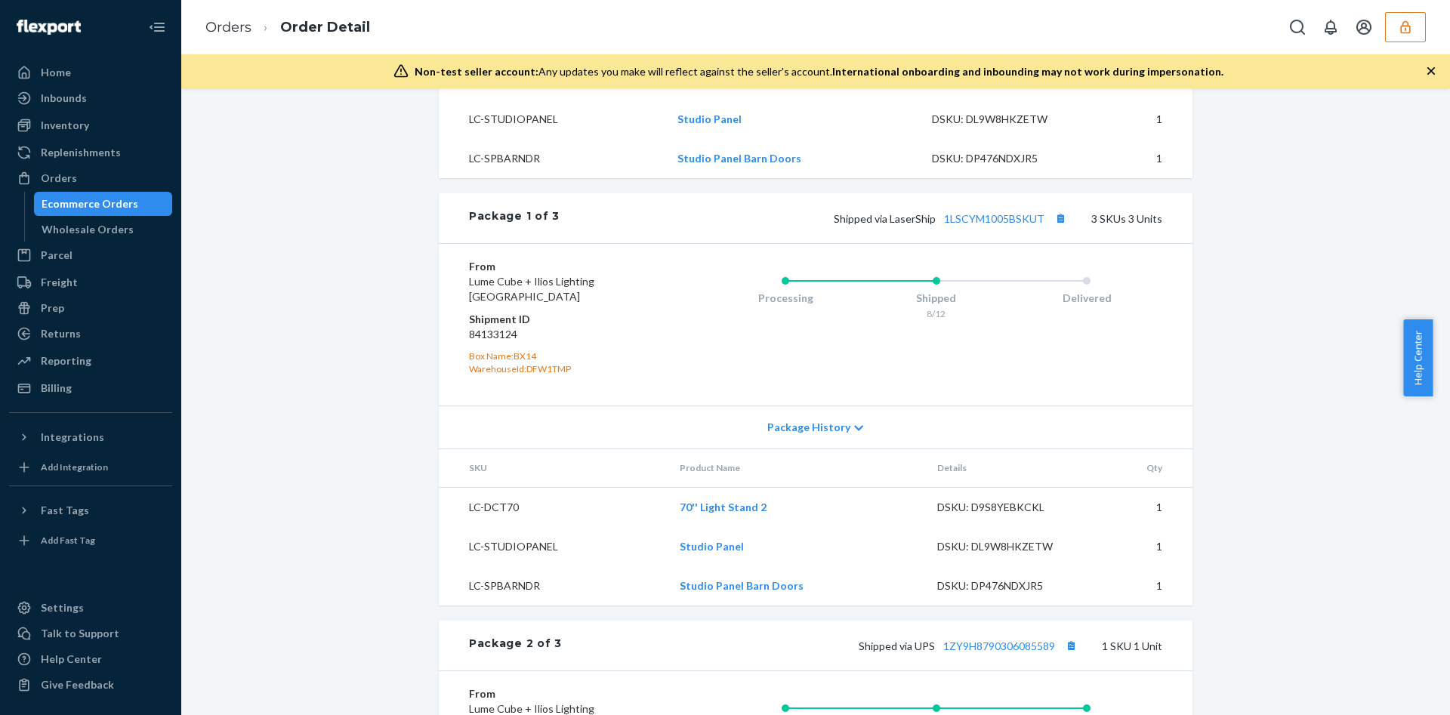
scroll to position [629, 0]
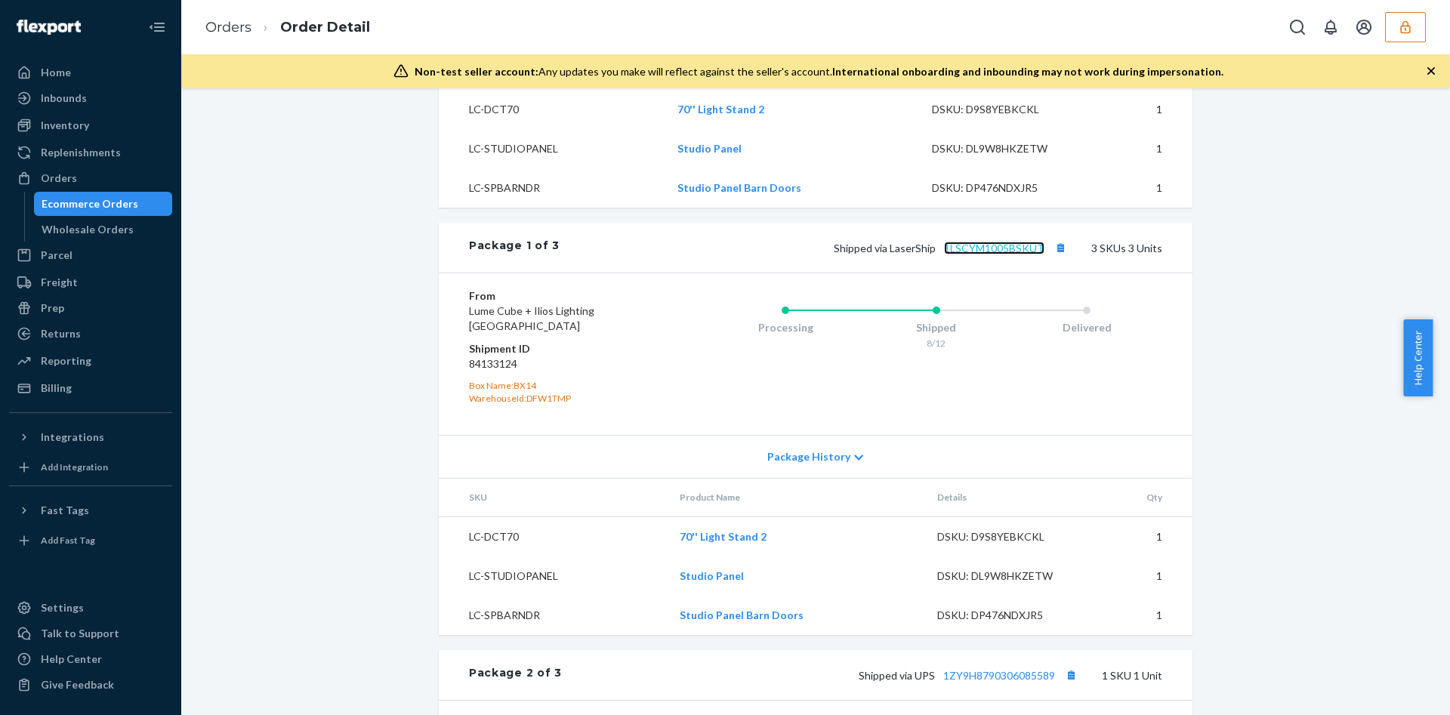
click at [982, 254] on link "1LSCYM1005BSKUT" at bounding box center [994, 248] width 100 height 13
